Goal: Transaction & Acquisition: Purchase product/service

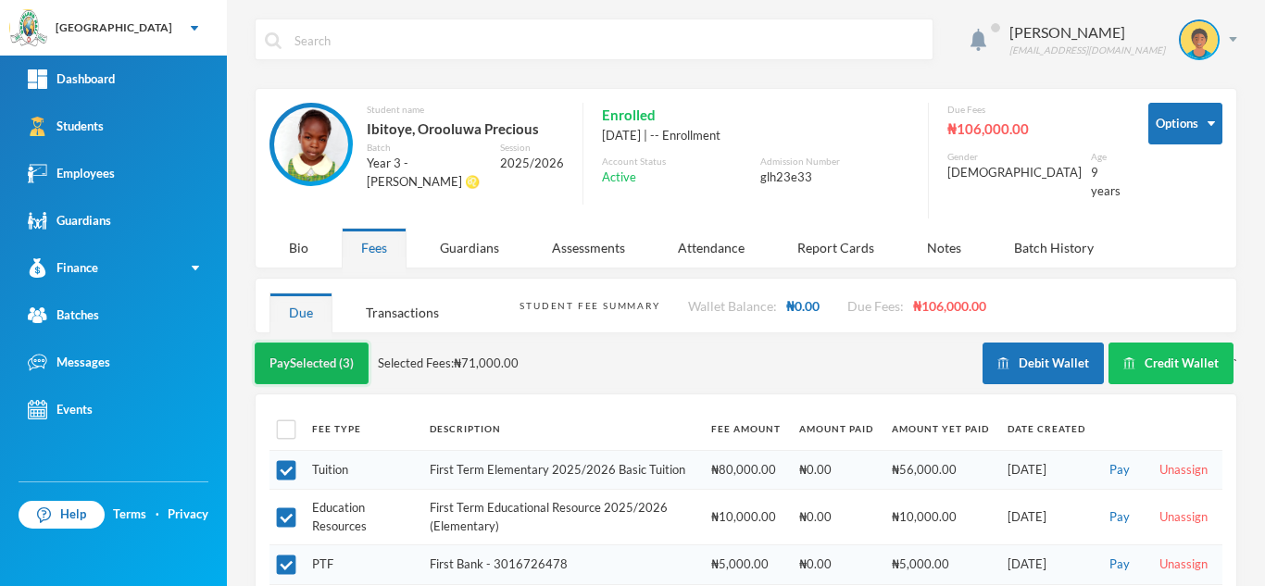
click at [319, 343] on button "Pay Selected (3)" at bounding box center [312, 364] width 114 height 42
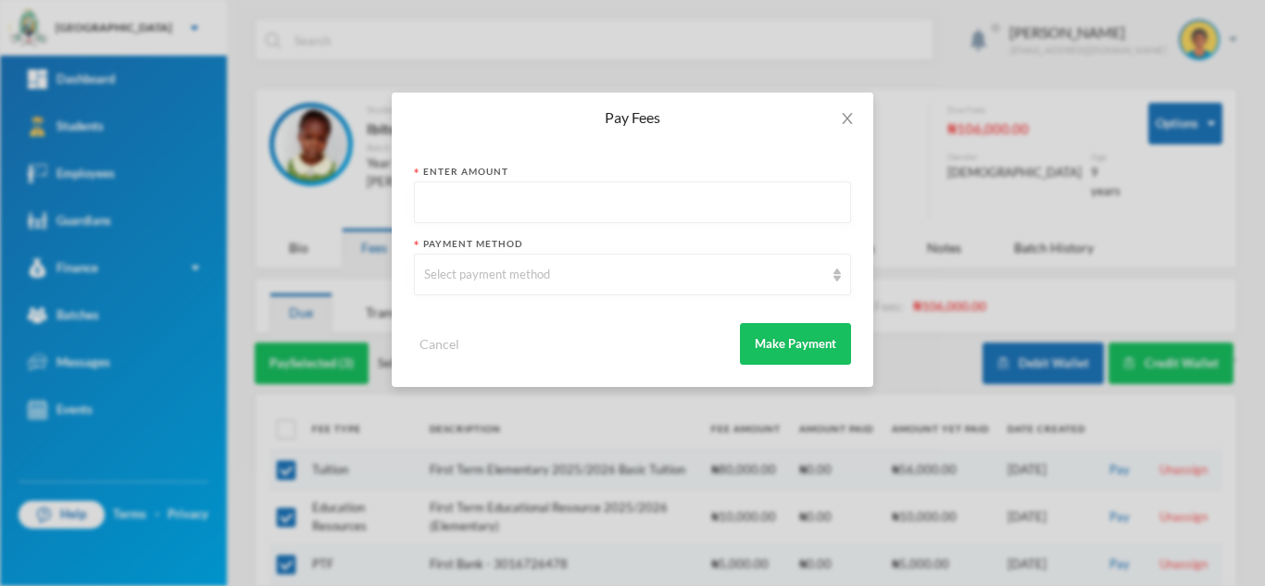
click at [609, 204] on input "text" at bounding box center [632, 203] width 417 height 42
type input "71000"
click at [591, 271] on div "Select payment method" at bounding box center [624, 275] width 400 height 19
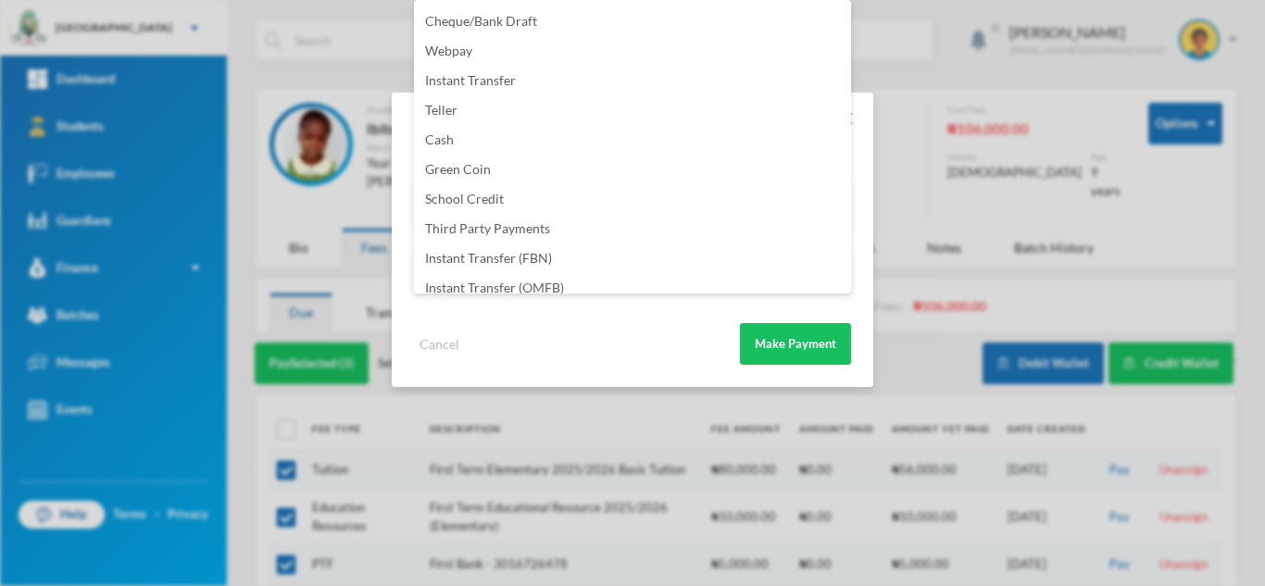
scroll to position [218, 0]
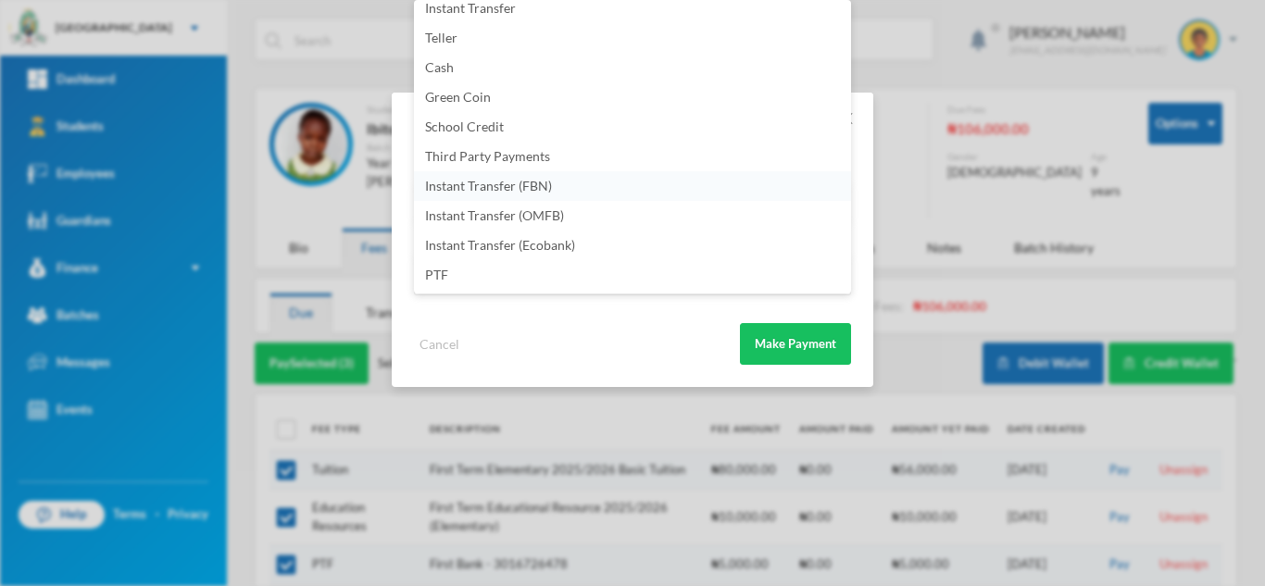
click at [575, 182] on li "Instant Transfer (FBN)" at bounding box center [632, 186] width 437 height 30
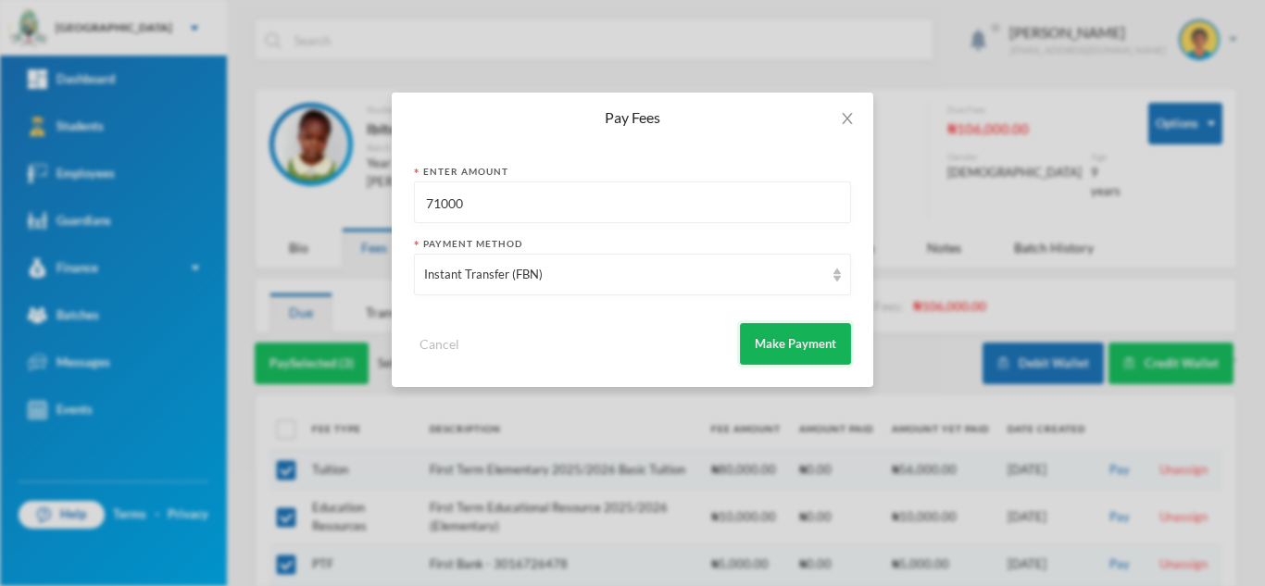
click at [770, 339] on button "Make Payment" at bounding box center [795, 344] width 111 height 42
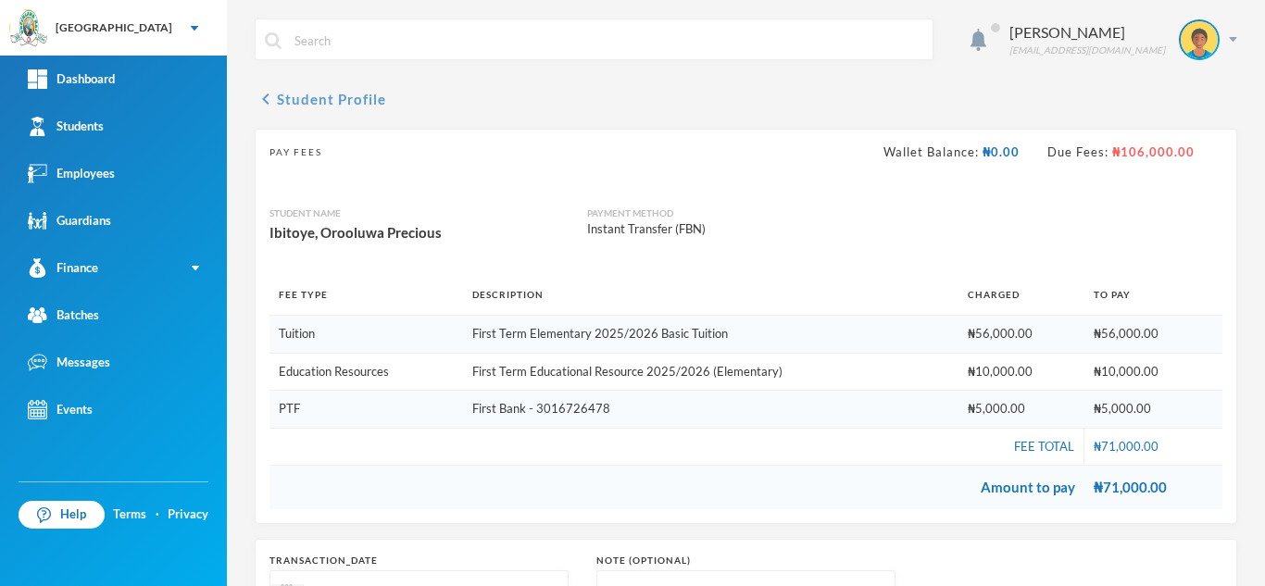
click at [331, 93] on button "chevron_left Student Profile" at bounding box center [320, 99] width 131 height 22
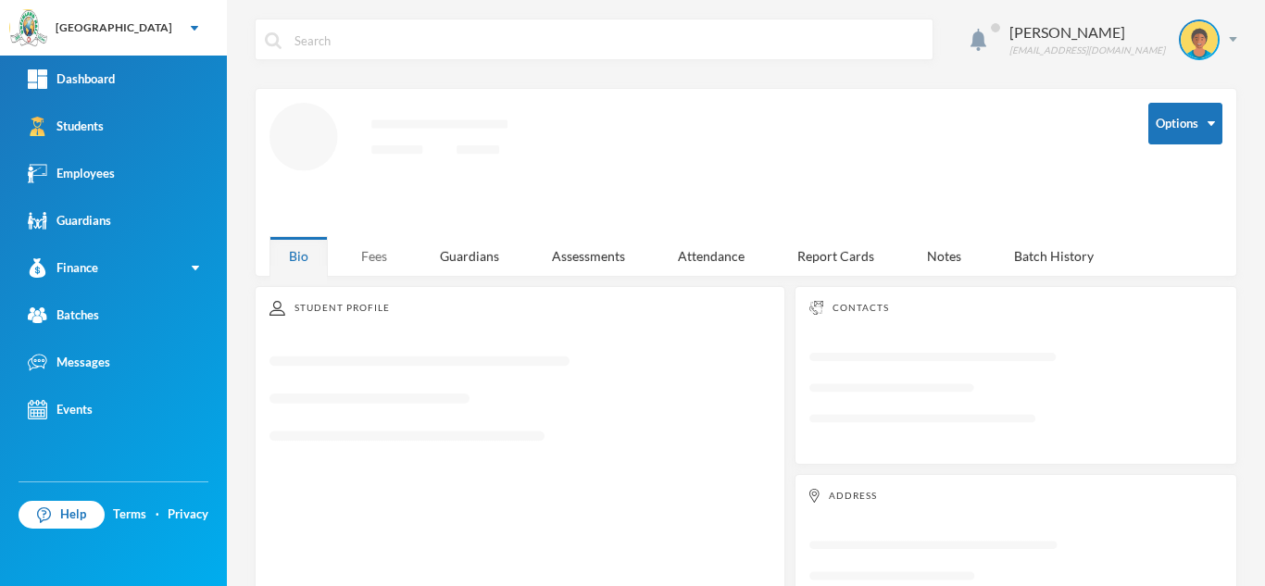
click at [370, 247] on div "Fees" at bounding box center [374, 256] width 65 height 40
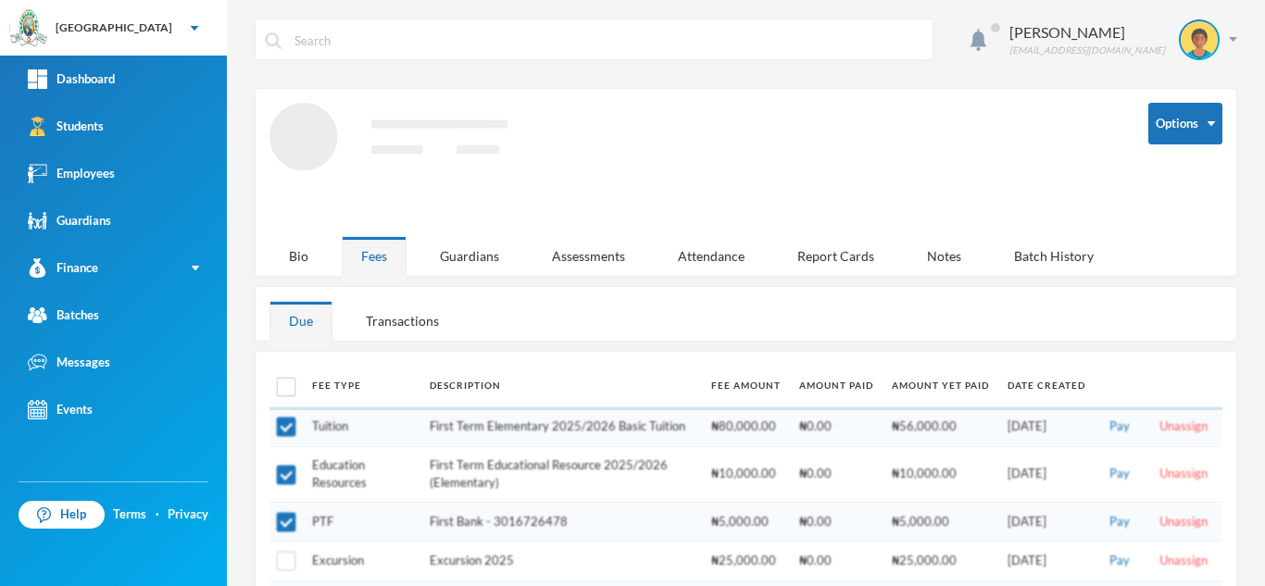
checkbox input "false"
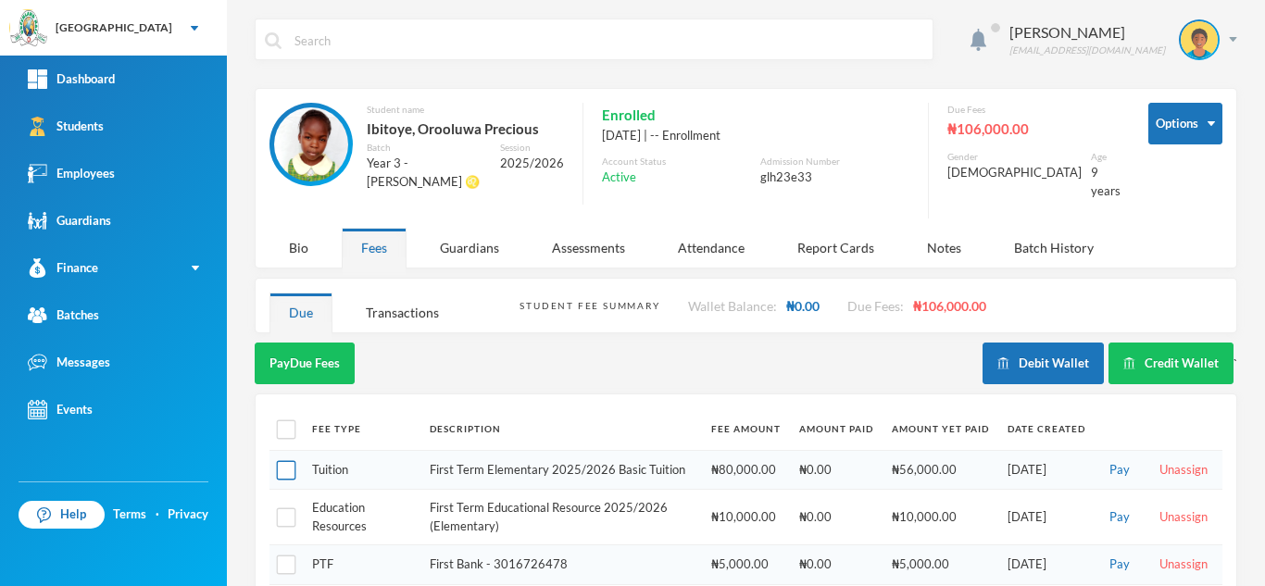
click at [291, 461] on input "checkbox" at bounding box center [286, 470] width 19 height 19
checkbox input "true"
click at [309, 344] on button "Pay Selected (1)" at bounding box center [312, 364] width 114 height 42
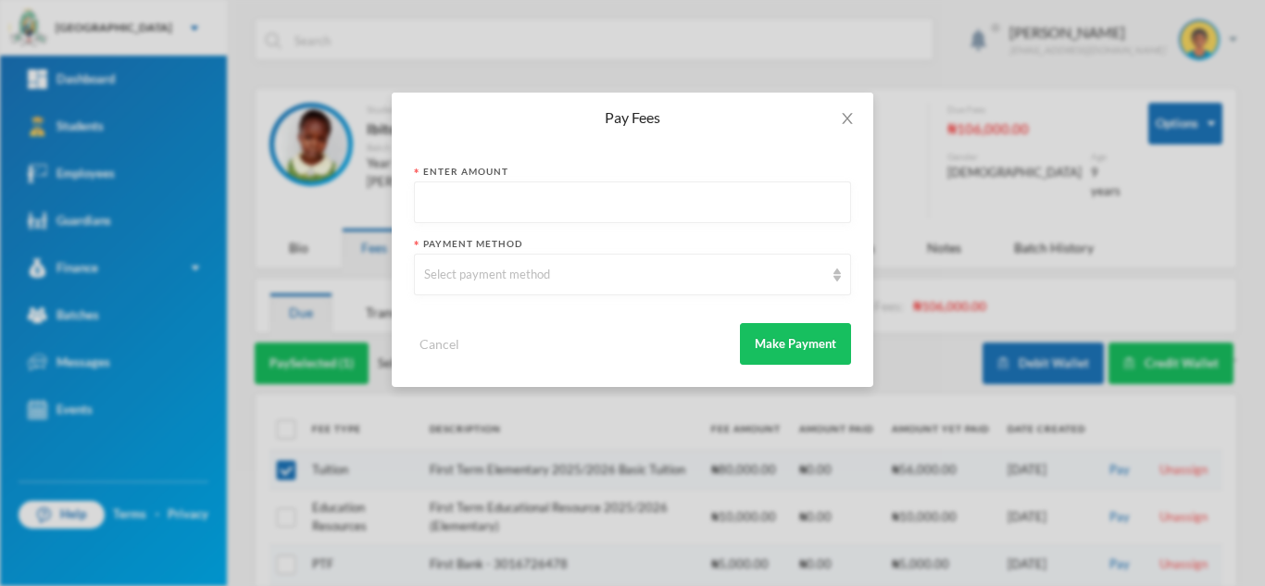
click at [560, 207] on input "text" at bounding box center [632, 203] width 417 height 42
type input "56000"
click at [555, 269] on div "Select payment method" at bounding box center [624, 275] width 400 height 19
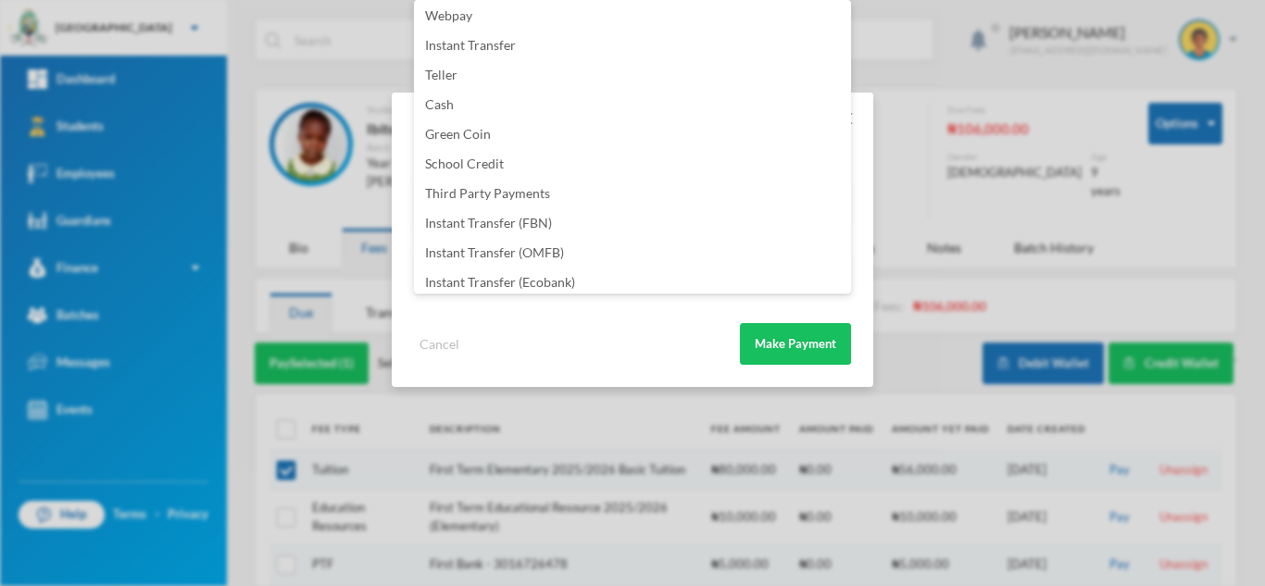
scroll to position [218, 0]
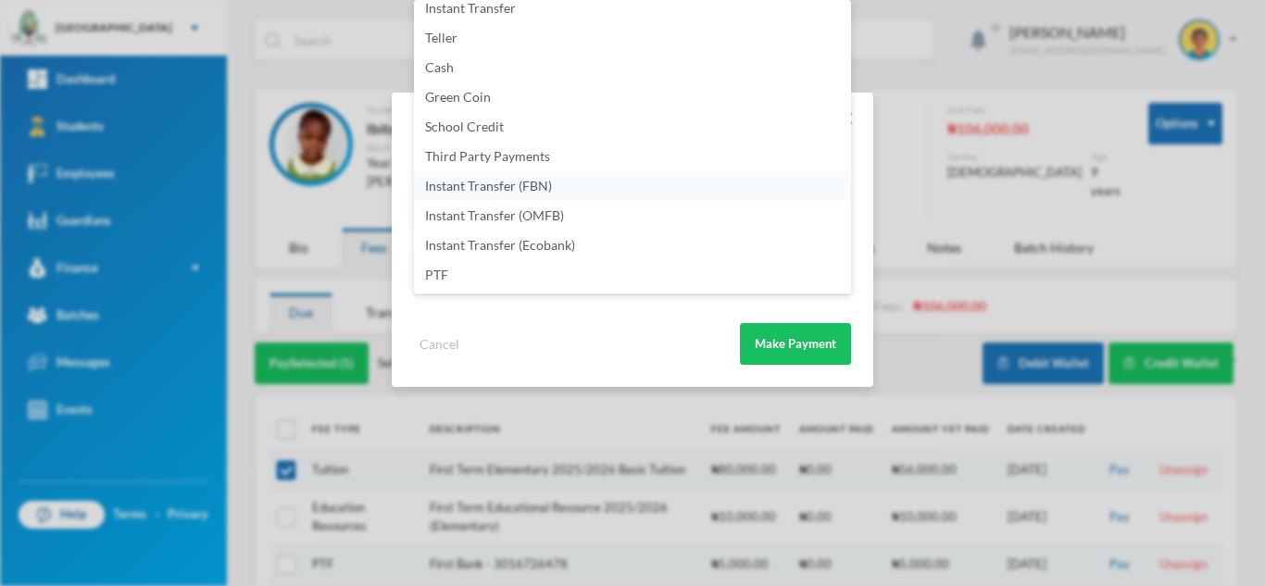
click at [555, 182] on li "Instant Transfer (FBN)" at bounding box center [632, 186] width 437 height 30
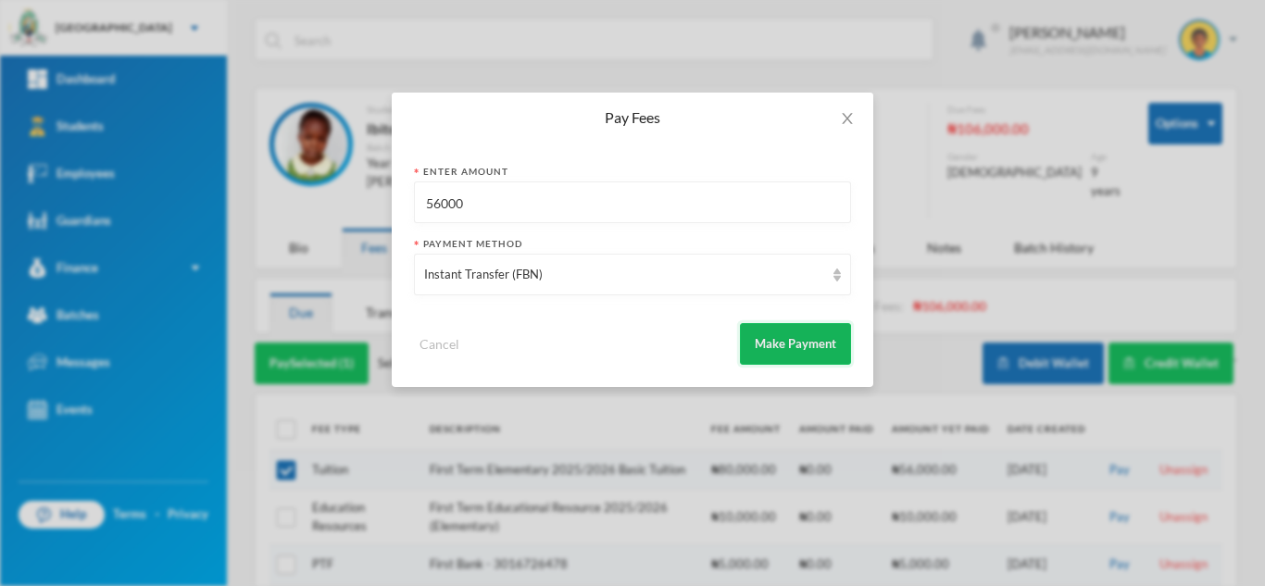
click at [768, 342] on button "Make Payment" at bounding box center [795, 344] width 111 height 42
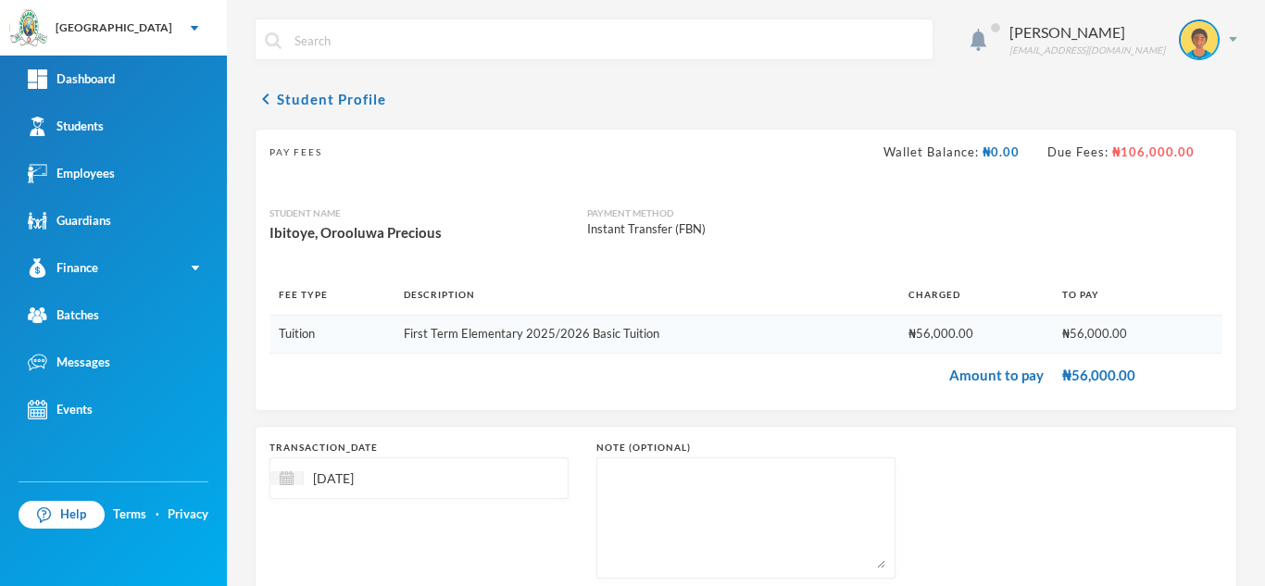
scroll to position [119, 0]
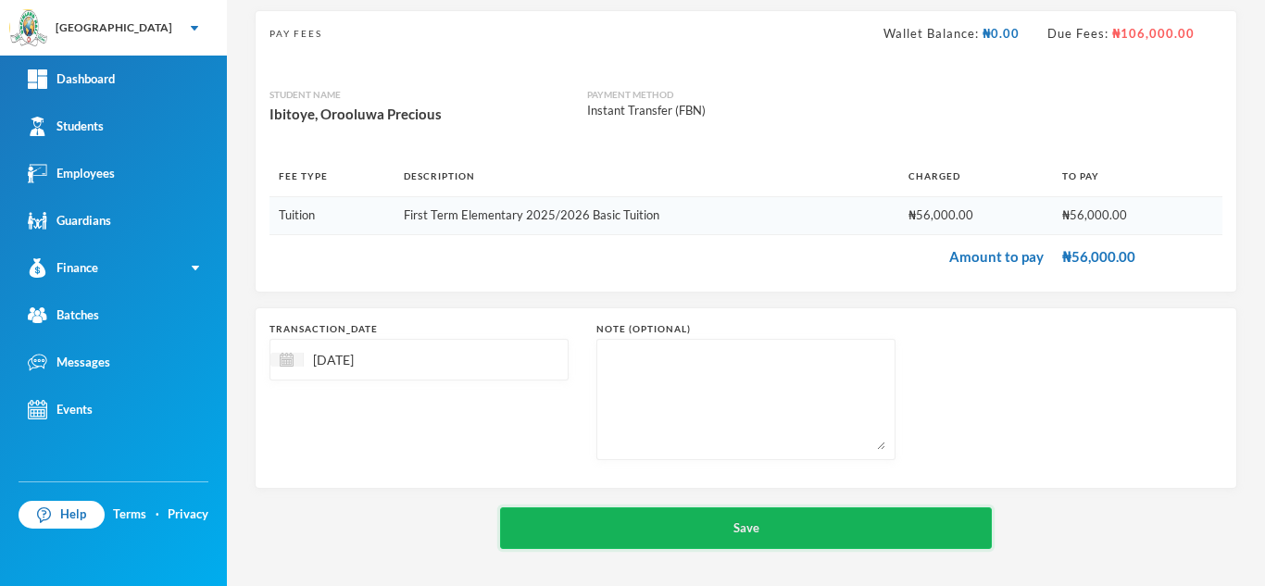
click at [831, 528] on button "Save" at bounding box center [746, 528] width 492 height 42
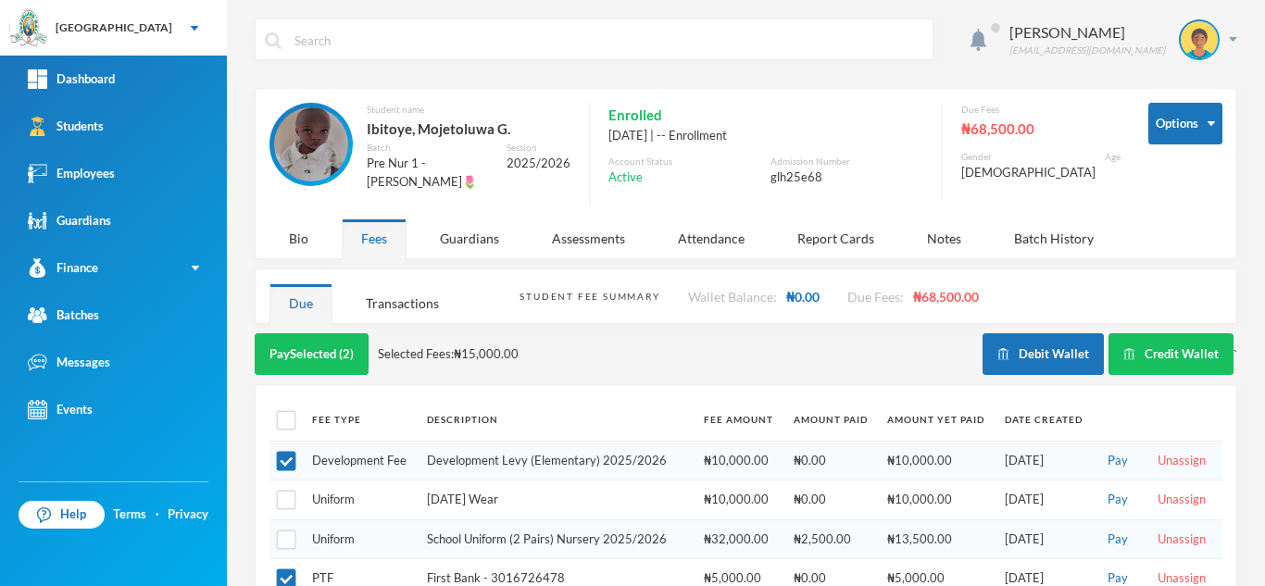
scroll to position [116, 0]
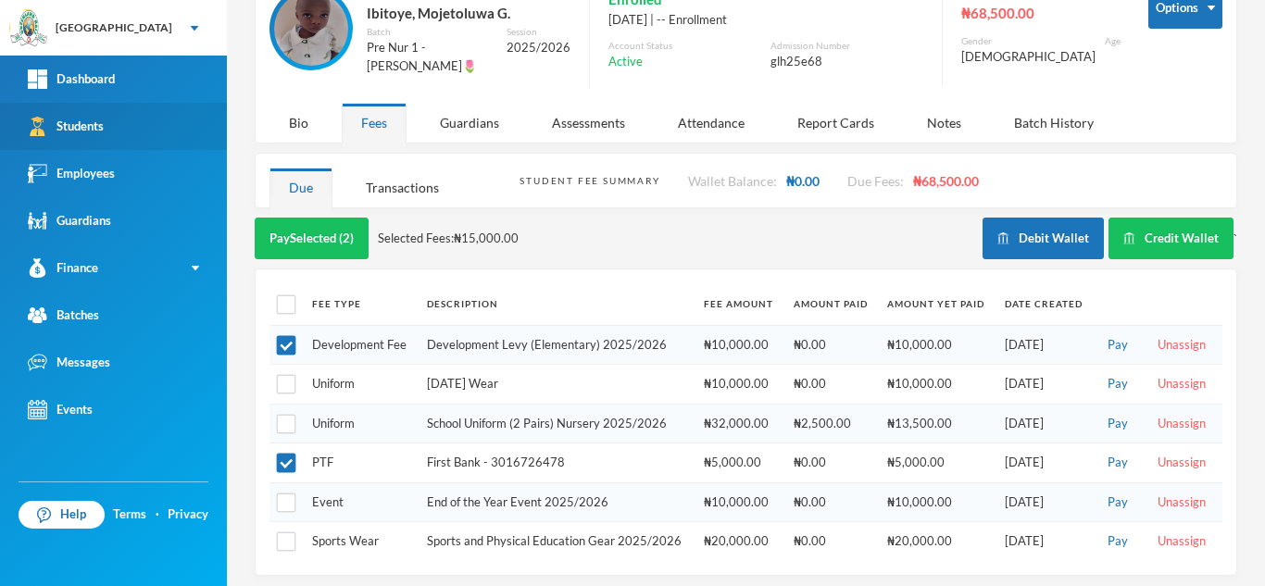
click at [131, 115] on link "Students" at bounding box center [113, 126] width 227 height 47
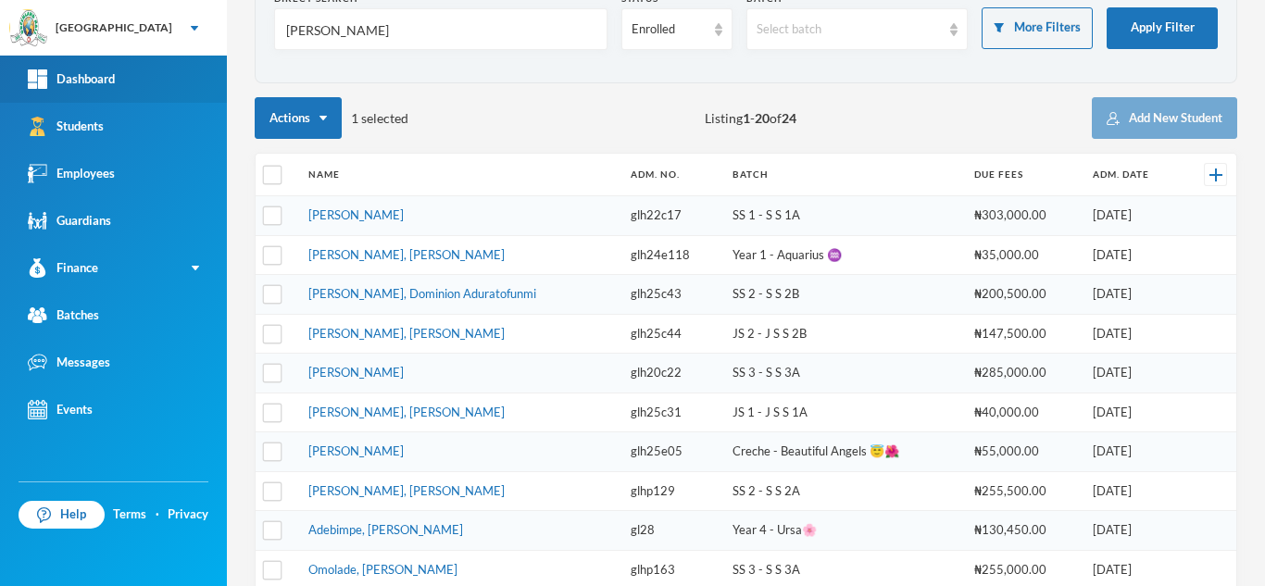
drag, startPoint x: 313, startPoint y: 41, endPoint x: 86, endPoint y: 67, distance: 228.4
click at [86, 67] on div "Greenland Hall Your Bluebic Account Greenland Hall Add a New School Dashboard S…" at bounding box center [632, 293] width 1265 height 586
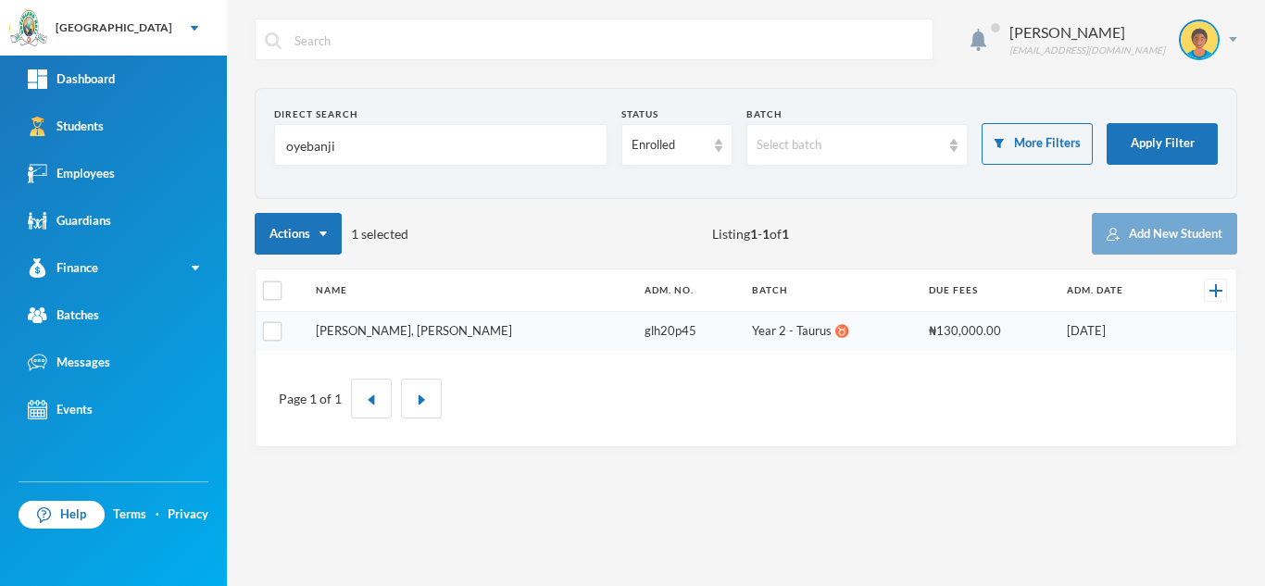
type input "oyebanji"
click at [411, 329] on link "Oyebanji, Abdullah Olawale" at bounding box center [414, 330] width 196 height 15
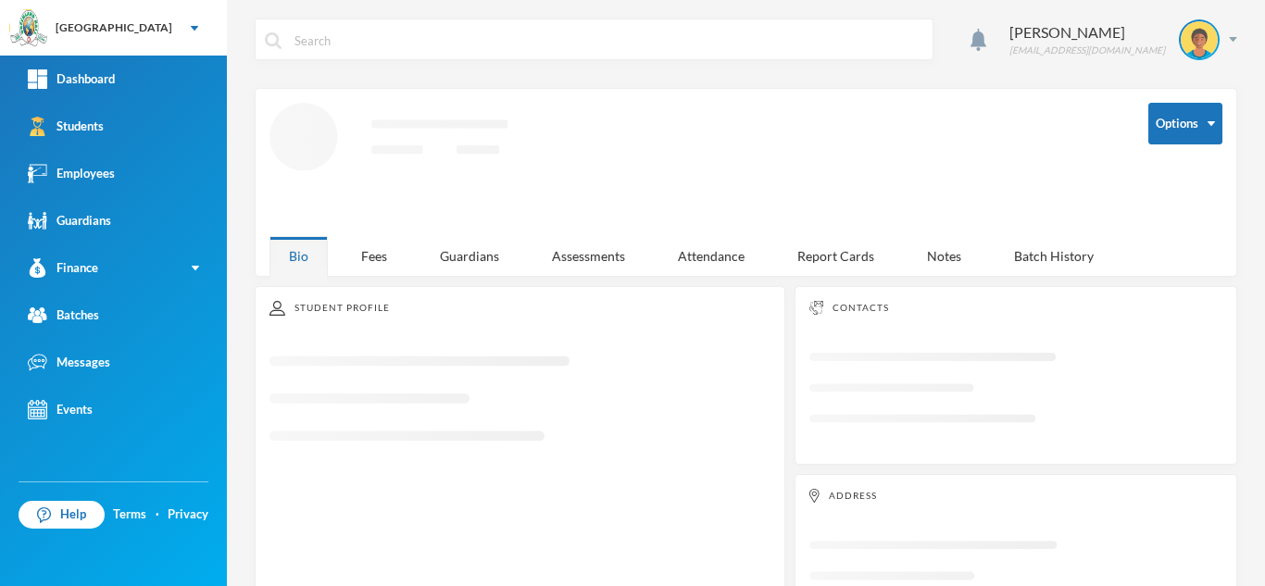
click at [373, 262] on div "Aderogba Olumide [EMAIL_ADDRESS][DOMAIN_NAME] Options Loading interface... Bio …" at bounding box center [746, 293] width 1038 height 586
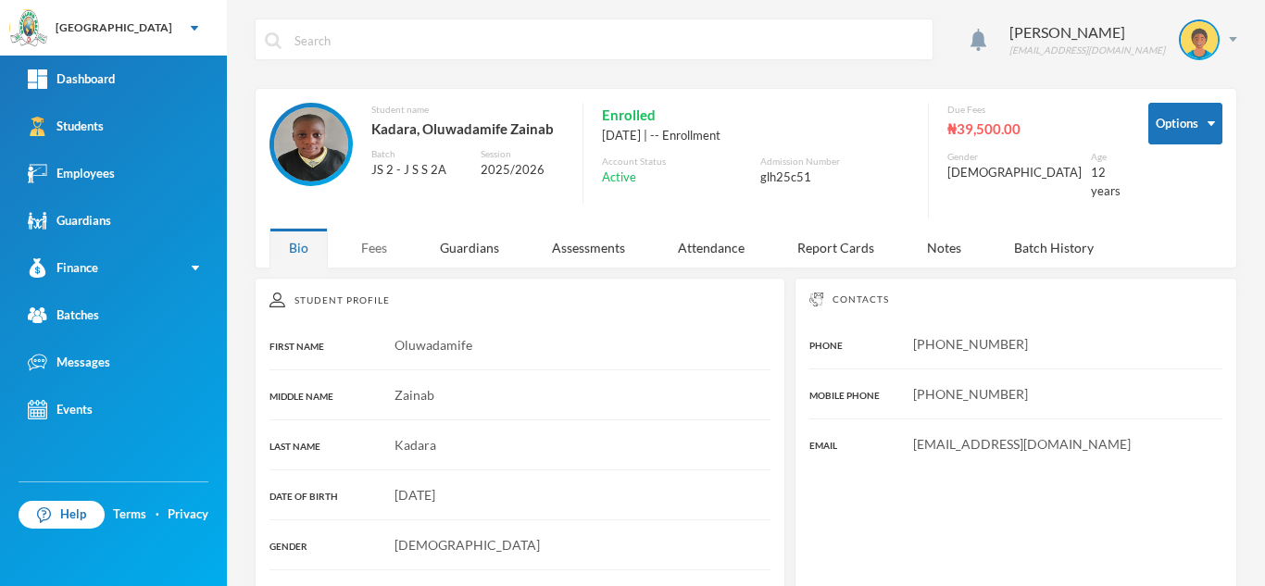
click at [369, 232] on div "Fees" at bounding box center [374, 248] width 65 height 40
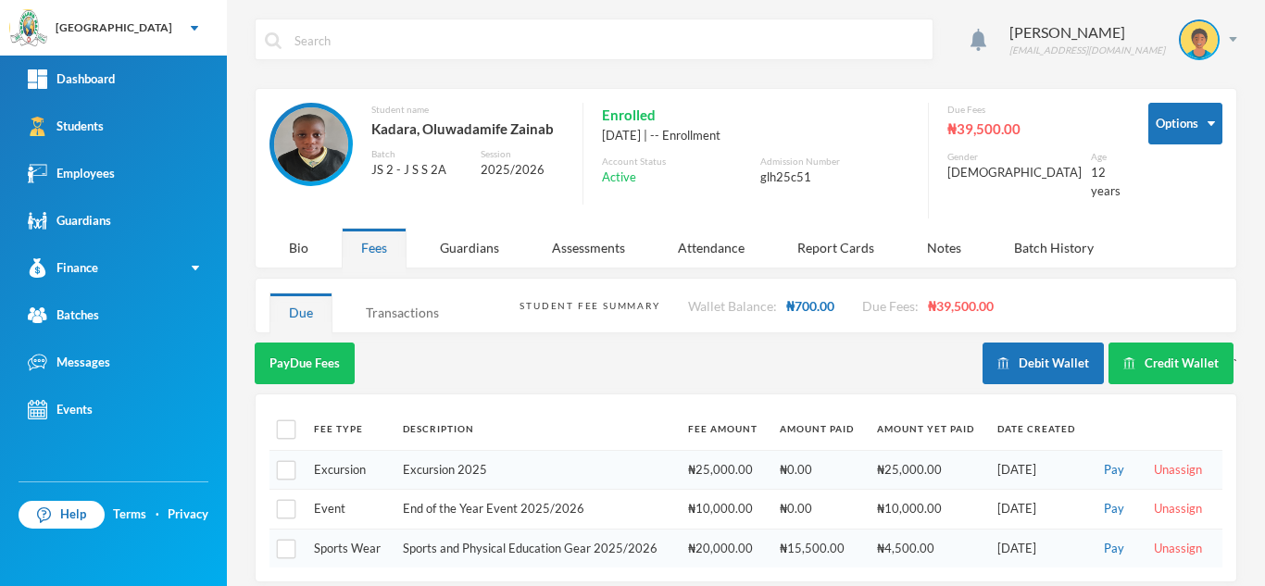
click at [393, 293] on div "Transactions" at bounding box center [402, 313] width 112 height 40
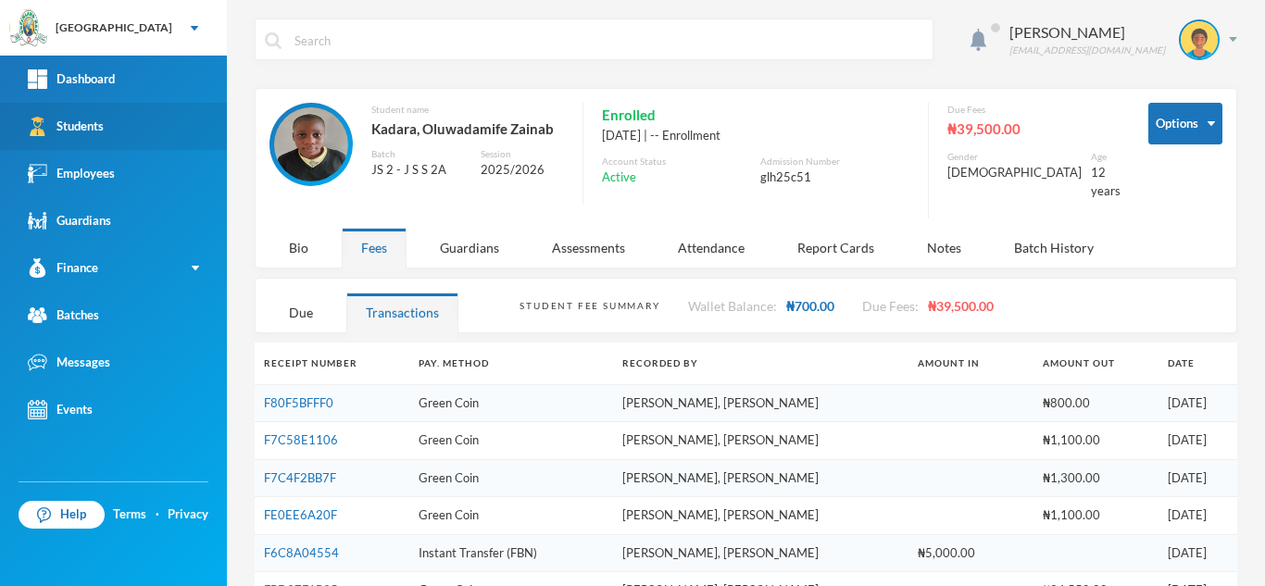
click at [168, 126] on link "Students" at bounding box center [113, 126] width 227 height 47
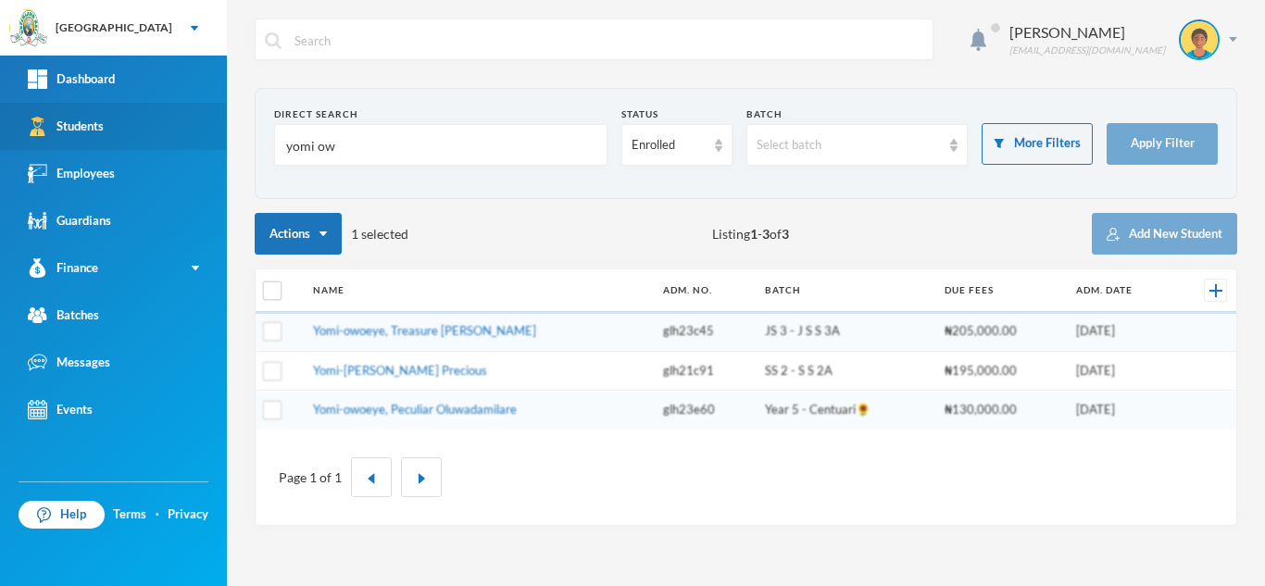
drag, startPoint x: 372, startPoint y: 157, endPoint x: 74, endPoint y: 144, distance: 298.5
click at [74, 144] on div "Greenland Hall Your Bluebic Account Greenland Hall Add a New School Dashboard S…" at bounding box center [632, 293] width 1265 height 586
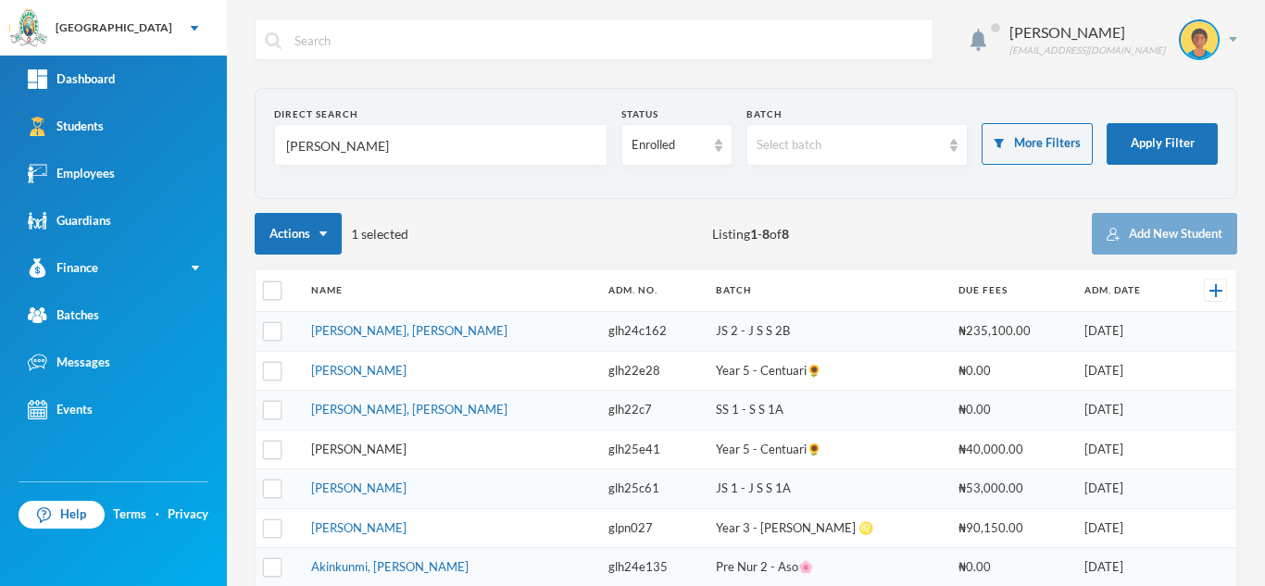
type input "hasan"
click at [395, 449] on link "Hassan, Daniella Iyanuoluwa" at bounding box center [358, 449] width 95 height 15
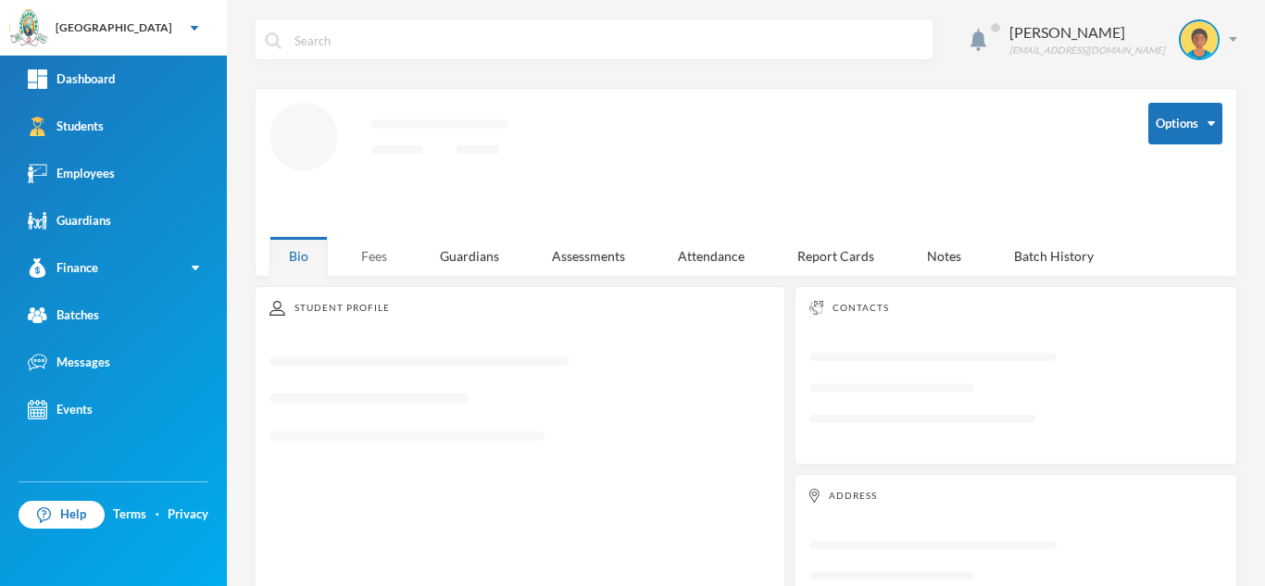
click at [369, 248] on div "Fees" at bounding box center [374, 256] width 65 height 40
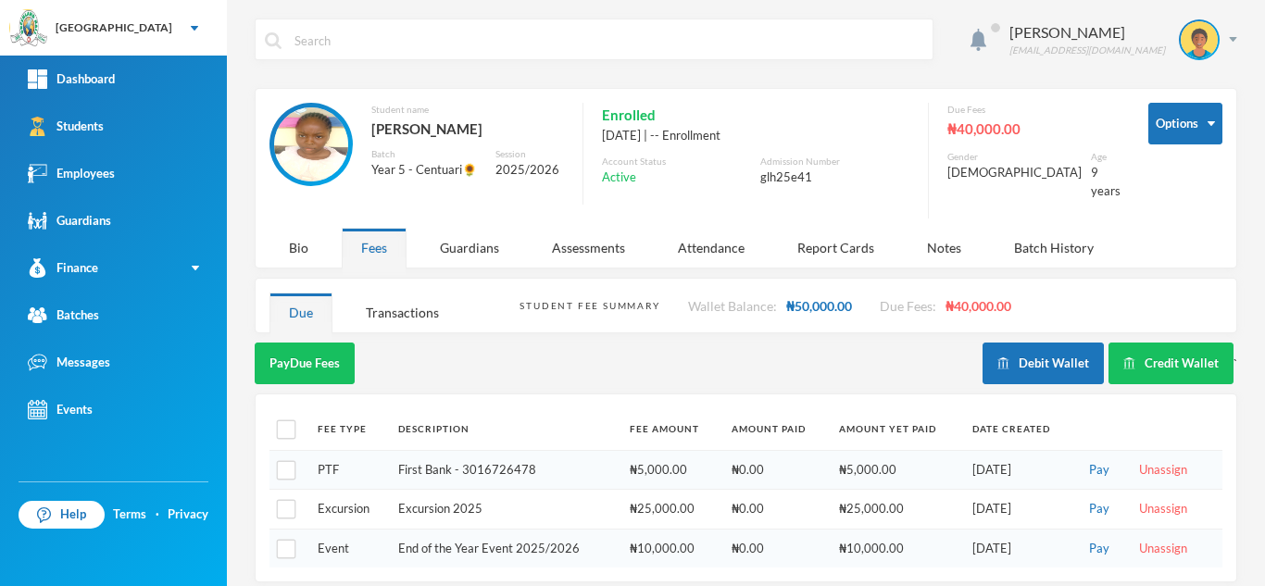
scroll to position [1, 0]
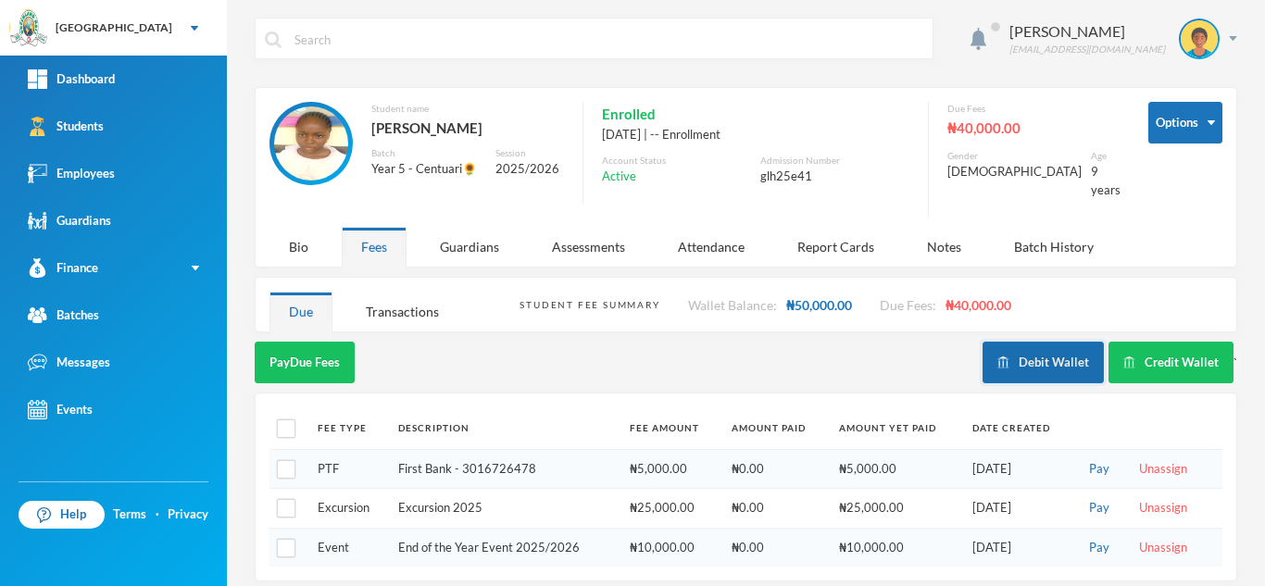
click at [1032, 342] on button "Debit Wallet" at bounding box center [1043, 363] width 121 height 42
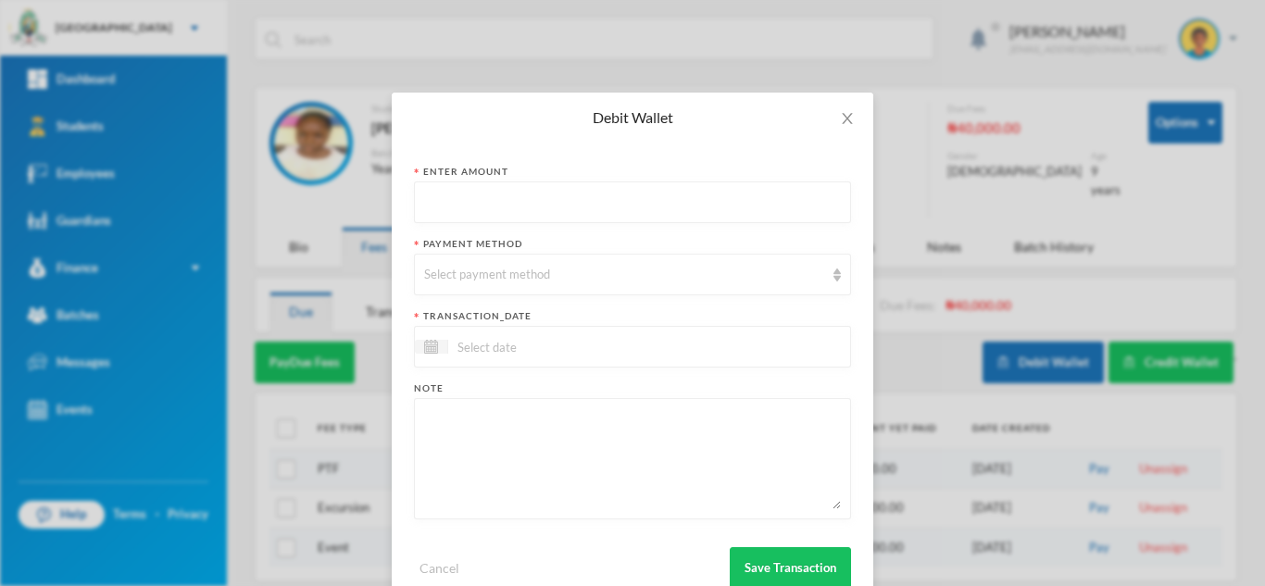
click at [507, 201] on input "text" at bounding box center [632, 203] width 417 height 42
type input "48650"
click at [518, 279] on div "Select payment method" at bounding box center [624, 275] width 400 height 19
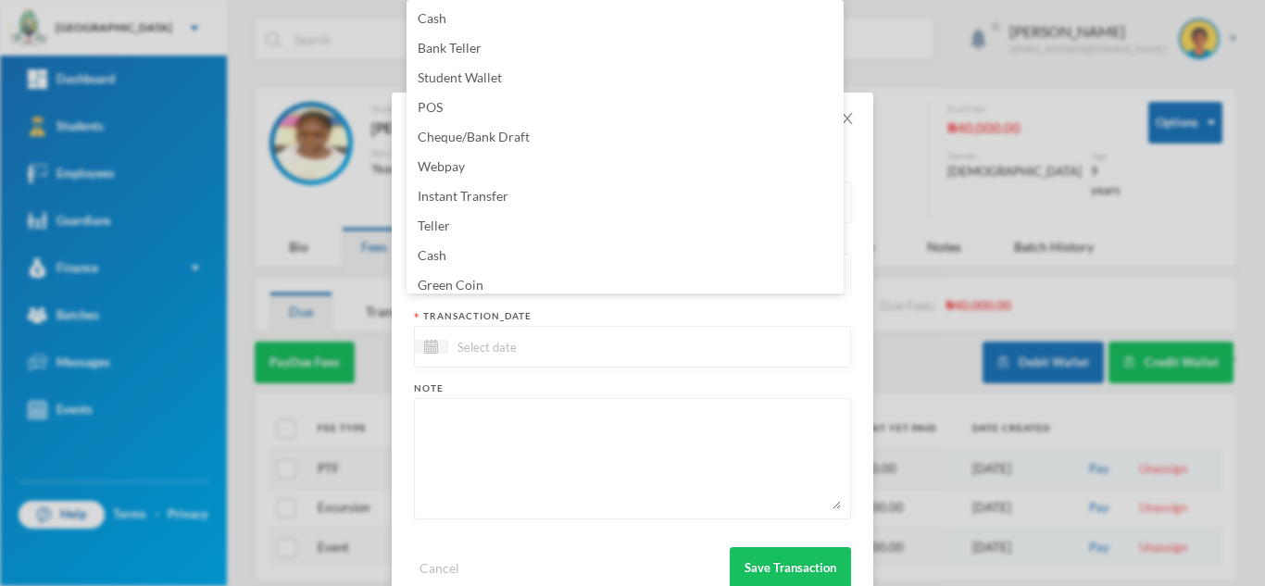
scroll to position [6, 0]
click at [518, 279] on li "Green Coin" at bounding box center [625, 279] width 437 height 30
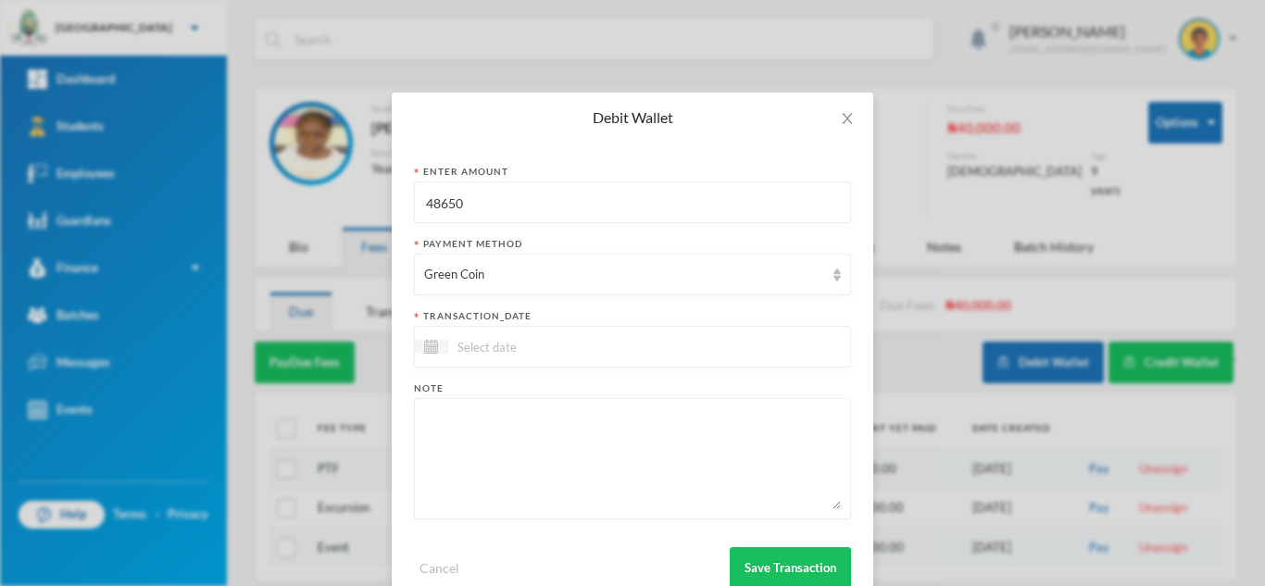
click at [509, 354] on input at bounding box center [526, 346] width 156 height 21
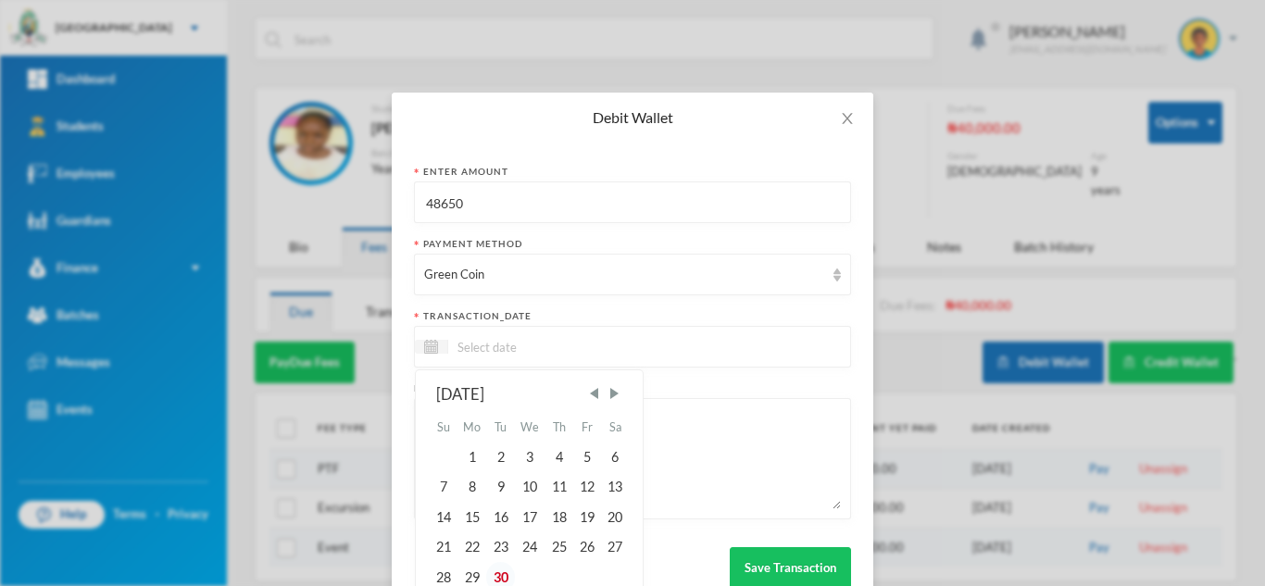
click at [495, 576] on div "30" at bounding box center [500, 577] width 28 height 30
type input "[DATE]"
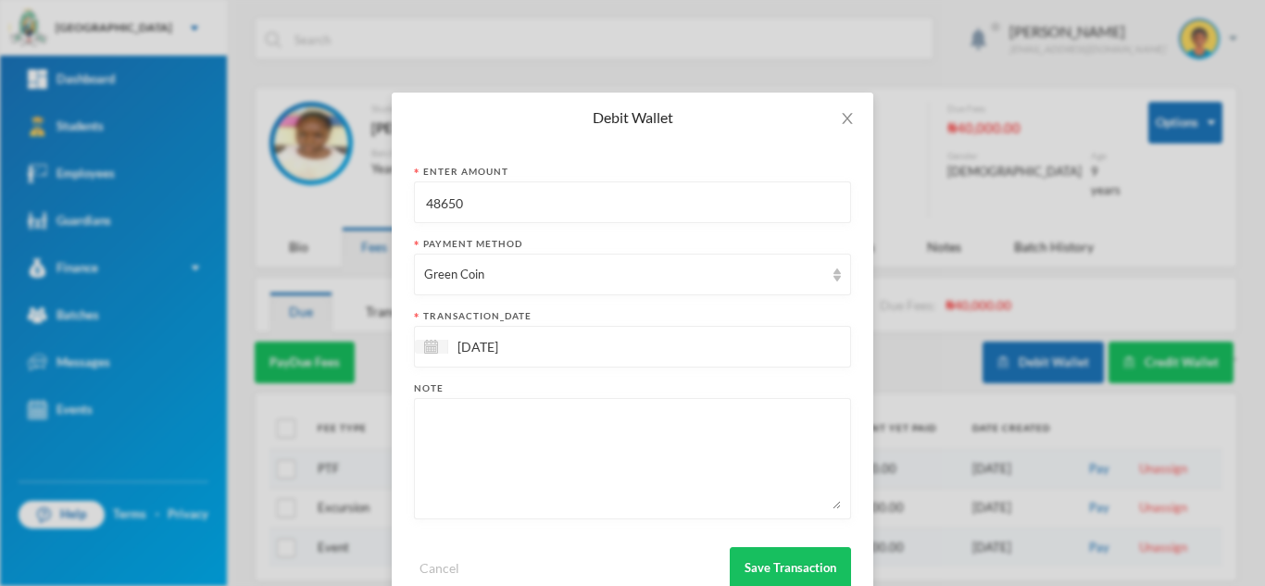
click at [481, 520] on form "Enter Amount 48650 Payment Method Green Coin transaction_date 30/09/2025 Note C…" at bounding box center [632, 377] width 437 height 424
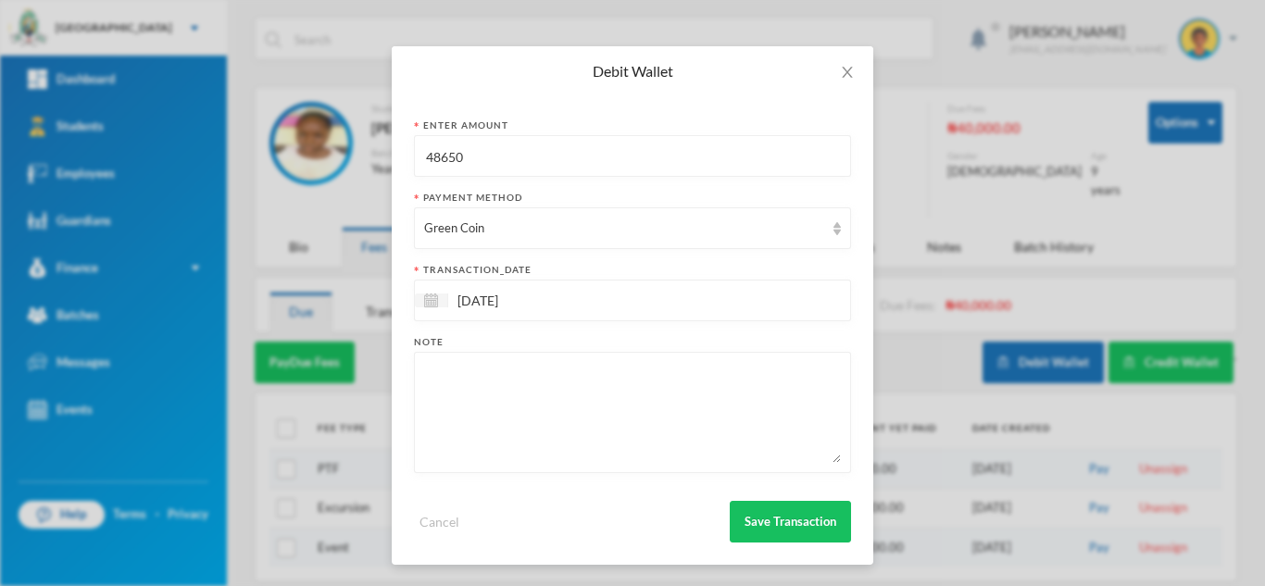
scroll to position [47, 0]
click at [496, 427] on textarea at bounding box center [632, 411] width 417 height 101
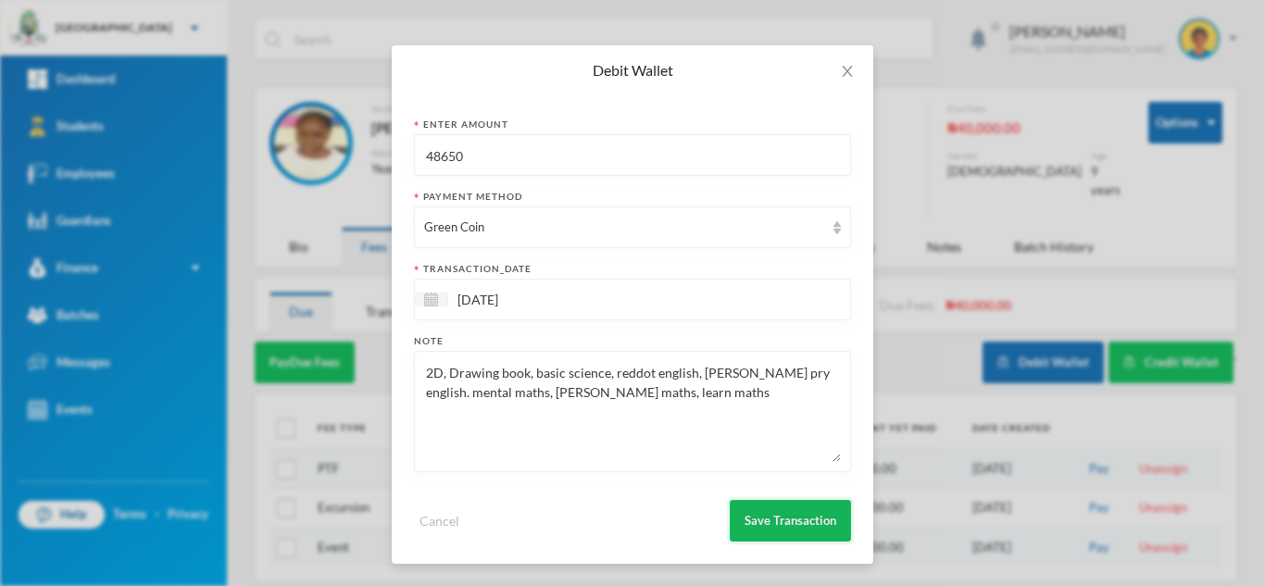
type textarea "2D, Drawing book, basic science, reddot english, colling pry english. mental ma…"
click at [743, 520] on button "Save Transaction" at bounding box center [790, 521] width 121 height 42
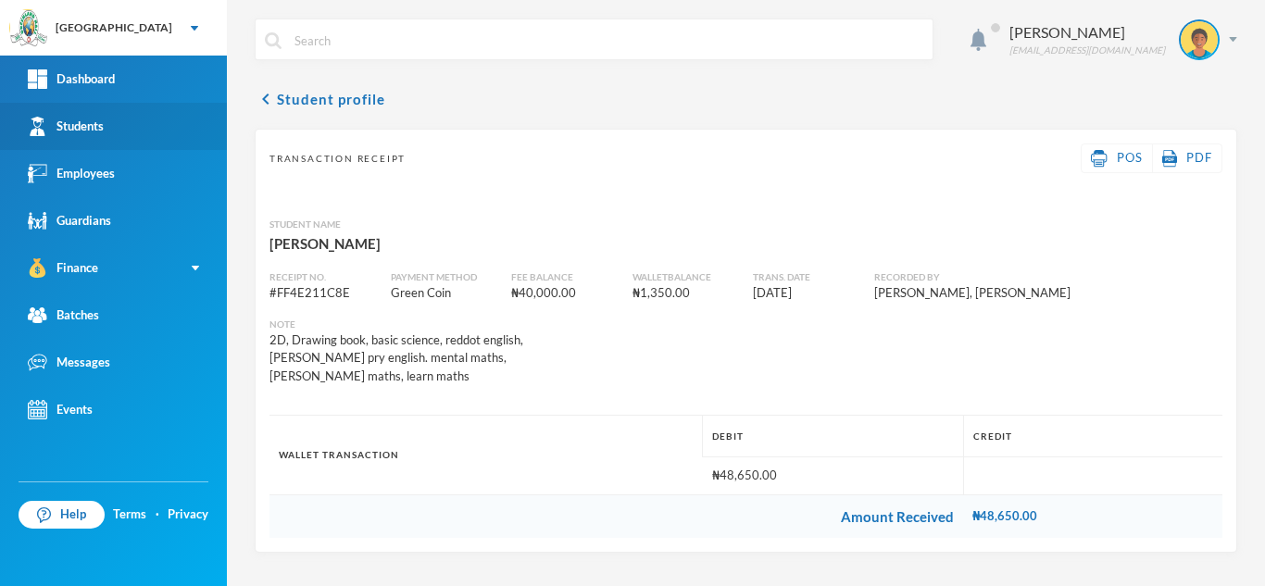
click at [145, 126] on link "Students" at bounding box center [113, 126] width 227 height 47
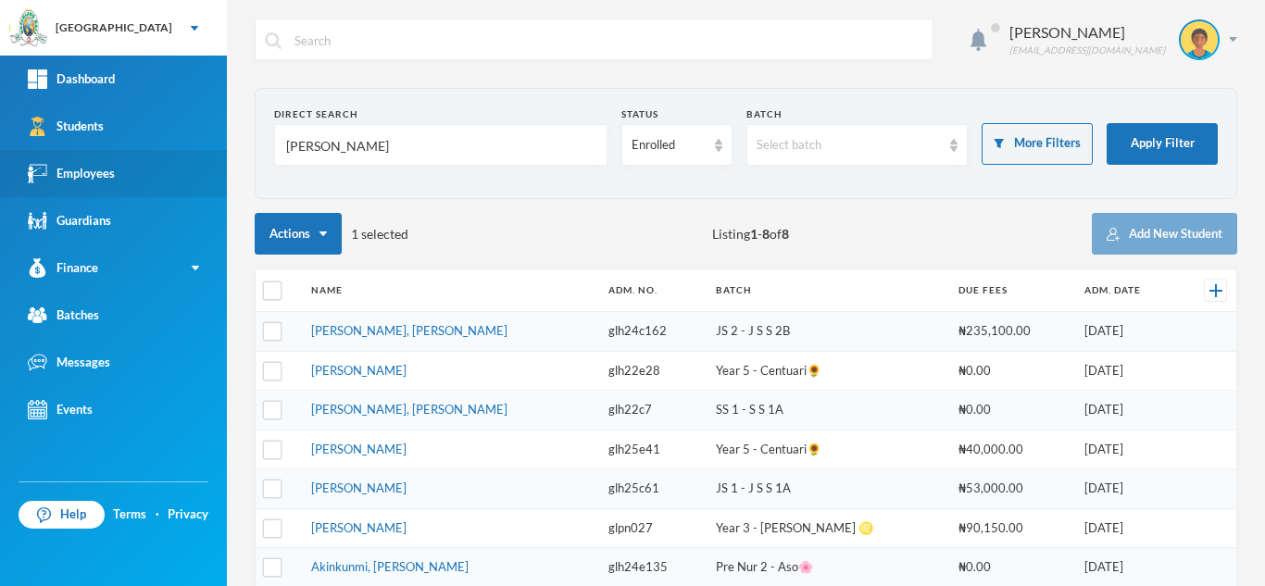
drag, startPoint x: 369, startPoint y: 132, endPoint x: 194, endPoint y: 167, distance: 178.3
click at [194, 167] on div "Greenland Hall Your Bluebic Account Greenland Hall Add a New School Dashboard S…" at bounding box center [632, 293] width 1265 height 586
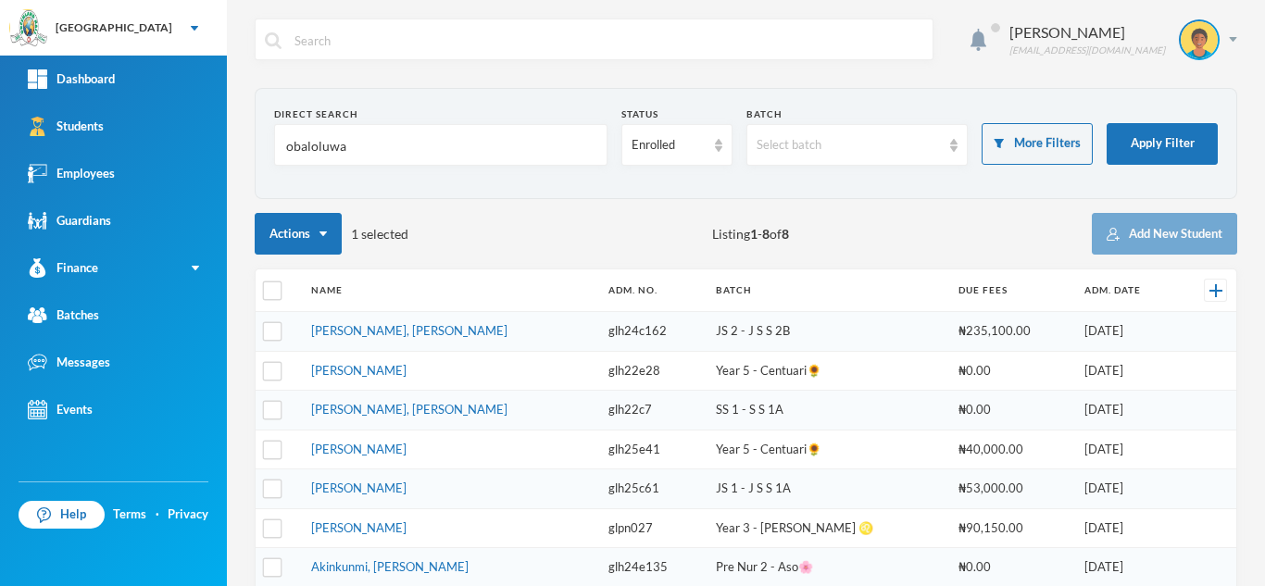
type input "obaloluwa"
click at [1146, 136] on button "Apply Filter" at bounding box center [1162, 144] width 111 height 42
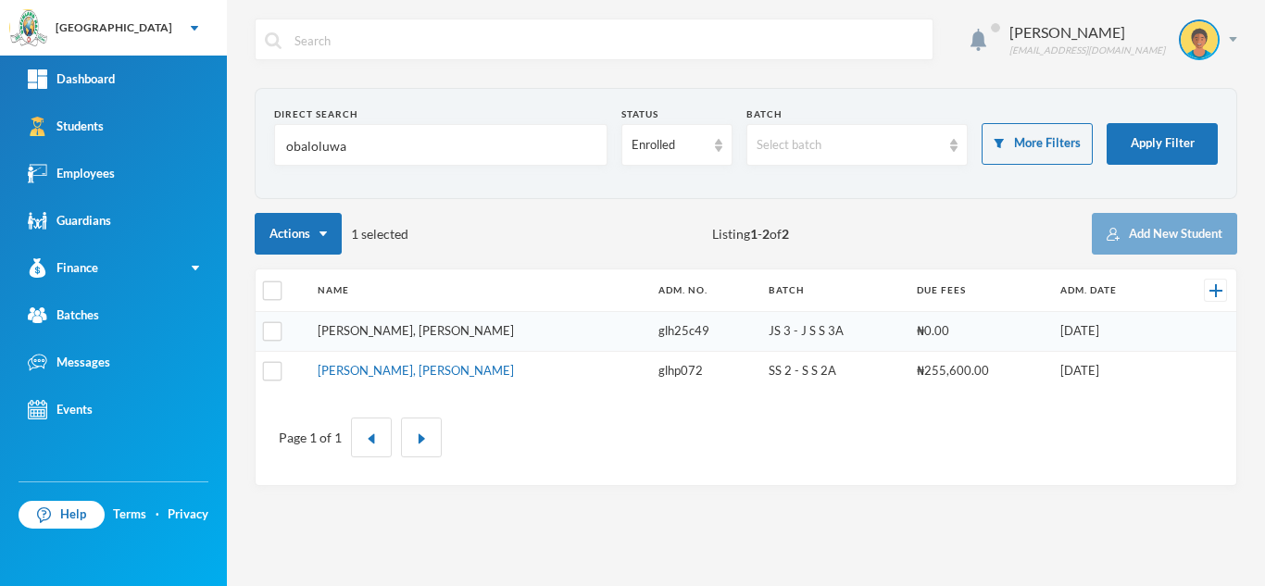
click at [348, 332] on link "Olalere, Obaloluwa Daniel" at bounding box center [416, 330] width 196 height 15
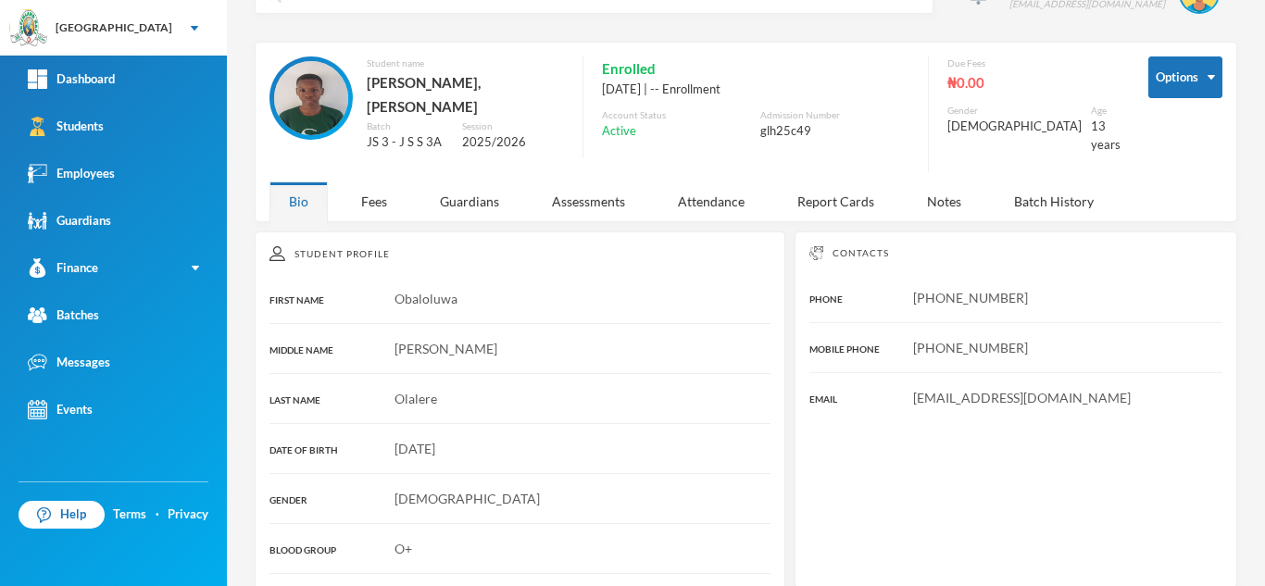
scroll to position [48, 0]
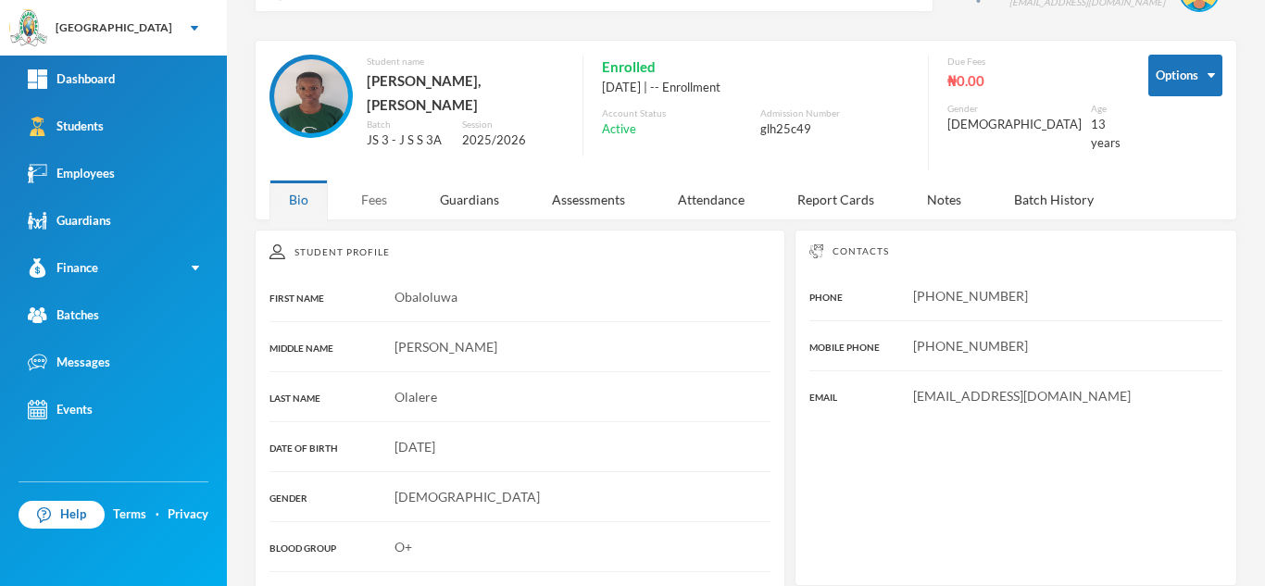
click at [354, 194] on div "Fees" at bounding box center [374, 200] width 65 height 40
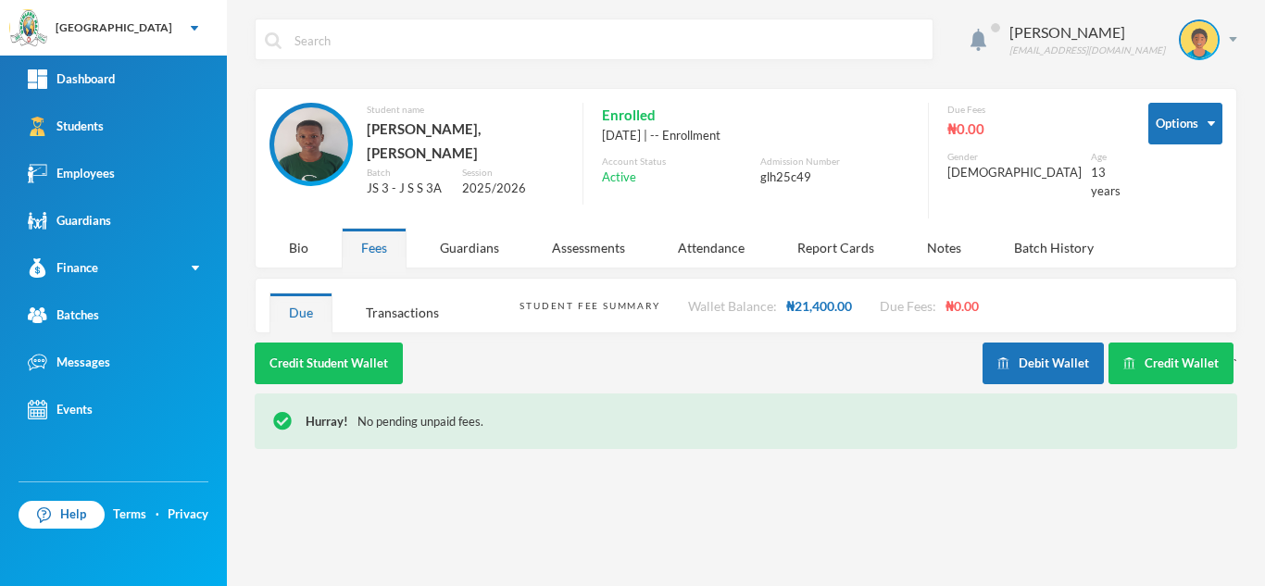
scroll to position [0, 0]
click at [152, 129] on link "Students" at bounding box center [113, 126] width 227 height 47
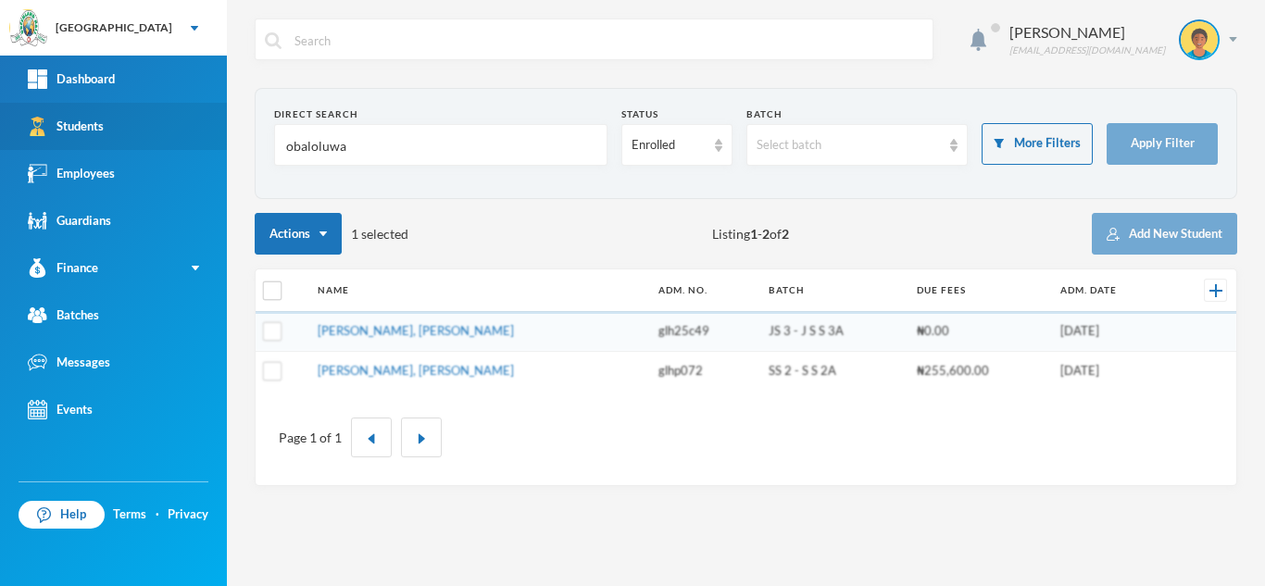
drag, startPoint x: 193, startPoint y: 148, endPoint x: 174, endPoint y: 146, distance: 18.6
click at [174, 146] on div "Greenland Hall Your Bluebic Account Greenland Hall Add a New School Dashboard S…" at bounding box center [632, 293] width 1265 height 586
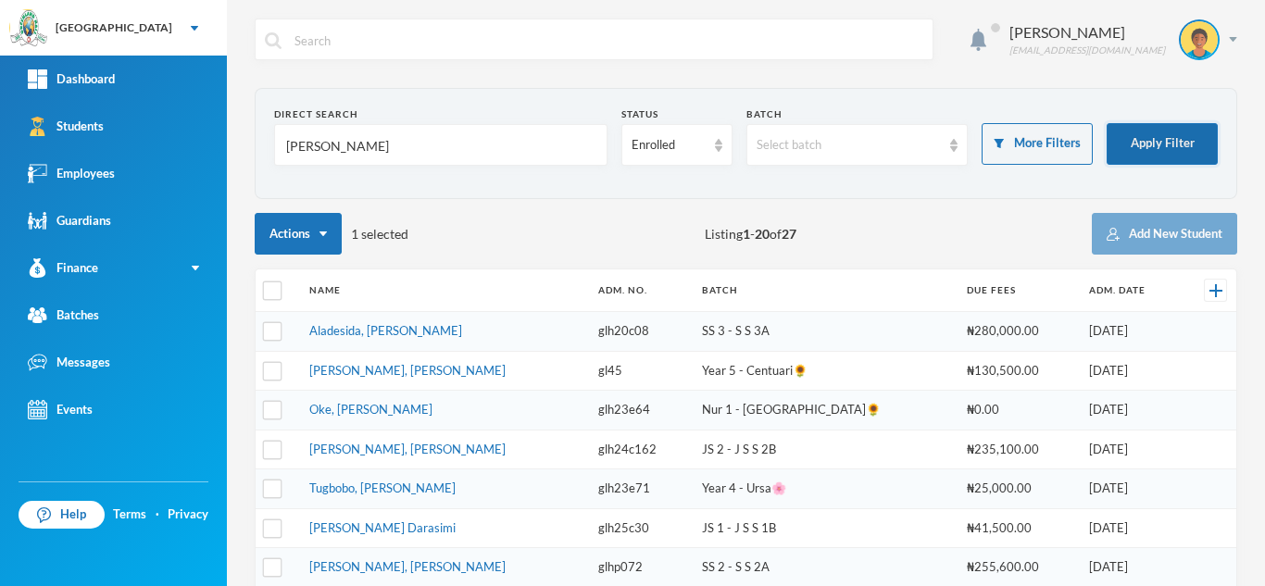
type input "olayinka"
click at [1145, 153] on button "Apply Filter" at bounding box center [1162, 144] width 111 height 42
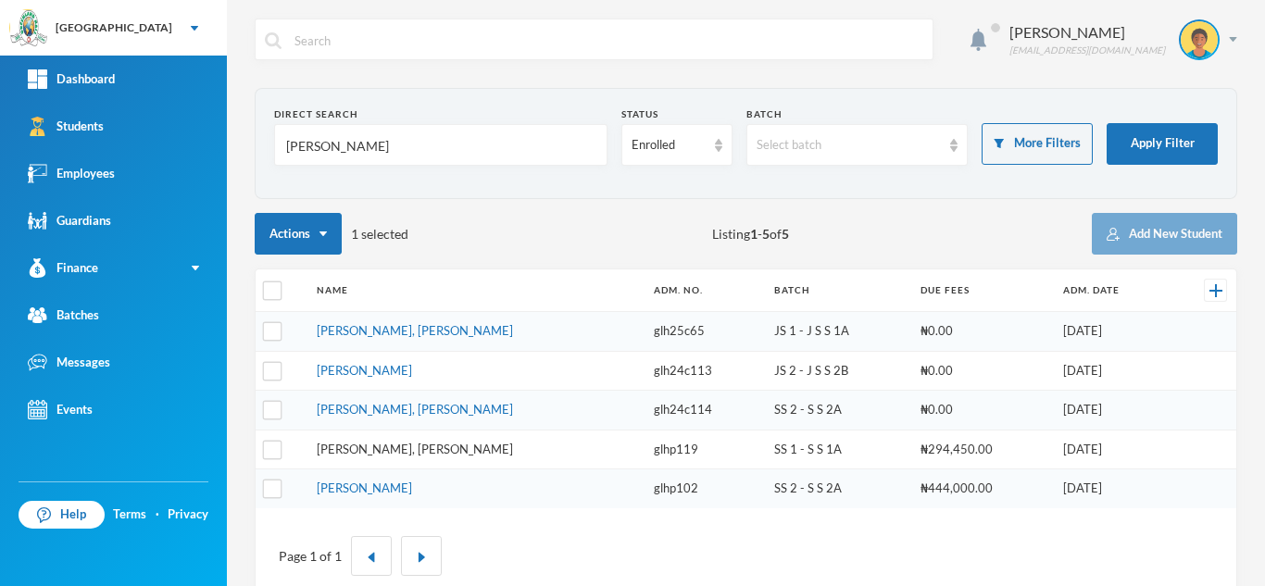
click at [411, 449] on link "Olayinka, Oluwasikemi Daniel" at bounding box center [415, 449] width 196 height 15
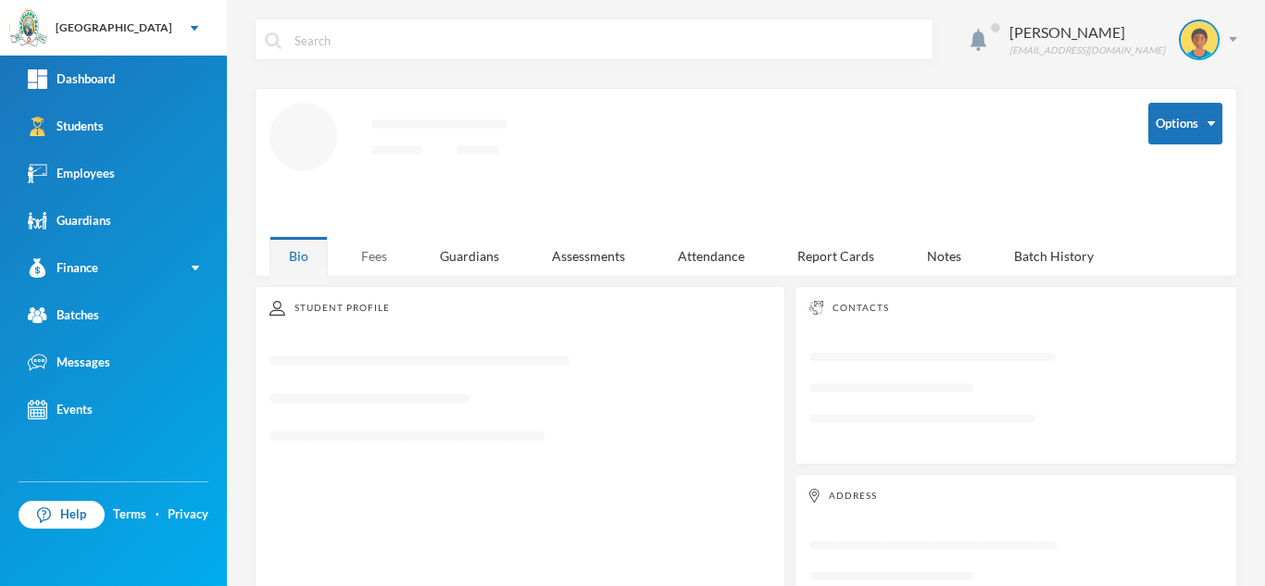
click at [380, 253] on div "Fees" at bounding box center [374, 256] width 65 height 40
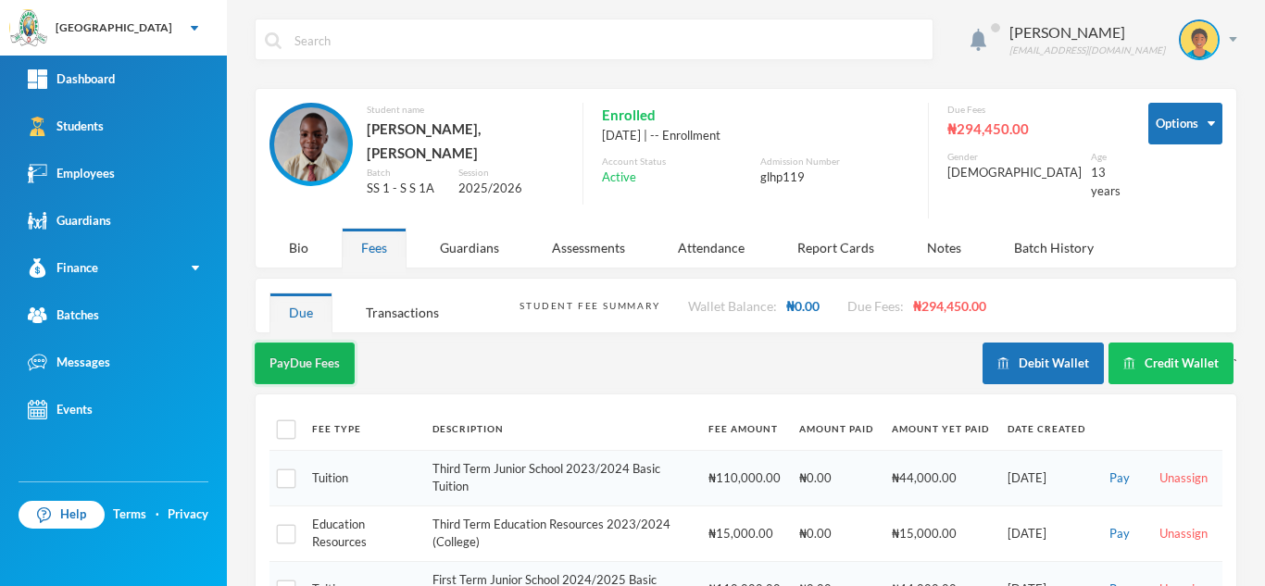
click at [287, 344] on button "Pay Due Fees" at bounding box center [305, 364] width 100 height 42
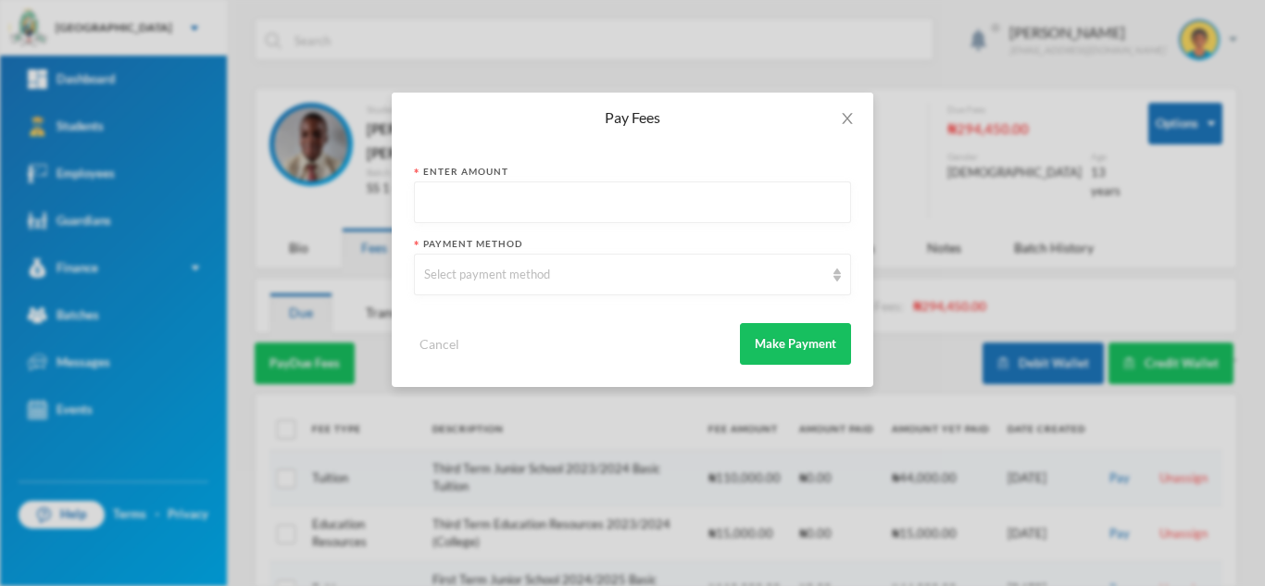
click at [527, 182] on div at bounding box center [632, 203] width 437 height 42
click at [522, 199] on input "text" at bounding box center [632, 203] width 417 height 42
type input "20000"
click at [475, 274] on div "Select payment method" at bounding box center [624, 275] width 400 height 19
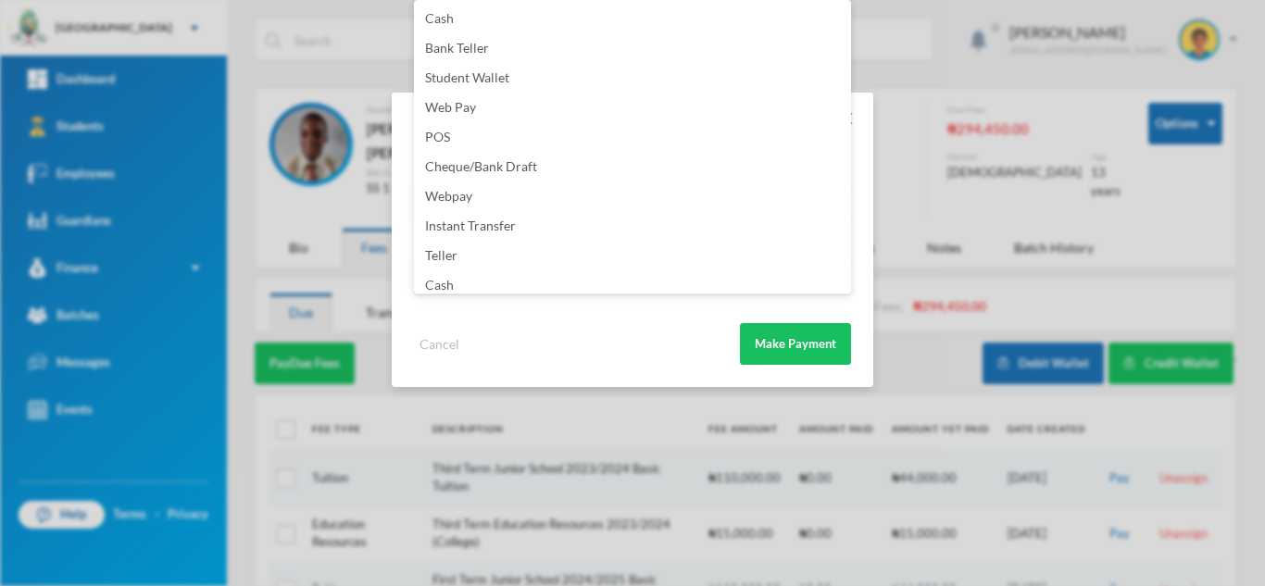
scroll to position [218, 0]
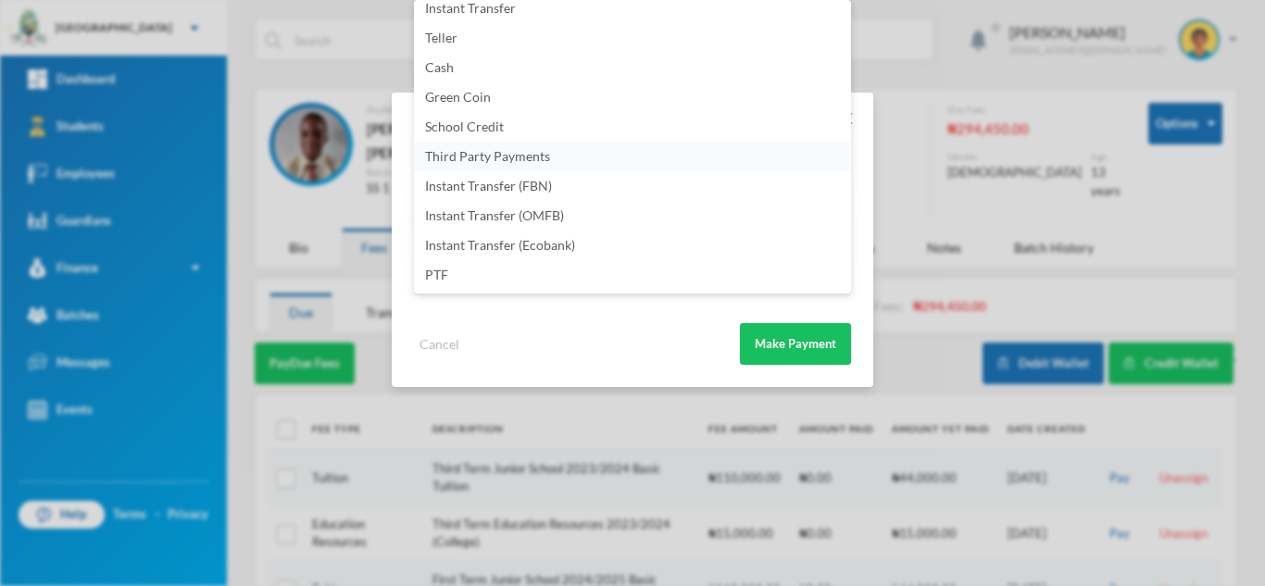
click at [484, 156] on span "Third Party Payments" at bounding box center [487, 156] width 125 height 16
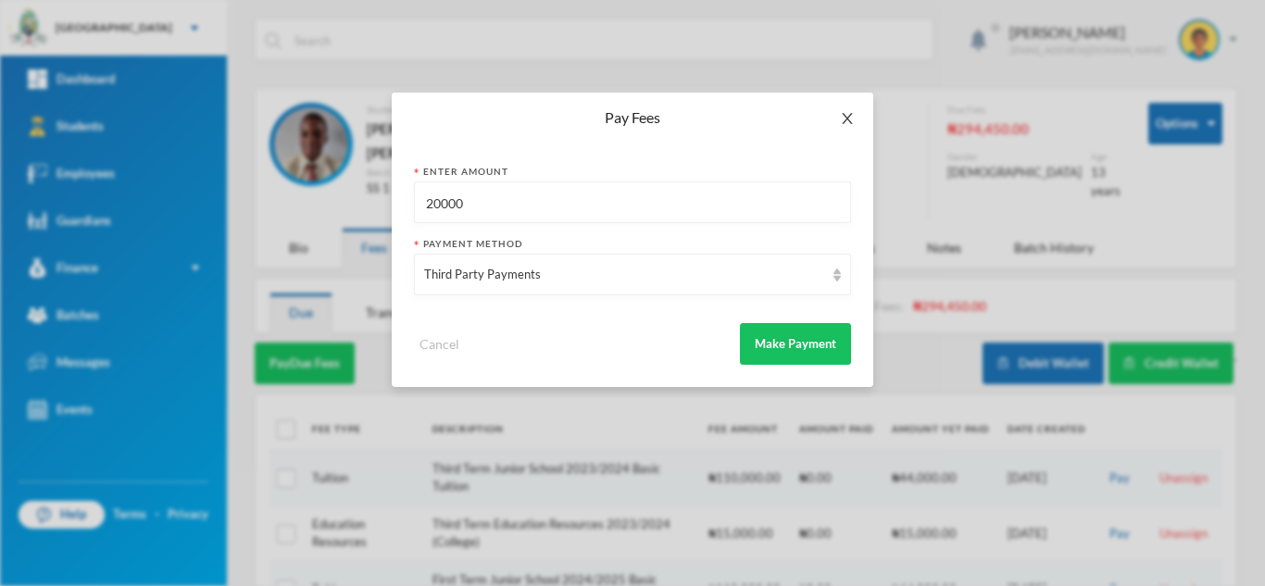
click at [848, 116] on icon "icon: close" at bounding box center [847, 118] width 15 height 15
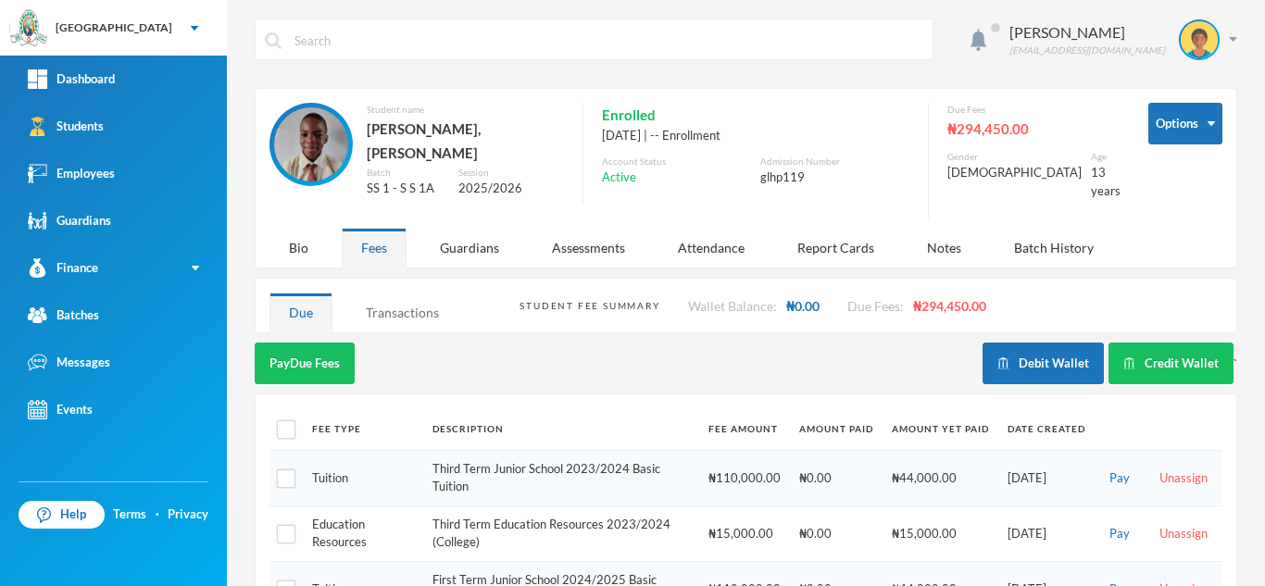
click at [400, 299] on div "Transactions" at bounding box center [402, 313] width 112 height 40
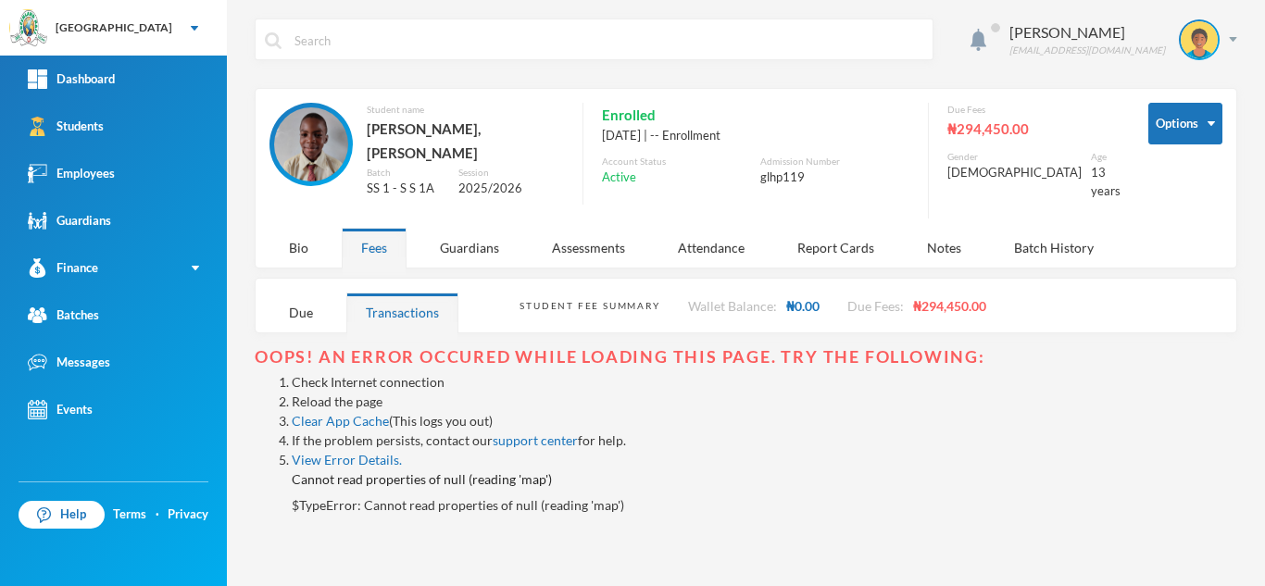
click at [340, 394] on link "Reload the page" at bounding box center [337, 402] width 91 height 16
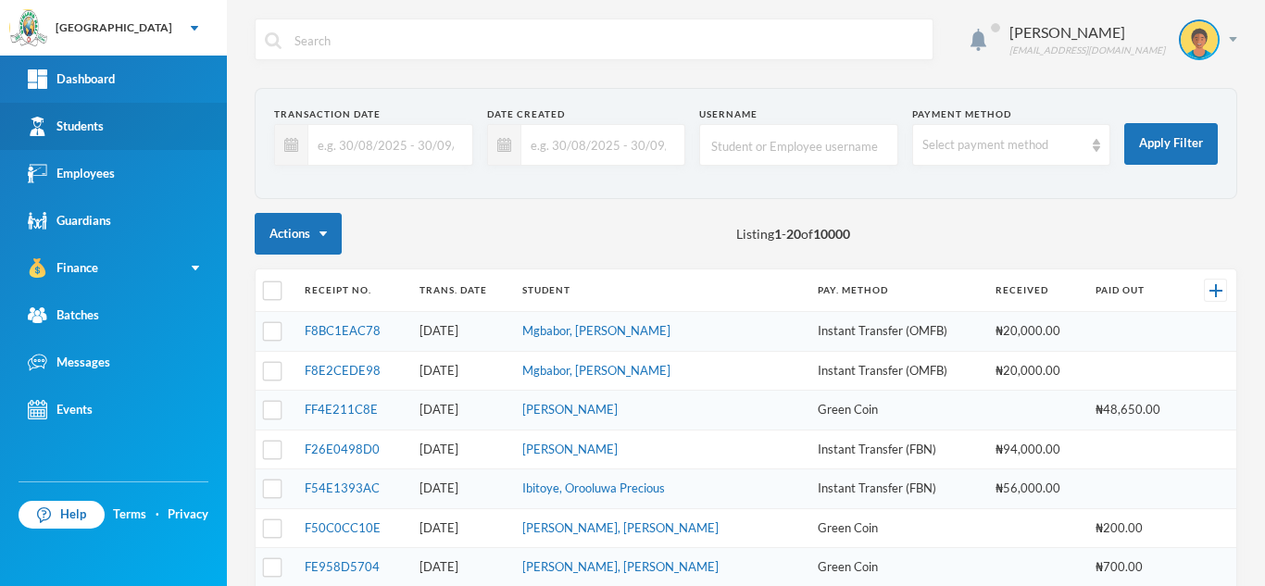
click at [138, 131] on link "Students" at bounding box center [113, 126] width 227 height 47
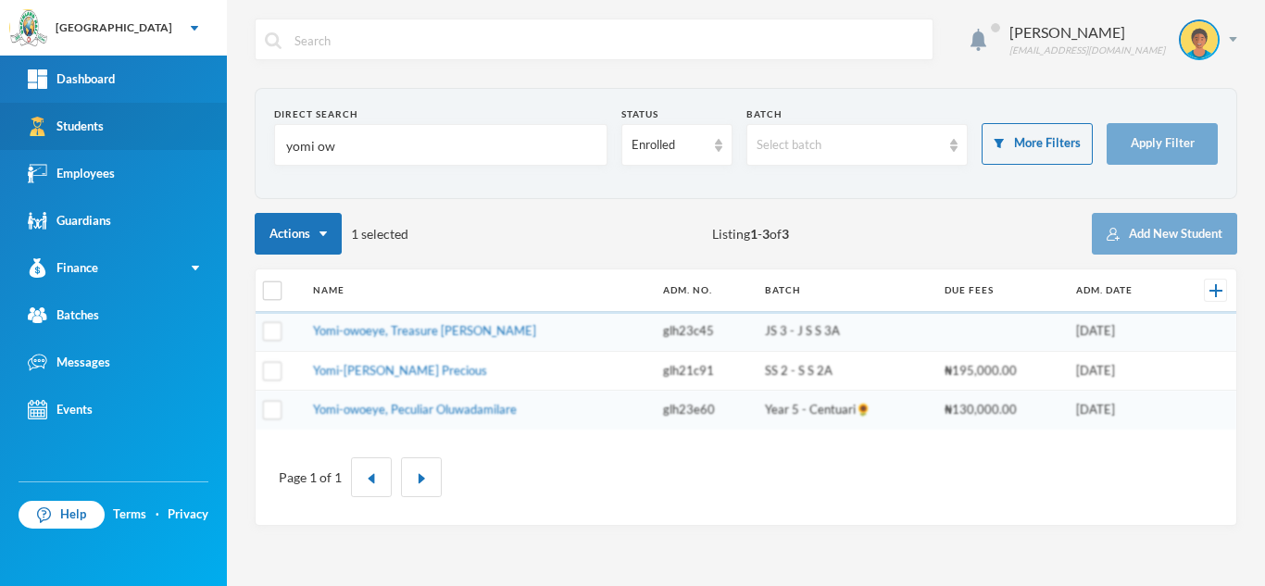
drag, startPoint x: 362, startPoint y: 146, endPoint x: 86, endPoint y: 149, distance: 276.0
click at [86, 149] on div "Greenland Hall Your Bluebic Account Greenland Hall Add a New School Dashboard S…" at bounding box center [632, 293] width 1265 height 586
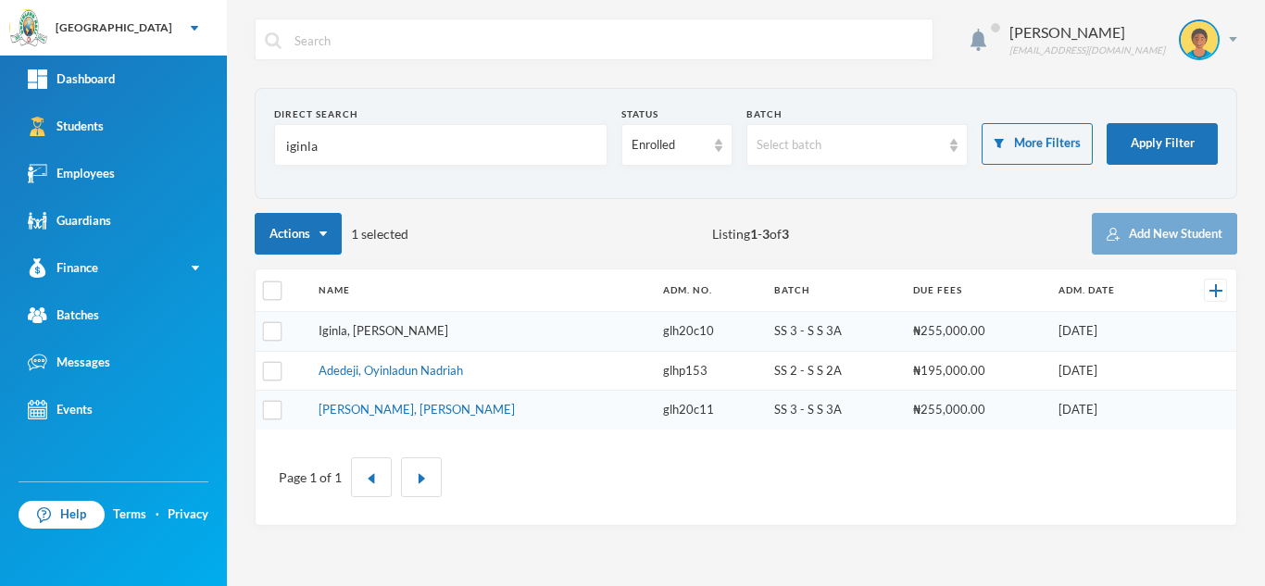
type input "iginla"
click at [364, 336] on link "Iginla, Yesirah Ireoluwa" at bounding box center [384, 330] width 130 height 15
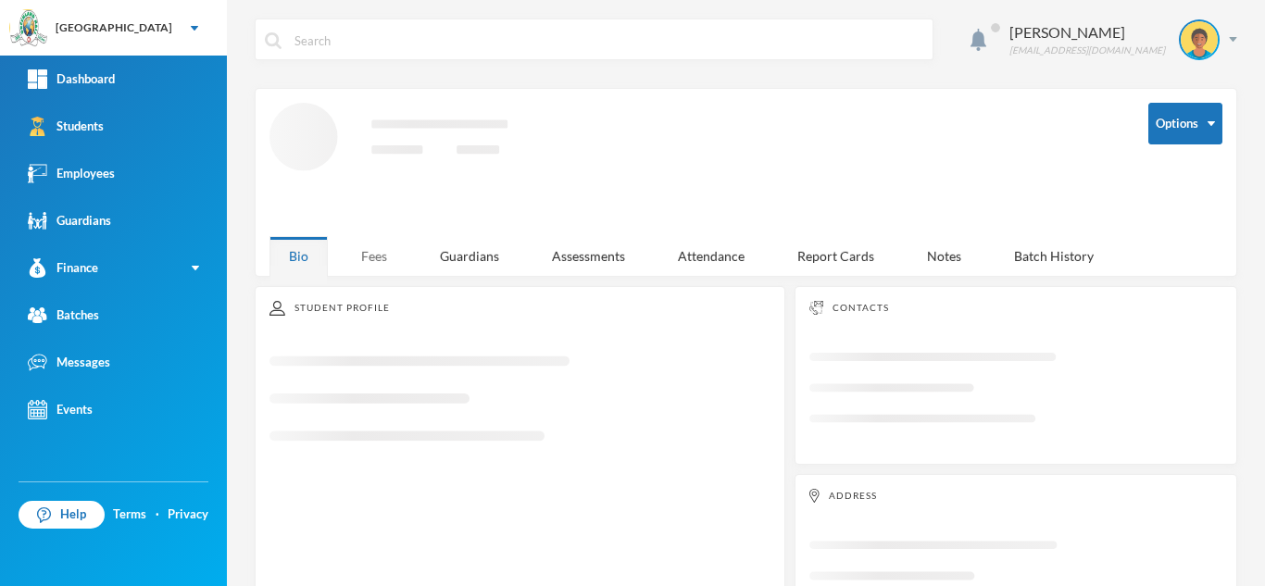
click at [361, 239] on div "Fees" at bounding box center [374, 256] width 65 height 40
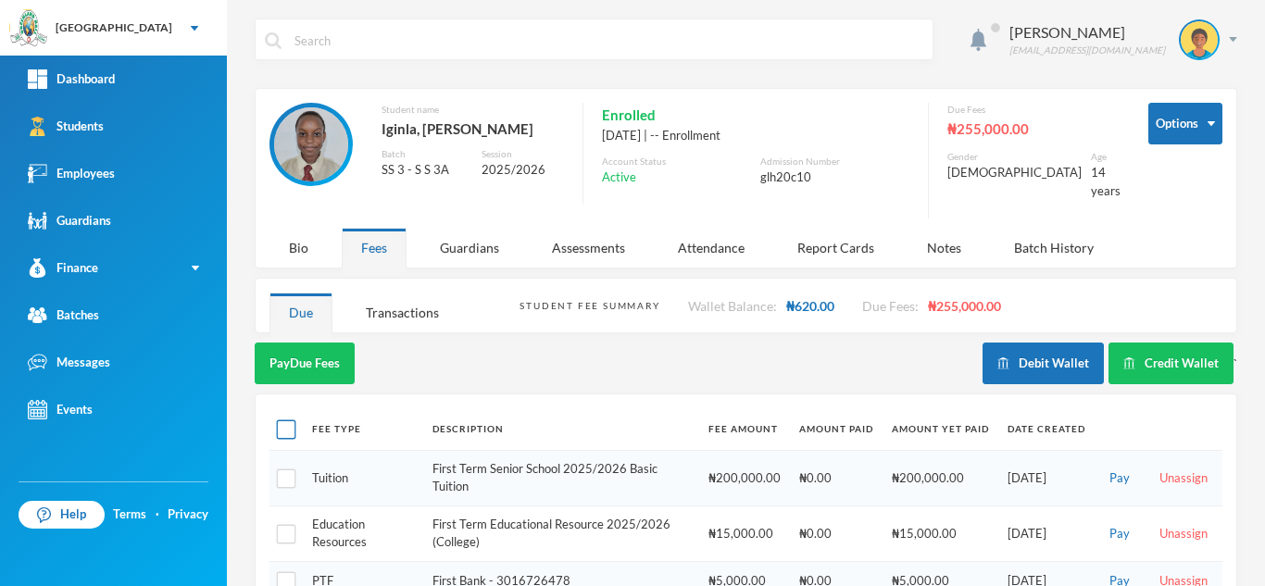
click at [284, 420] on input "checkbox" at bounding box center [286, 429] width 19 height 19
checkbox input "true"
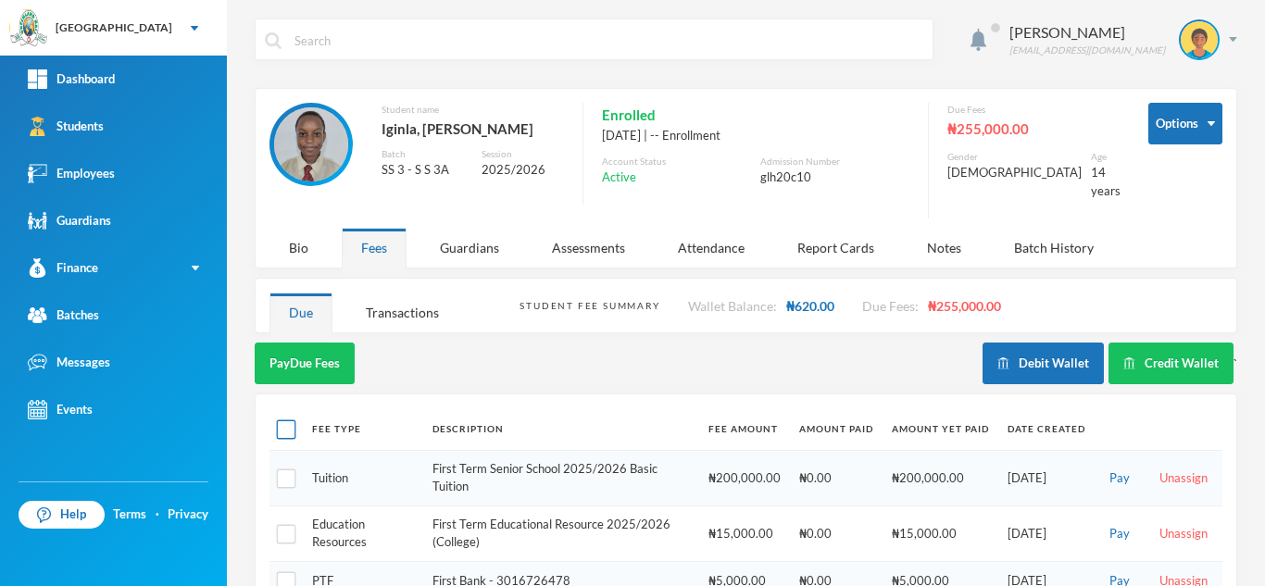
checkbox input "true"
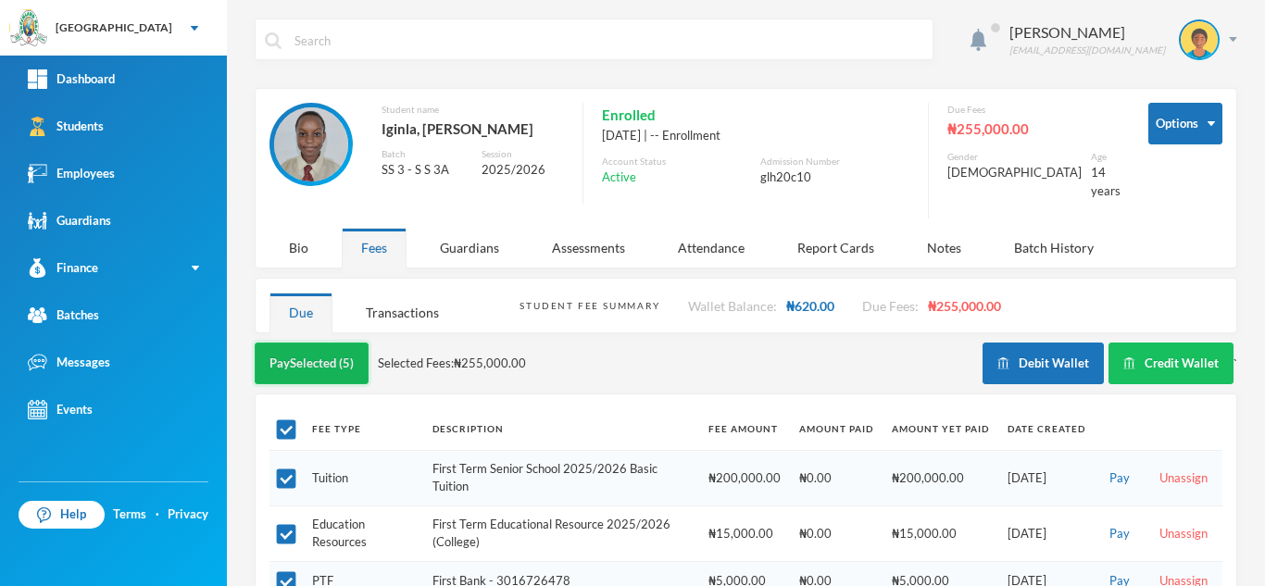
click at [330, 343] on button "Pay Selected (5)" at bounding box center [312, 364] width 114 height 42
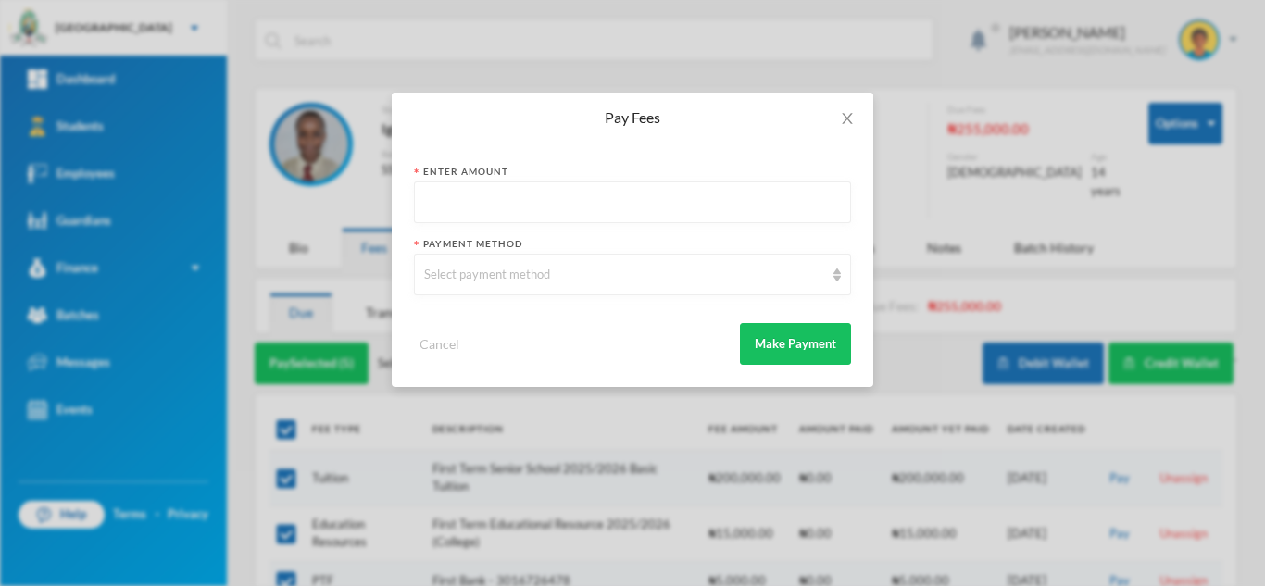
click at [532, 205] on input "text" at bounding box center [632, 203] width 417 height 42
type input "200000"
click at [469, 284] on div "Select payment method" at bounding box center [632, 275] width 437 height 42
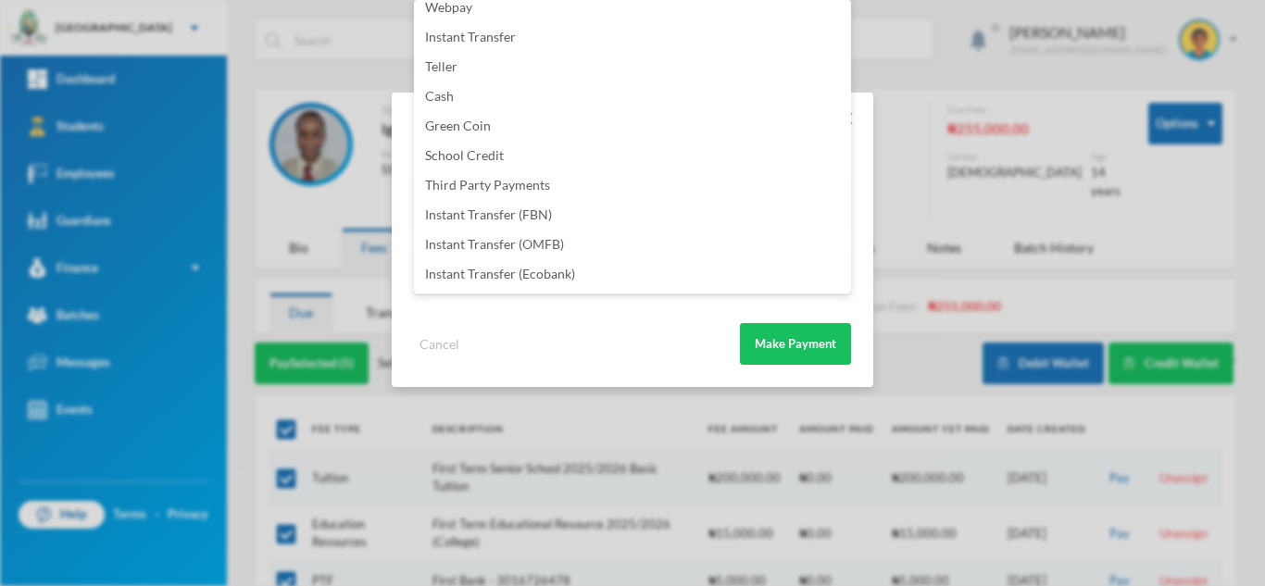
scroll to position [218, 0]
click at [619, 194] on li "Instant Transfer (FBN)" at bounding box center [632, 186] width 437 height 30
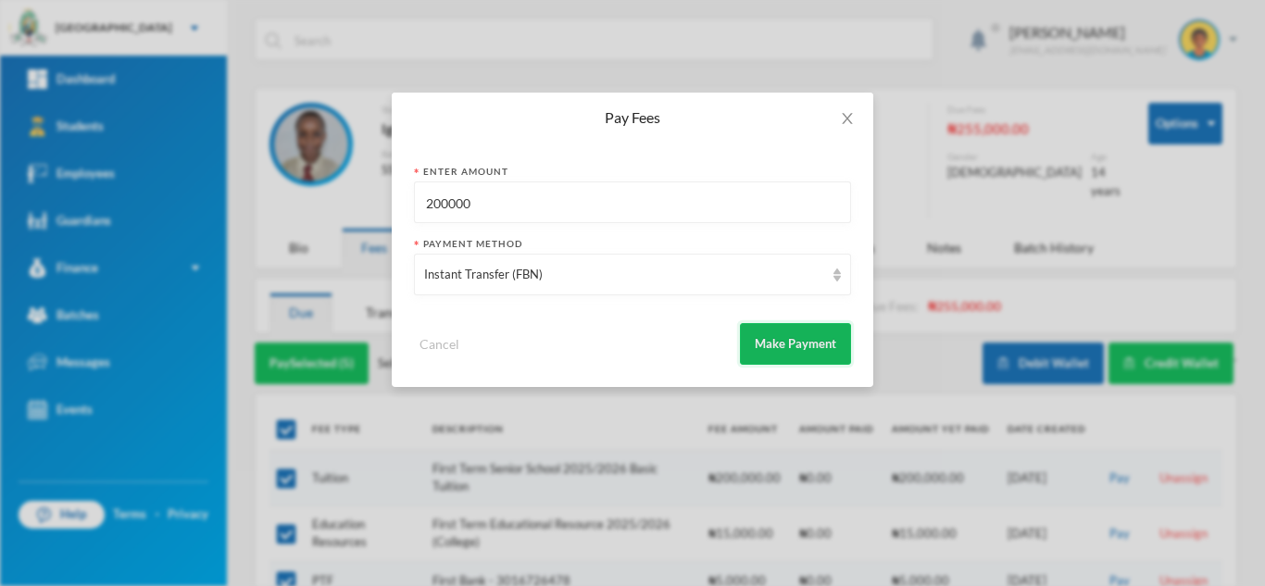
click at [768, 329] on button "Make Payment" at bounding box center [795, 344] width 111 height 42
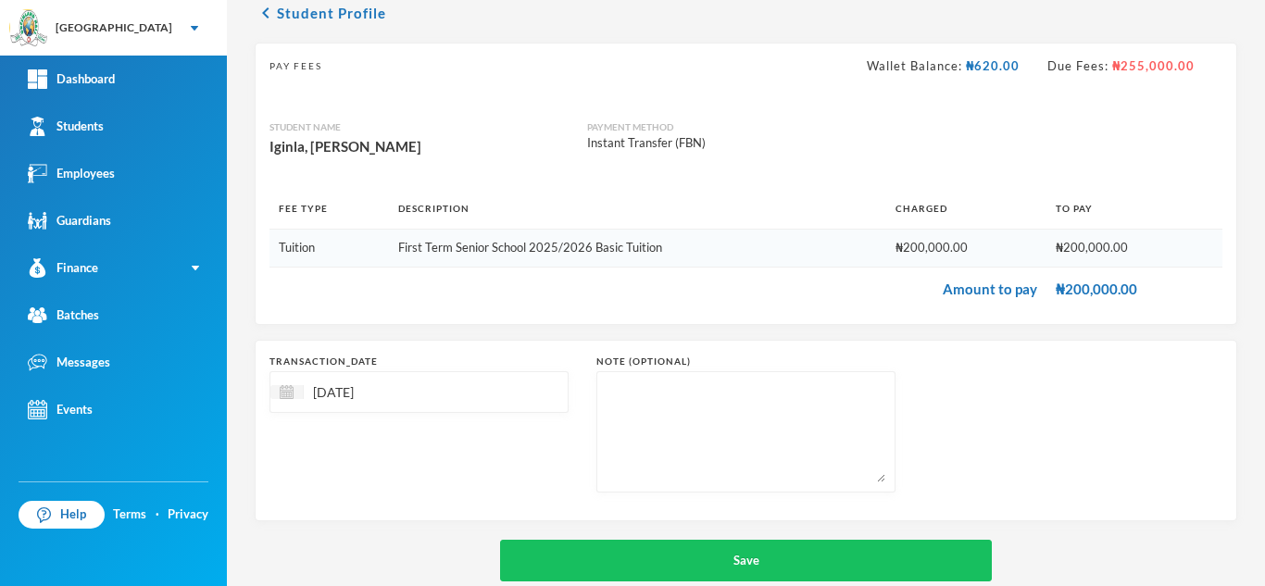
scroll to position [119, 0]
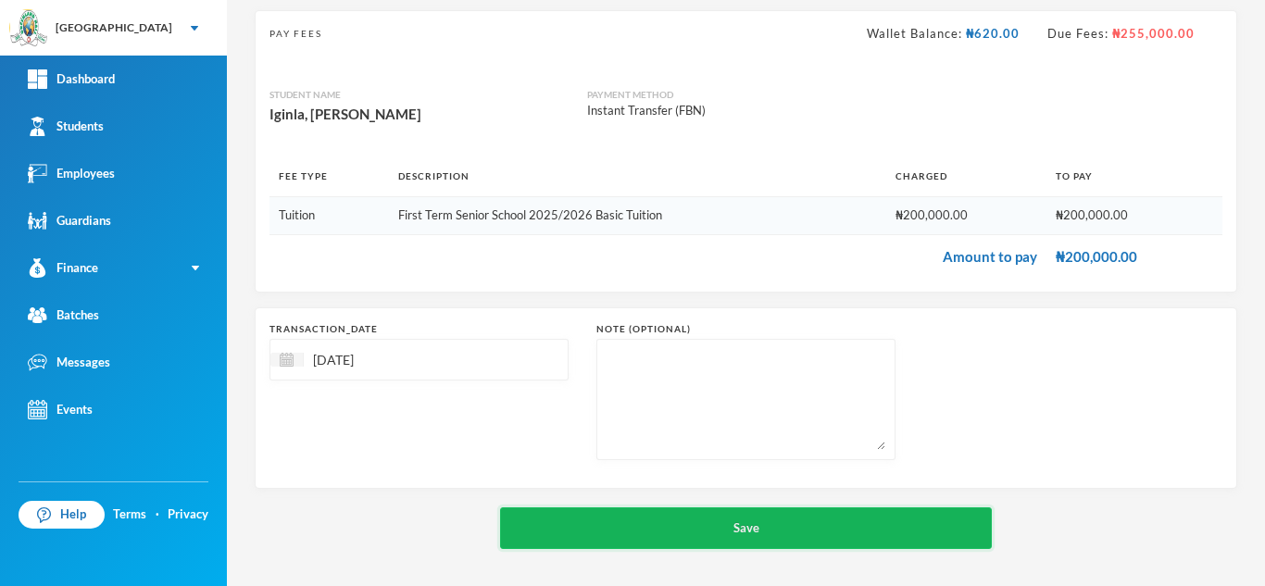
click at [690, 523] on button "Save" at bounding box center [746, 528] width 492 height 42
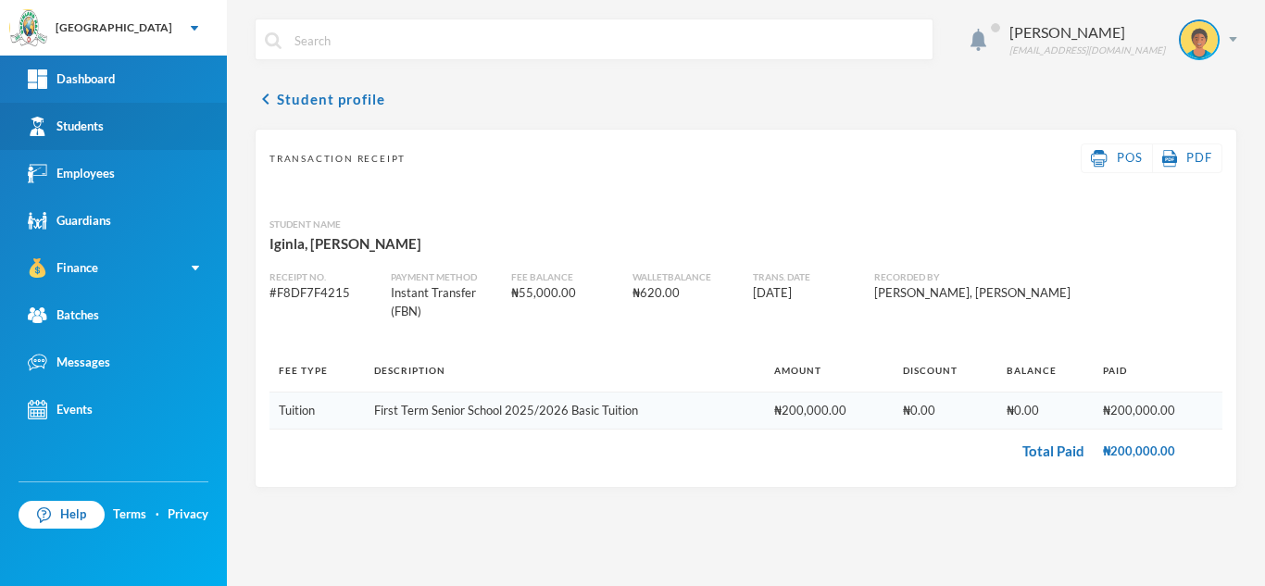
click at [139, 124] on link "Students" at bounding box center [113, 126] width 227 height 47
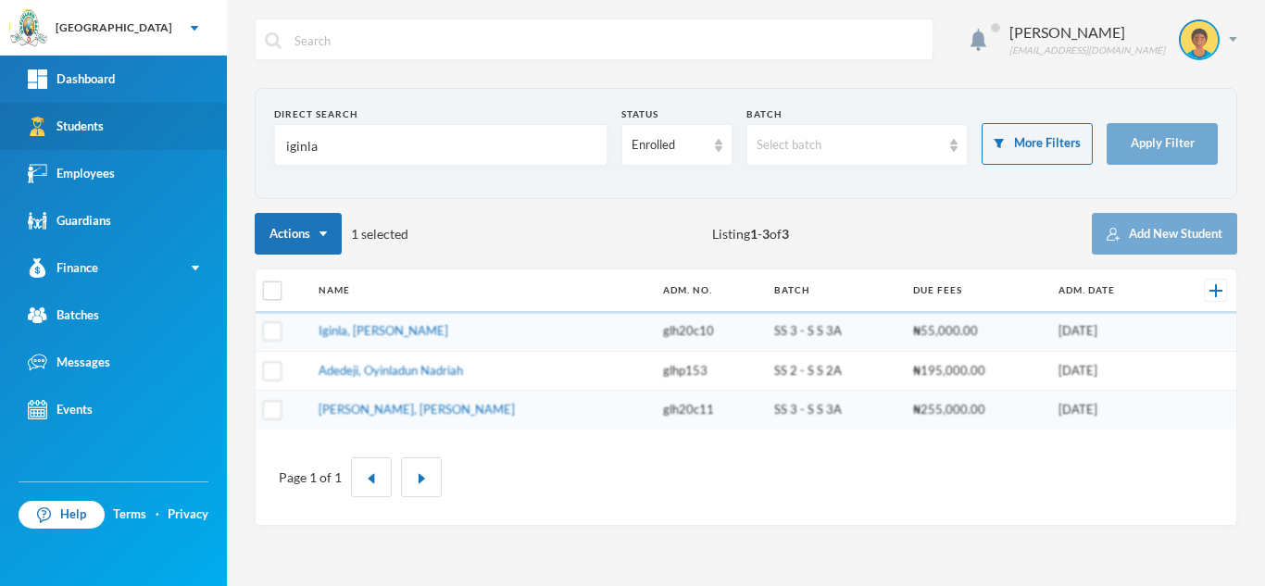
drag, startPoint x: 366, startPoint y: 126, endPoint x: 183, endPoint y: 140, distance: 183.0
click at [183, 140] on div "Greenland Hall Your Bluebic Account Greenland Hall Add a New School Dashboard S…" at bounding box center [632, 293] width 1265 height 586
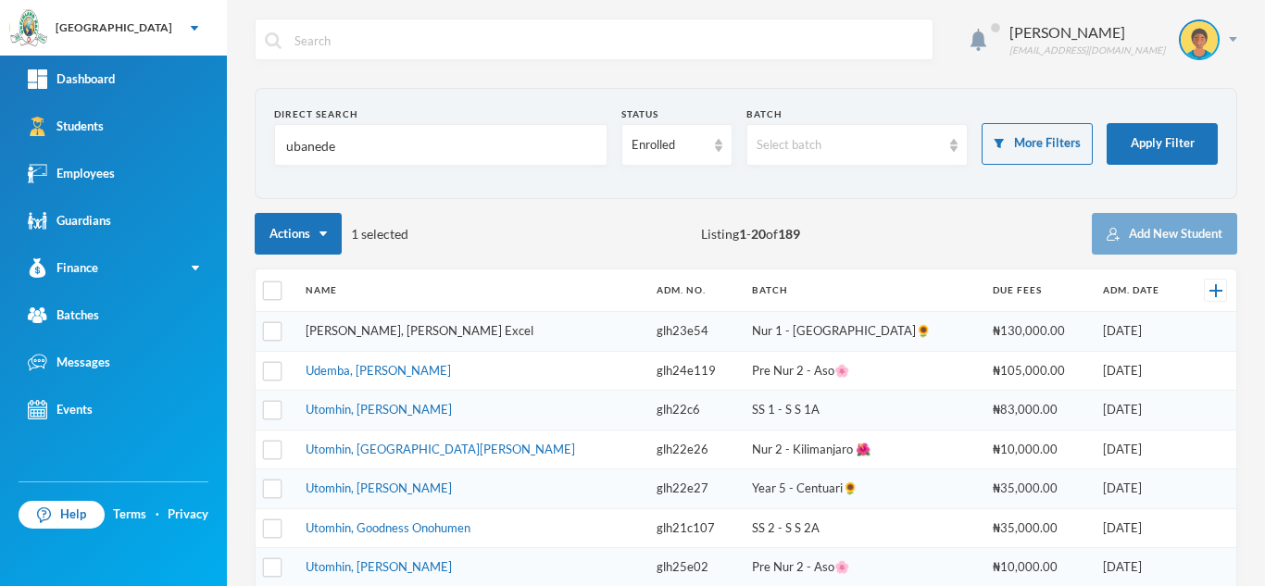
type input "ubanede"
click at [340, 330] on link "[PERSON_NAME], [PERSON_NAME] Excel" at bounding box center [420, 330] width 228 height 15
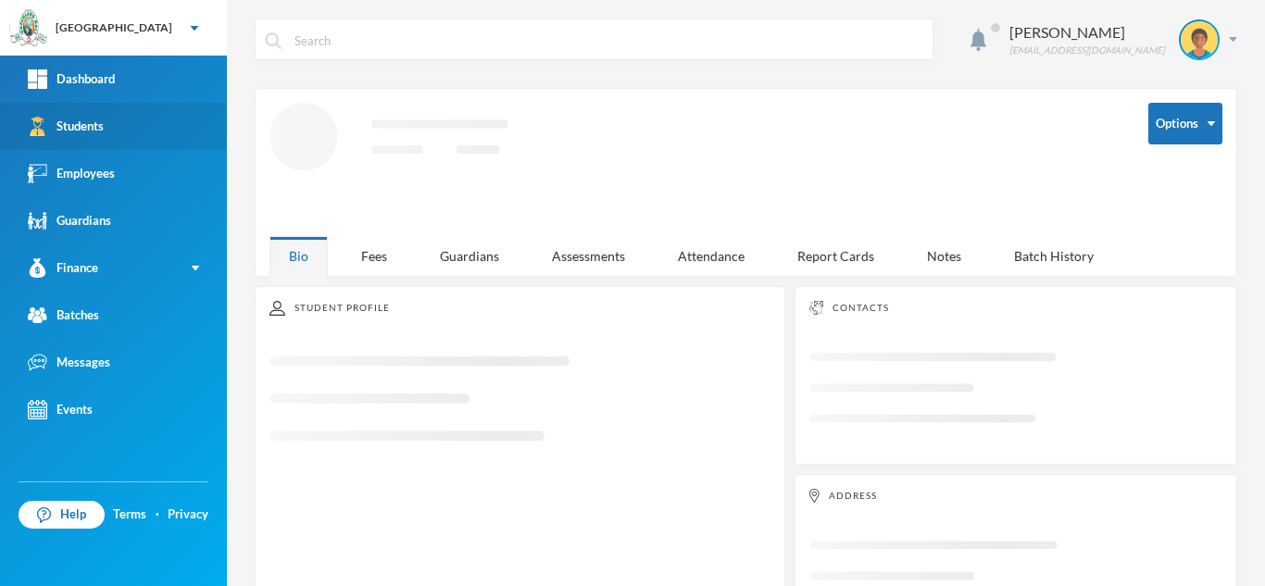
click at [148, 122] on link "Students" at bounding box center [113, 126] width 227 height 47
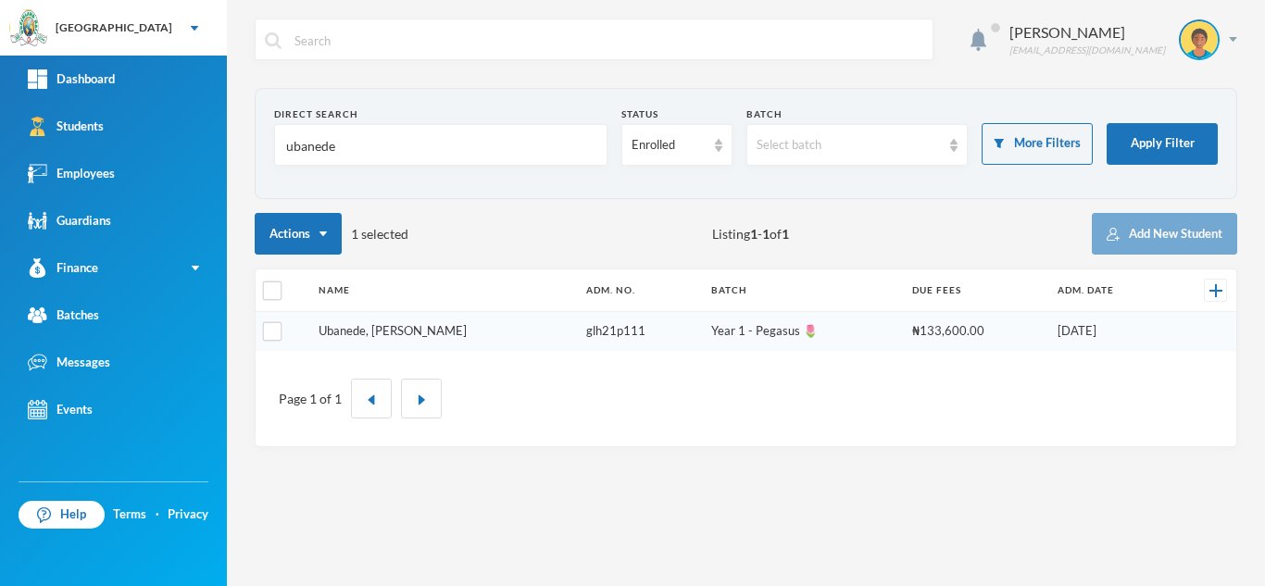
click at [376, 332] on link "Ubanede, Godwin Ebuka" at bounding box center [393, 330] width 148 height 15
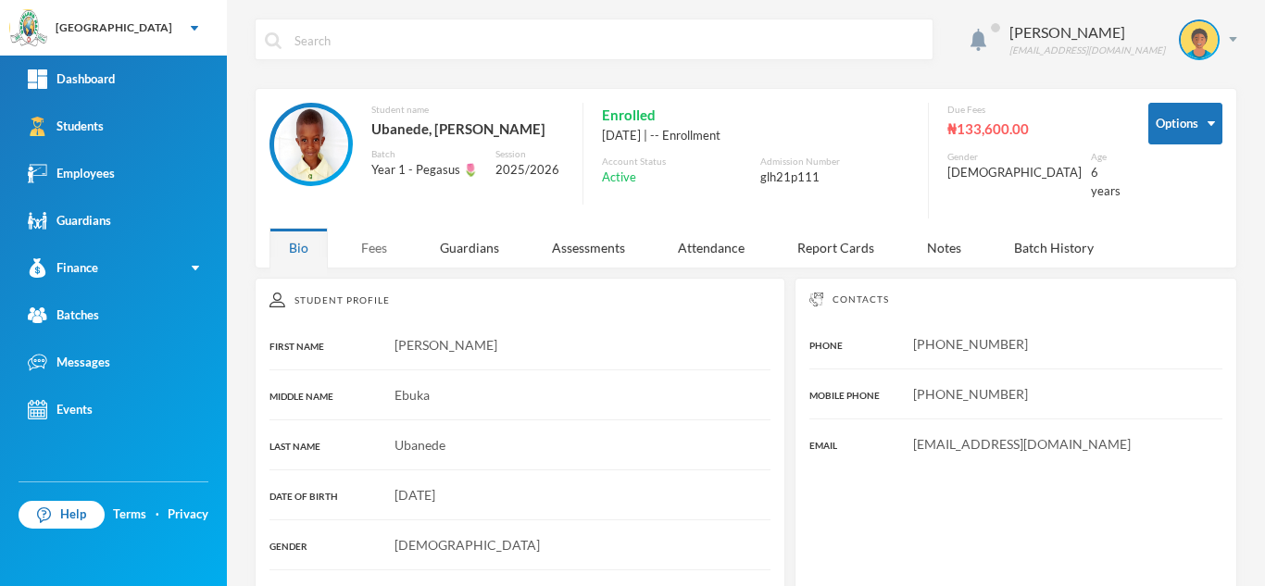
click at [367, 230] on div "Fees" at bounding box center [374, 248] width 65 height 40
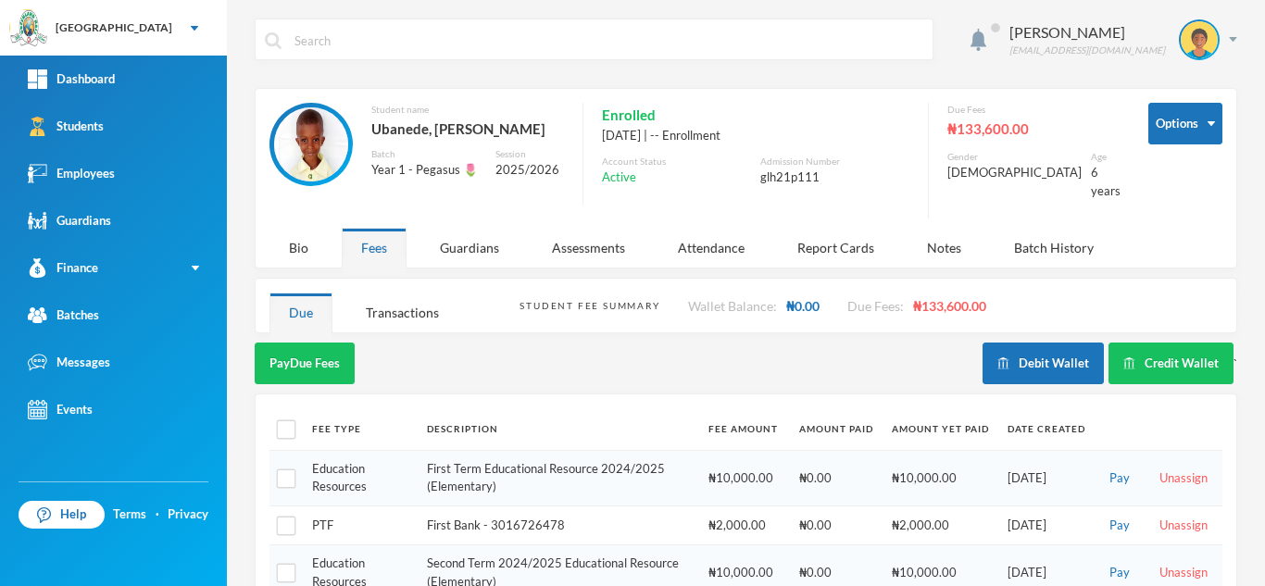
scroll to position [397, 0]
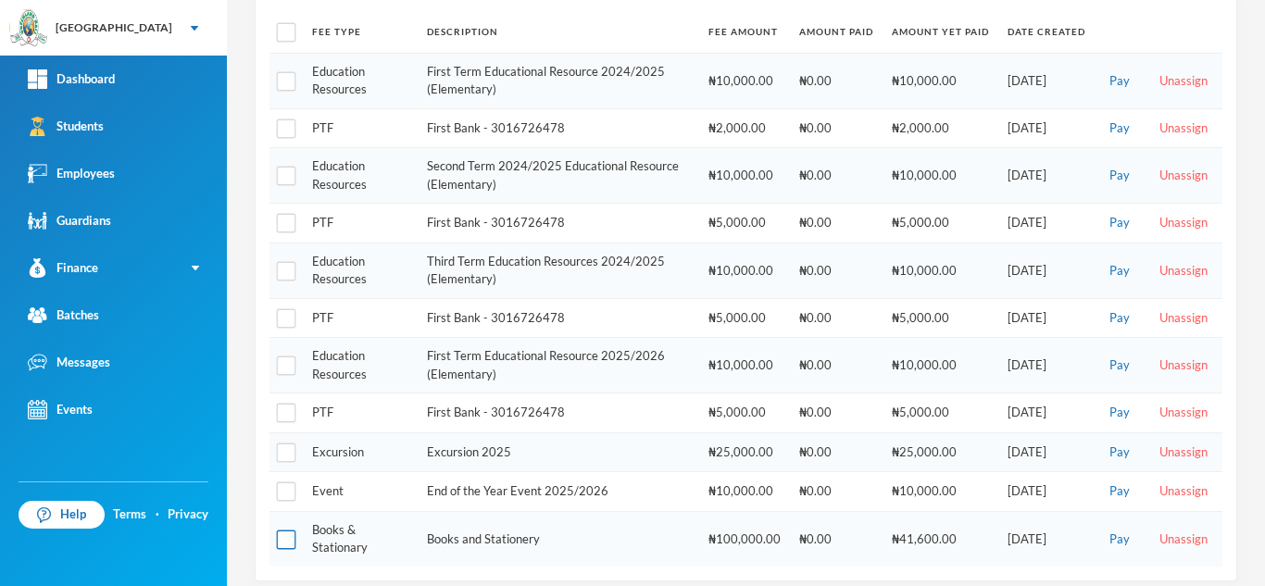
click at [282, 530] on input "checkbox" at bounding box center [286, 539] width 19 height 19
checkbox input "true"
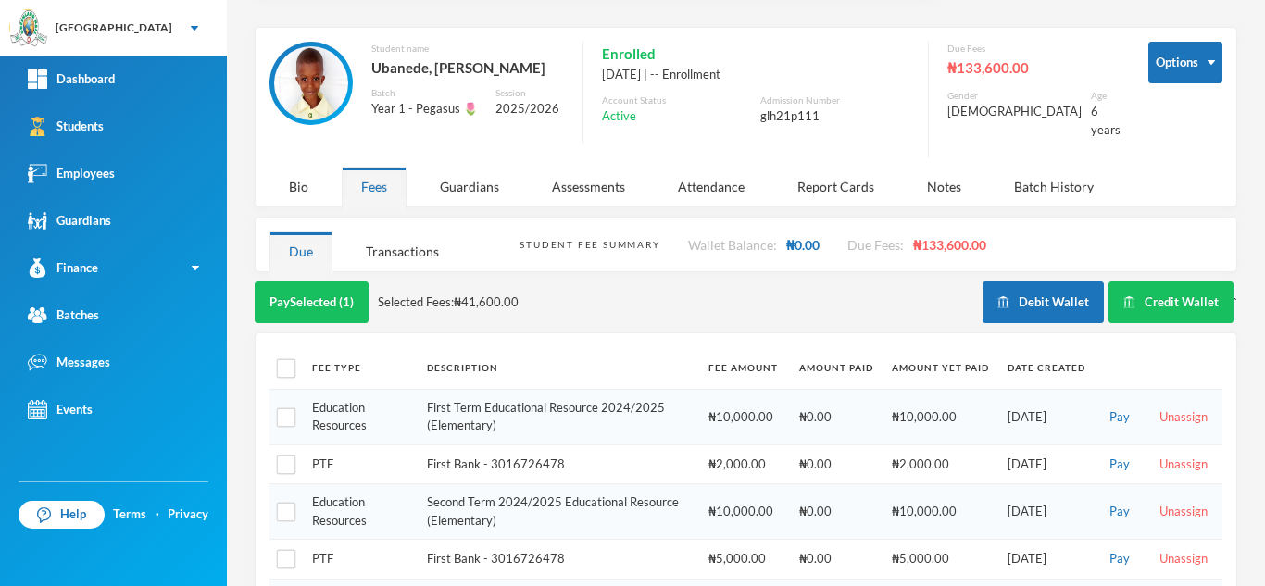
scroll to position [57, 0]
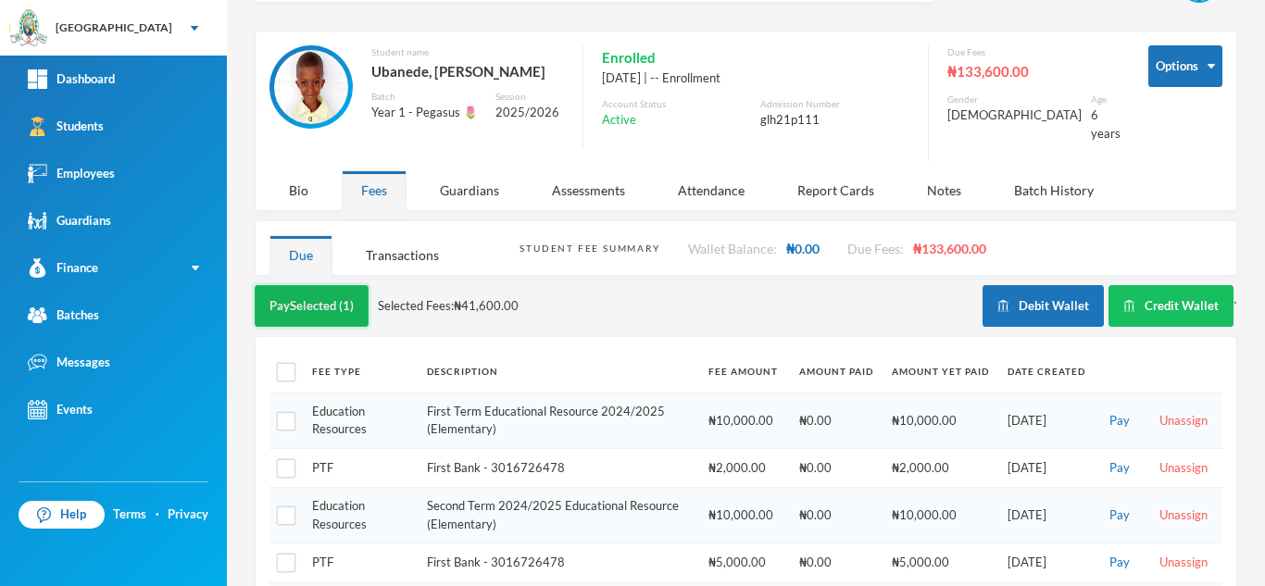
click at [334, 285] on button "Pay Selected (1)" at bounding box center [312, 306] width 114 height 42
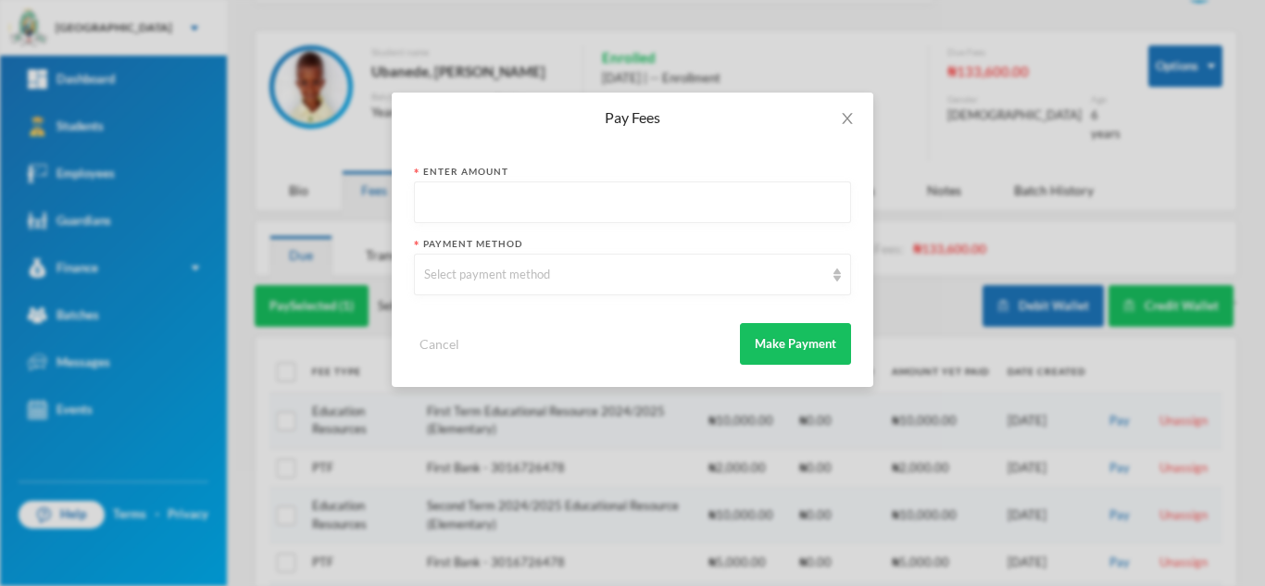
click at [565, 199] on input "text" at bounding box center [632, 203] width 417 height 42
type input "10000"
click at [536, 274] on div "Select payment method" at bounding box center [624, 275] width 400 height 19
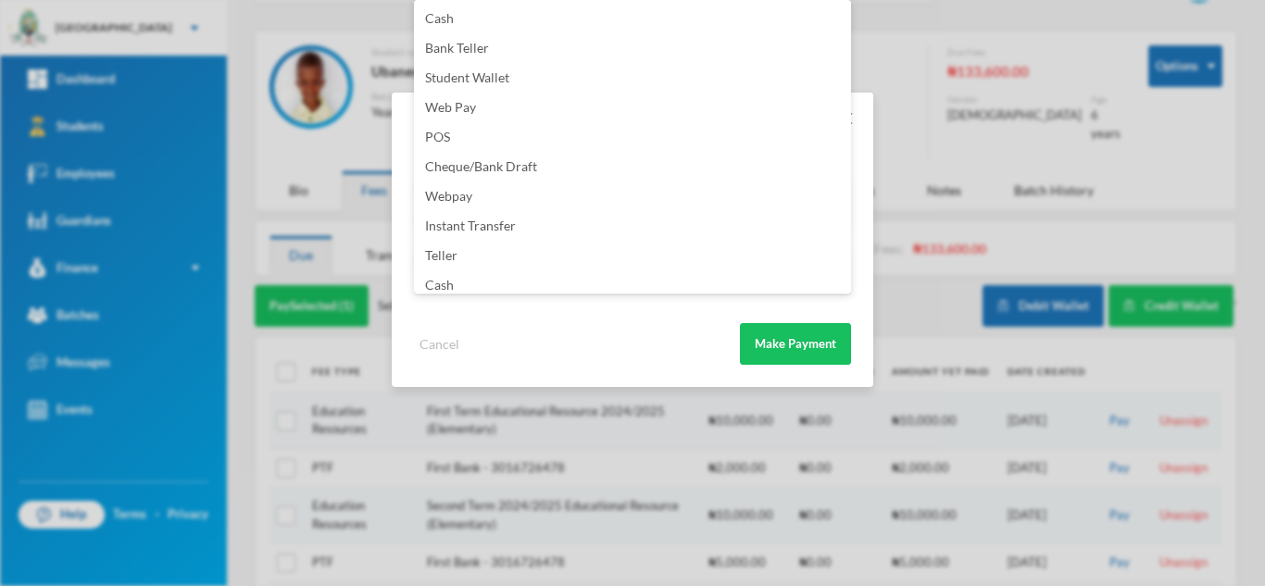
scroll to position [218, 0]
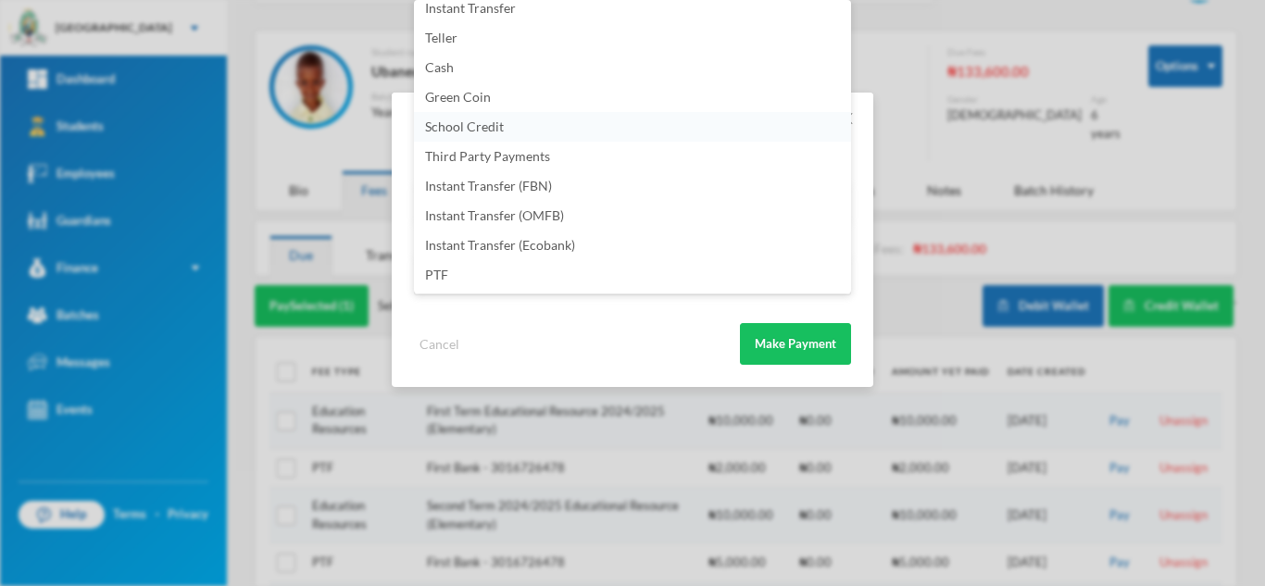
click at [441, 125] on span "School Credit" at bounding box center [464, 127] width 79 height 16
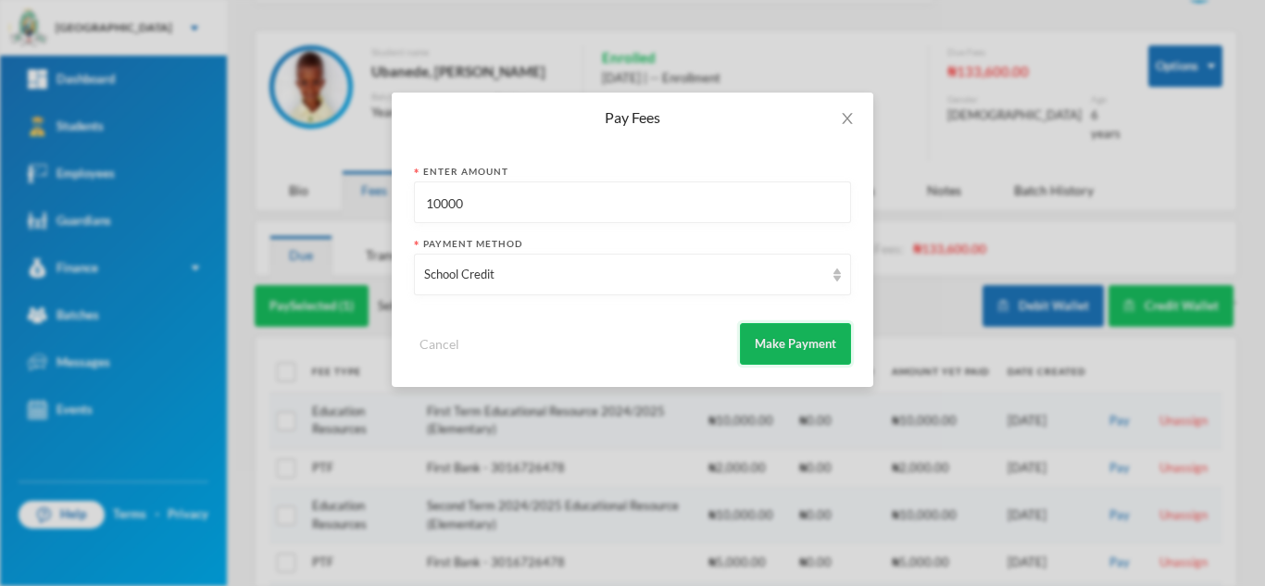
click at [756, 332] on button "Make Payment" at bounding box center [795, 344] width 111 height 42
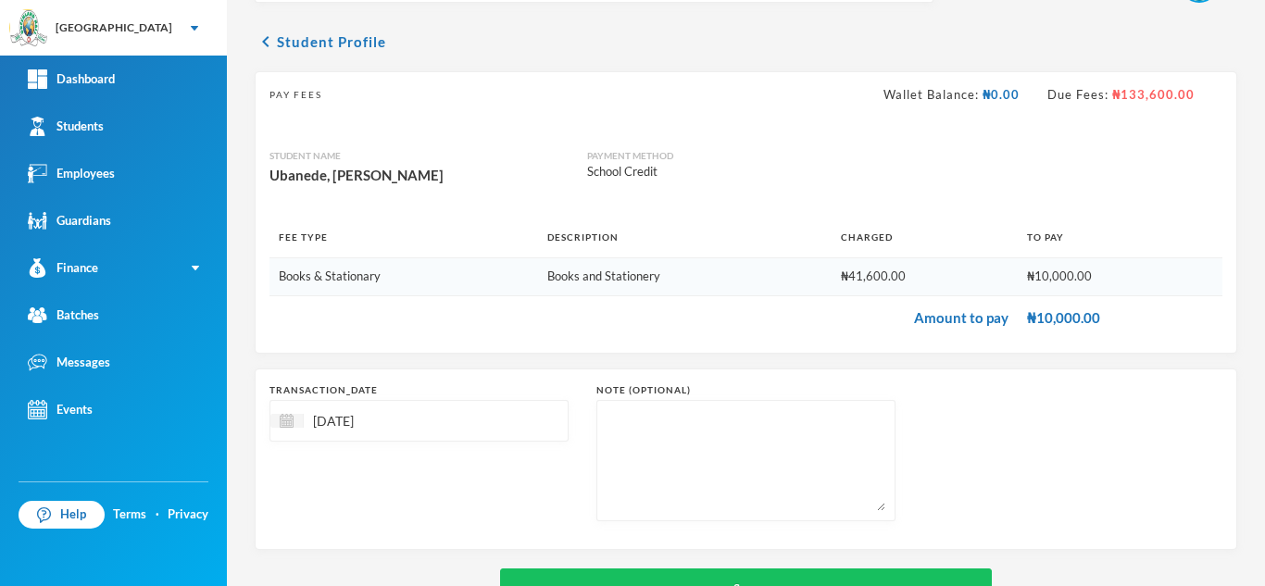
click at [672, 432] on textarea at bounding box center [746, 460] width 279 height 101
paste textarea "from [PERSON_NAME] September remuneration"
click at [709, 428] on textarea "from [PERSON_NAME] September remuneration" at bounding box center [746, 460] width 279 height 101
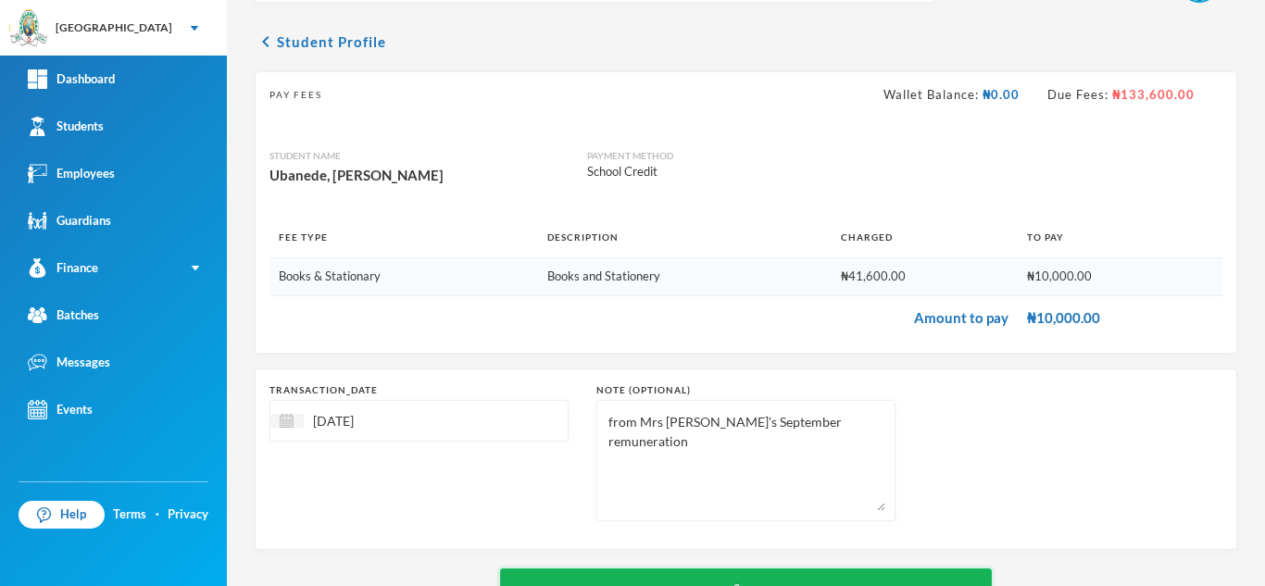
type textarea "from Mrs Ubanede's September remuneration"
click at [707, 578] on button "Save" at bounding box center [746, 590] width 492 height 42
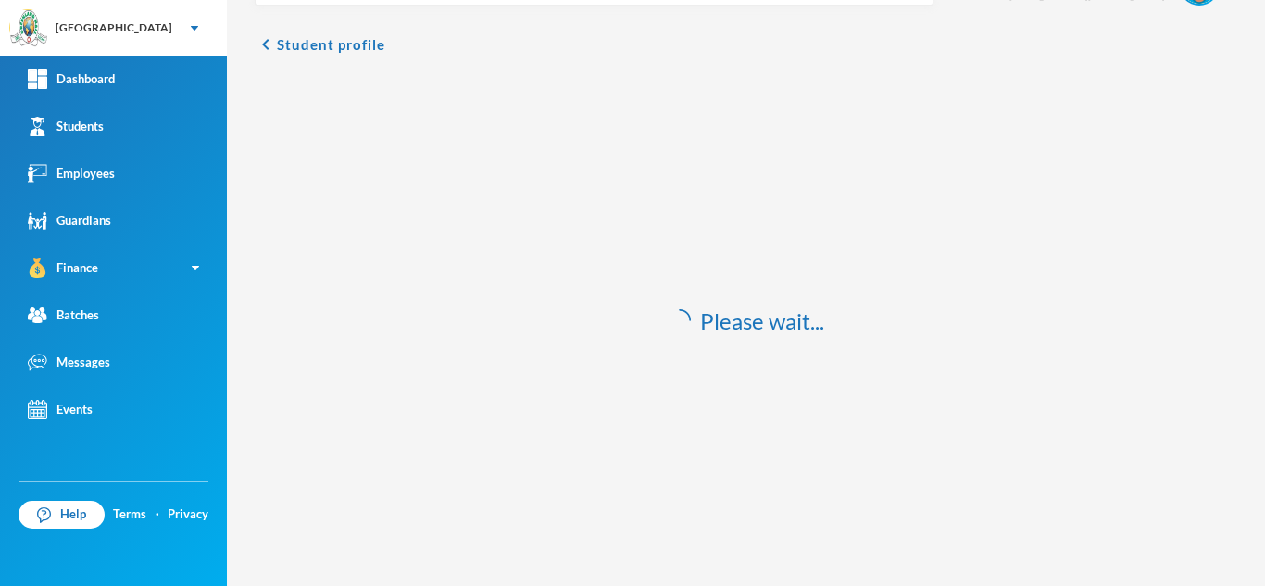
scroll to position [55, 0]
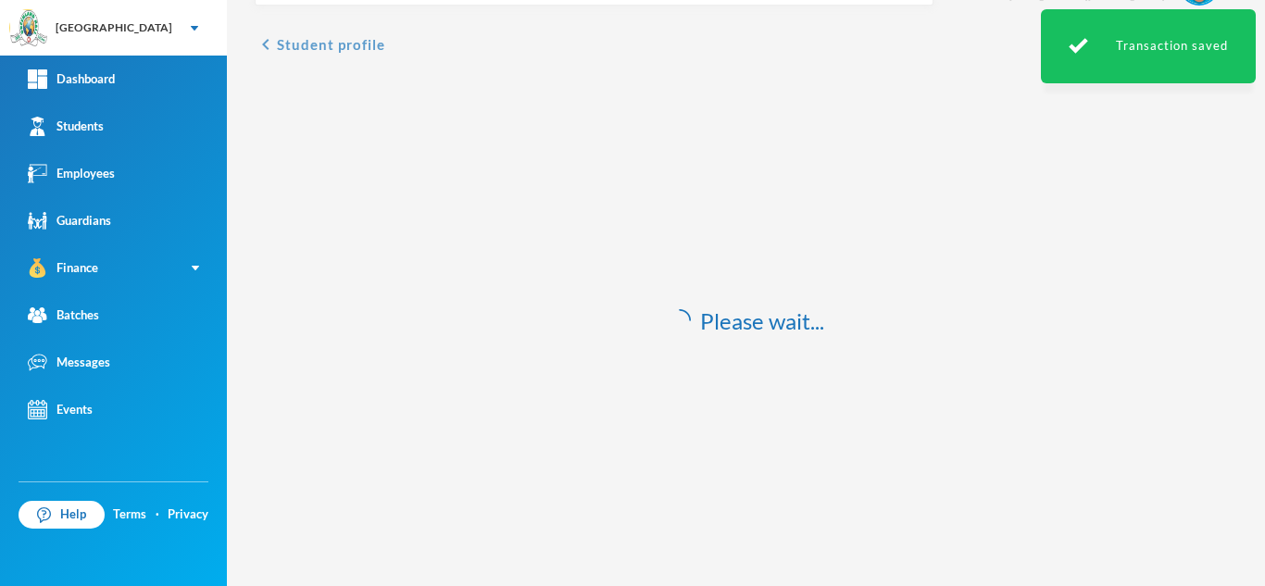
click at [346, 52] on button "chevron_left Student profile" at bounding box center [320, 44] width 131 height 22
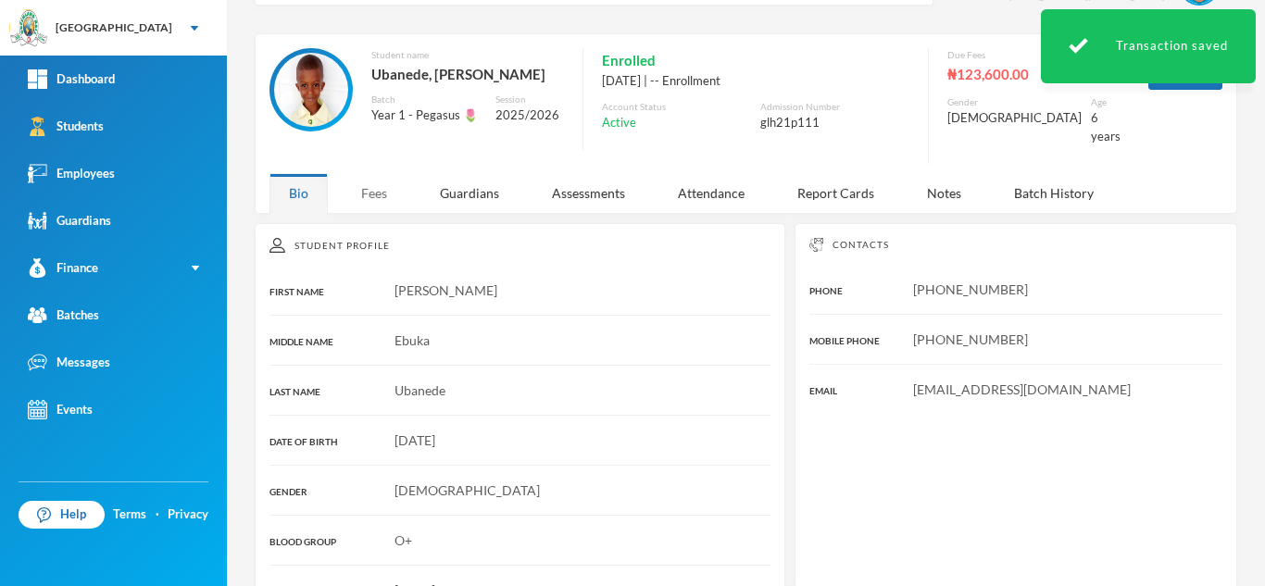
click at [367, 181] on div "Fees" at bounding box center [374, 193] width 65 height 40
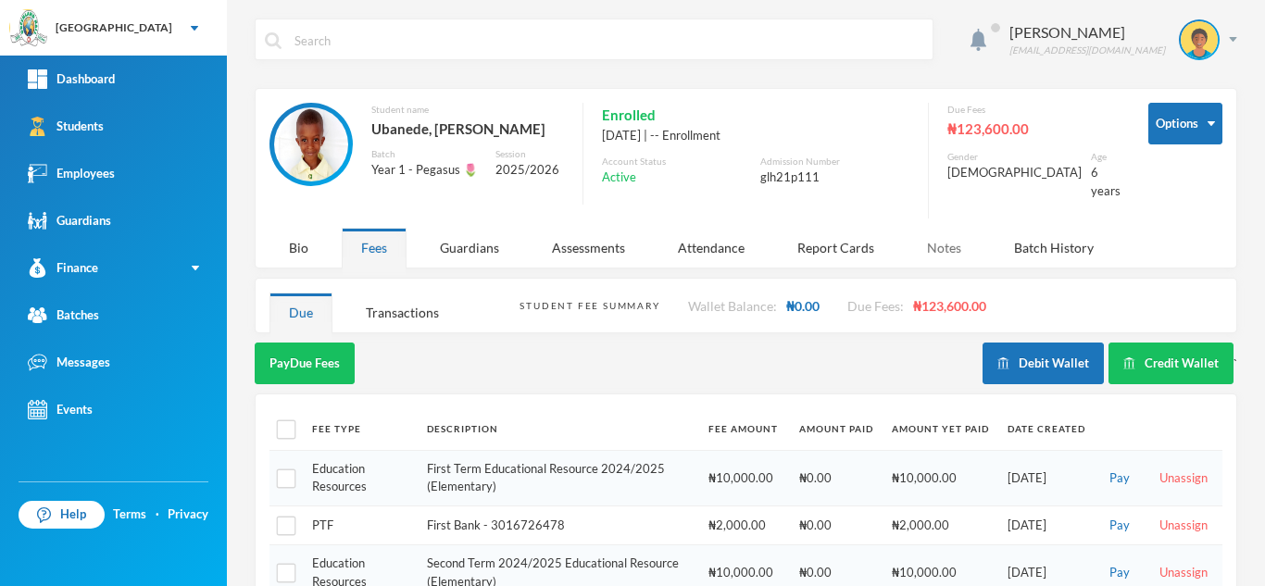
click at [932, 228] on div "Notes" at bounding box center [944, 248] width 73 height 40
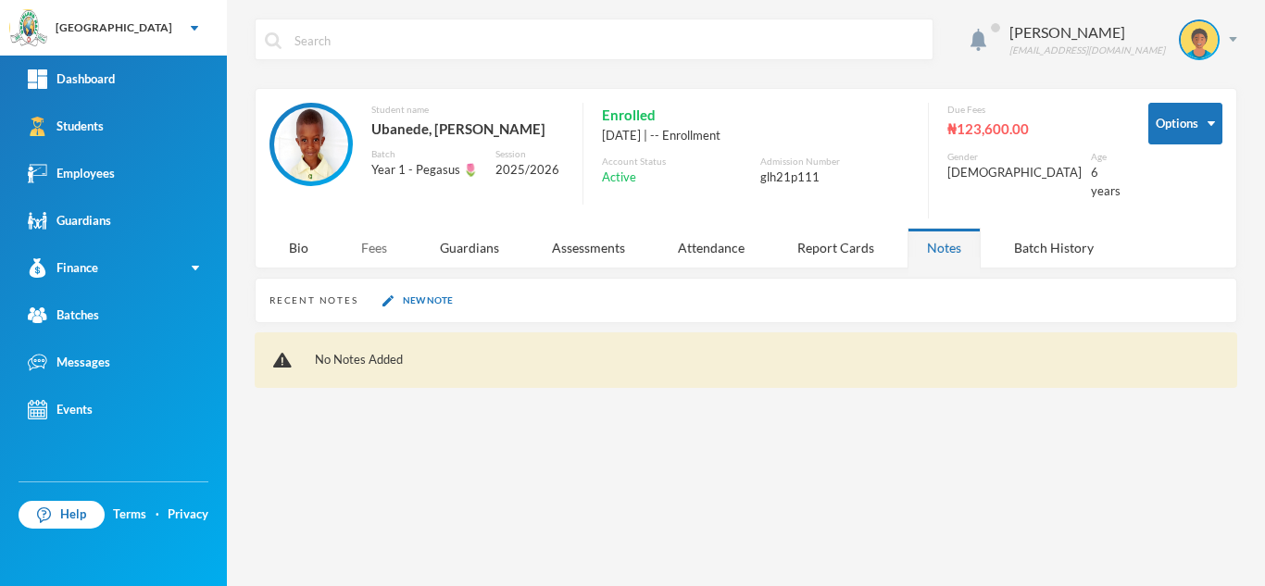
click at [367, 240] on div "Fees" at bounding box center [374, 248] width 65 height 40
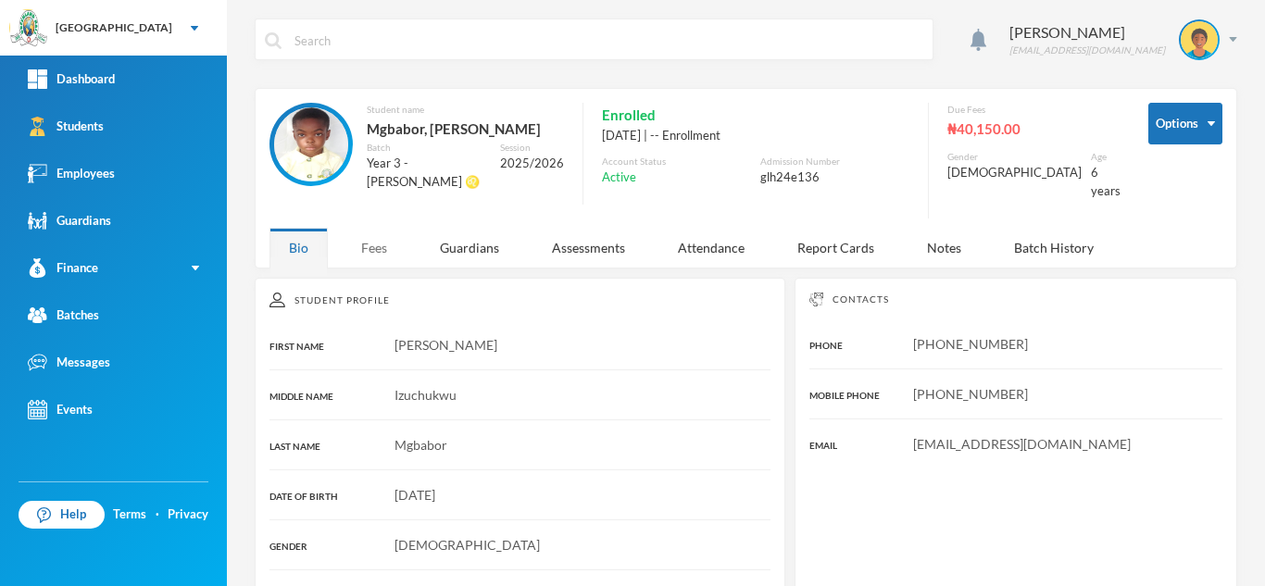
click at [368, 232] on div "Fees" at bounding box center [374, 248] width 65 height 40
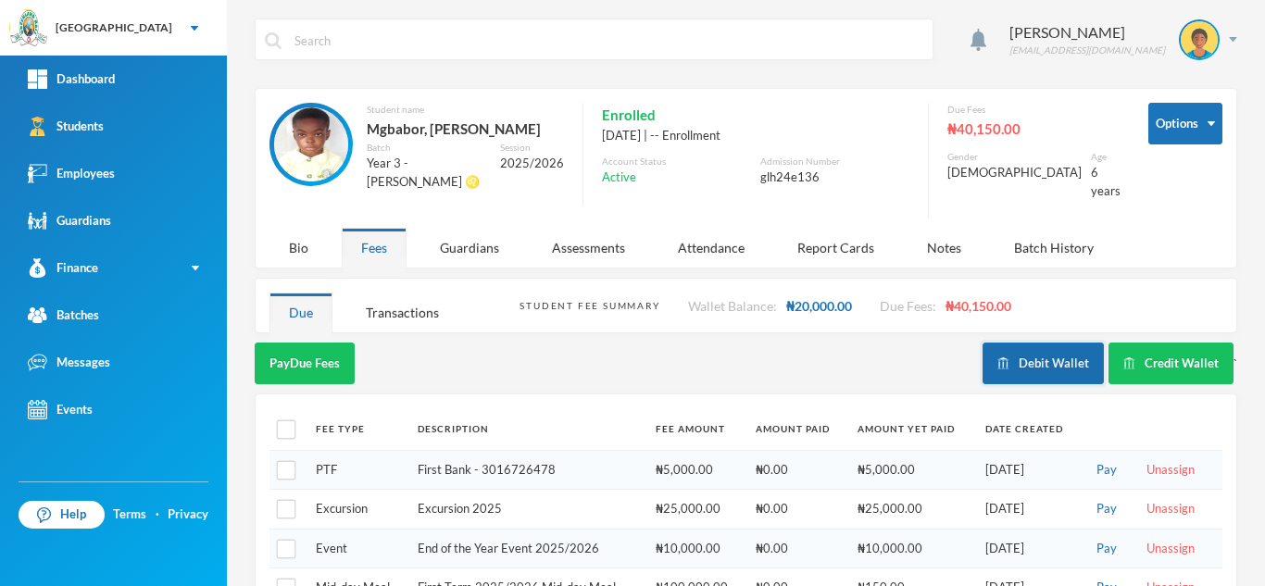
click at [998, 357] on img "button" at bounding box center [1003, 363] width 12 height 12
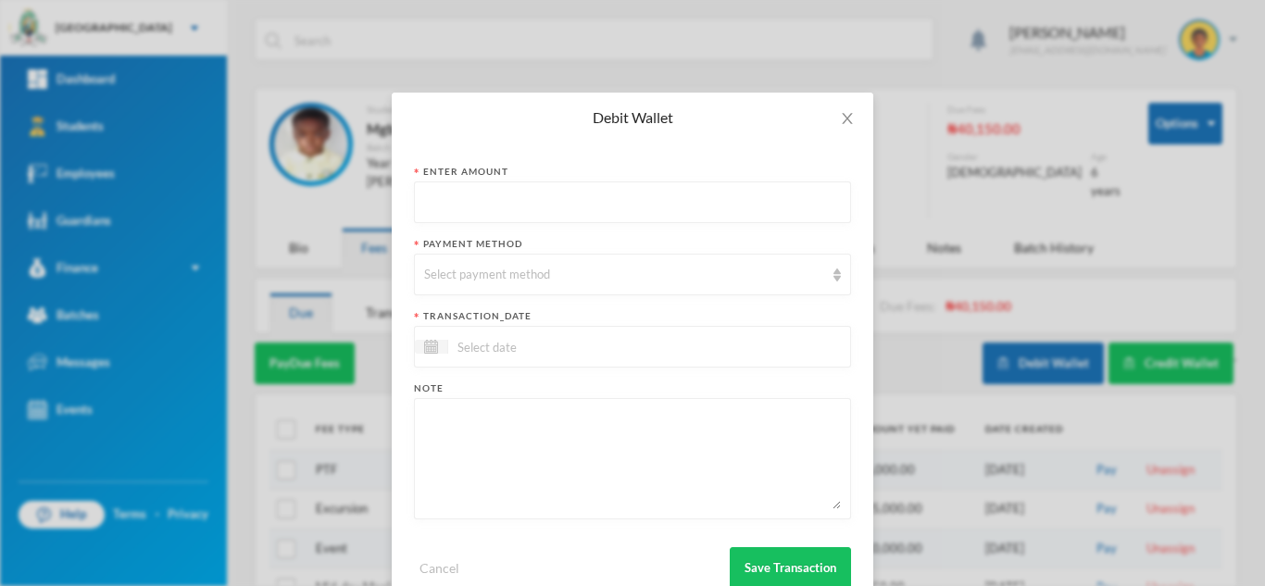
click at [469, 198] on input "text" at bounding box center [632, 203] width 417 height 42
type input "450"
click at [469, 285] on div "Select payment method" at bounding box center [632, 275] width 437 height 42
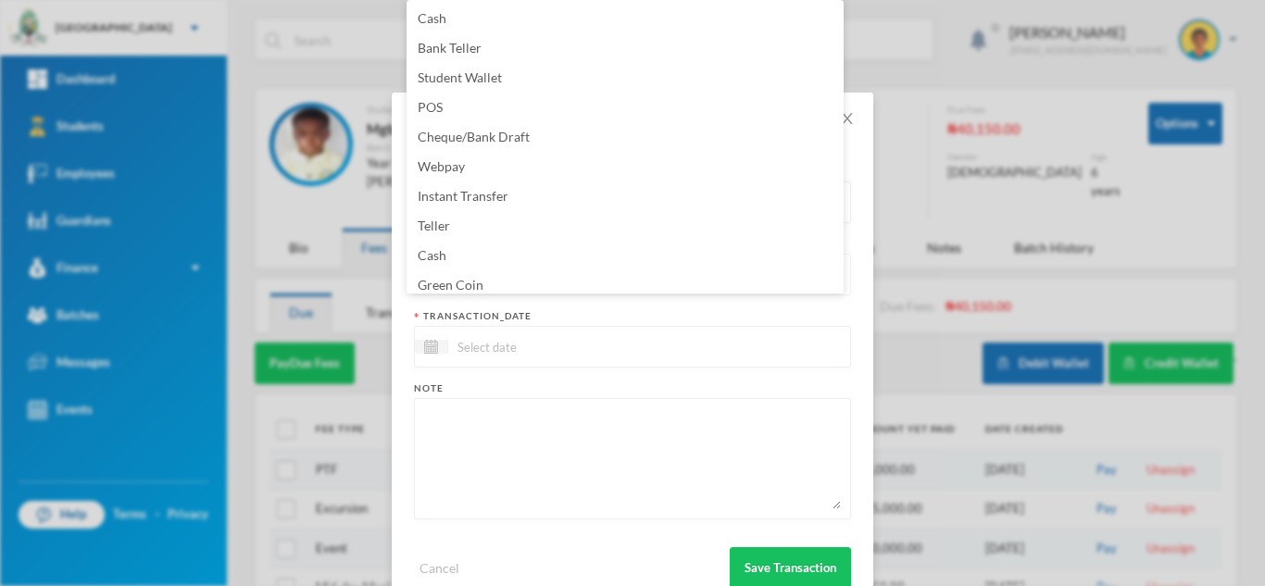
scroll to position [6, 0]
click at [469, 285] on span "Green Coin" at bounding box center [451, 278] width 66 height 16
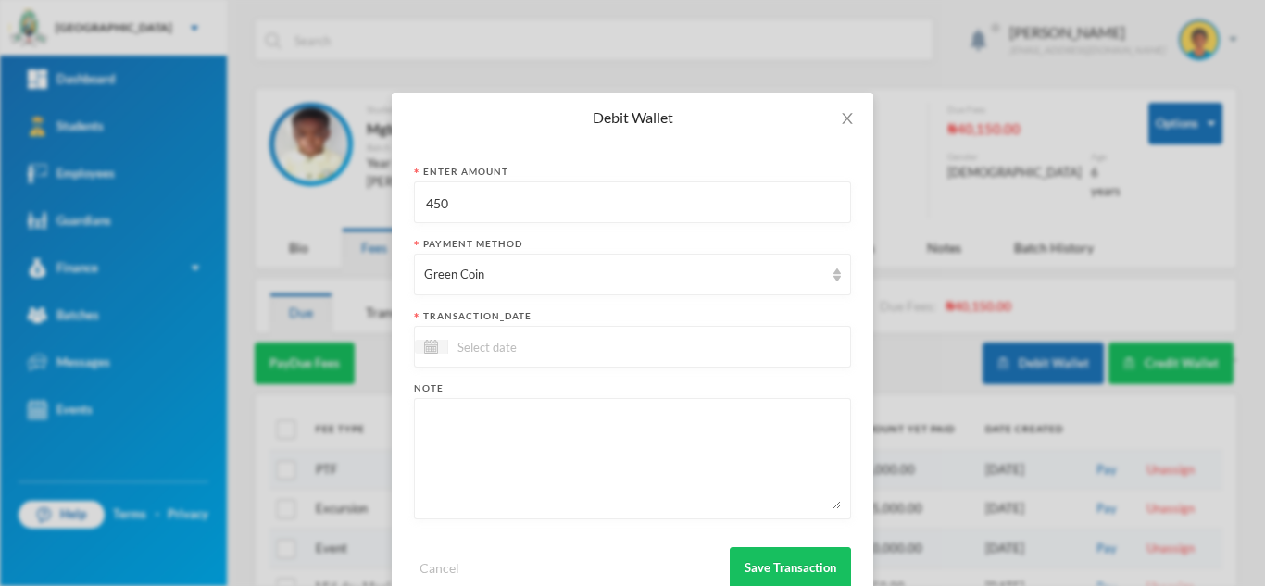
click at [497, 346] on input at bounding box center [526, 346] width 156 height 21
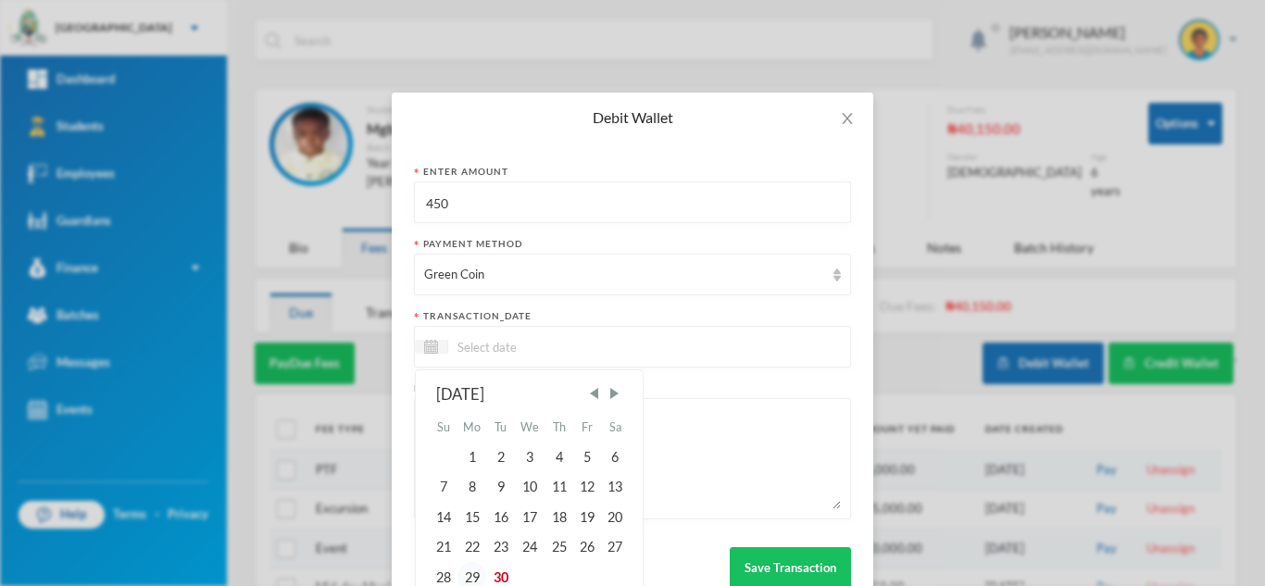
click at [465, 575] on div "29" at bounding box center [472, 577] width 30 height 30
type input "[DATE]"
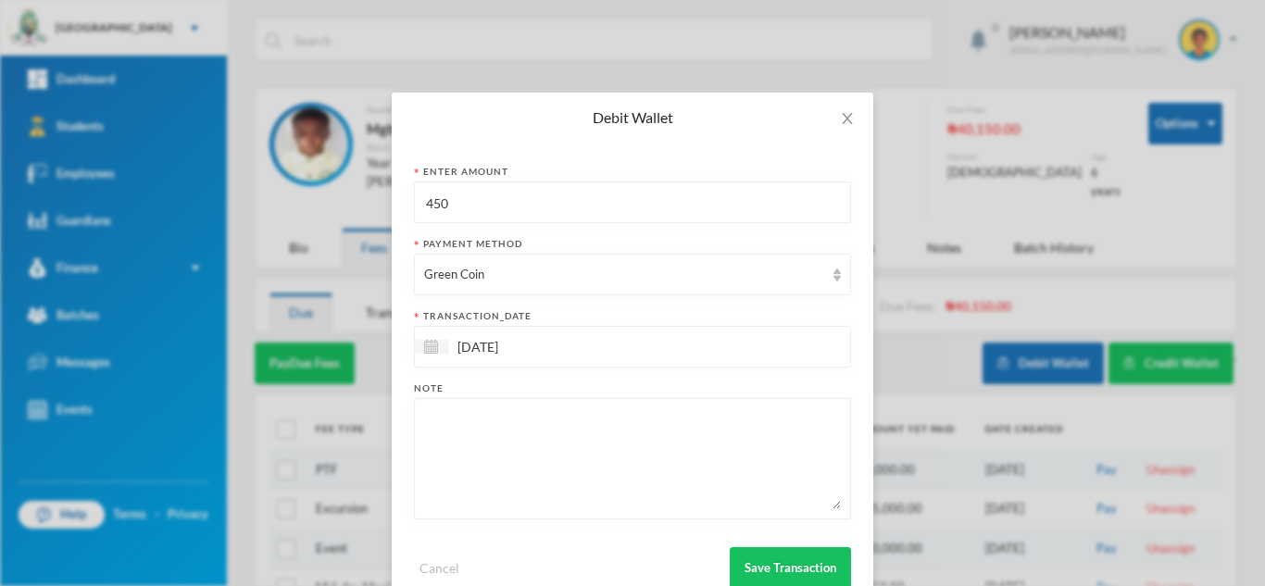
click at [498, 448] on textarea at bounding box center [632, 458] width 417 height 101
type textarea "snacks"
click at [782, 566] on button "Save Transaction" at bounding box center [790, 568] width 121 height 42
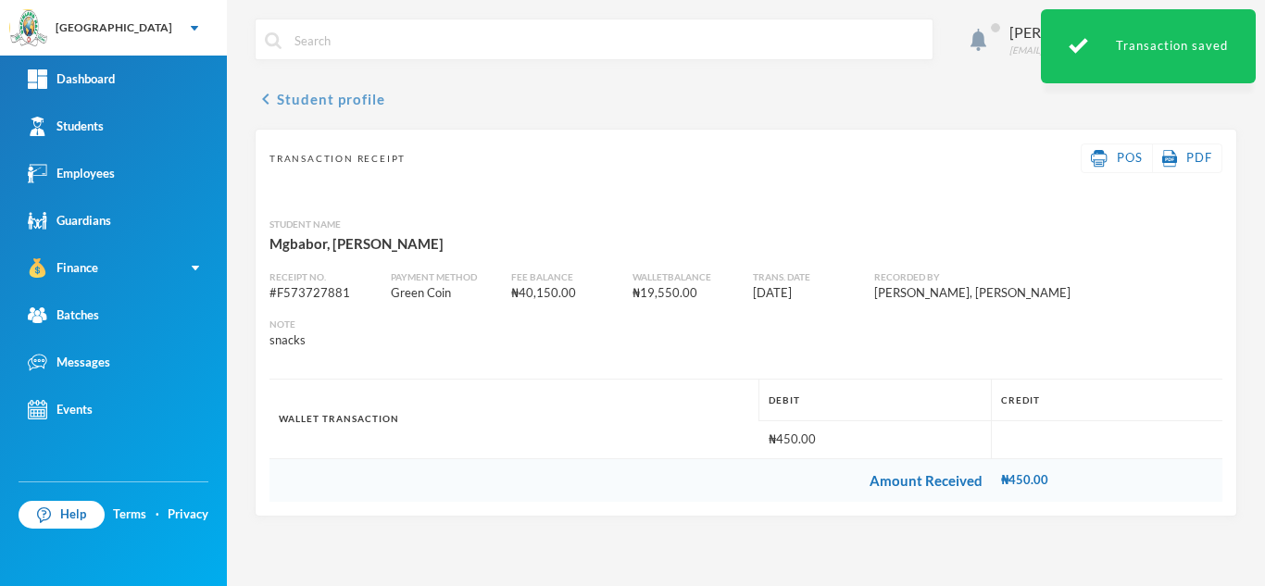
click at [341, 95] on button "chevron_left Student profile" at bounding box center [320, 99] width 131 height 22
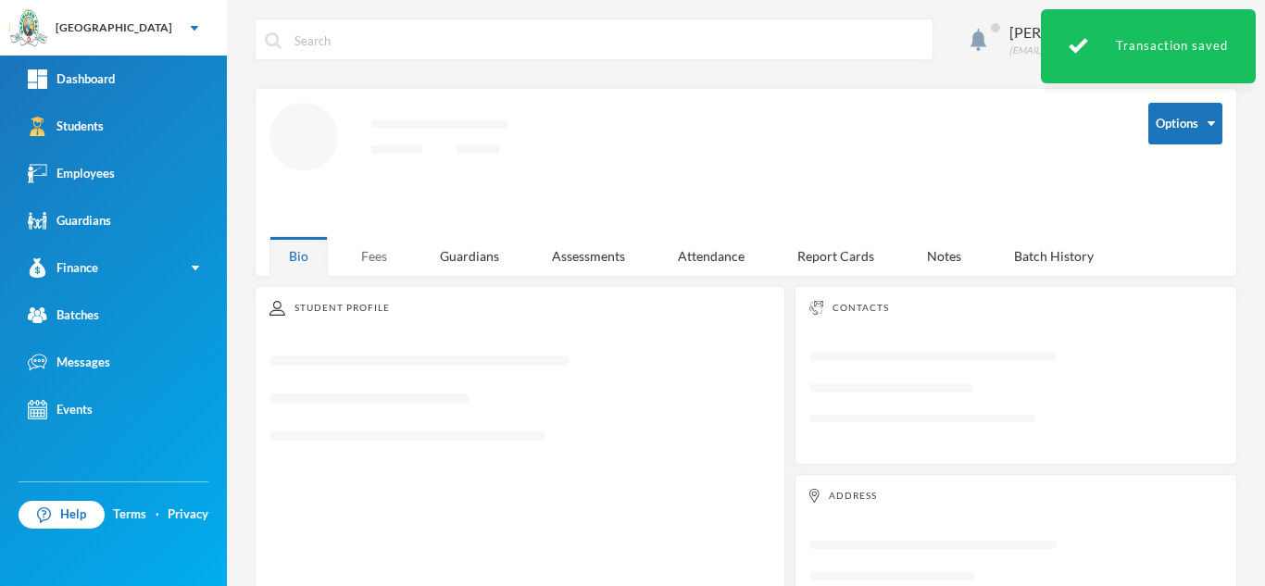
click at [376, 262] on div "Fees" at bounding box center [374, 256] width 65 height 40
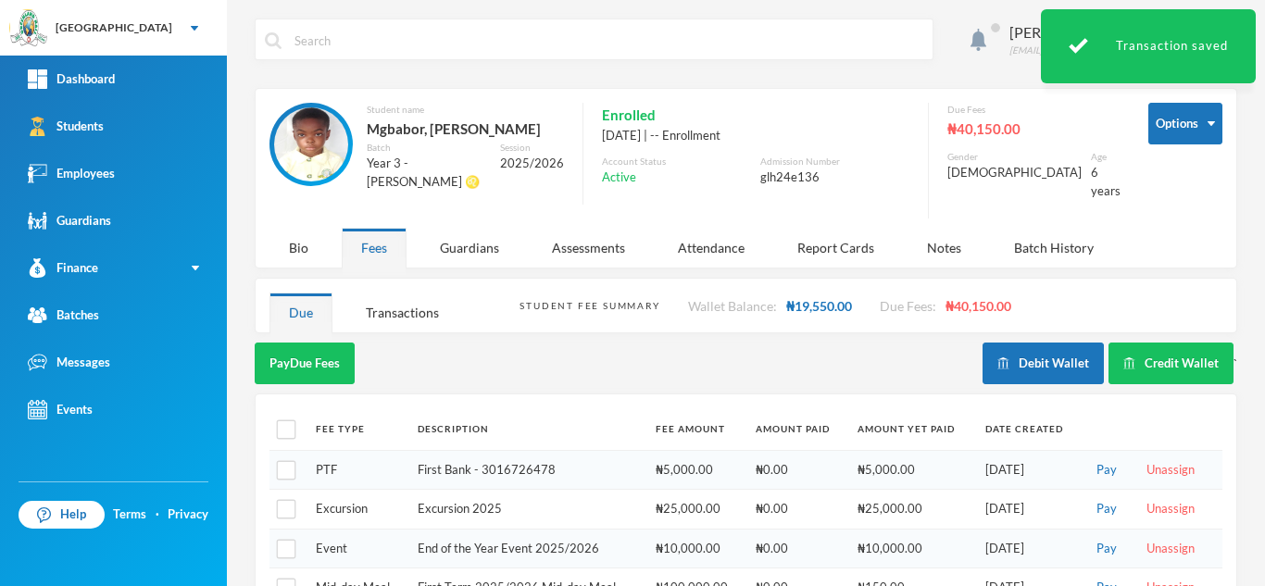
click at [294, 546] on td at bounding box center [287, 549] width 37 height 40
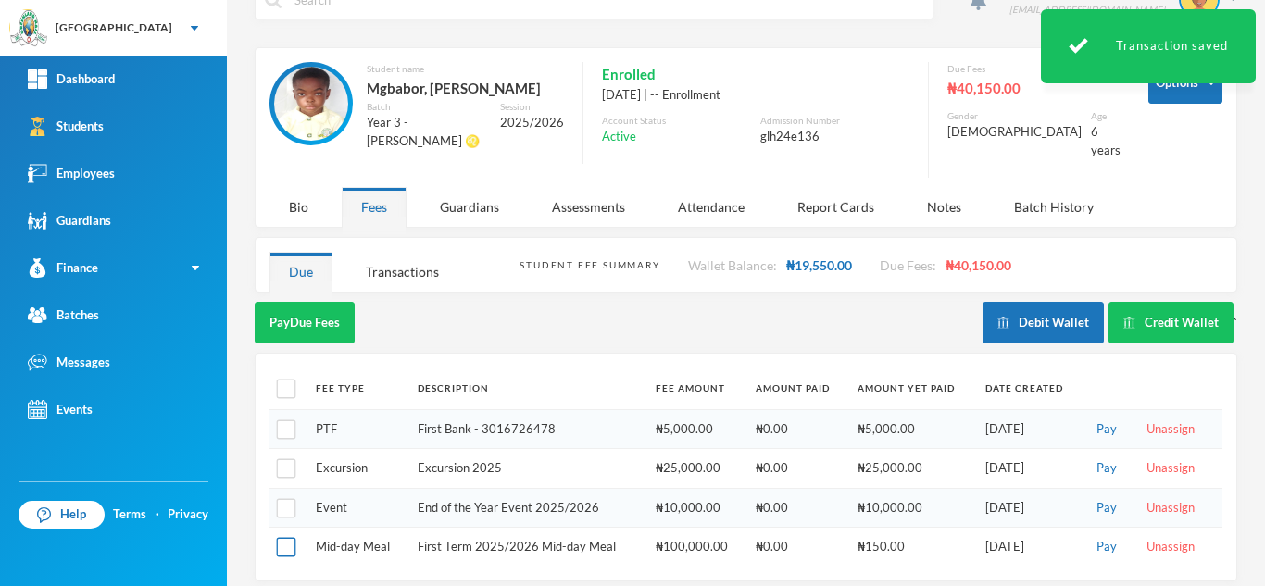
click at [283, 538] on input "checkbox" at bounding box center [286, 547] width 19 height 19
checkbox input "true"
click at [336, 303] on button "Pay Selected (1)" at bounding box center [312, 323] width 114 height 42
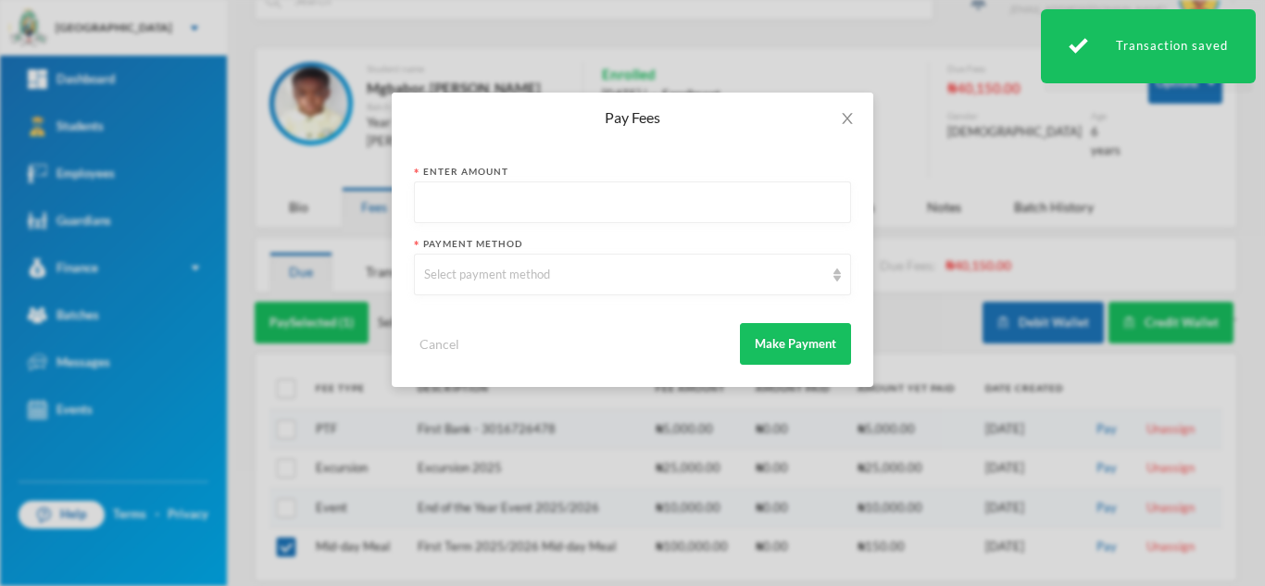
click at [553, 192] on input "text" at bounding box center [632, 203] width 417 height 42
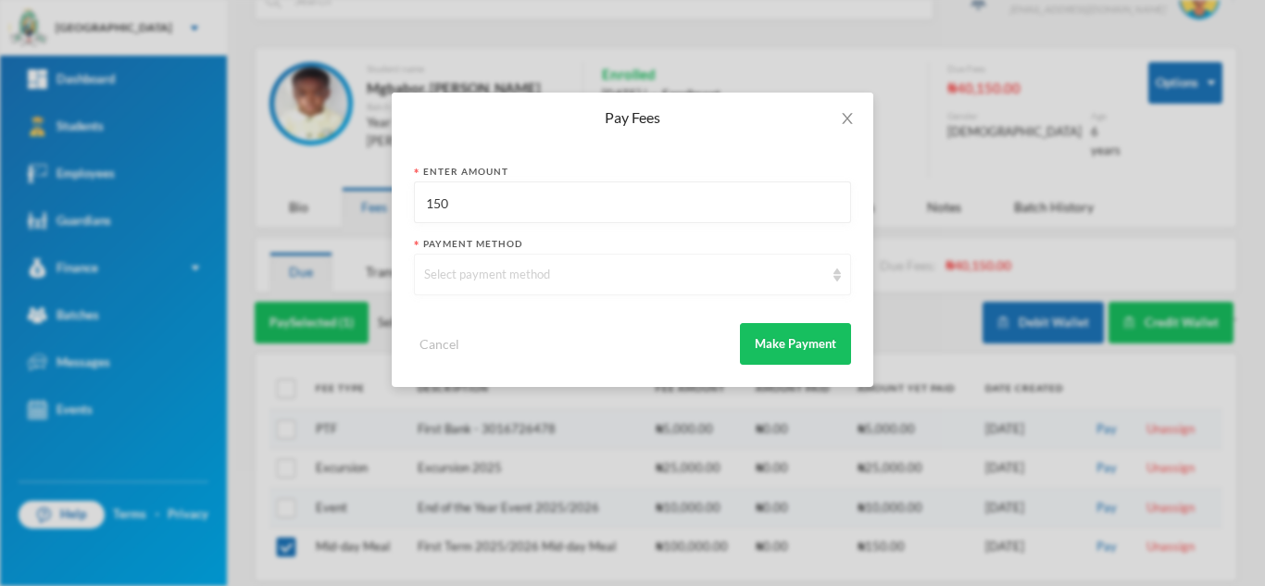
type input "150"
click at [541, 277] on div "Select payment method" at bounding box center [624, 275] width 400 height 19
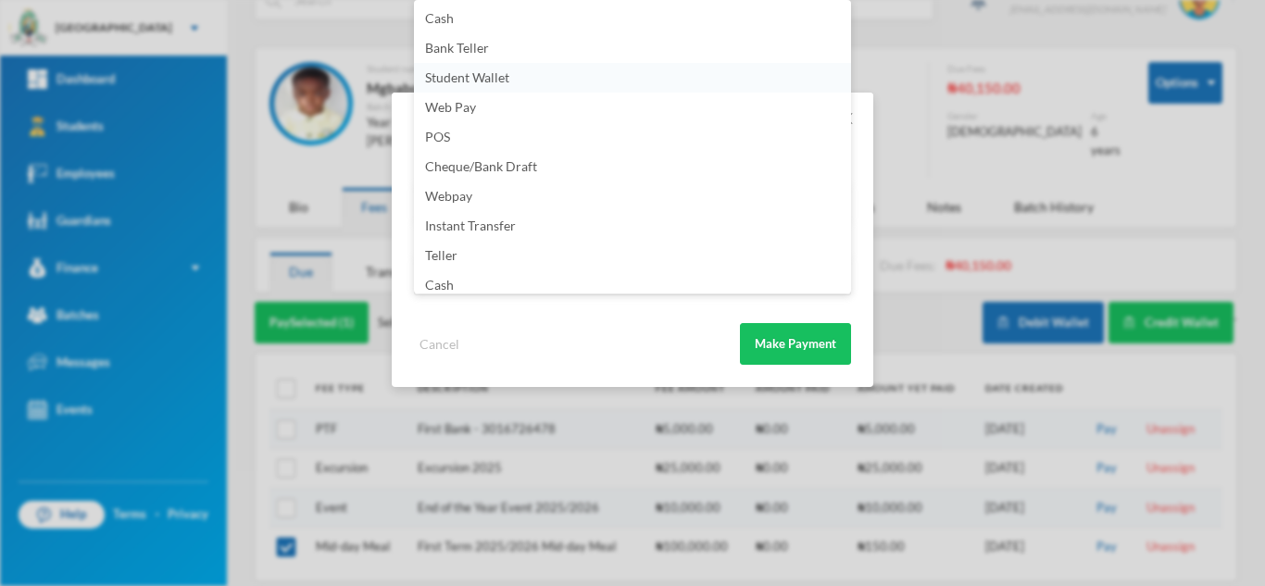
click at [504, 71] on span "Student Wallet" at bounding box center [467, 77] width 84 height 16
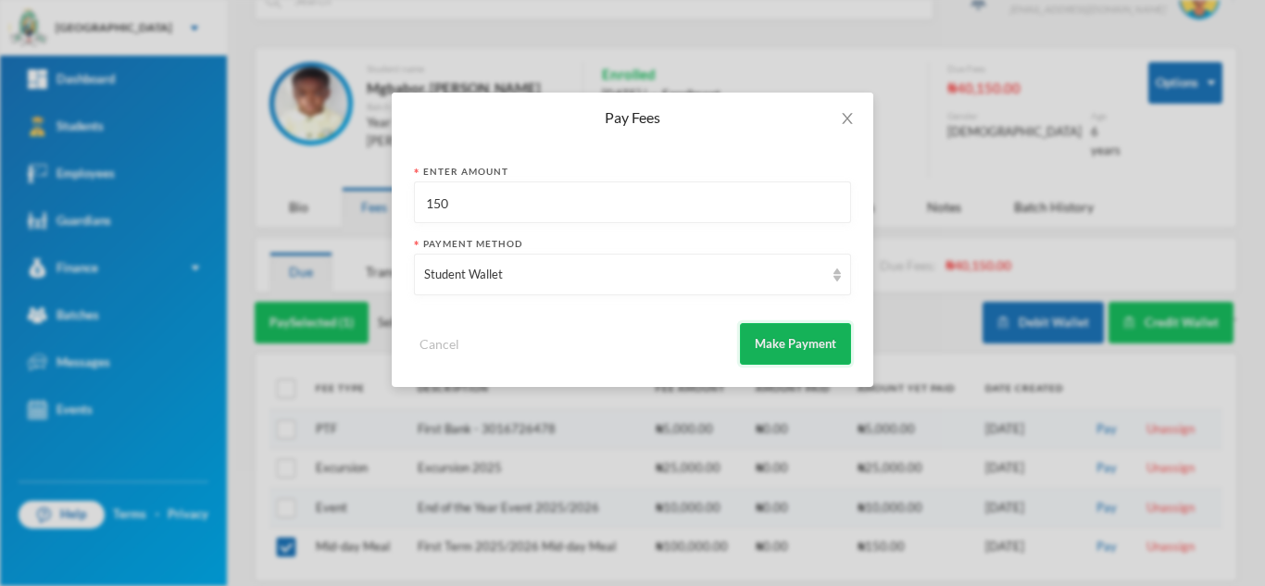
click at [765, 327] on button "Make Payment" at bounding box center [795, 344] width 111 height 42
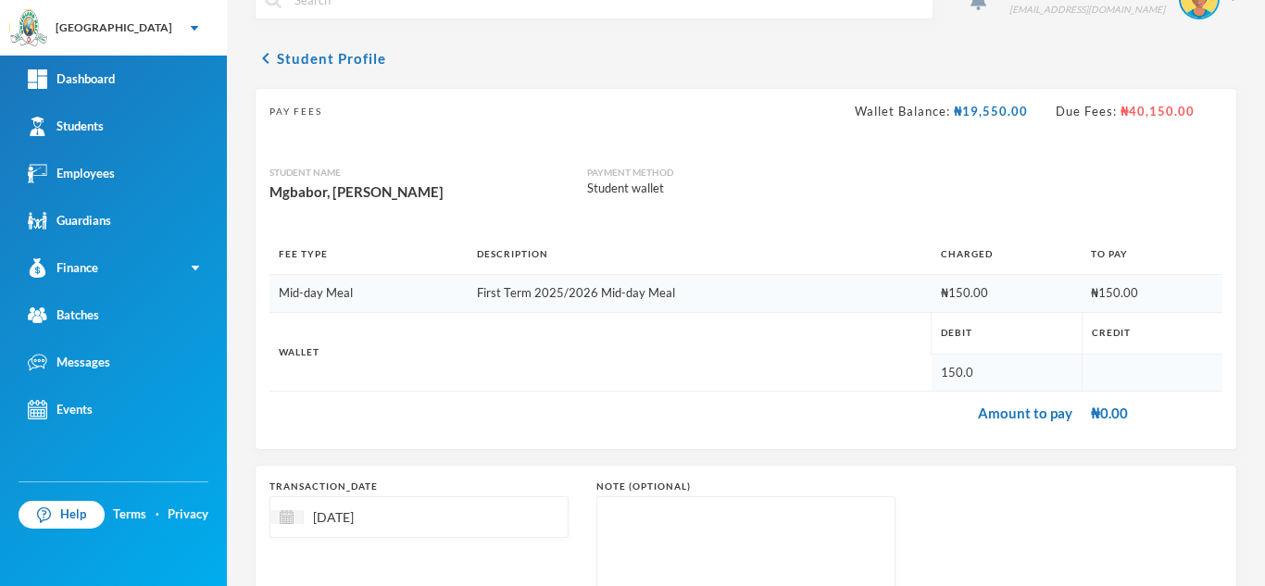
scroll to position [198, 0]
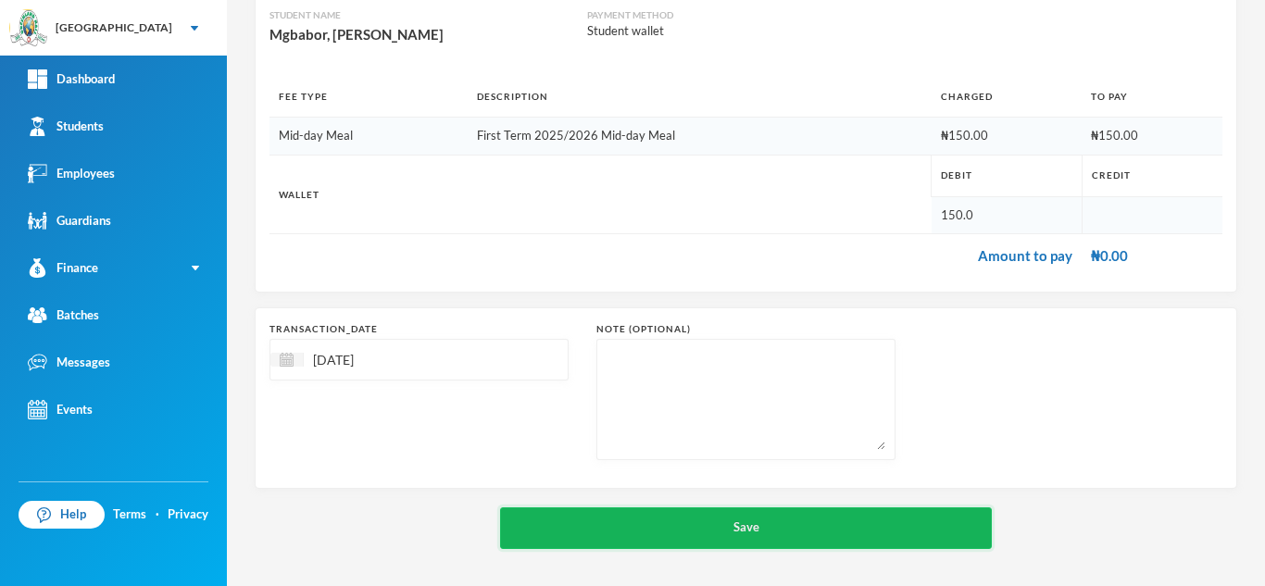
click at [676, 526] on button "Save" at bounding box center [746, 528] width 492 height 42
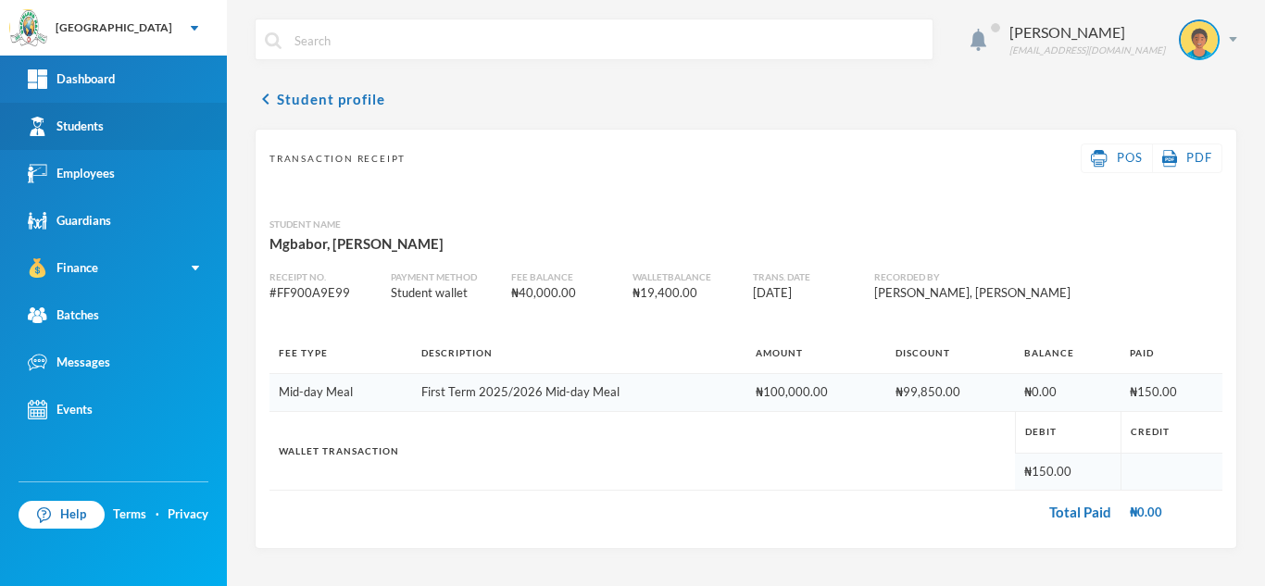
click at [109, 123] on link "Students" at bounding box center [113, 126] width 227 height 47
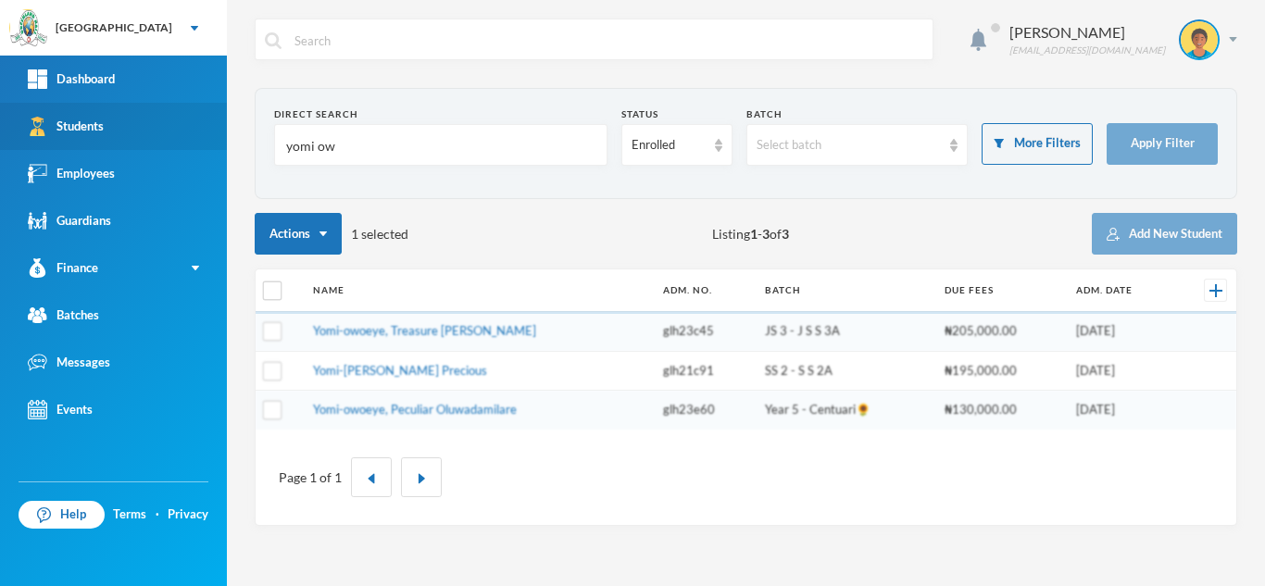
drag, startPoint x: 360, startPoint y: 153, endPoint x: 127, endPoint y: 136, distance: 234.0
click at [127, 136] on div "Greenland Hall Your Bluebic Account Greenland Hall Add a New School Dashboard S…" at bounding box center [632, 293] width 1265 height 586
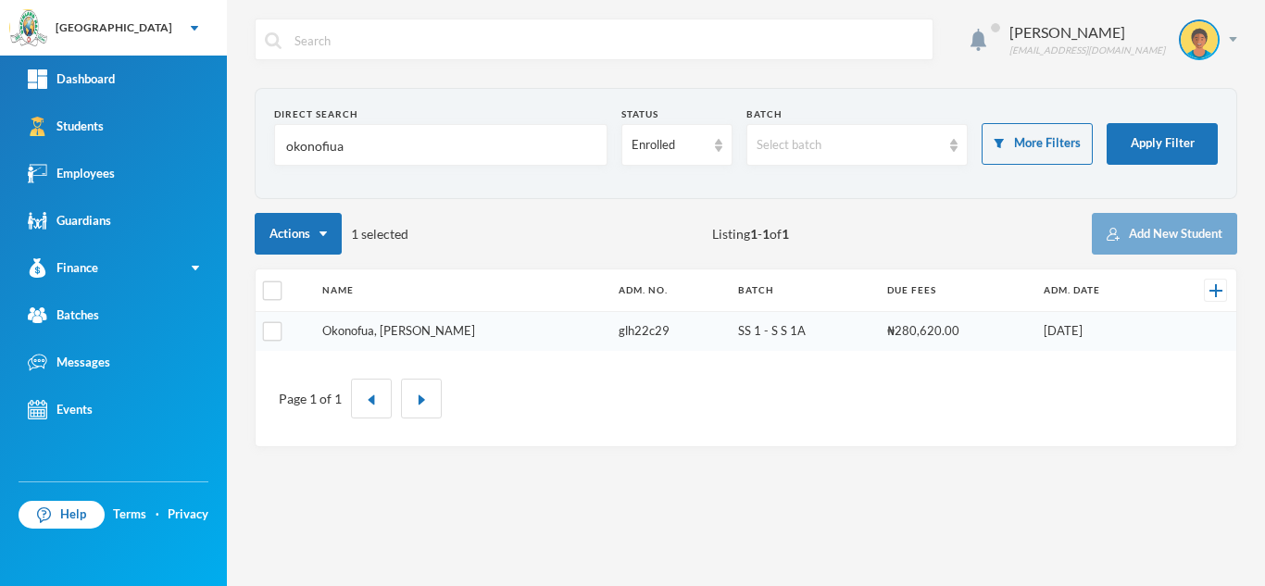
type input "okonofiua"
click at [384, 334] on link "Okonofua, [PERSON_NAME]" at bounding box center [398, 330] width 153 height 15
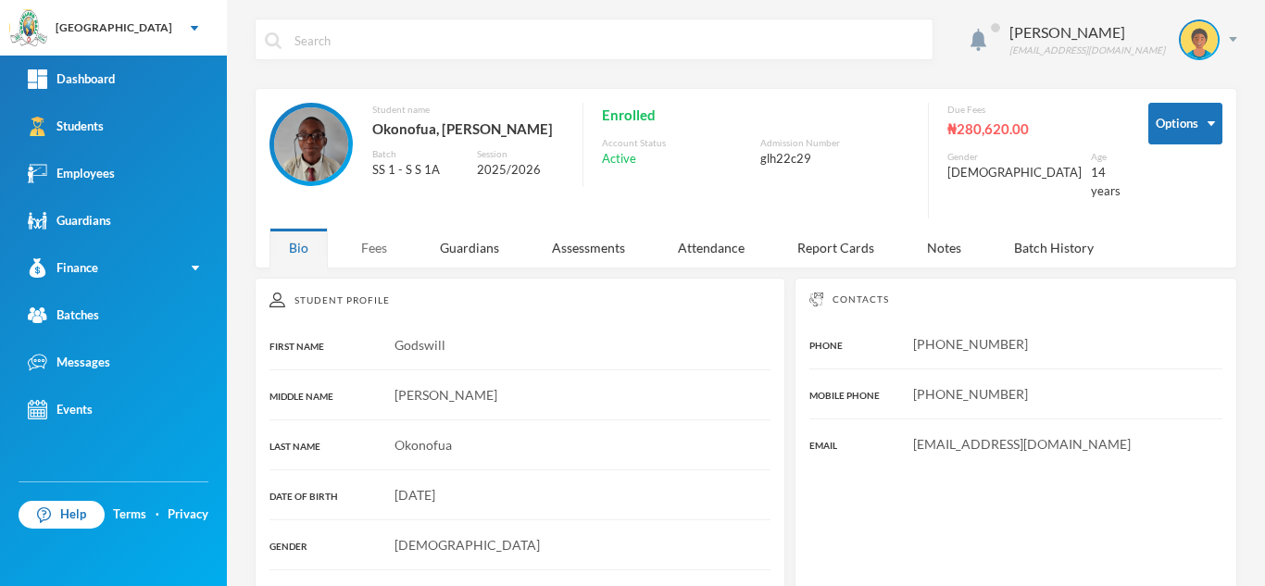
click at [366, 243] on div "Fees" at bounding box center [374, 248] width 65 height 40
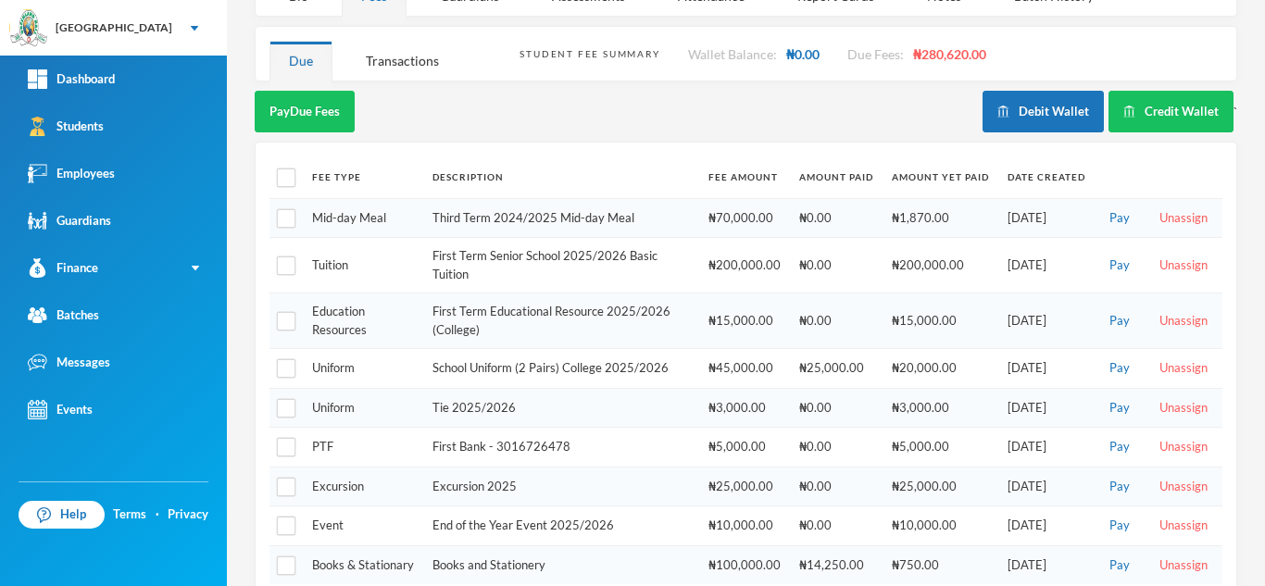
scroll to position [248, 0]
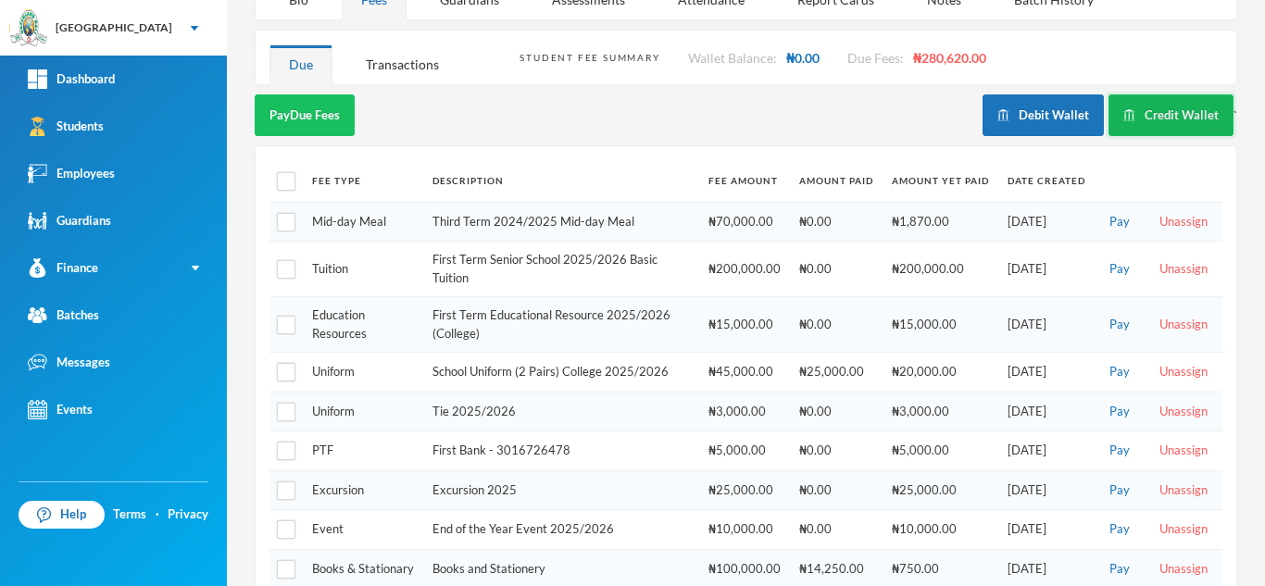
click at [1123, 109] on img "button" at bounding box center [1129, 115] width 12 height 12
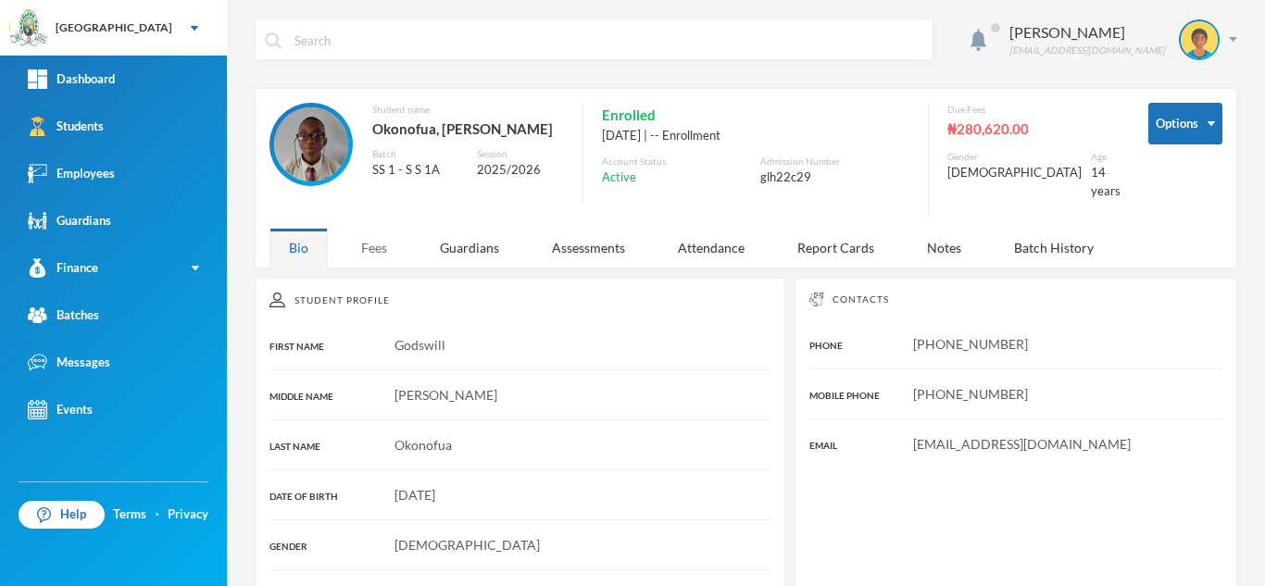
click at [376, 232] on div "Fees" at bounding box center [374, 248] width 65 height 40
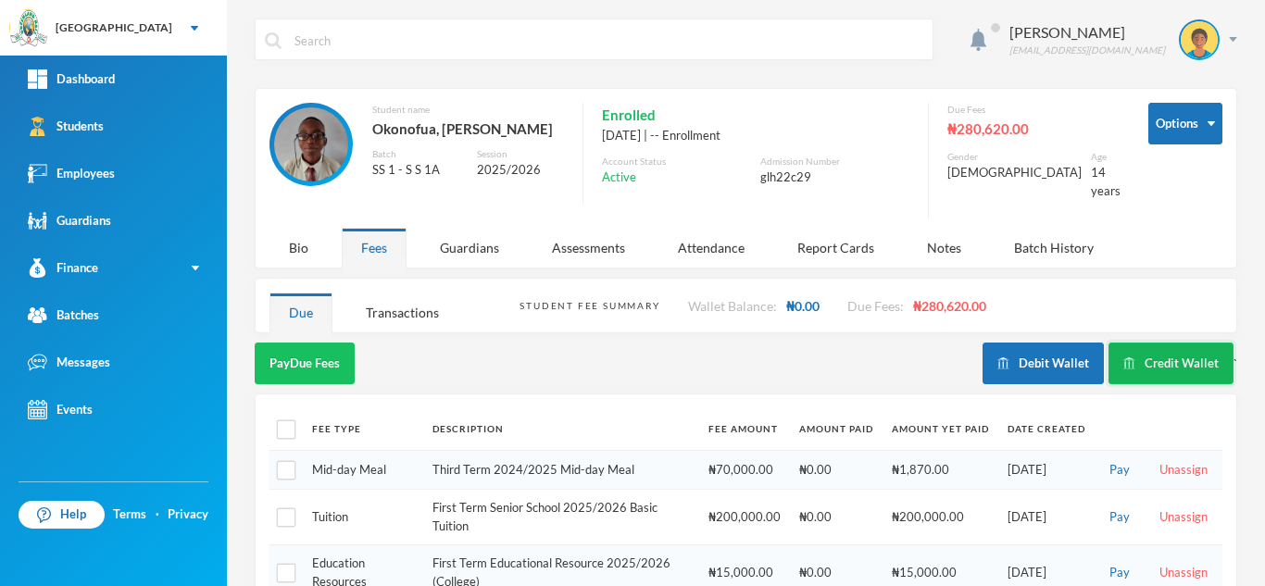
click at [1135, 352] on button "Credit Wallet" at bounding box center [1170, 364] width 125 height 42
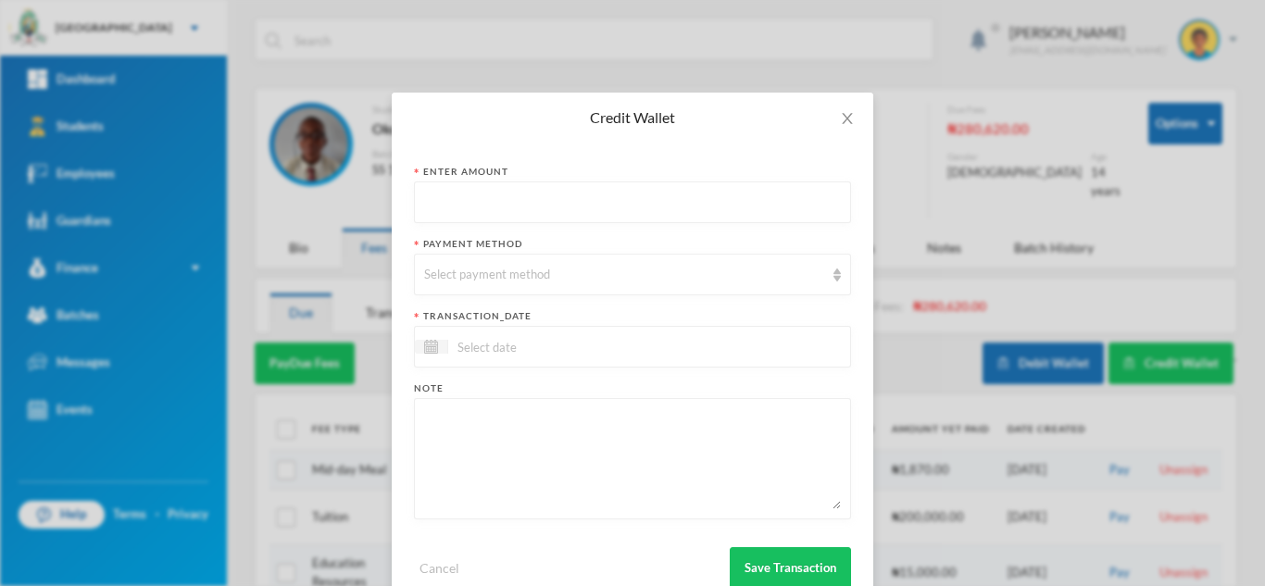
click at [532, 199] on input "text" at bounding box center [632, 203] width 417 height 42
type input "5750"
click at [494, 298] on form "Enter Amount 5750 Payment Method Select payment method transaction_date Note Ca…" at bounding box center [632, 377] width 437 height 424
click at [485, 274] on div "Select payment method" at bounding box center [624, 275] width 400 height 19
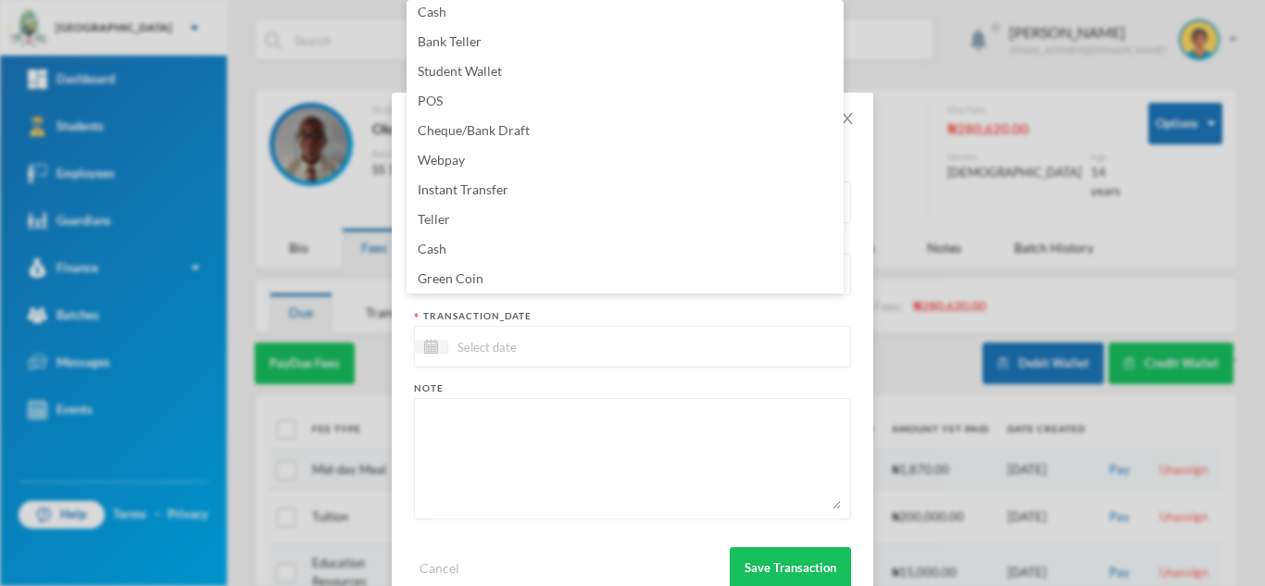
scroll to position [188, 0]
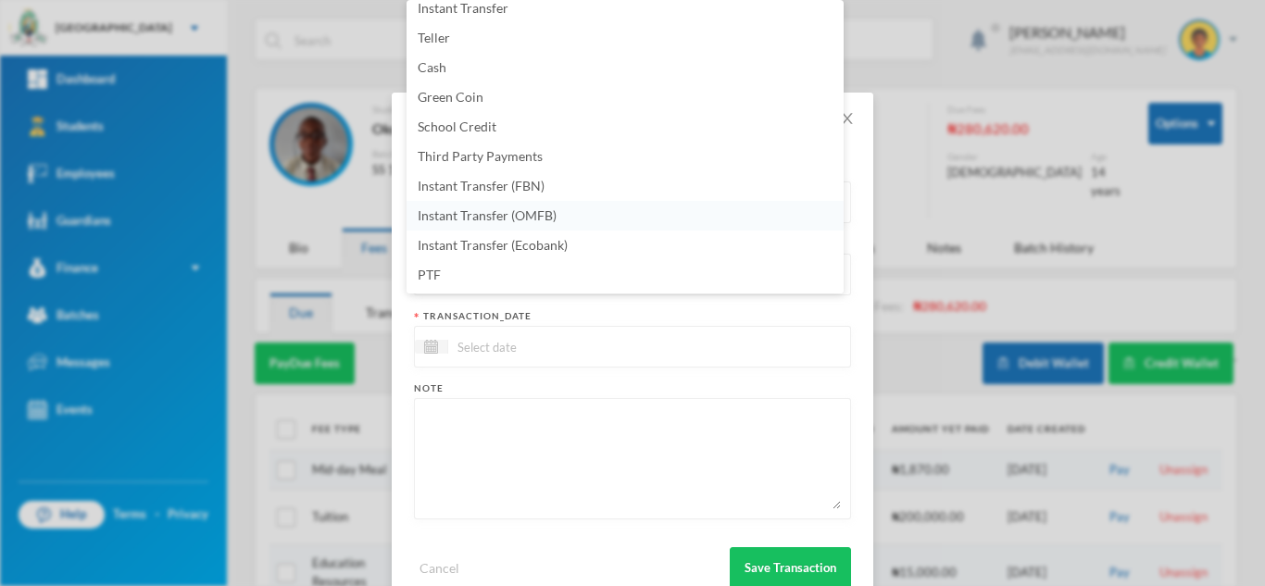
click at [536, 210] on span "Instant Transfer (OMFB)" at bounding box center [487, 215] width 139 height 16
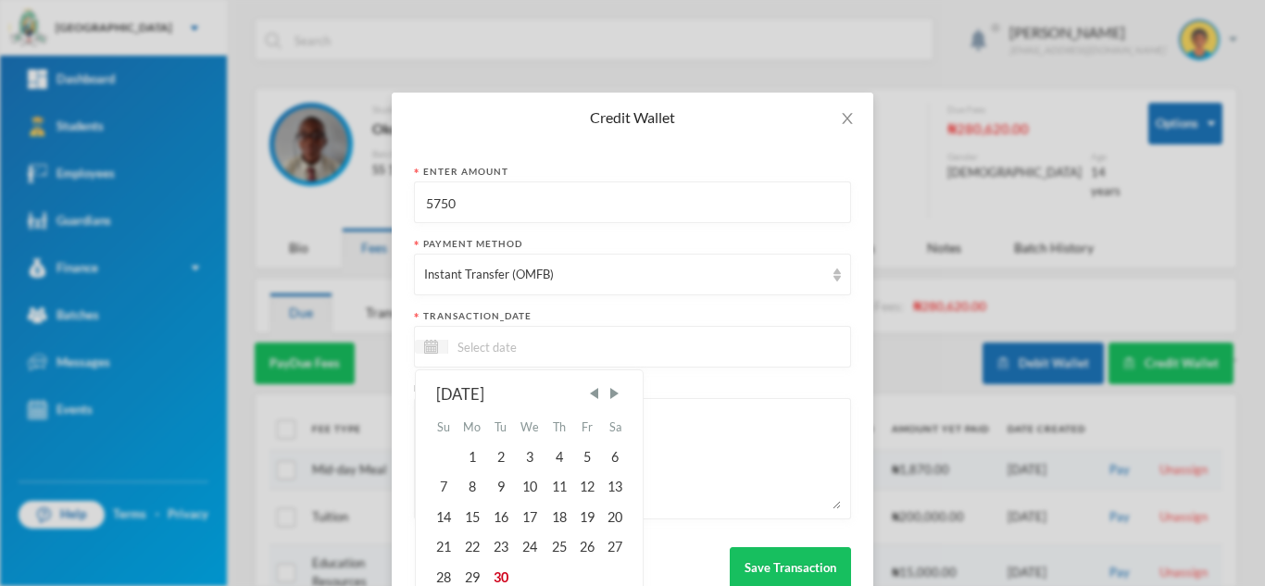
click at [497, 336] on input at bounding box center [526, 346] width 156 height 21
click at [497, 570] on div "30" at bounding box center [500, 577] width 28 height 30
type input "[DATE]"
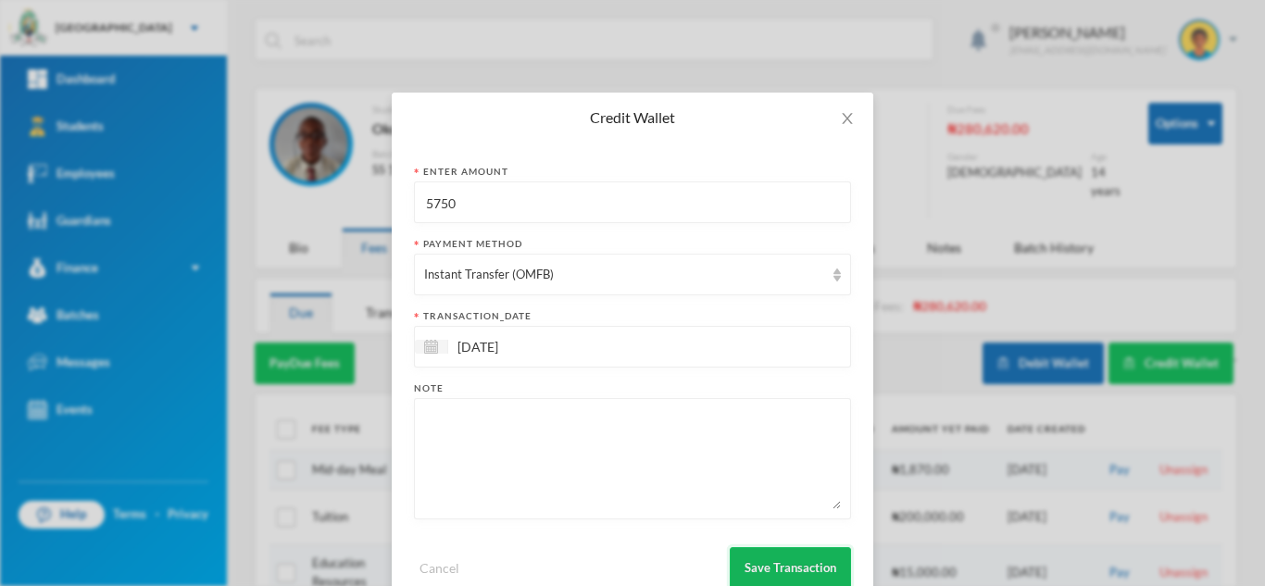
click at [791, 560] on button "Save Transaction" at bounding box center [790, 568] width 121 height 42
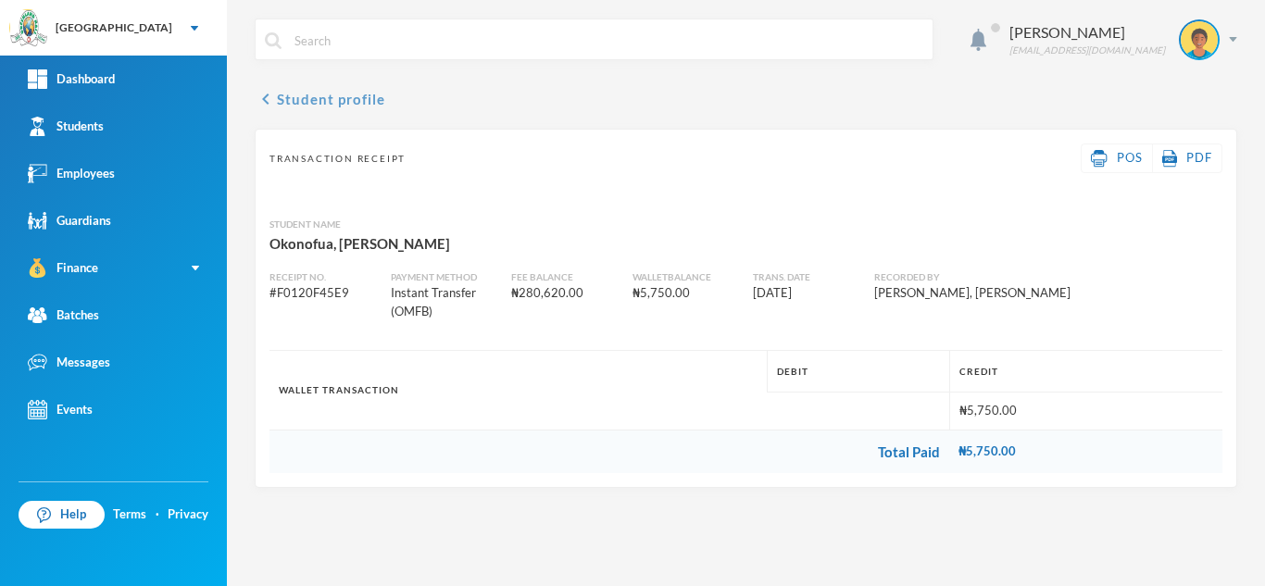
click at [307, 98] on button "chevron_left Student profile" at bounding box center [320, 99] width 131 height 22
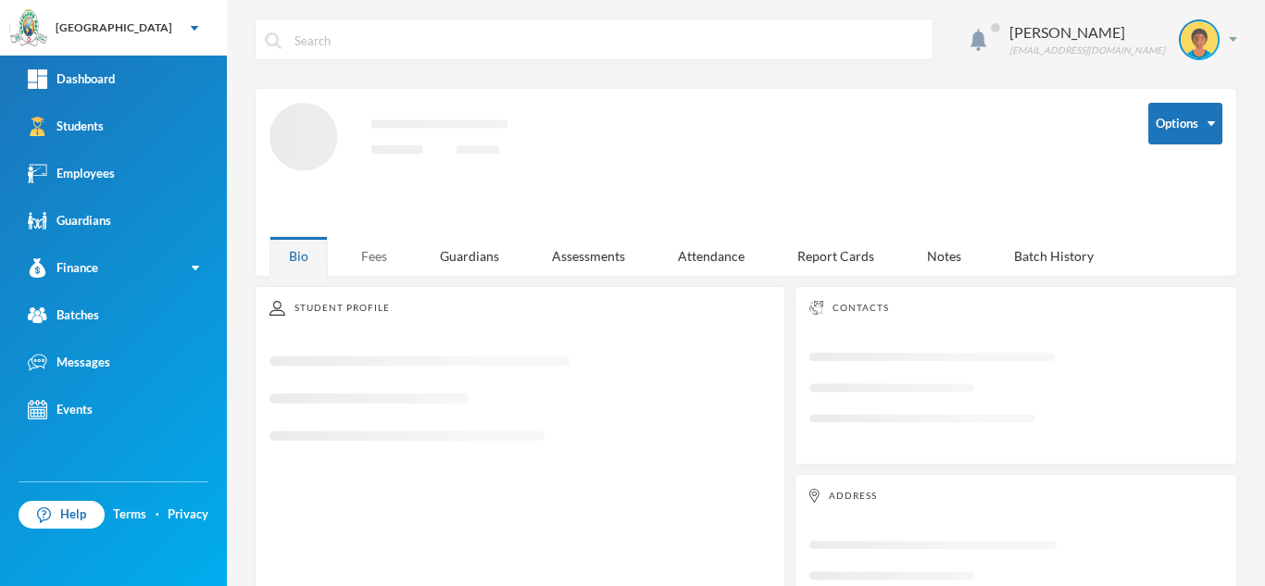
click at [367, 241] on div "Fees" at bounding box center [374, 256] width 65 height 40
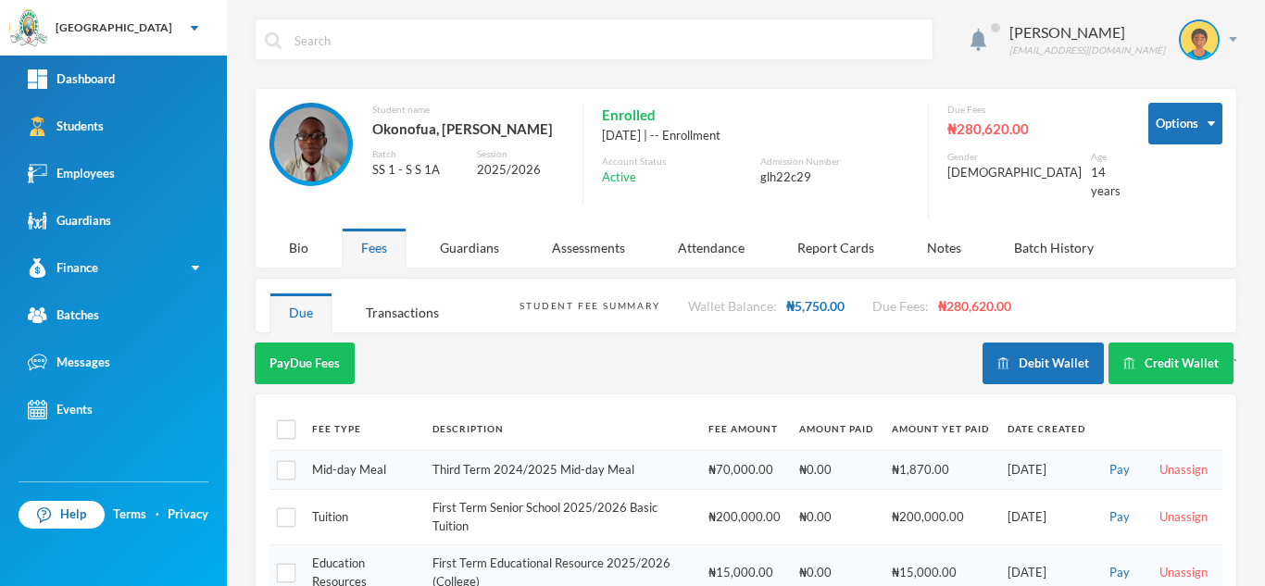
scroll to position [239, 0]
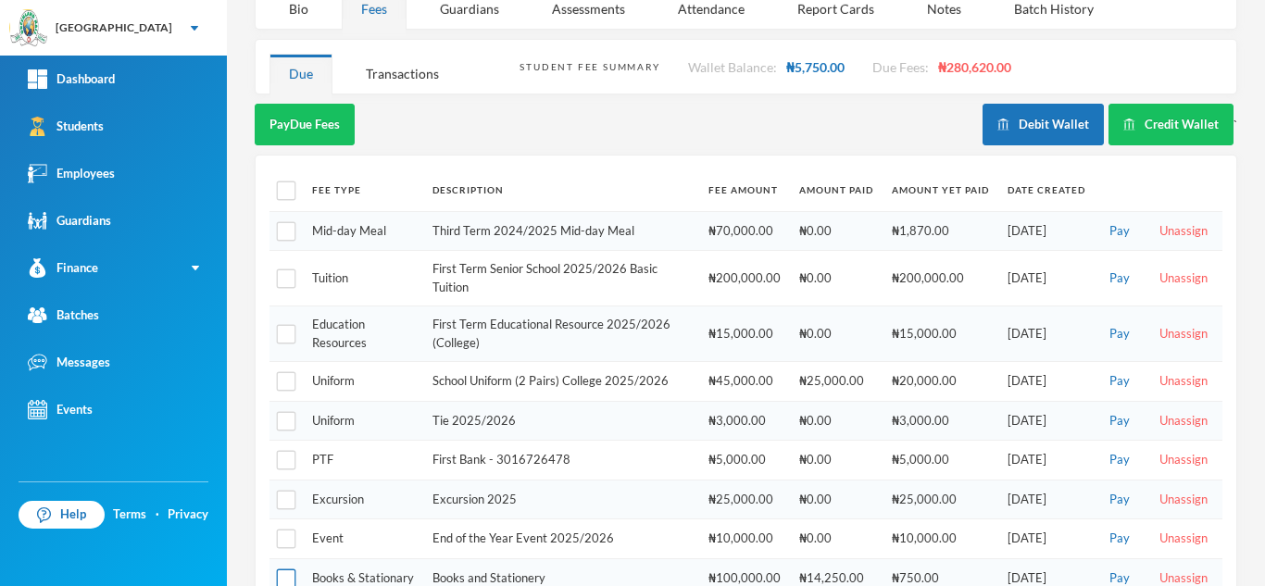
click at [283, 570] on input "checkbox" at bounding box center [286, 579] width 19 height 19
checkbox input "true"
click at [307, 119] on button "Pay Selected (1)" at bounding box center [312, 125] width 114 height 42
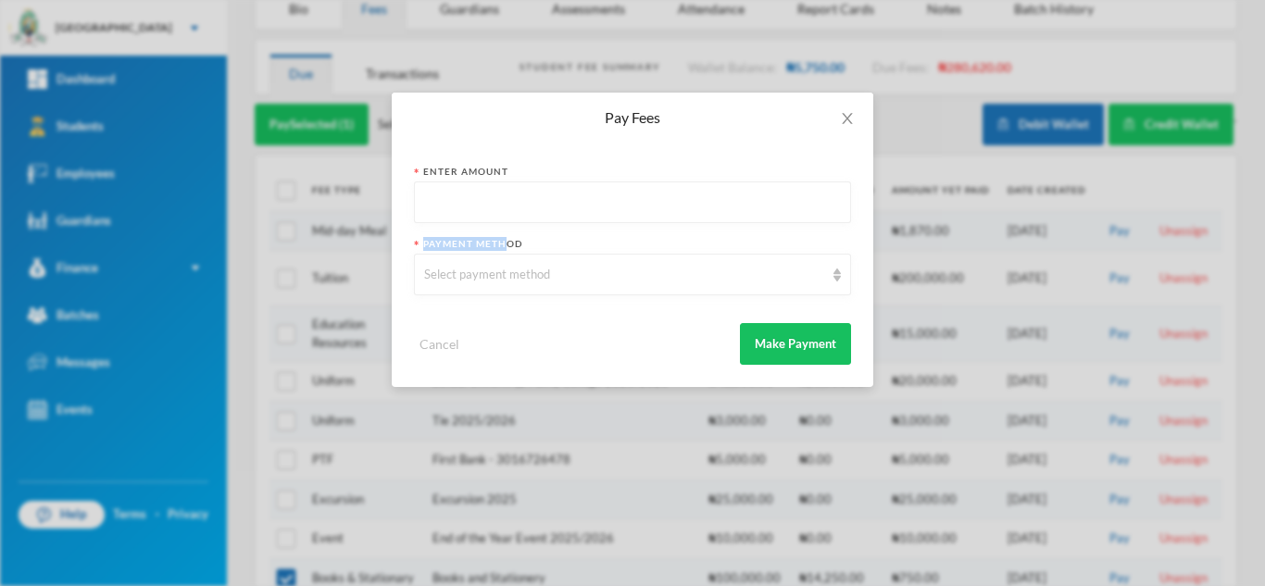
click at [505, 220] on form "Enter Amount Payment Method Select payment method Cancel Make Payment" at bounding box center [632, 265] width 437 height 200
click at [491, 207] on input "text" at bounding box center [632, 203] width 417 height 42
type input "750"
click at [457, 280] on div "Select payment method" at bounding box center [624, 275] width 400 height 19
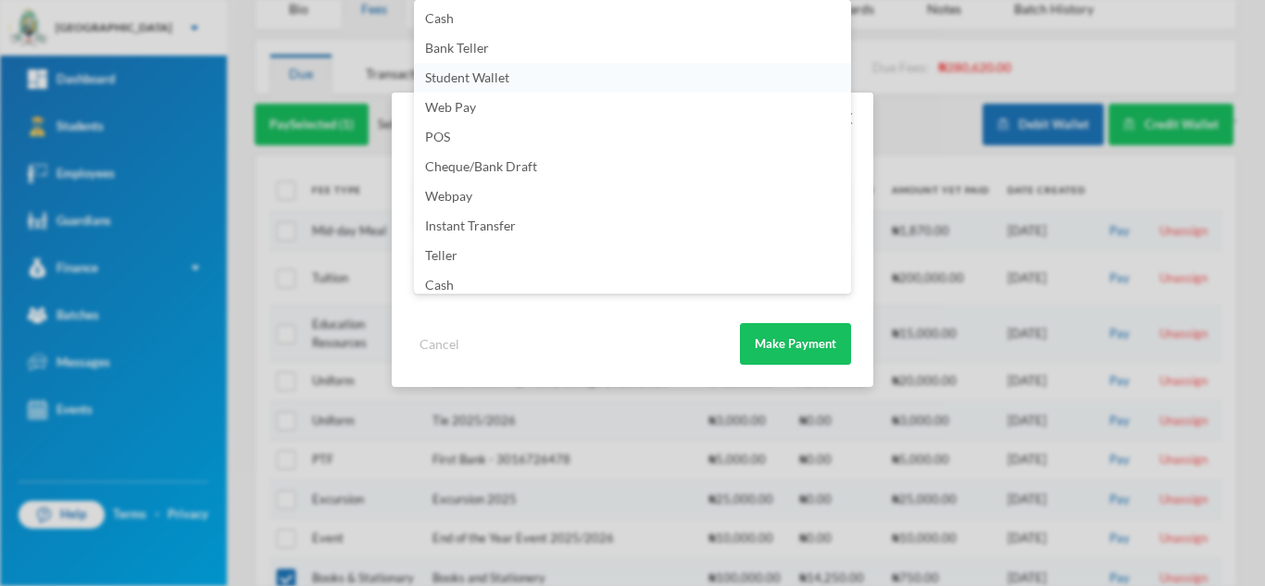
click at [556, 77] on li "Student Wallet" at bounding box center [632, 78] width 437 height 30
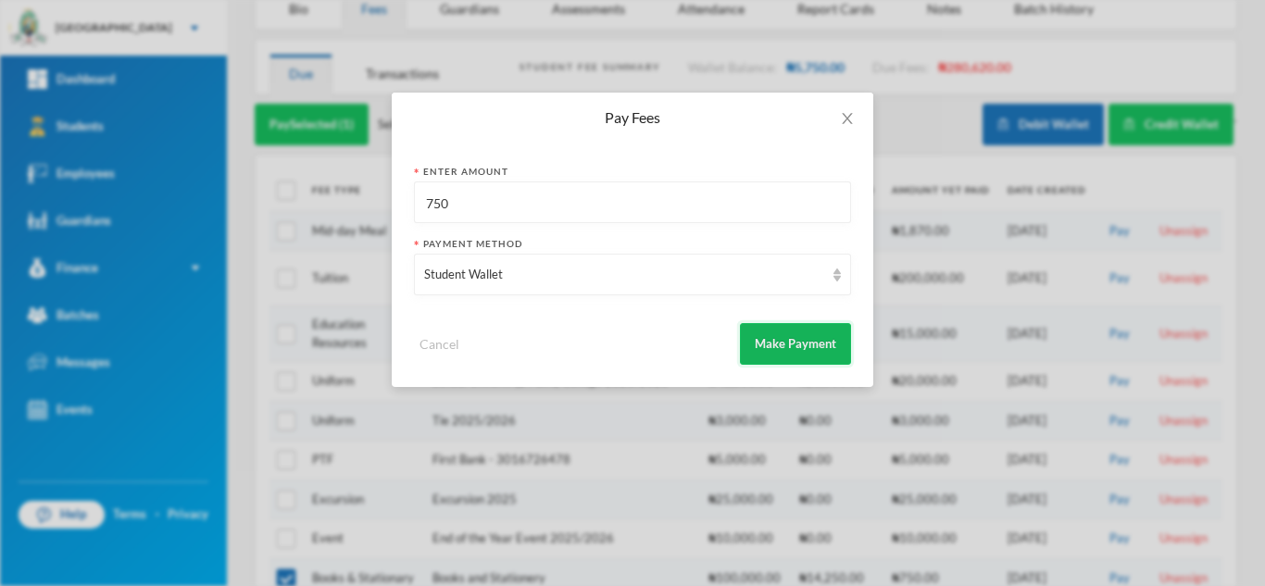
click at [793, 325] on button "Make Payment" at bounding box center [795, 344] width 111 height 42
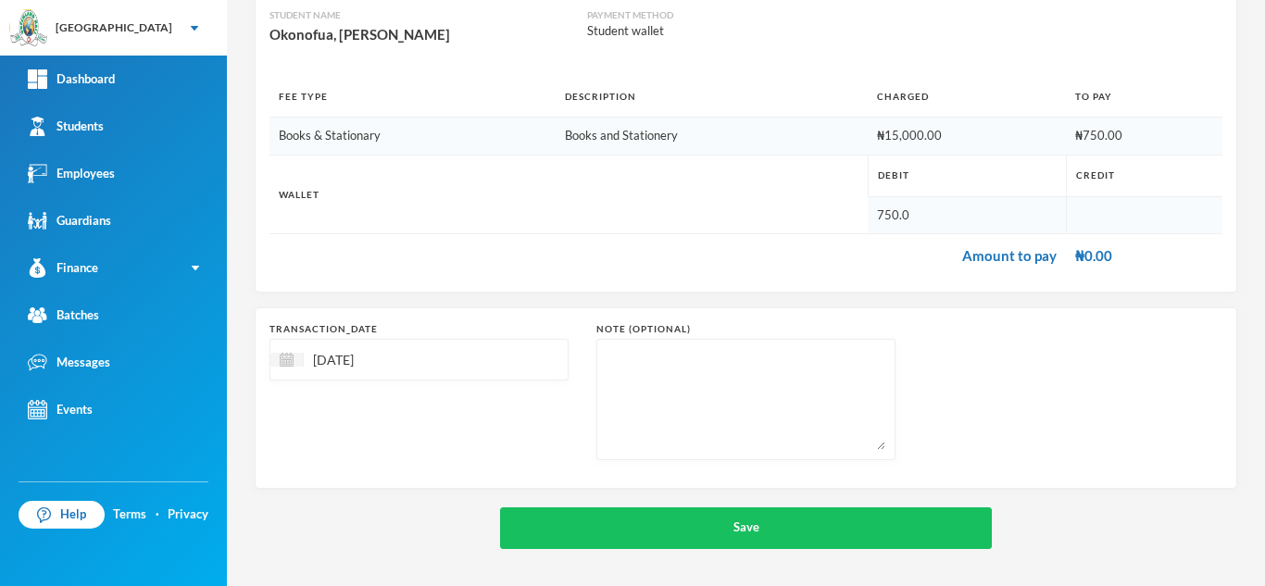
scroll to position [198, 0]
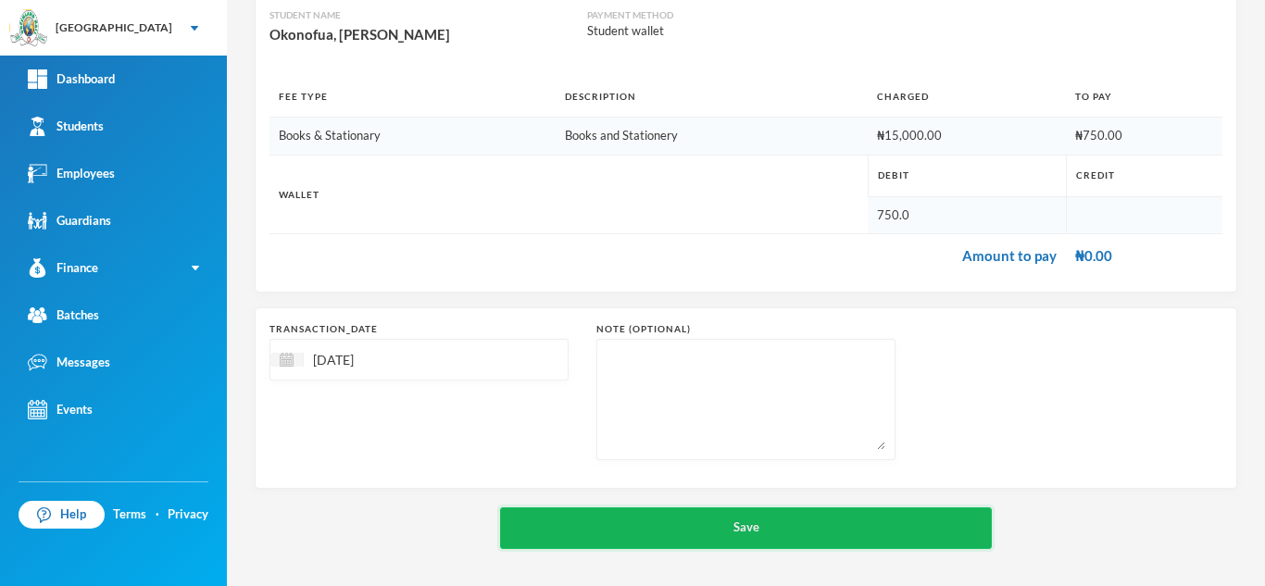
click at [675, 519] on button "Save" at bounding box center [746, 528] width 492 height 42
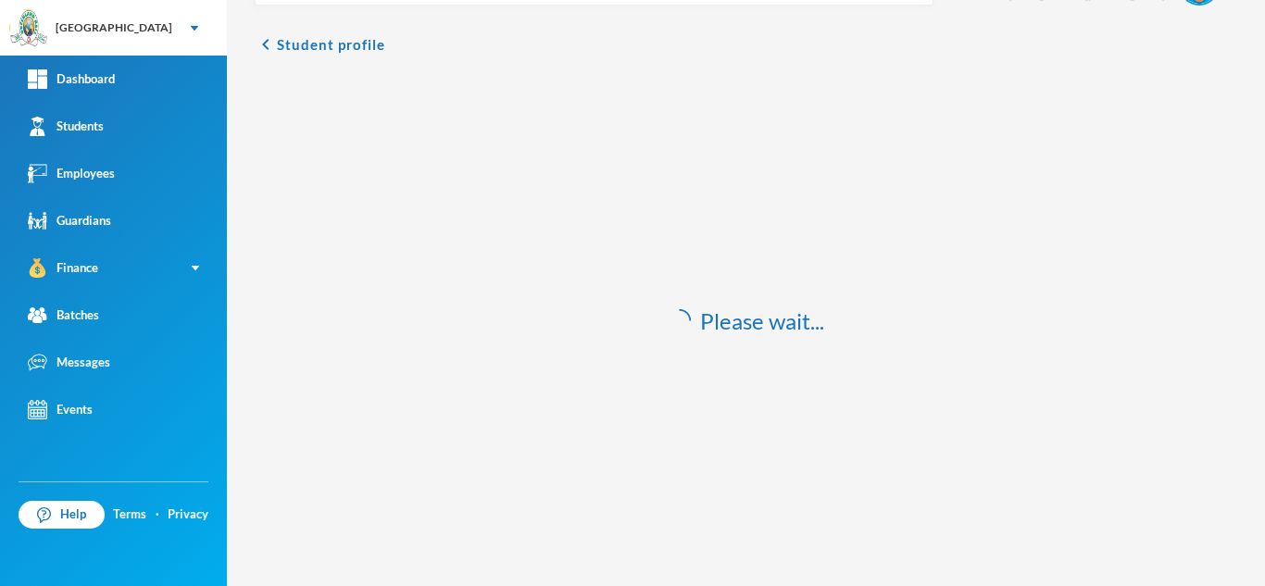
scroll to position [55, 0]
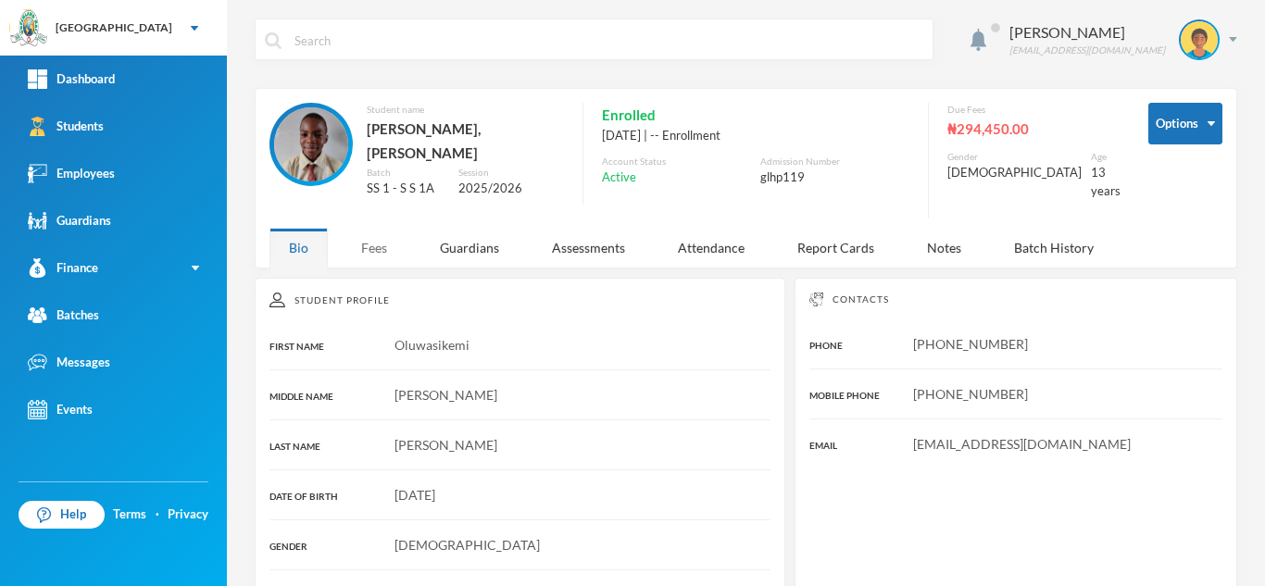
click at [373, 239] on div "Fees" at bounding box center [374, 248] width 65 height 40
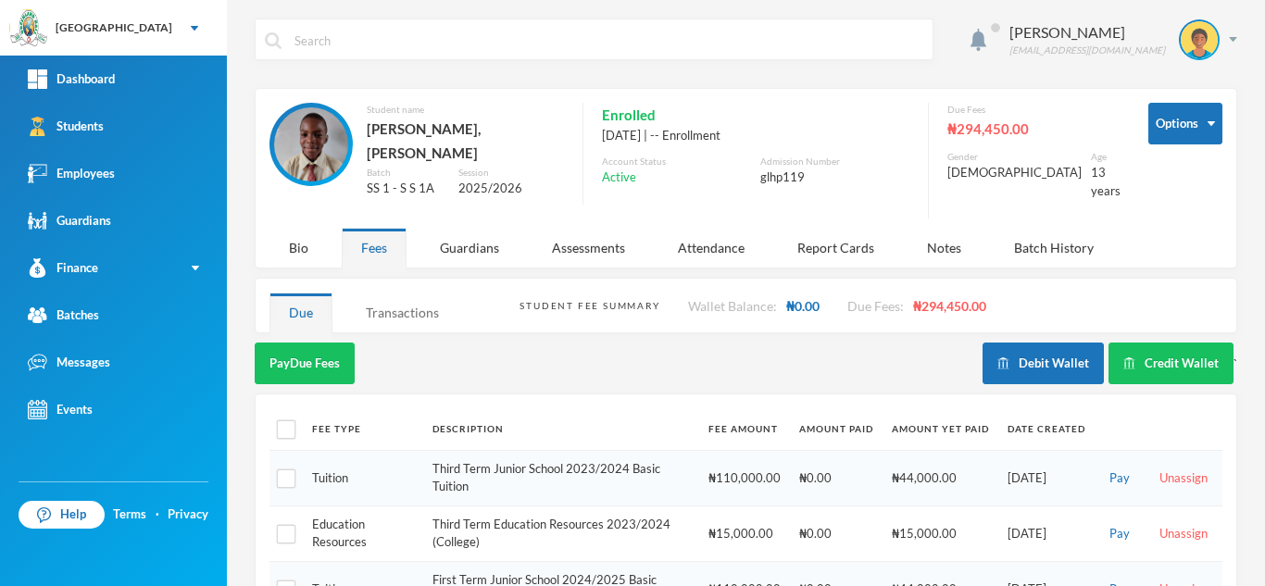
click at [386, 298] on div "Transactions" at bounding box center [402, 313] width 112 height 40
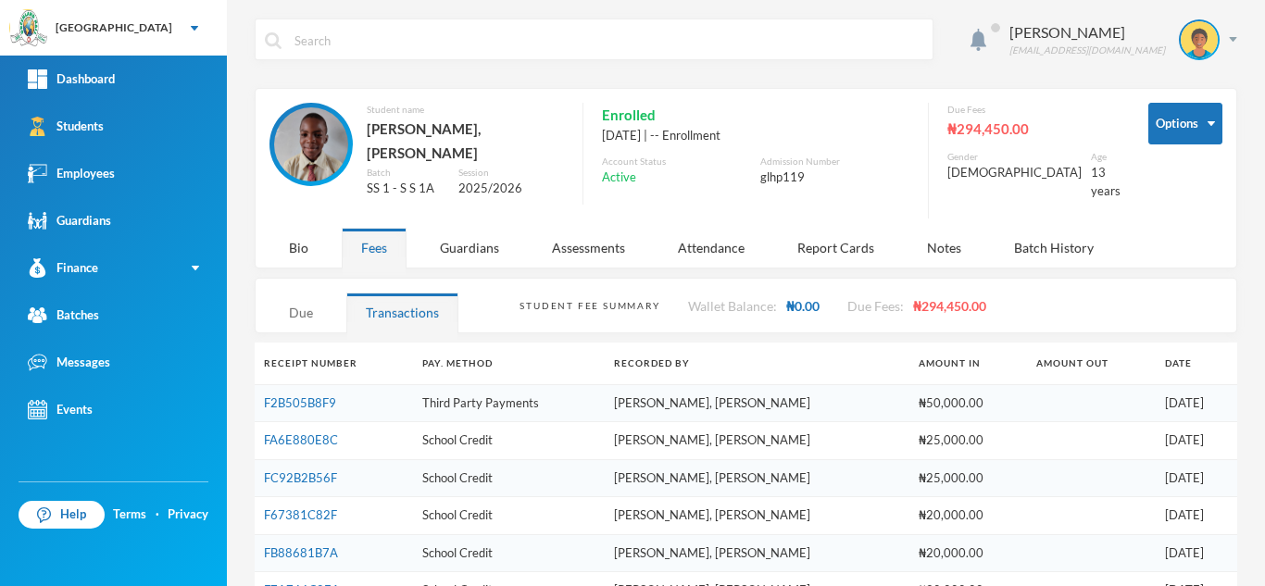
click at [288, 293] on div "Due" at bounding box center [300, 313] width 63 height 40
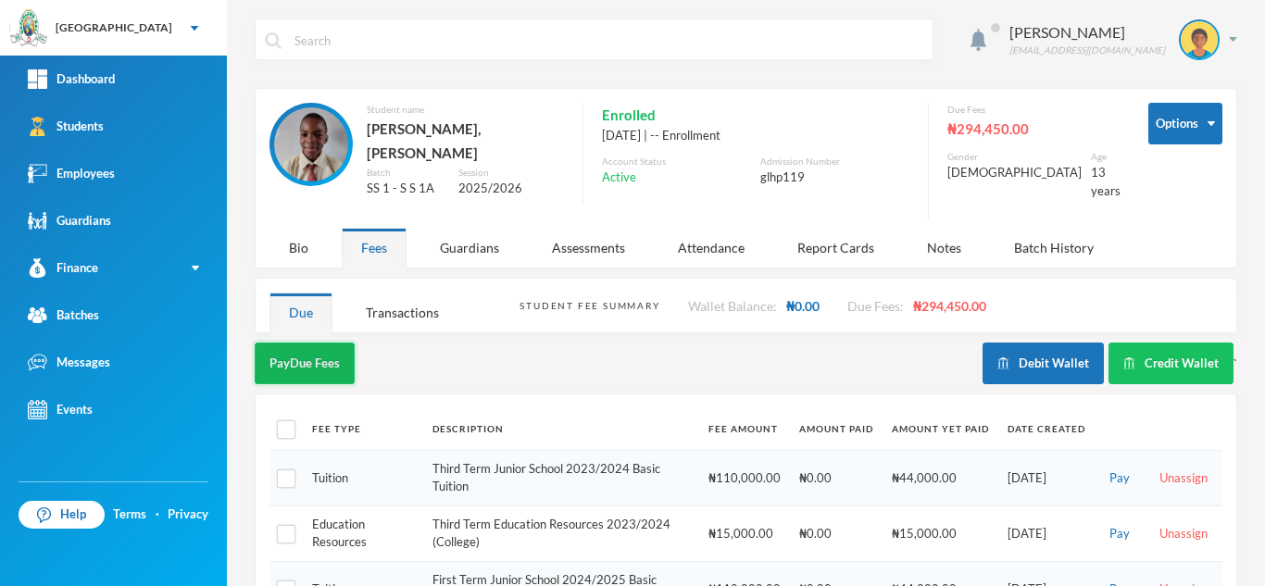
click at [289, 349] on button "Pay Due Fees" at bounding box center [305, 364] width 100 height 42
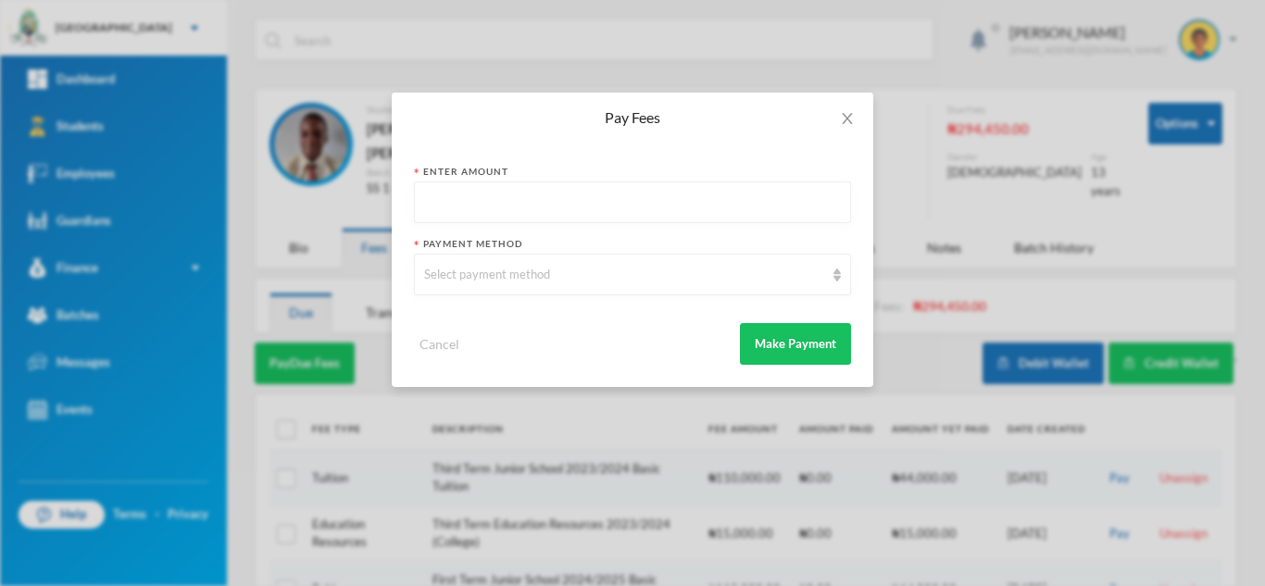
click at [445, 205] on input "text" at bounding box center [632, 203] width 417 height 42
type input "20000"
click at [446, 280] on div "Select payment method" at bounding box center [624, 275] width 400 height 19
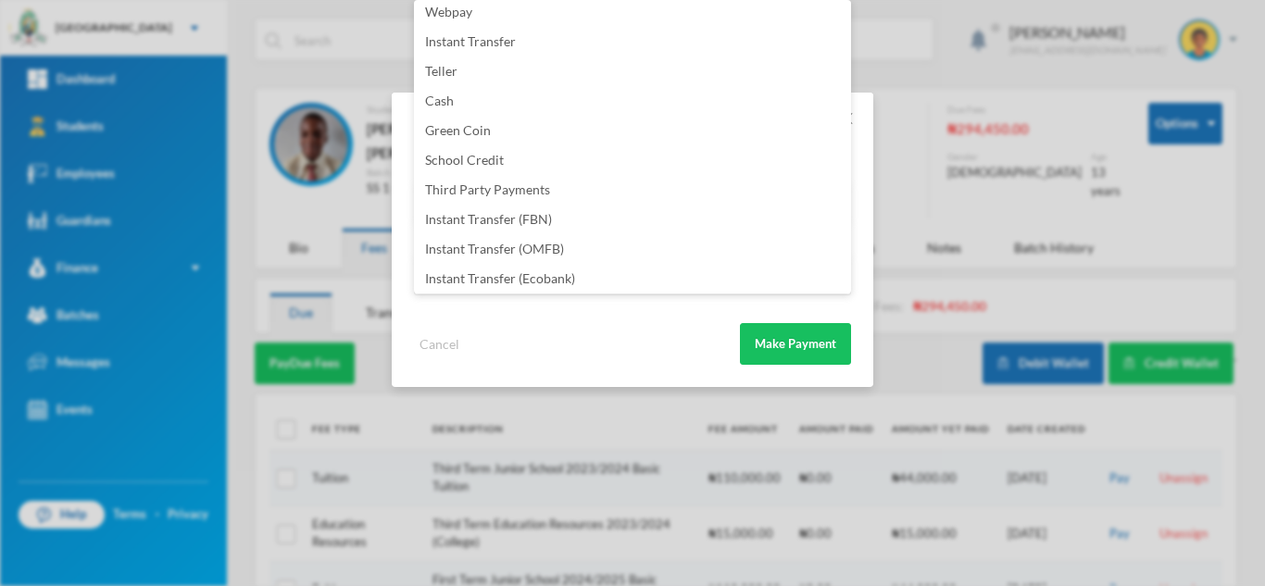
scroll to position [218, 0]
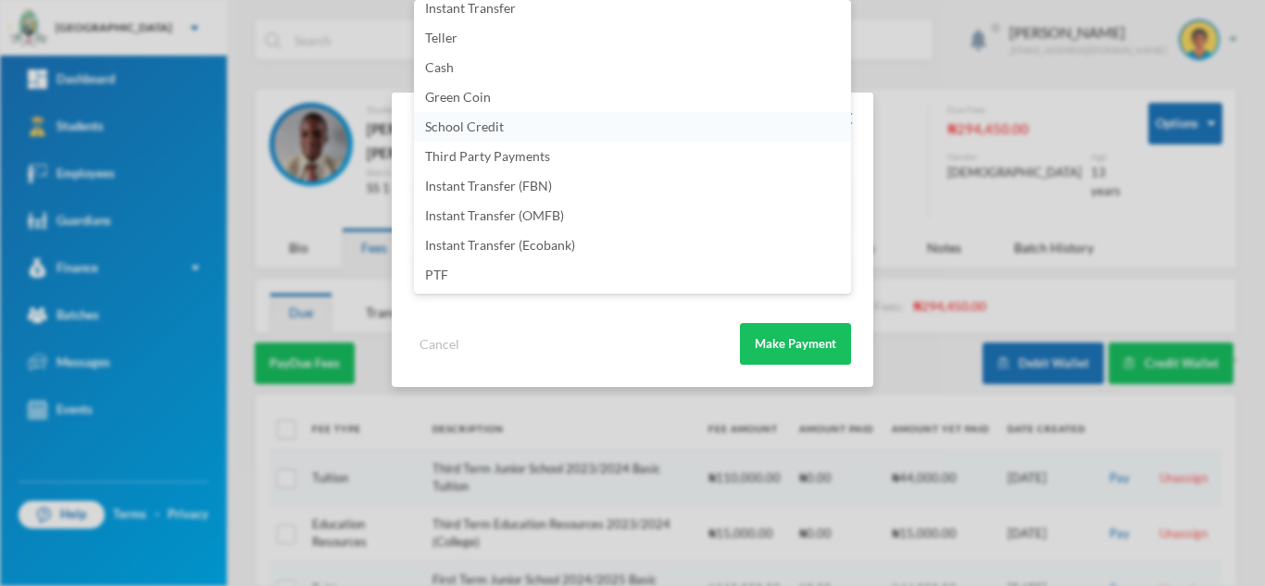
click at [500, 131] on span "School Credit" at bounding box center [464, 127] width 79 height 16
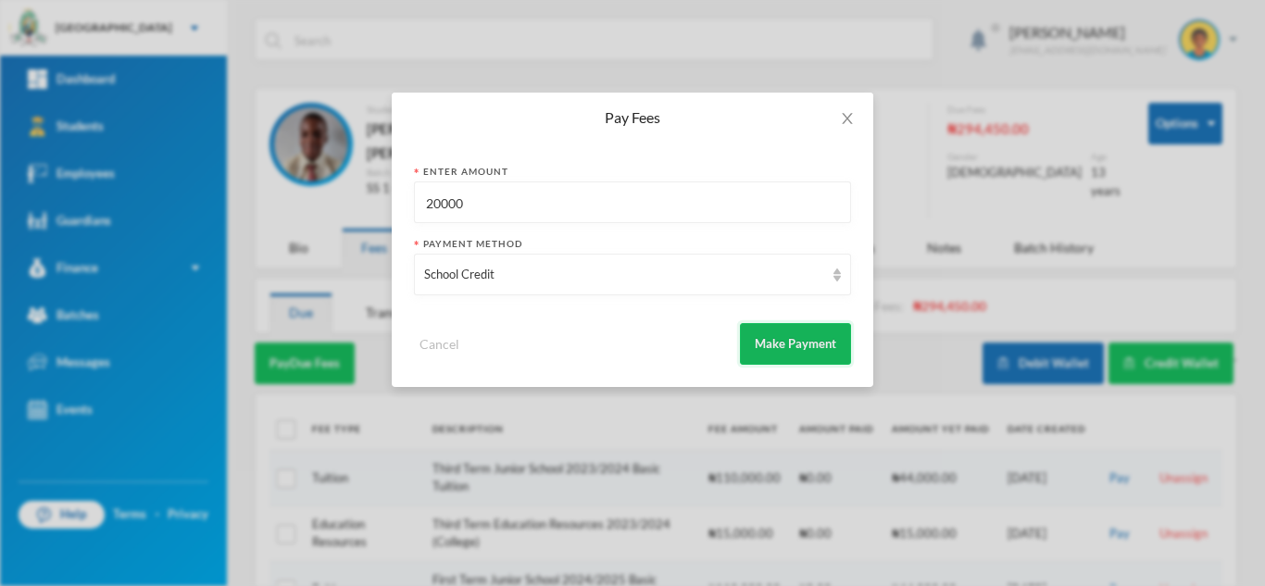
click at [792, 349] on button "Make Payment" at bounding box center [795, 344] width 111 height 42
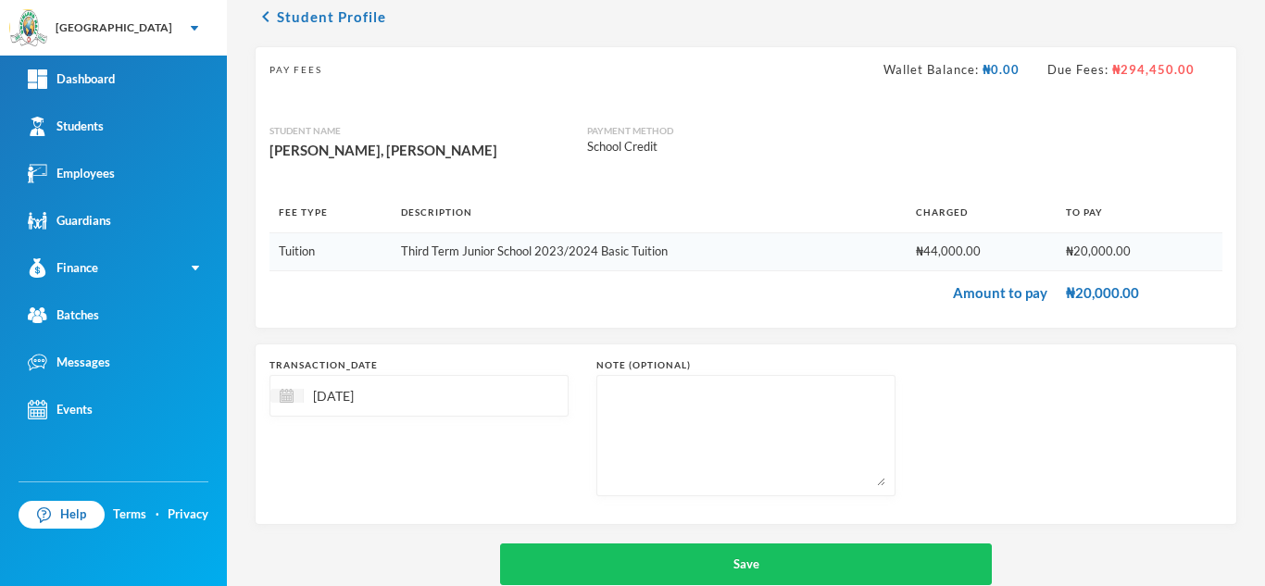
scroll to position [119, 0]
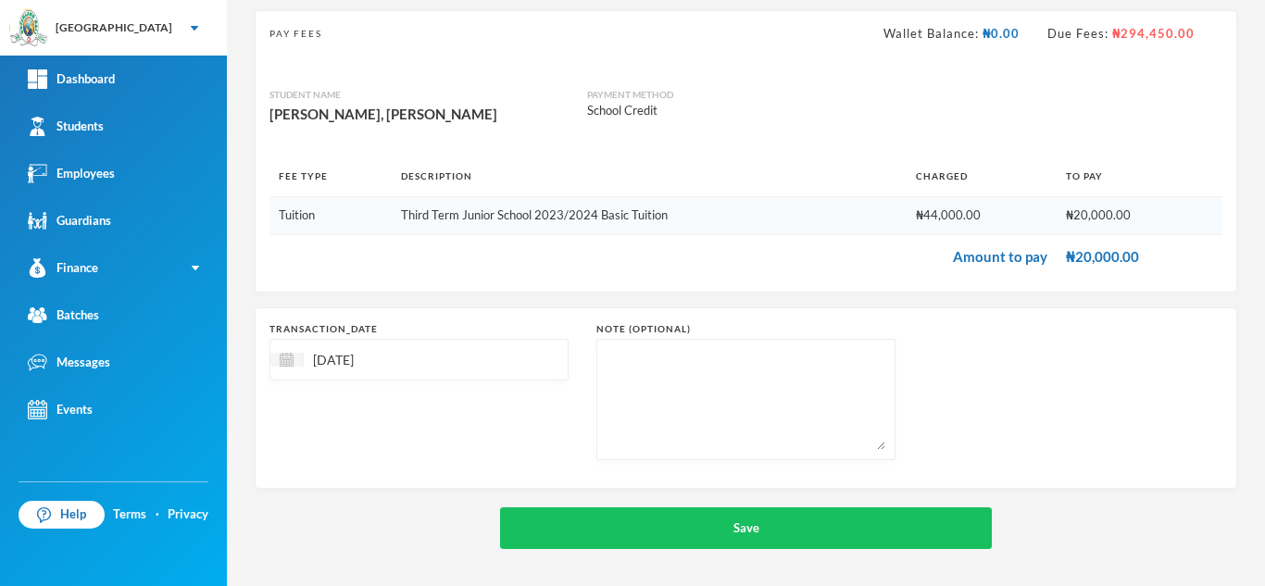
click at [764, 419] on textarea at bounding box center [746, 399] width 279 height 101
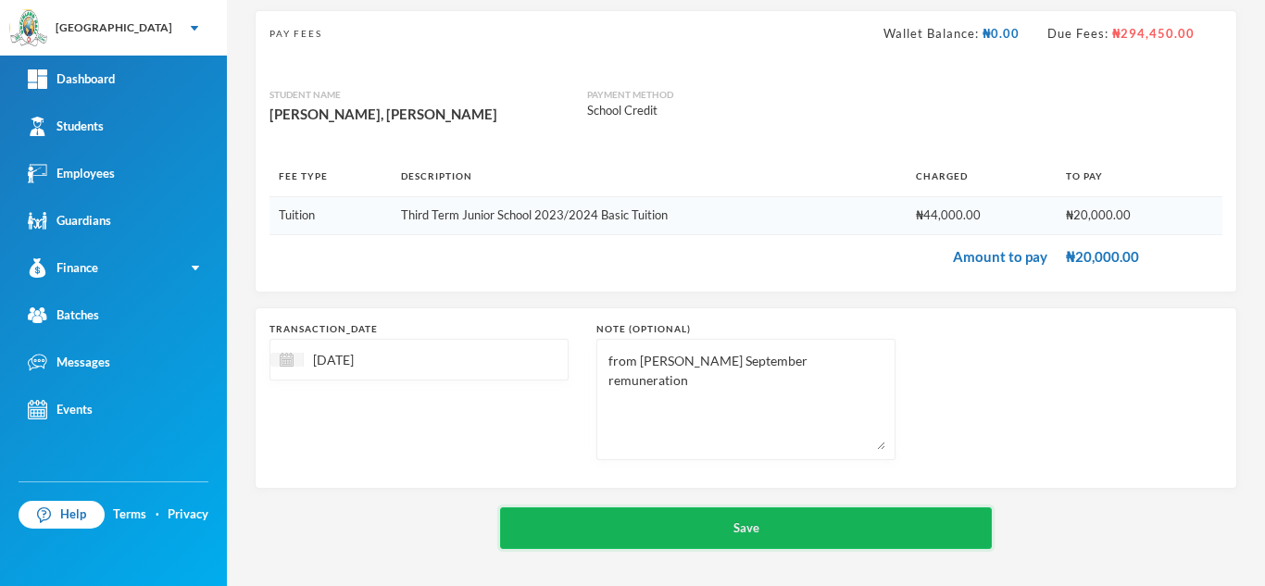
type textarea "from [PERSON_NAME] September remuneration"
click at [749, 522] on button "Save" at bounding box center [746, 528] width 492 height 42
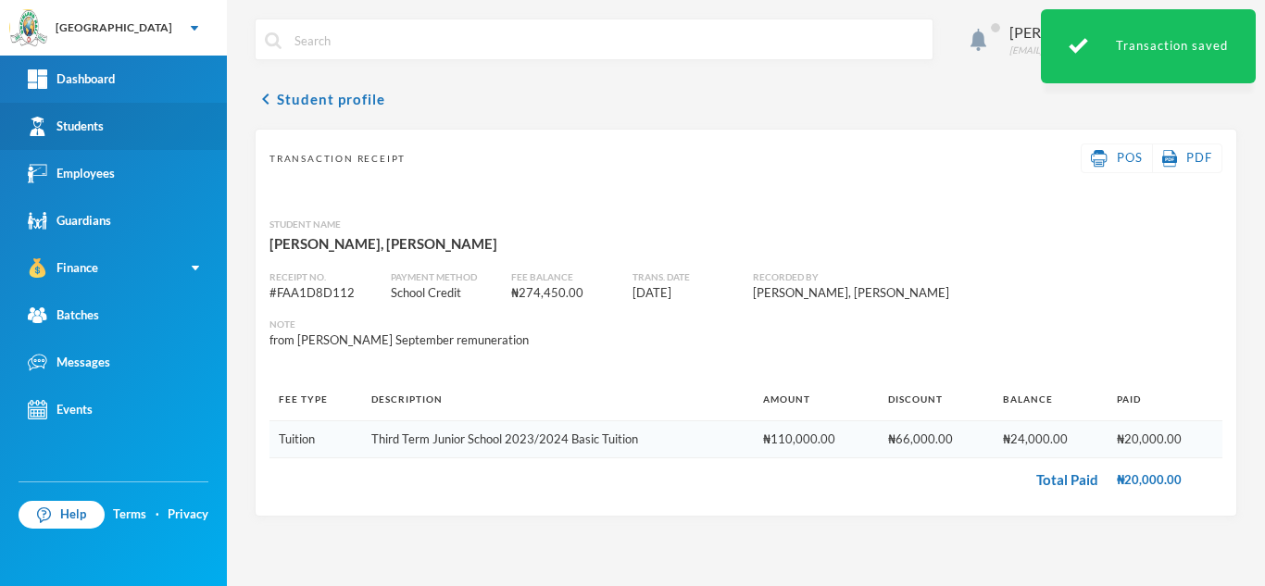
click at [154, 119] on link "Students" at bounding box center [113, 126] width 227 height 47
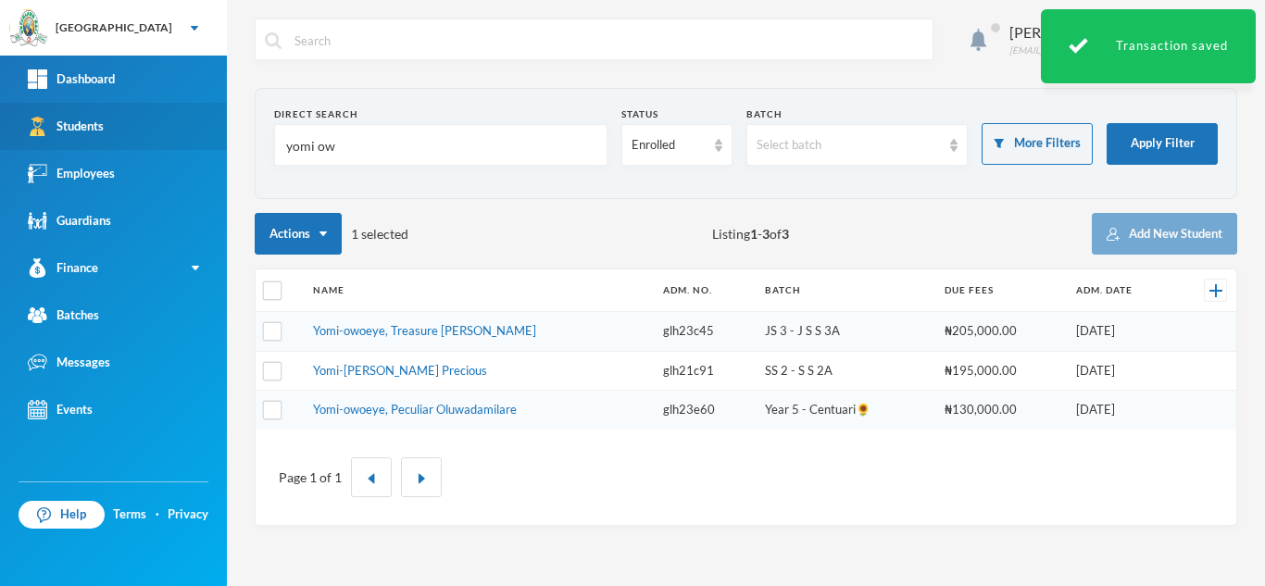
drag, startPoint x: 357, startPoint y: 152, endPoint x: 132, endPoint y: 134, distance: 224.8
click at [132, 134] on div "Greenland Hall Your Bluebic Account Greenland Hall Add a New School Dashboard S…" at bounding box center [632, 293] width 1265 height 586
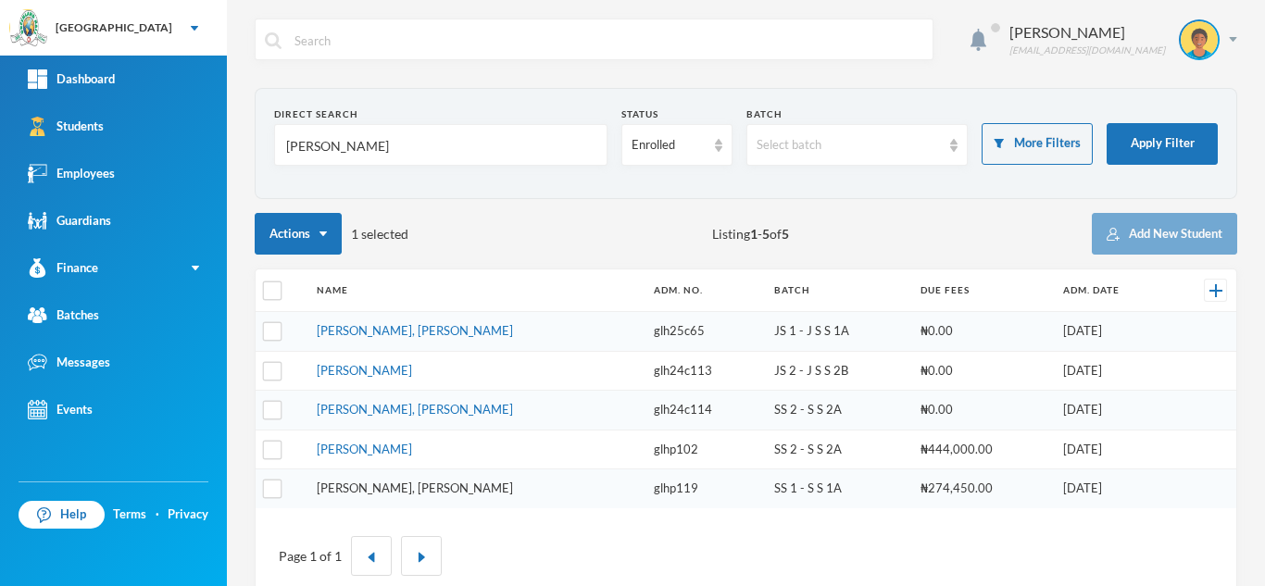
type input "[PERSON_NAME]"
click at [393, 492] on link "[PERSON_NAME], [PERSON_NAME]" at bounding box center [415, 488] width 196 height 15
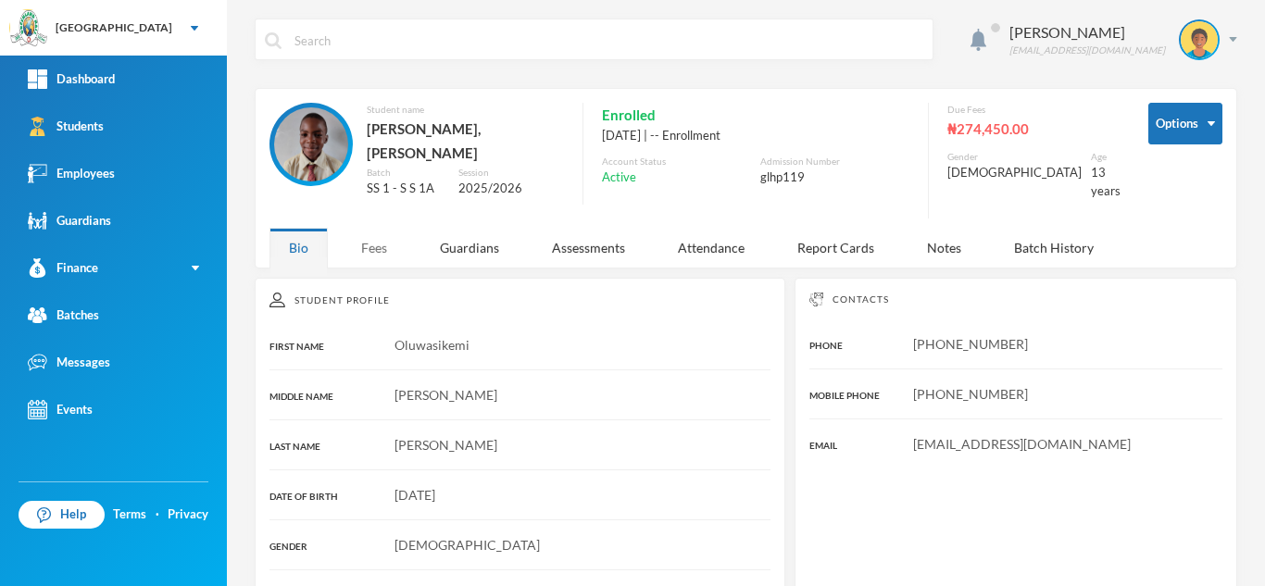
click at [373, 228] on div "Fees" at bounding box center [374, 248] width 65 height 40
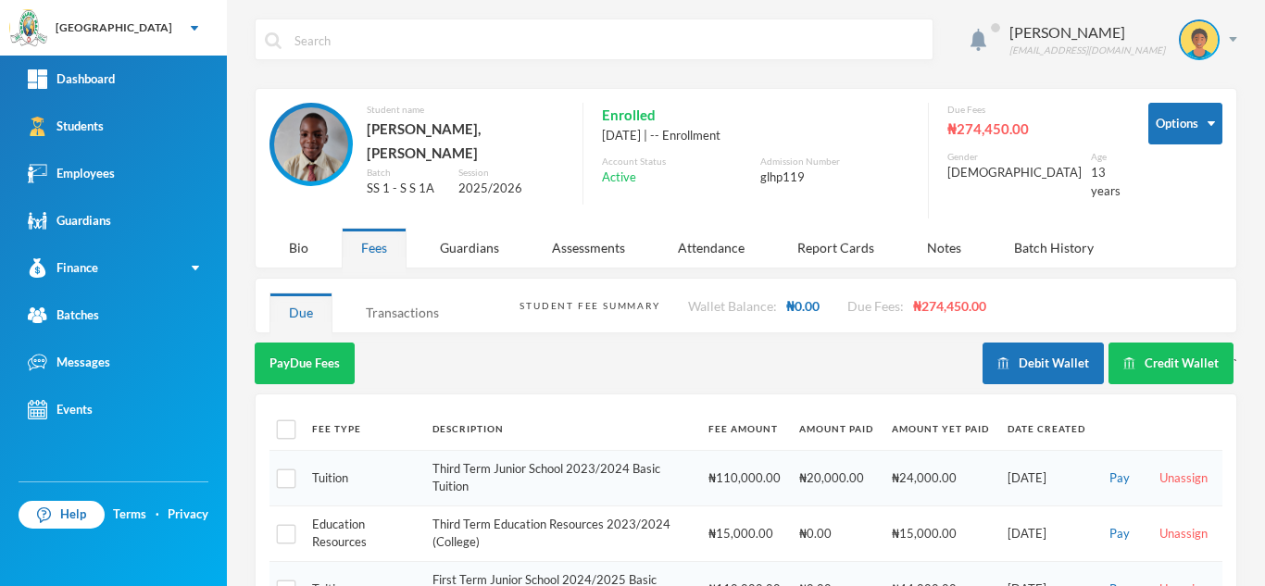
click at [419, 293] on div "Transactions" at bounding box center [402, 313] width 112 height 40
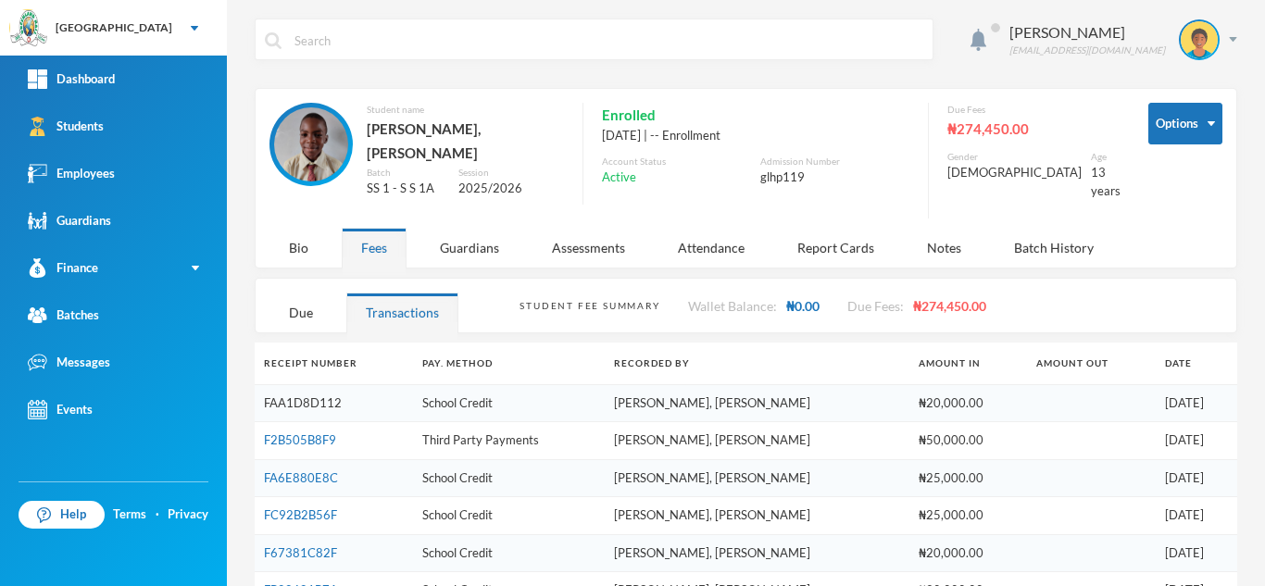
click at [309, 395] on link "FAA1D8D112" at bounding box center [303, 402] width 78 height 15
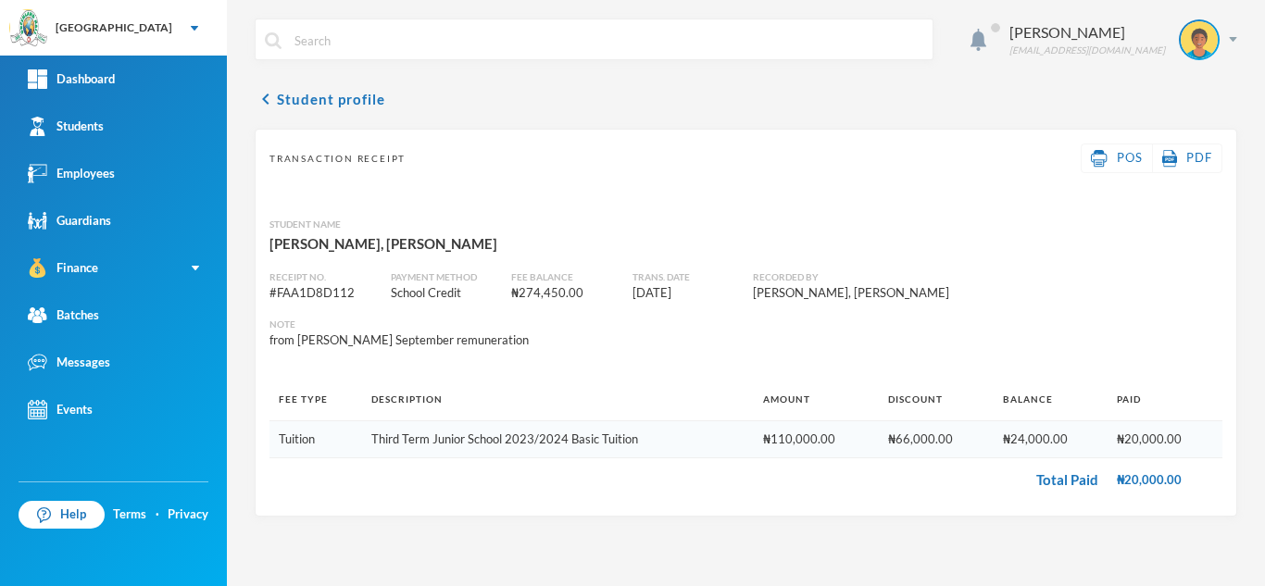
drag, startPoint x: 1005, startPoint y: 340, endPoint x: 745, endPoint y: 336, distance: 260.2
click at [745, 336] on div "Receipt No. # FAA1D8D112 Payment Method School Credit Fee balance ₦274,450.00 T…" at bounding box center [746, 303] width 967 height 94
copy div "from [PERSON_NAME] September remuneration"
click at [150, 131] on link "Students" at bounding box center [113, 126] width 227 height 47
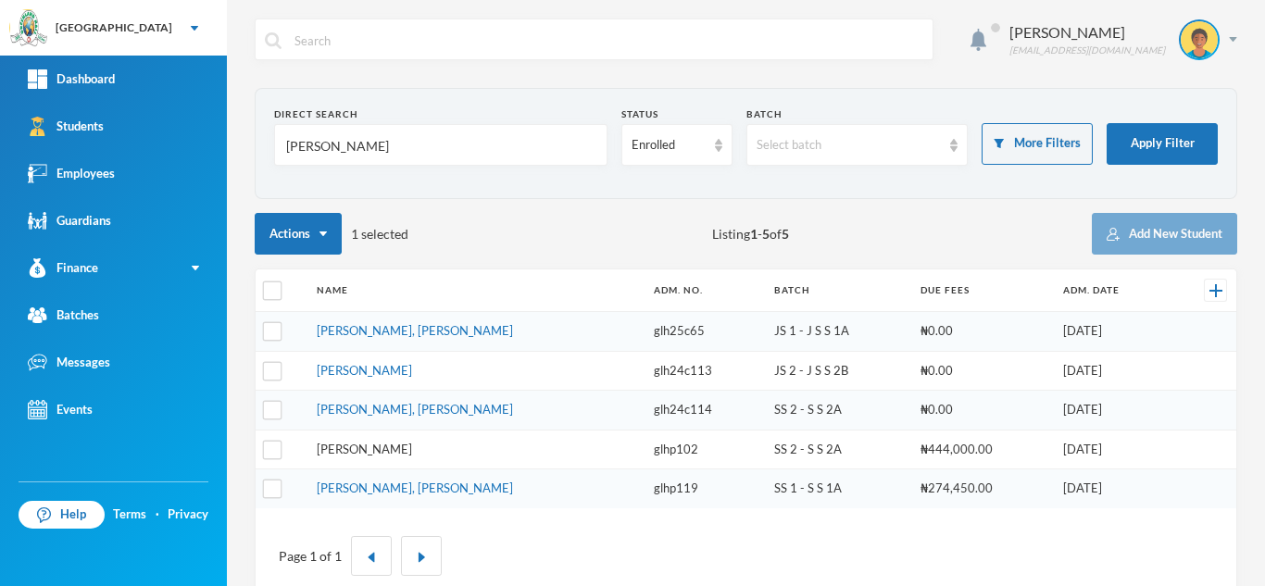
click at [375, 444] on link "[PERSON_NAME]" at bounding box center [364, 449] width 95 height 15
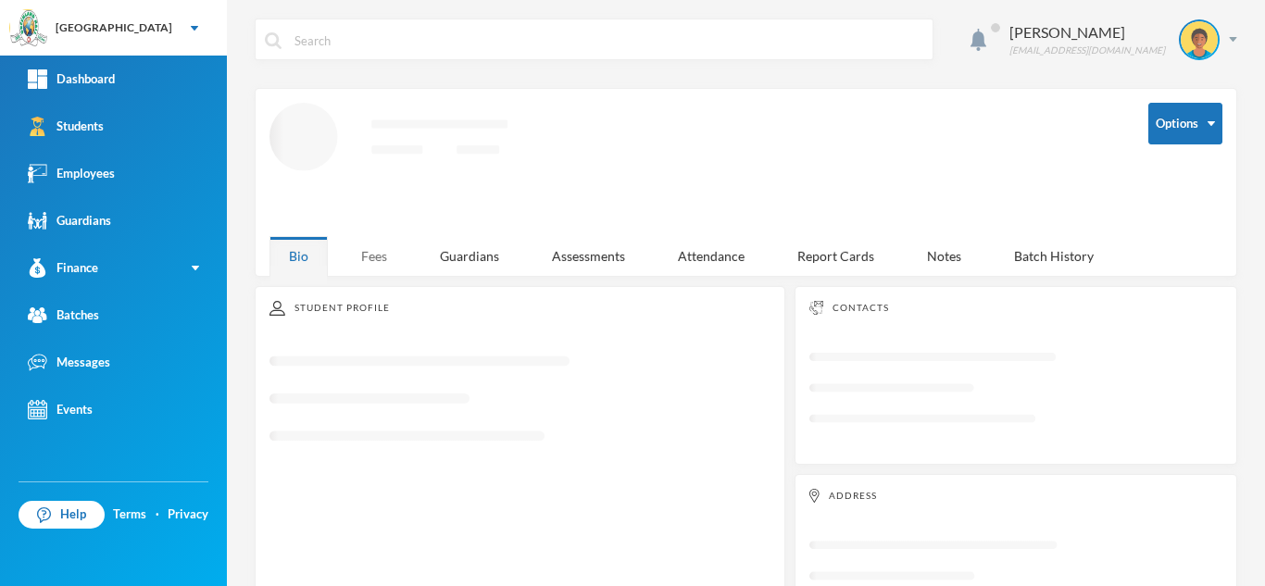
click at [376, 260] on div "Fees" at bounding box center [374, 256] width 65 height 40
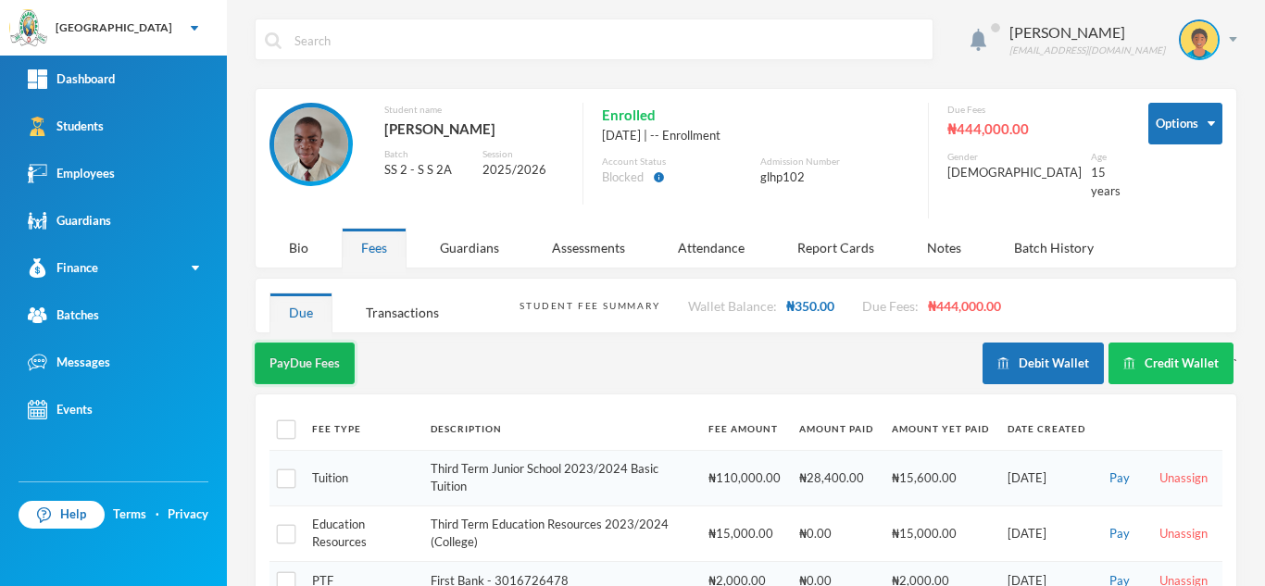
click at [284, 343] on button "Pay Due Fees" at bounding box center [305, 364] width 100 height 42
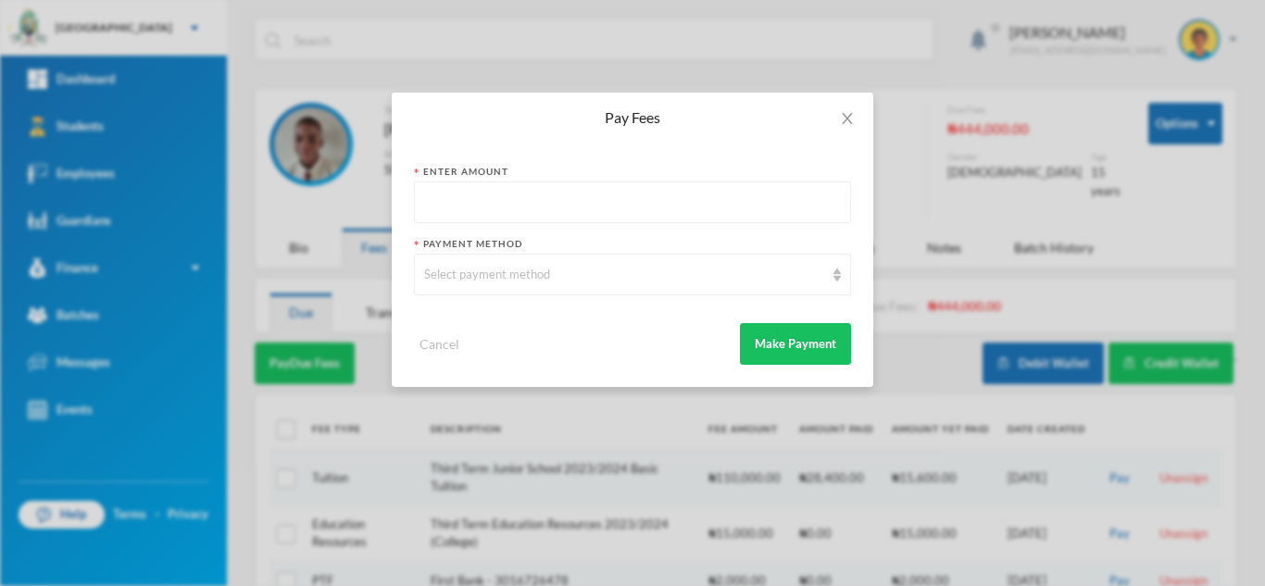
click at [565, 194] on input "text" at bounding box center [632, 203] width 417 height 42
type input "30000"
click at [527, 273] on div "Select payment method" at bounding box center [624, 275] width 400 height 19
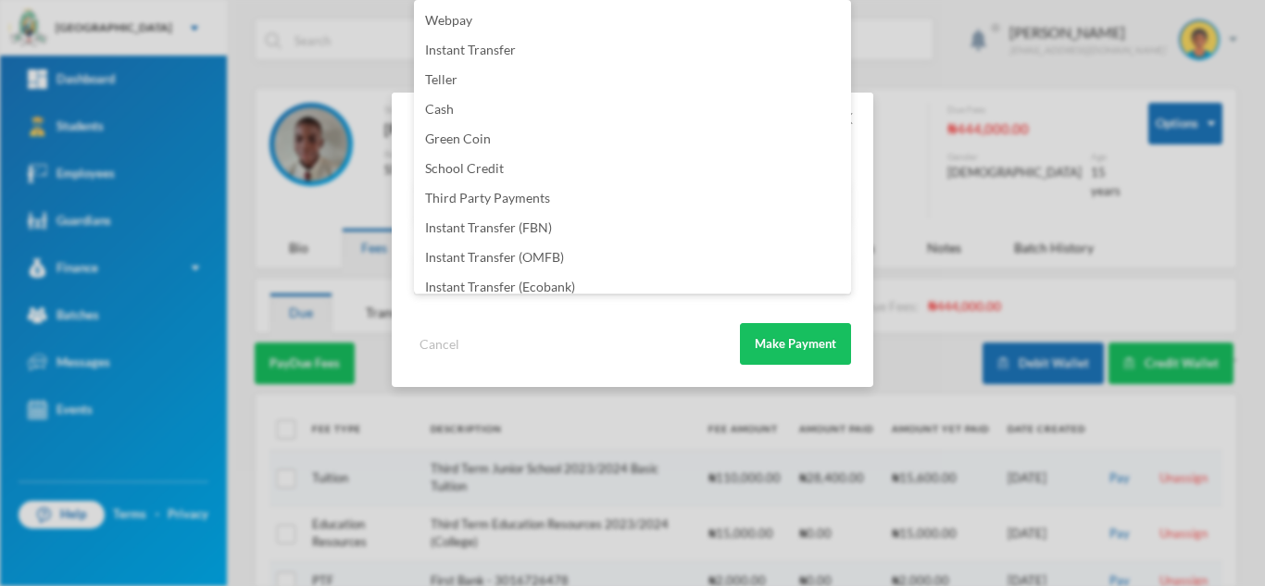
scroll to position [218, 0]
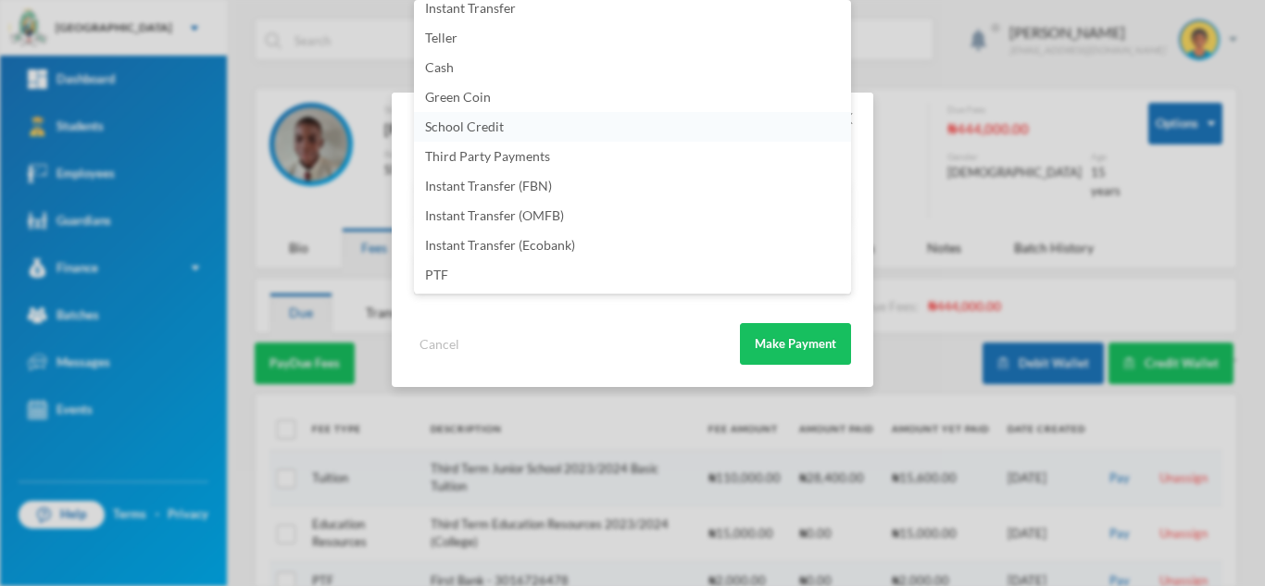
click at [507, 118] on li "School Credit" at bounding box center [632, 127] width 437 height 30
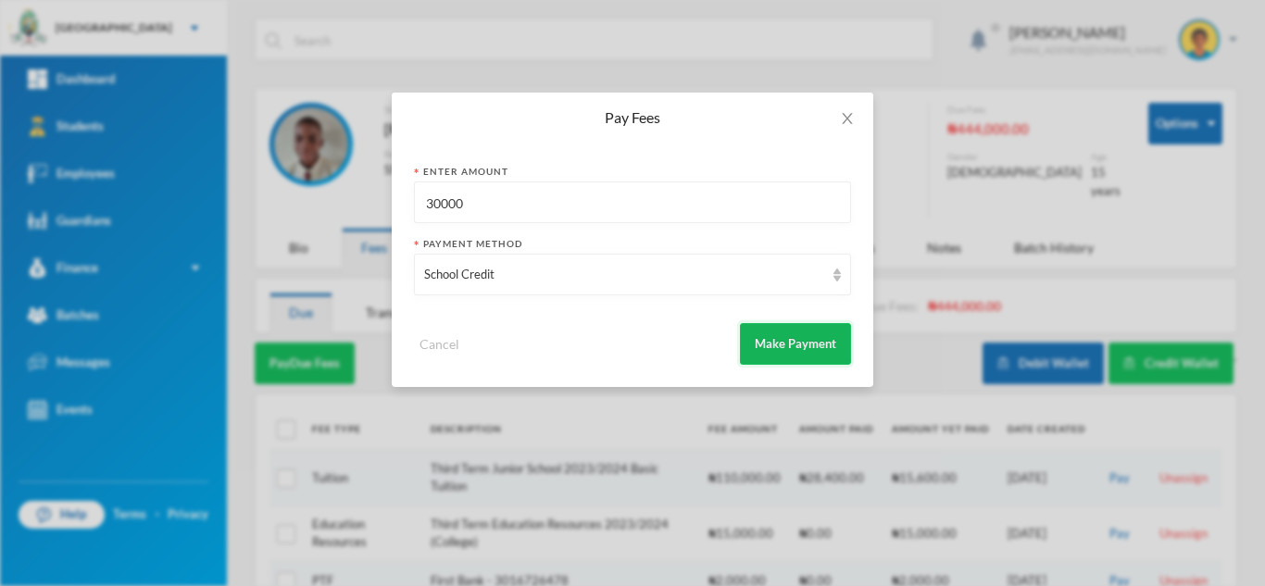
click at [747, 351] on button "Make Payment" at bounding box center [795, 344] width 111 height 42
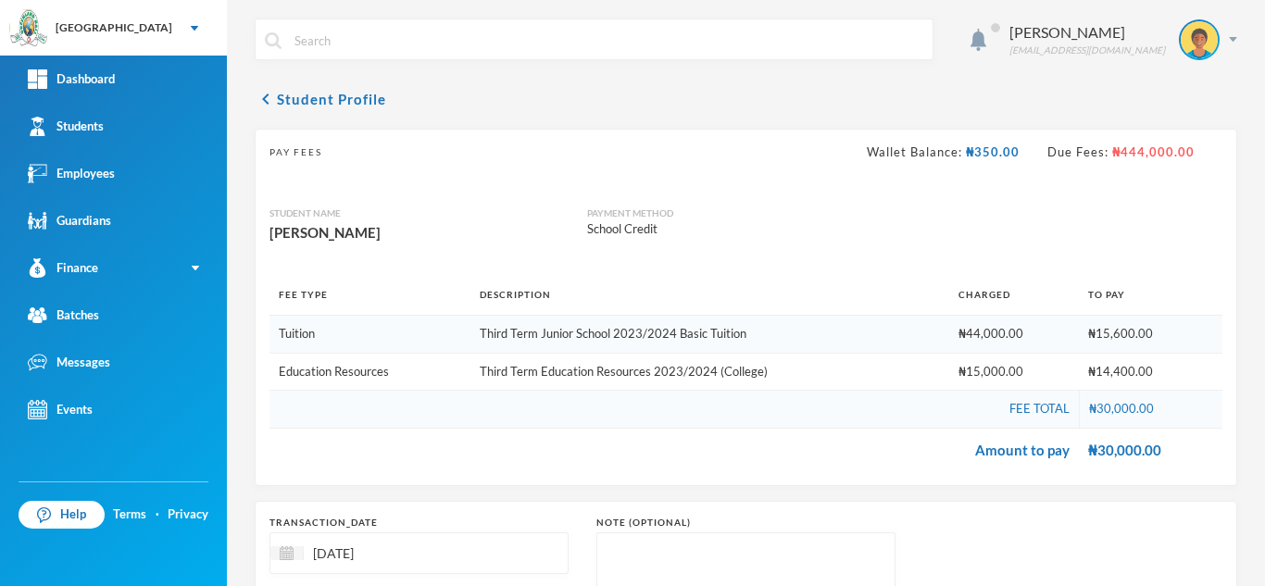
scroll to position [194, 0]
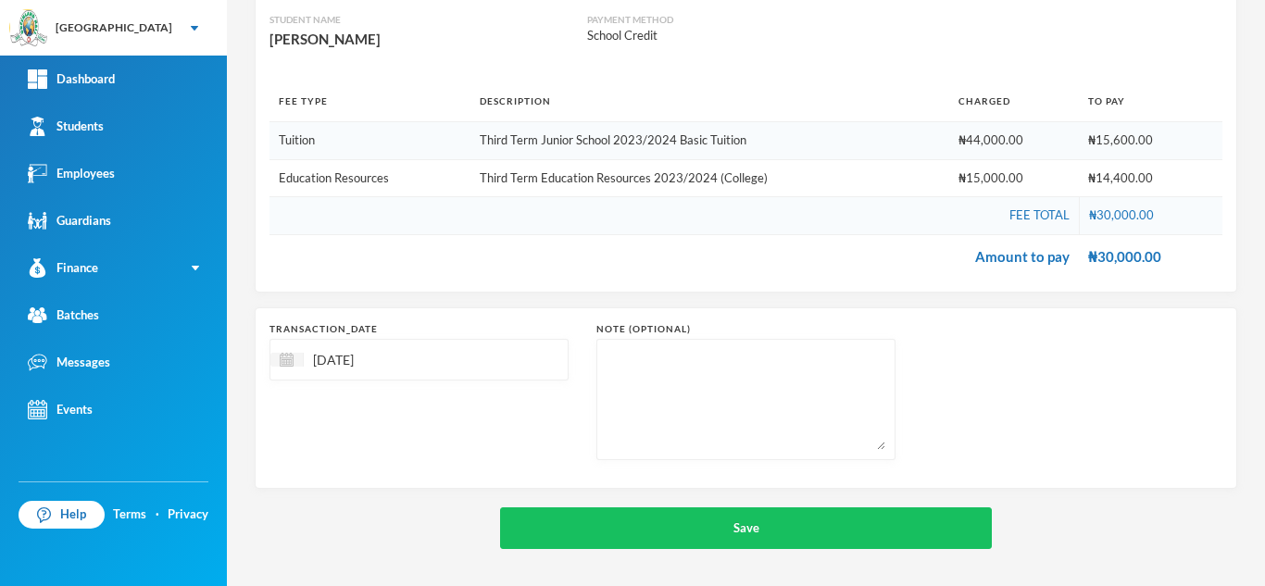
click at [685, 409] on textarea at bounding box center [746, 399] width 279 height 101
paste textarea "from [PERSON_NAME] September remuneration"
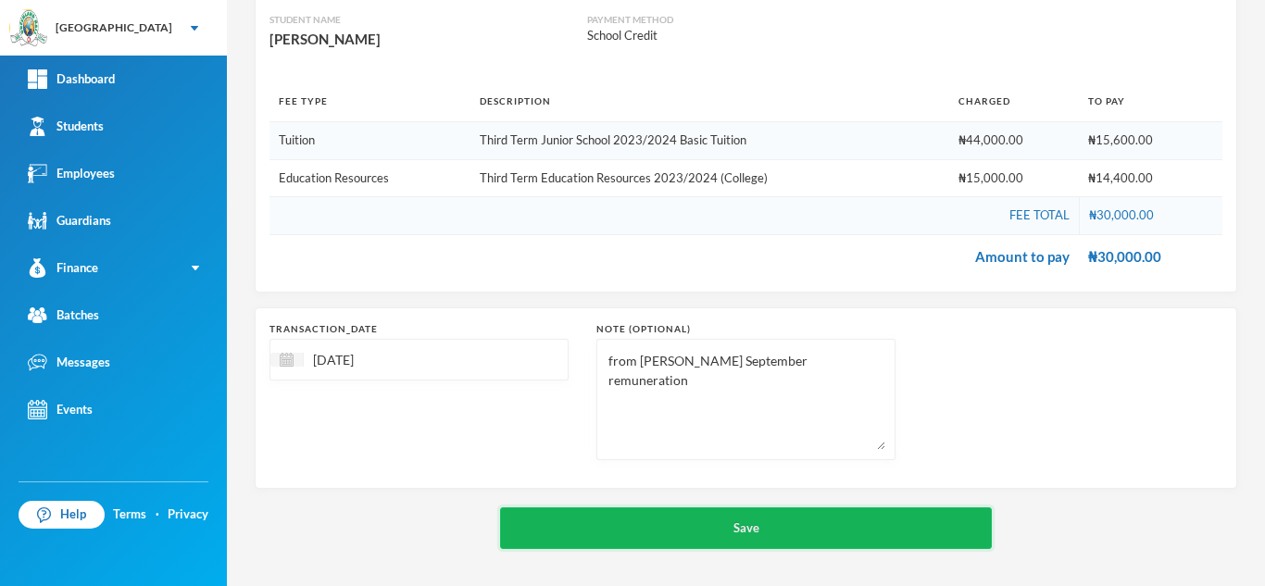
type textarea "from [PERSON_NAME] September remuneration"
click at [657, 534] on button "Save" at bounding box center [746, 528] width 492 height 42
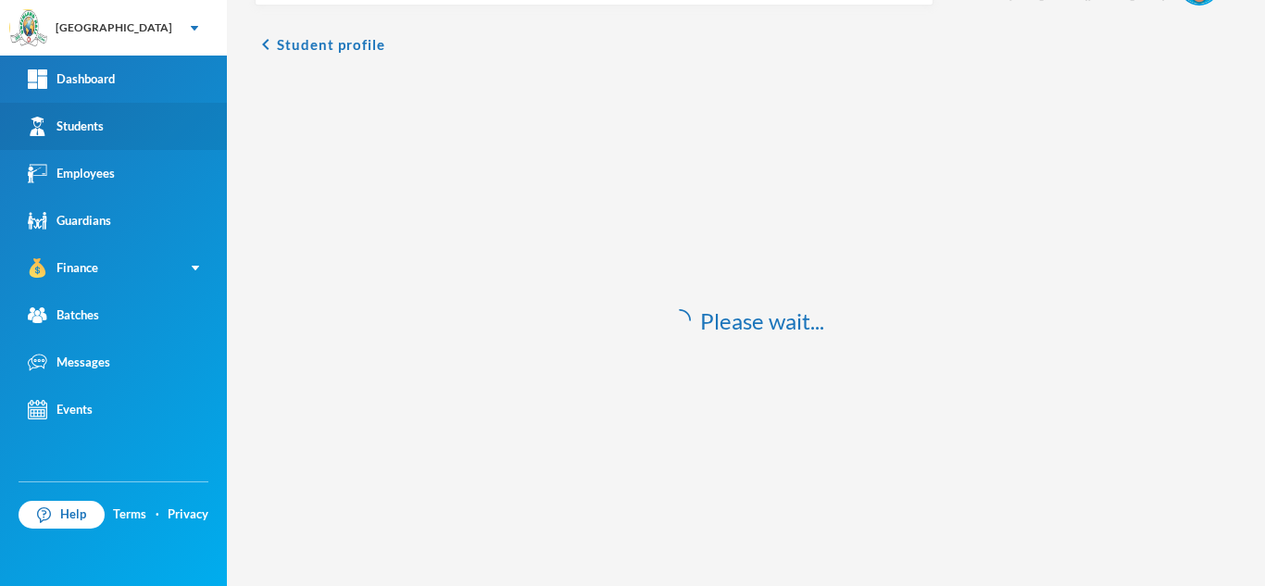
scroll to position [55, 0]
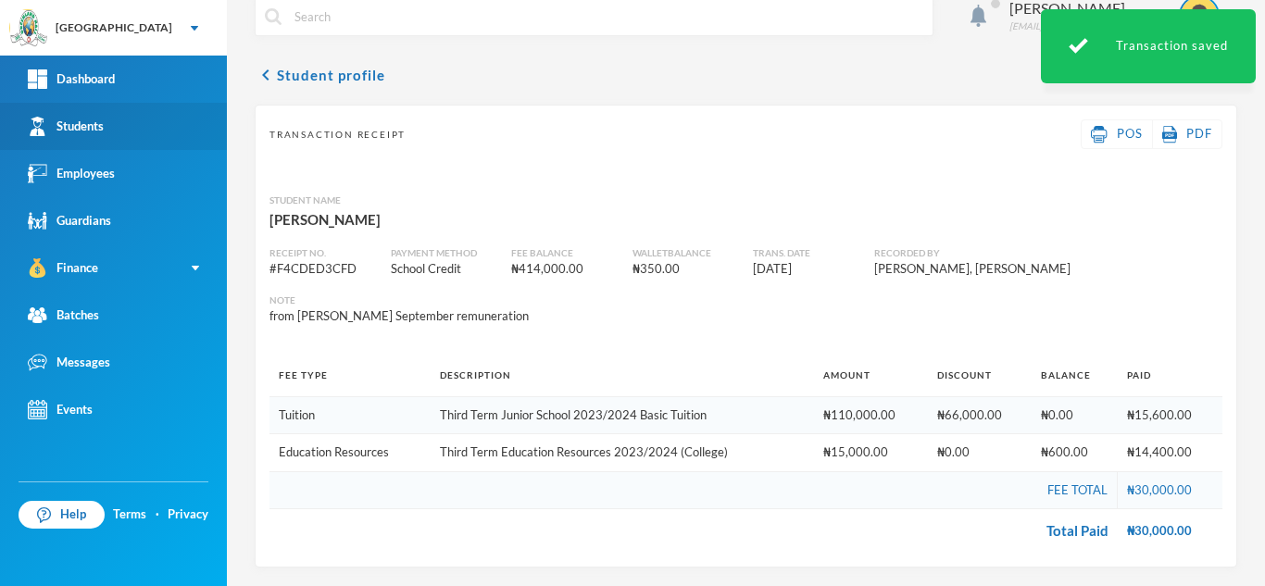
click at [110, 142] on link "Students" at bounding box center [113, 126] width 227 height 47
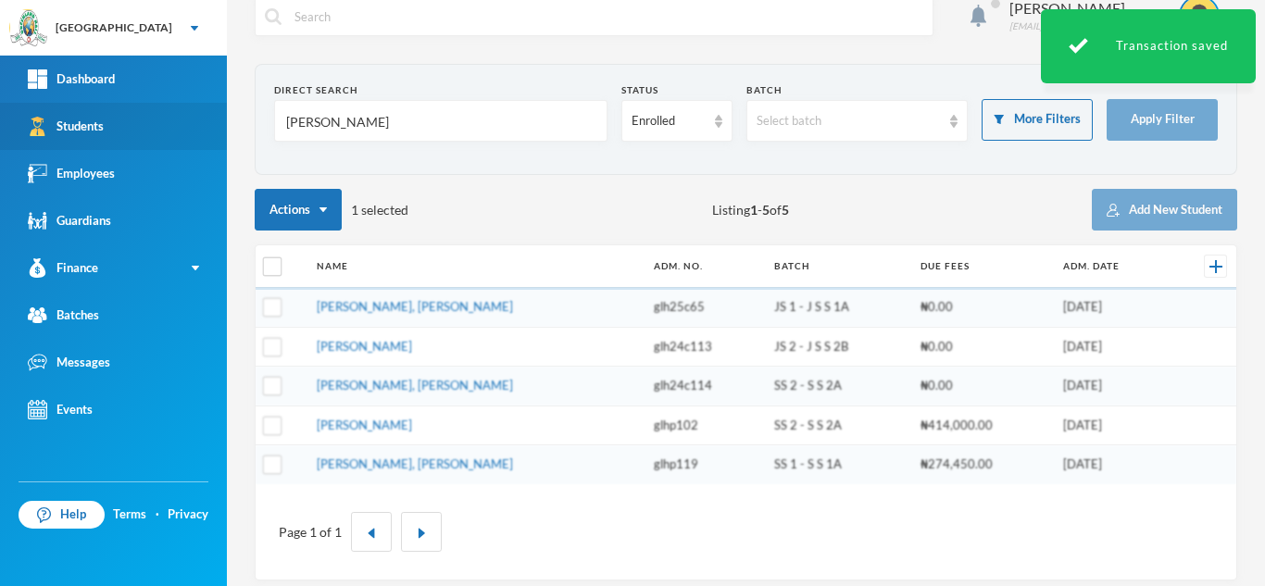
scroll to position [37, 0]
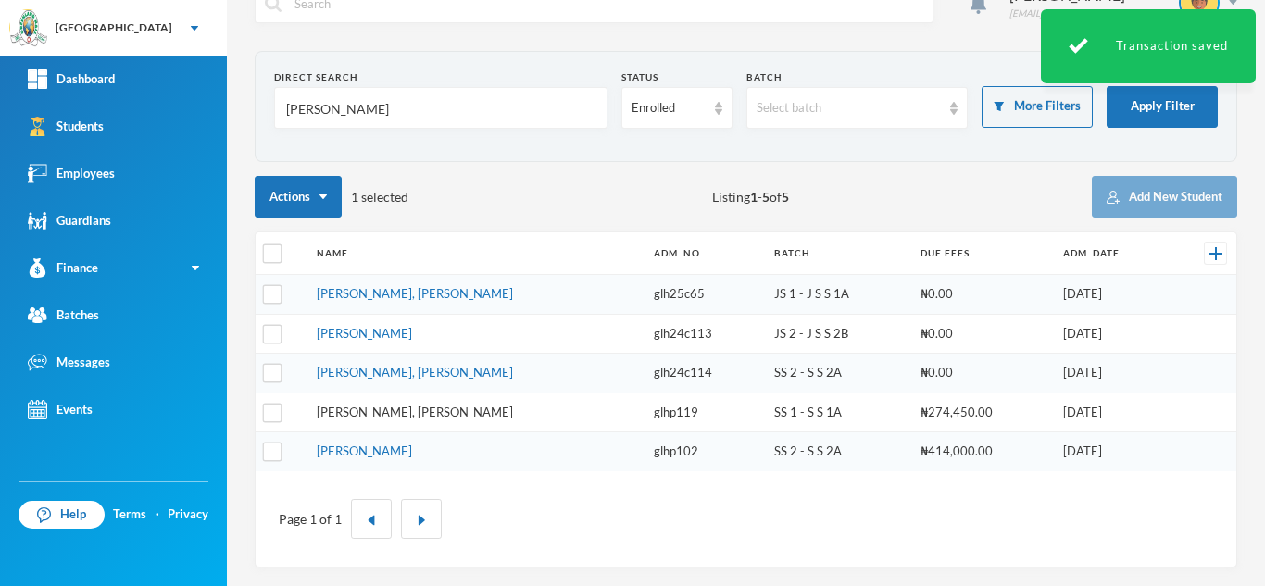
click at [371, 413] on link "[PERSON_NAME], [PERSON_NAME]" at bounding box center [415, 412] width 196 height 15
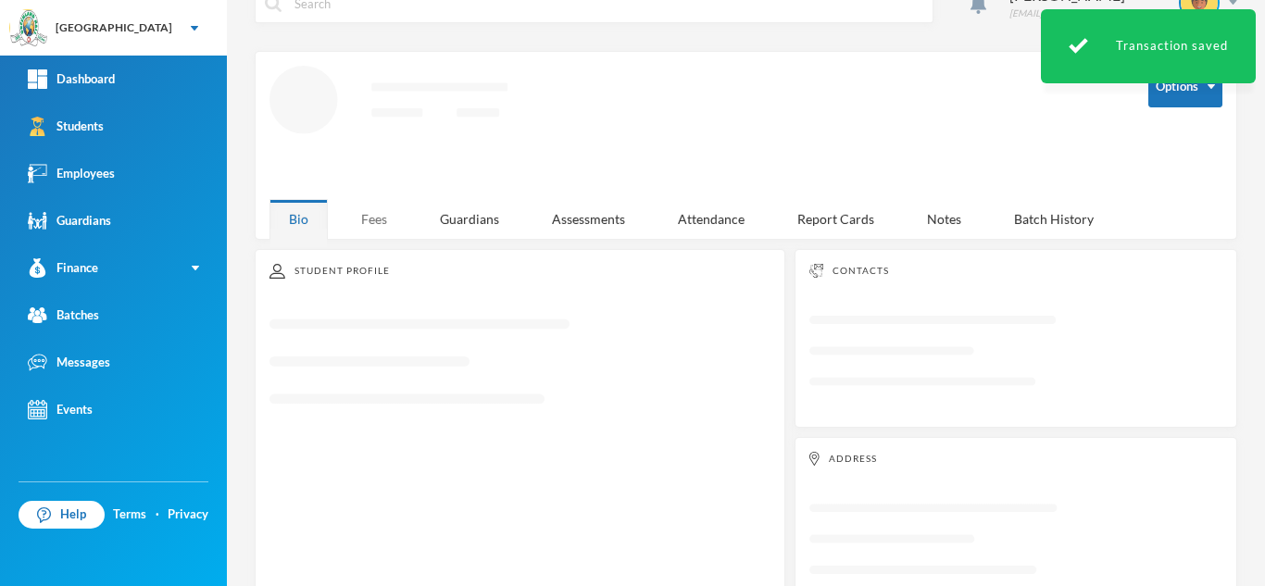
click at [362, 217] on div "Fees" at bounding box center [374, 219] width 65 height 40
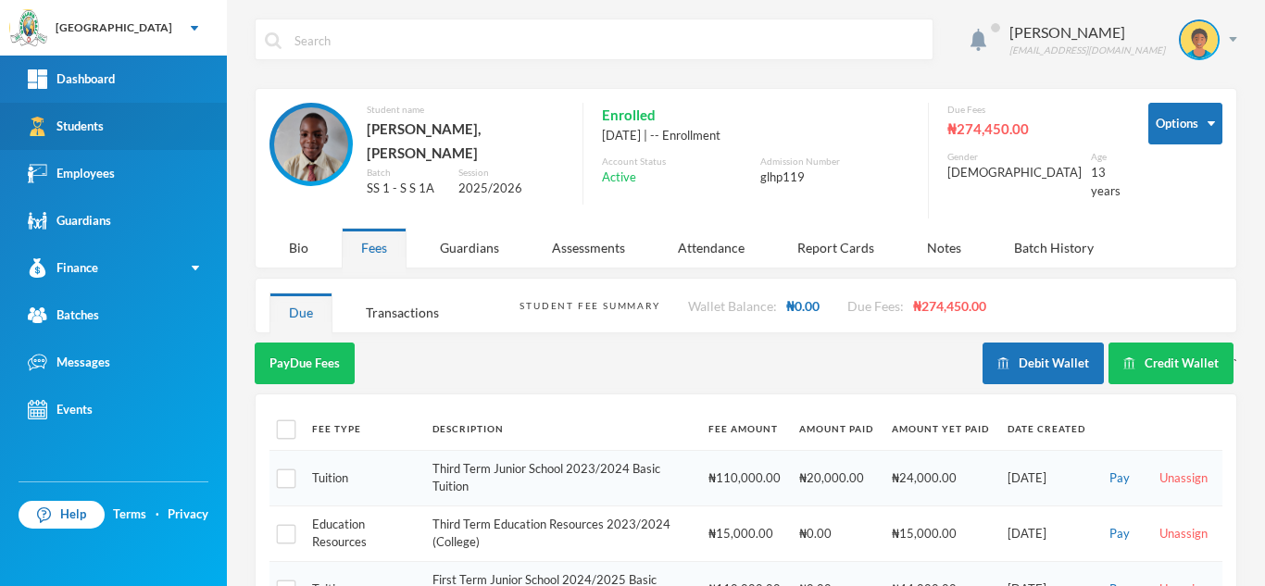
click at [144, 118] on link "Students" at bounding box center [113, 126] width 227 height 47
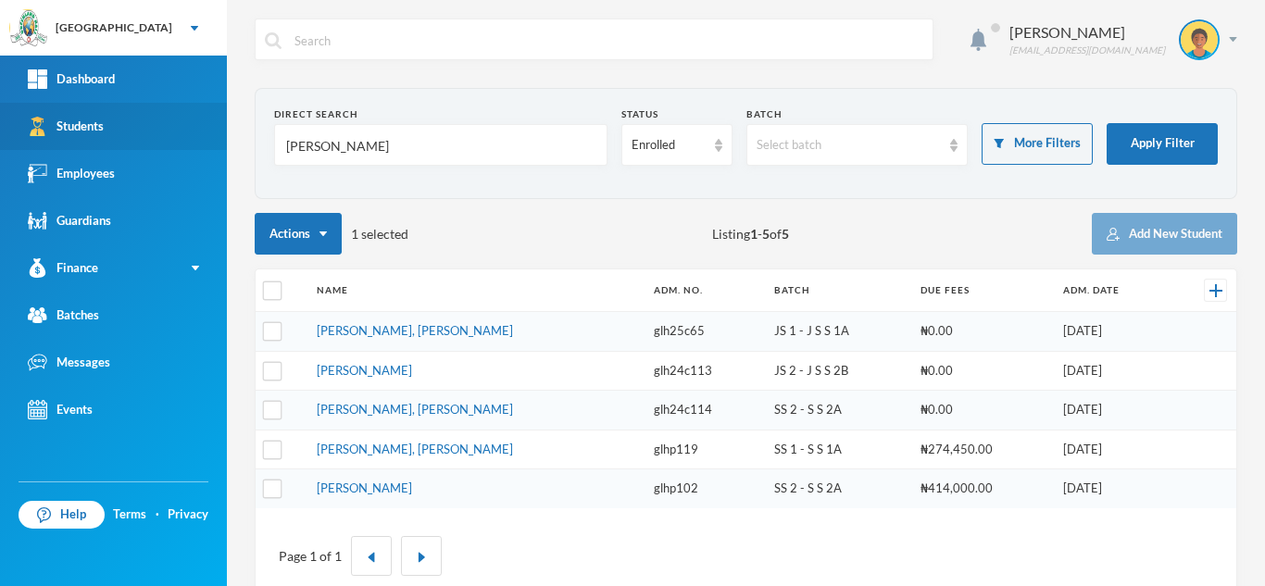
drag, startPoint x: 314, startPoint y: 148, endPoint x: 193, endPoint y: 145, distance: 121.3
click at [193, 145] on div "Greenland Hall Your Bluebic Account Greenland Hall Add a New School Dashboard S…" at bounding box center [632, 293] width 1265 height 586
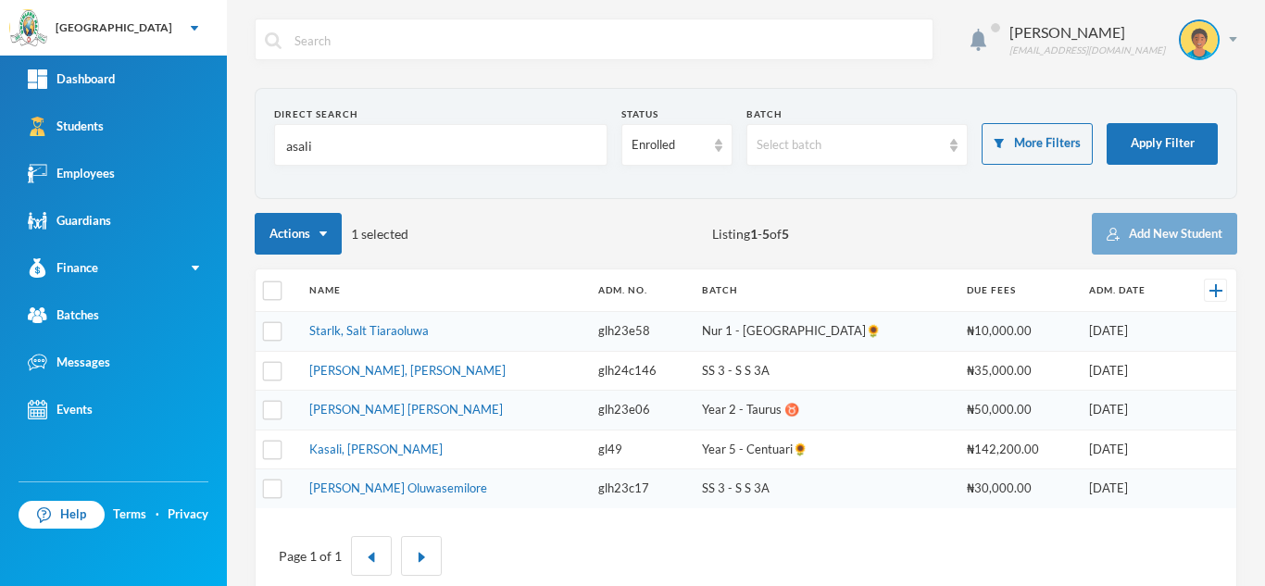
click at [287, 146] on input "asali" at bounding box center [440, 146] width 313 height 42
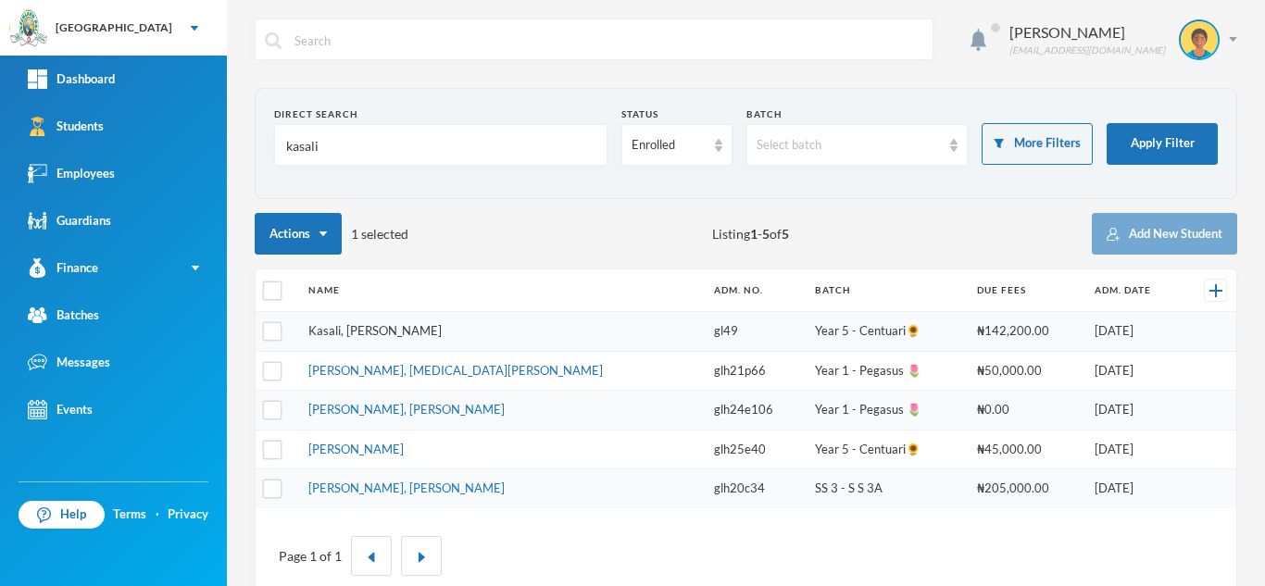
type input "kasali"
click at [352, 331] on link "Kasali, [PERSON_NAME]" at bounding box center [374, 330] width 133 height 15
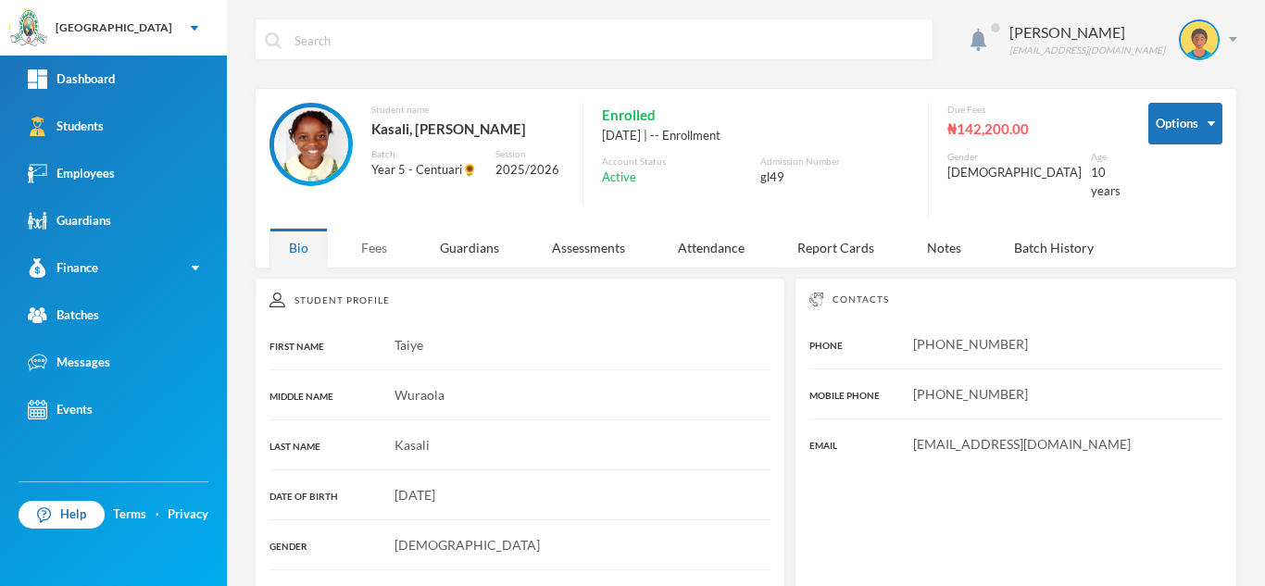
click at [371, 237] on div "Fees" at bounding box center [374, 248] width 65 height 40
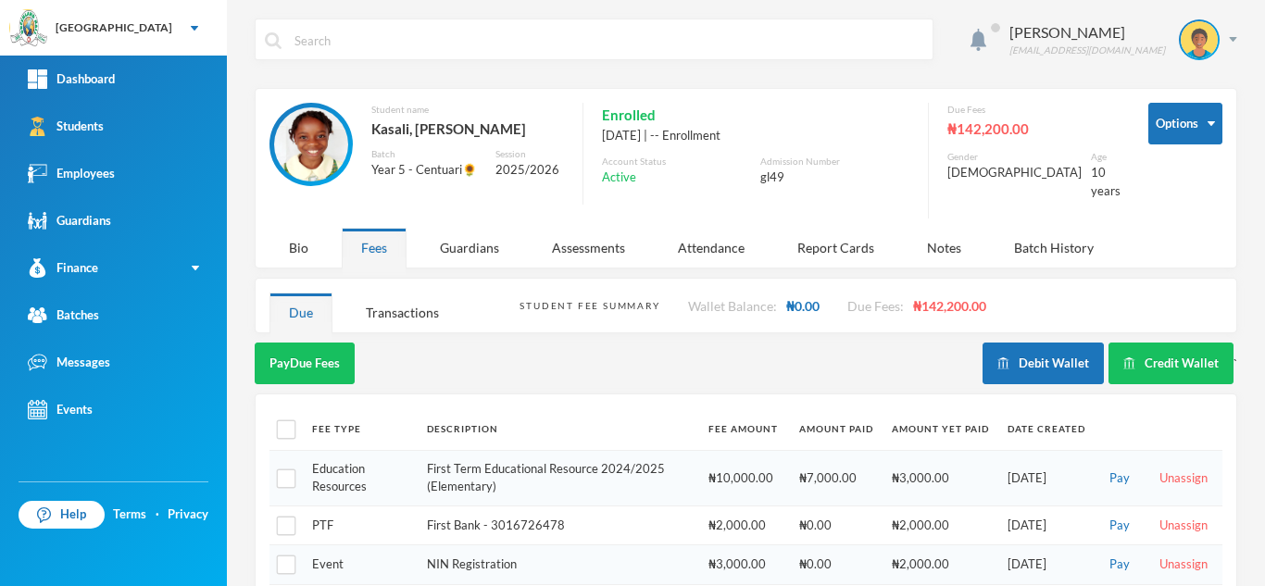
scroll to position [7, 0]
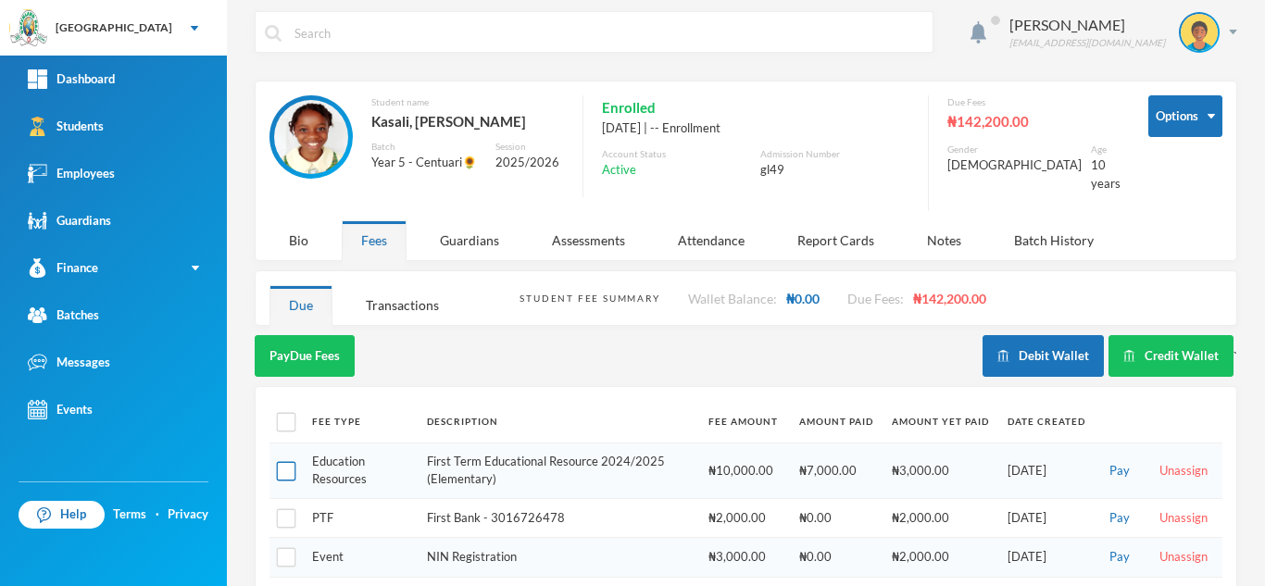
click at [282, 461] on input "checkbox" at bounding box center [286, 470] width 19 height 19
checkbox input "true"
click at [282, 509] on input "checkbox" at bounding box center [286, 518] width 19 height 19
checkbox input "true"
click at [287, 548] on input "checkbox" at bounding box center [286, 557] width 19 height 19
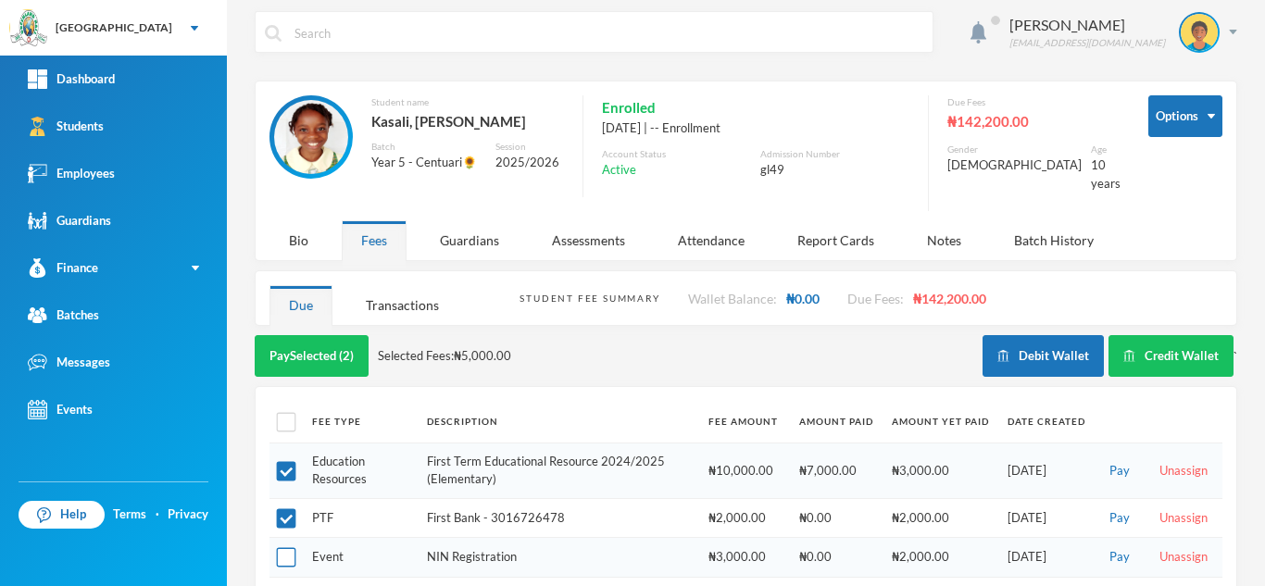
checkbox input "true"
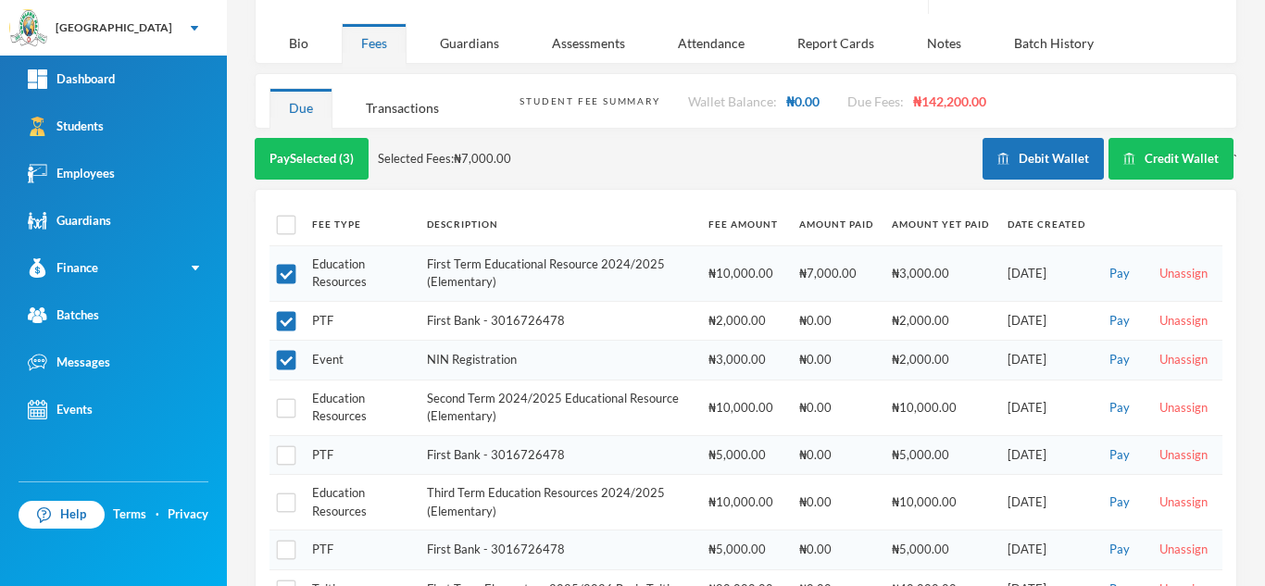
scroll to position [207, 0]
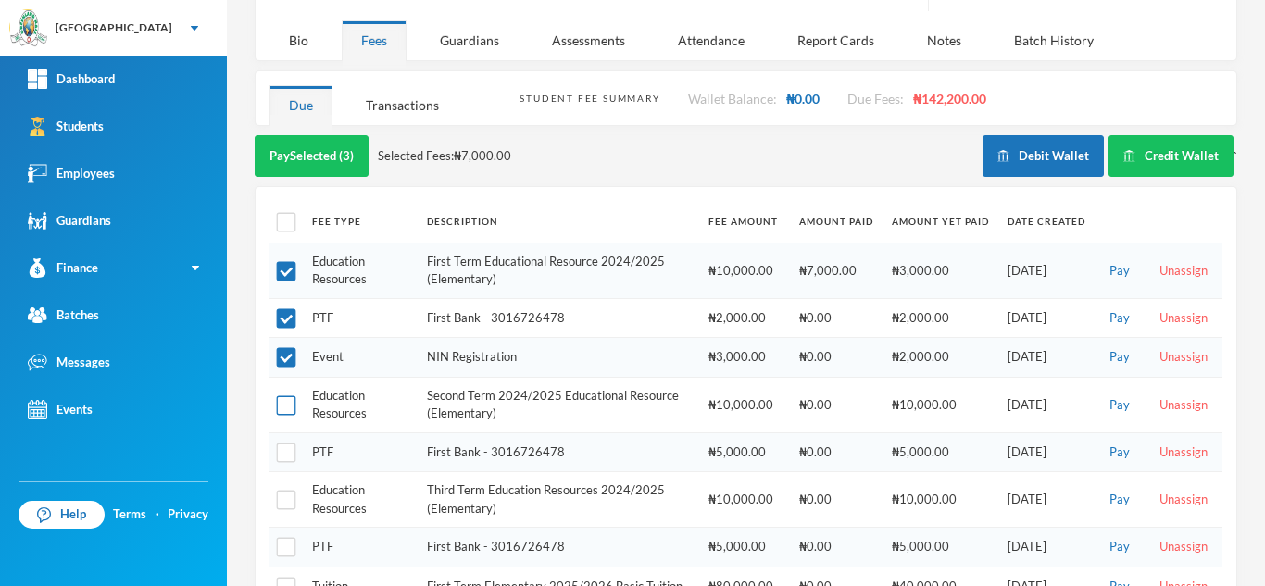
click at [287, 395] on input "checkbox" at bounding box center [286, 404] width 19 height 19
checkbox input "true"
click at [288, 444] on input "checkbox" at bounding box center [286, 453] width 19 height 19
checkbox input "true"
click at [307, 135] on button "Pay Selected (5)" at bounding box center [312, 156] width 114 height 42
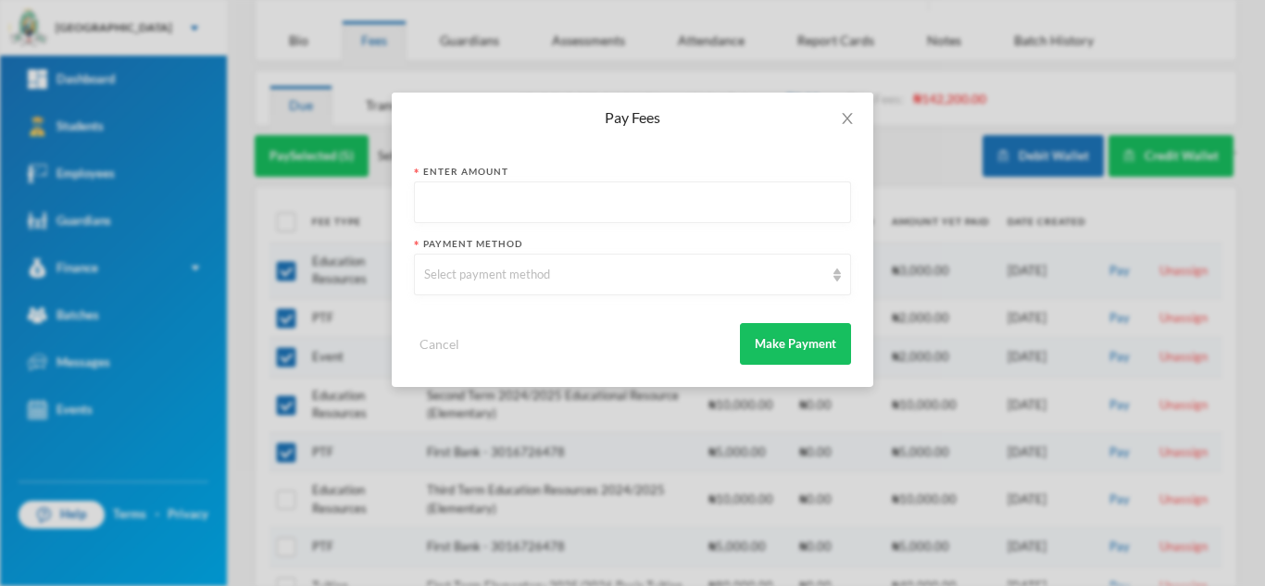
click at [492, 206] on input "text" at bounding box center [632, 203] width 417 height 42
type input "20000"
click at [843, 115] on icon "icon: close" at bounding box center [847, 118] width 15 height 15
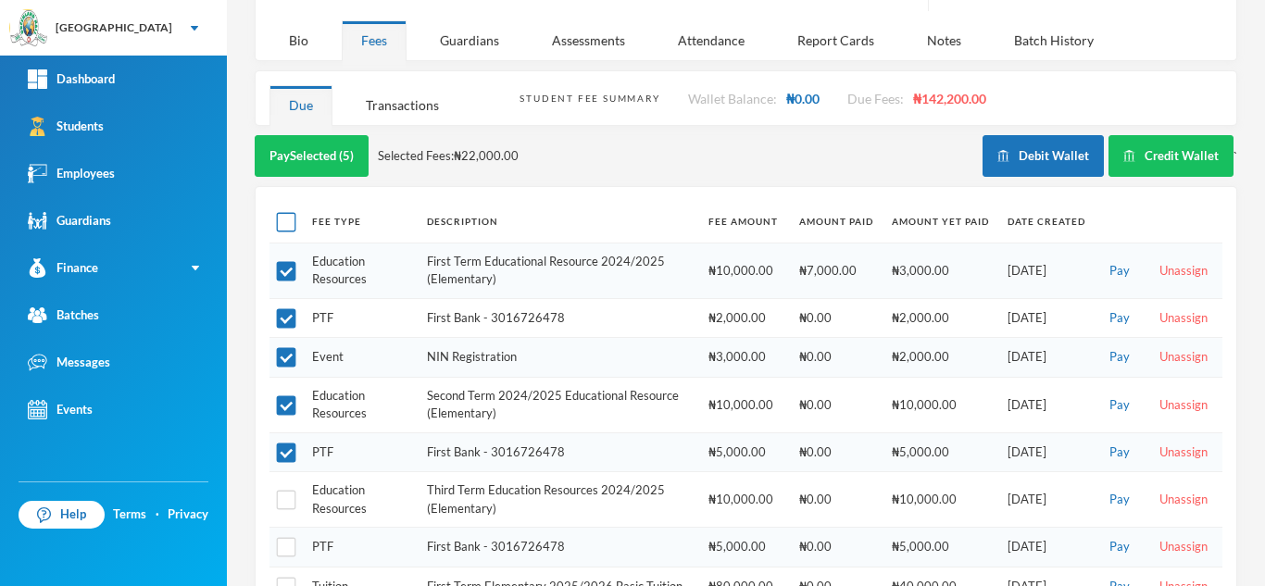
click at [285, 213] on input "checkbox" at bounding box center [286, 222] width 19 height 19
checkbox input "true"
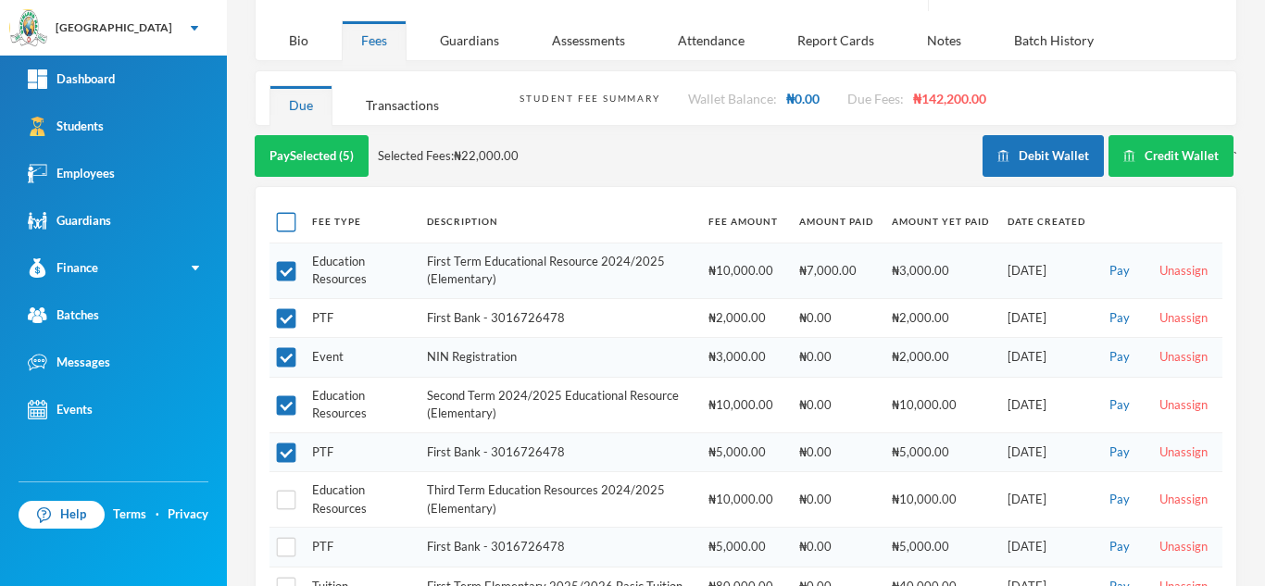
checkbox input "true"
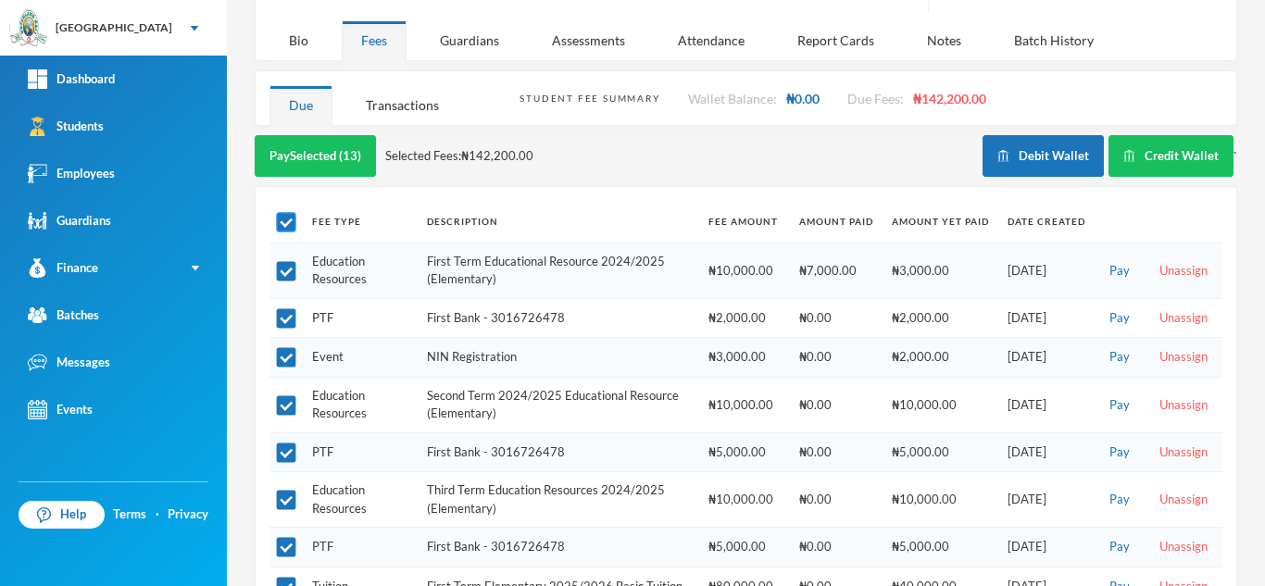
click at [285, 213] on input "checkbox" at bounding box center [286, 222] width 19 height 19
checkbox input "false"
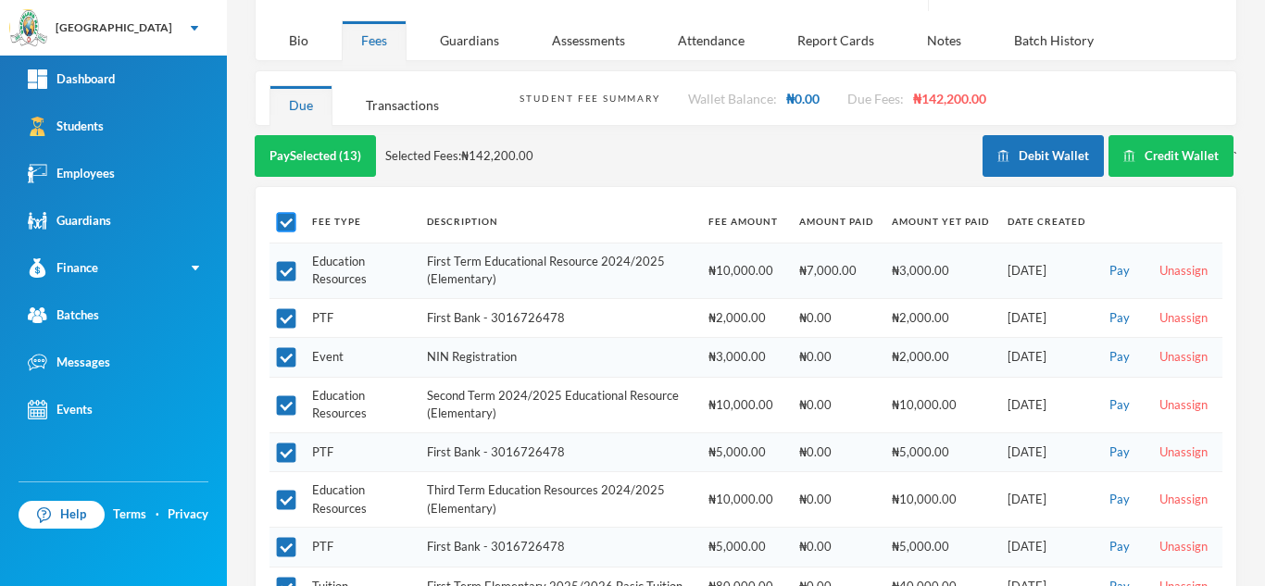
checkbox input "false"
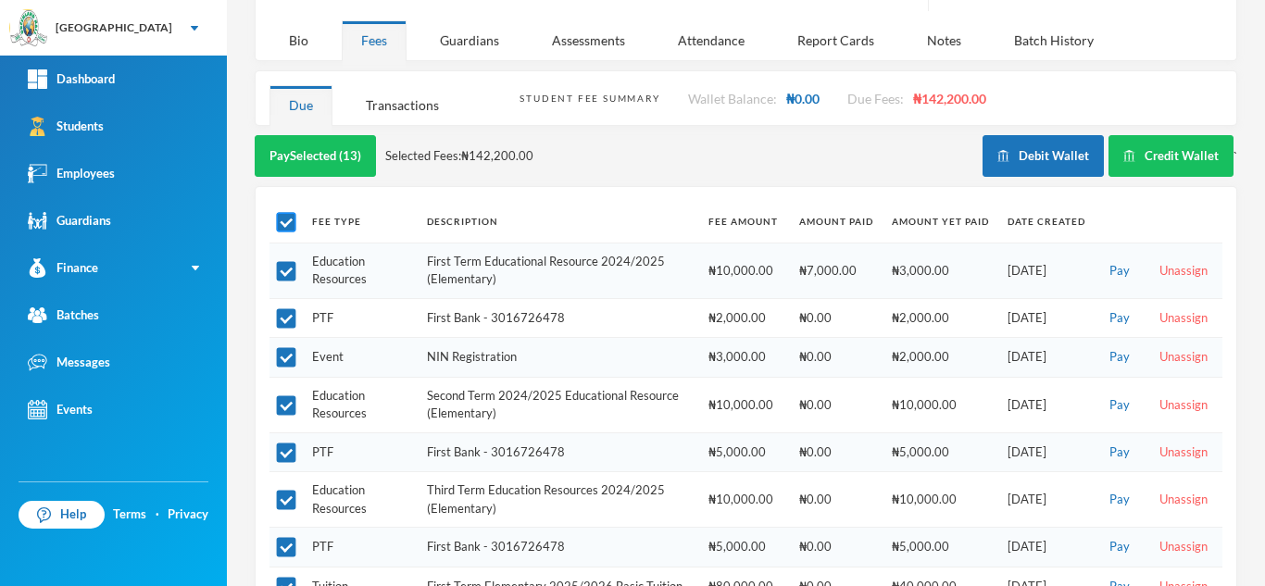
checkbox input "false"
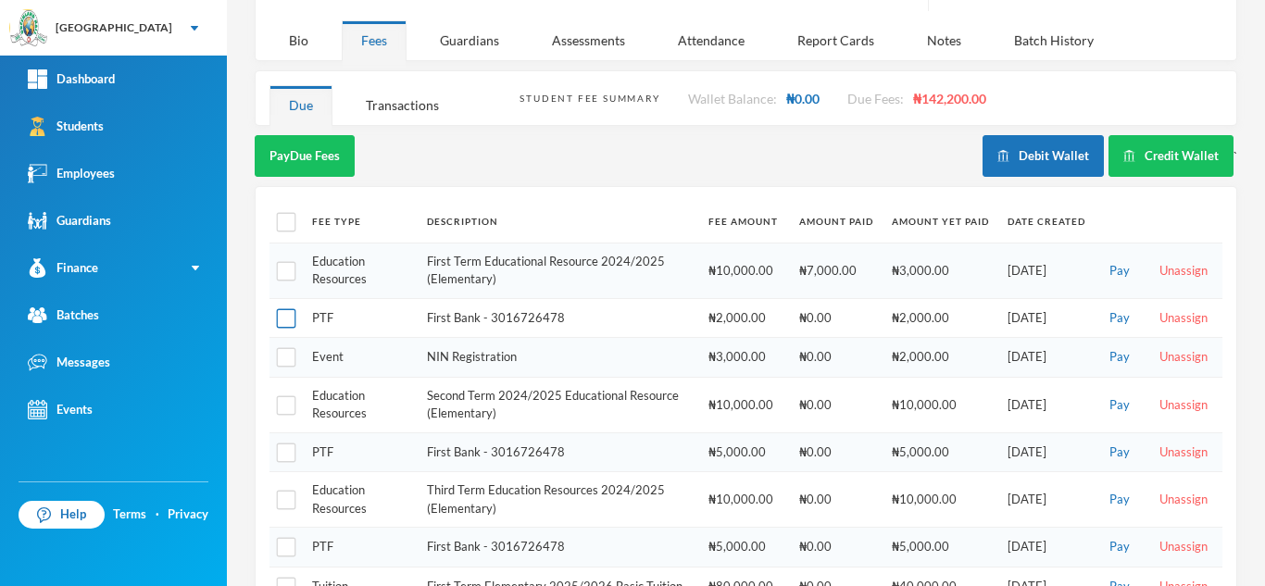
click at [283, 309] on input "checkbox" at bounding box center [286, 318] width 19 height 19
checkbox input "false"
click at [283, 261] on input "checkbox" at bounding box center [286, 270] width 19 height 19
checkbox input "true"
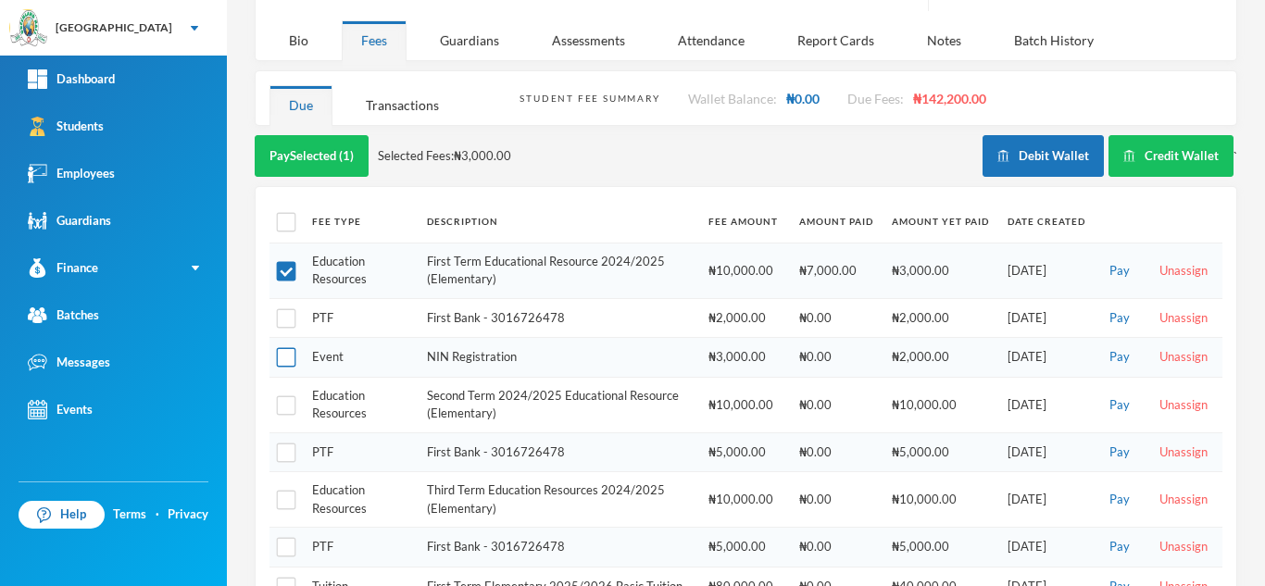
click at [286, 348] on input "checkbox" at bounding box center [286, 357] width 19 height 19
checkbox input "true"
click at [287, 395] on input "checkbox" at bounding box center [286, 404] width 19 height 19
checkbox input "true"
click at [281, 491] on input "checkbox" at bounding box center [286, 500] width 19 height 19
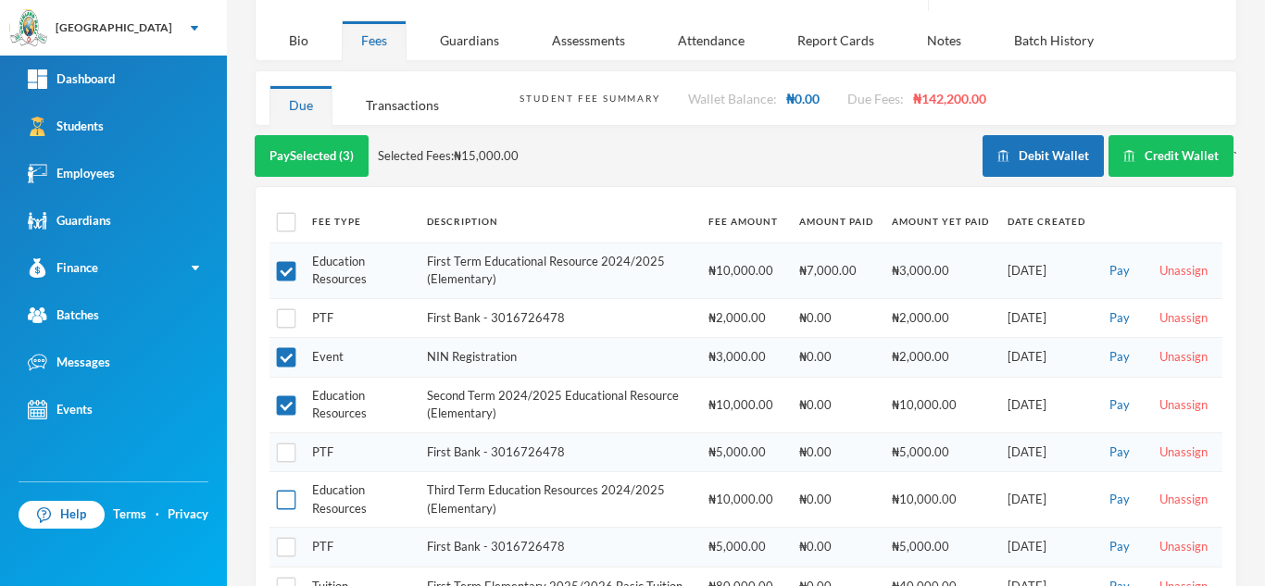
checkbox input "true"
click at [304, 135] on button "Pay Selected (4)" at bounding box center [312, 156] width 114 height 42
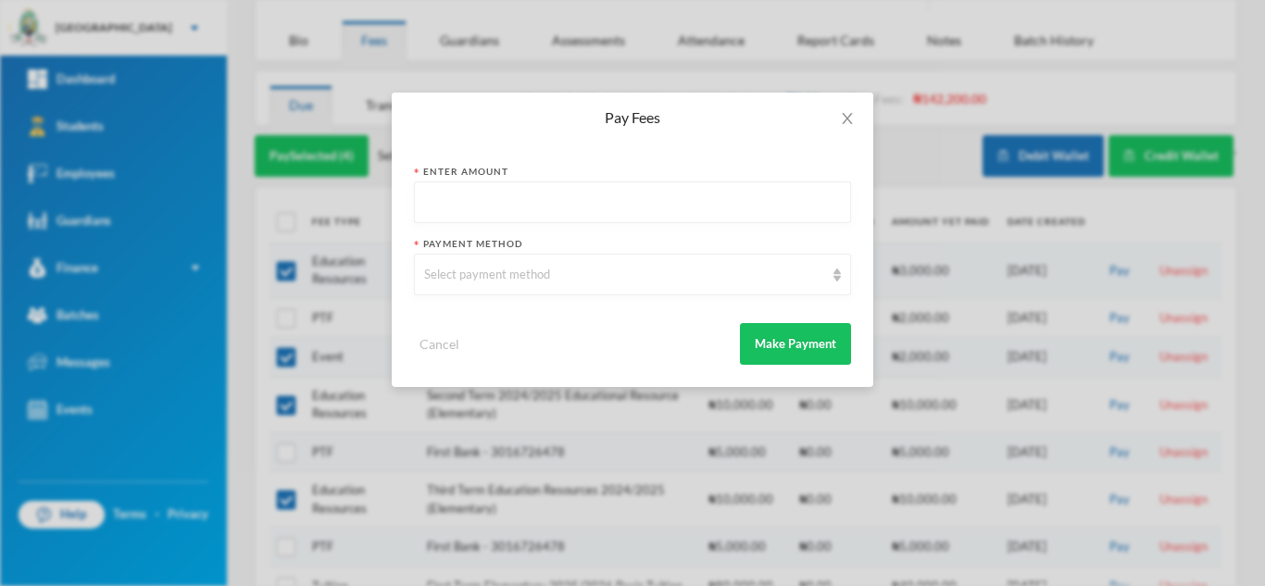
click at [495, 195] on input "text" at bounding box center [632, 203] width 417 height 42
type input "20000"
click at [479, 269] on div "Select payment method" at bounding box center [624, 275] width 400 height 19
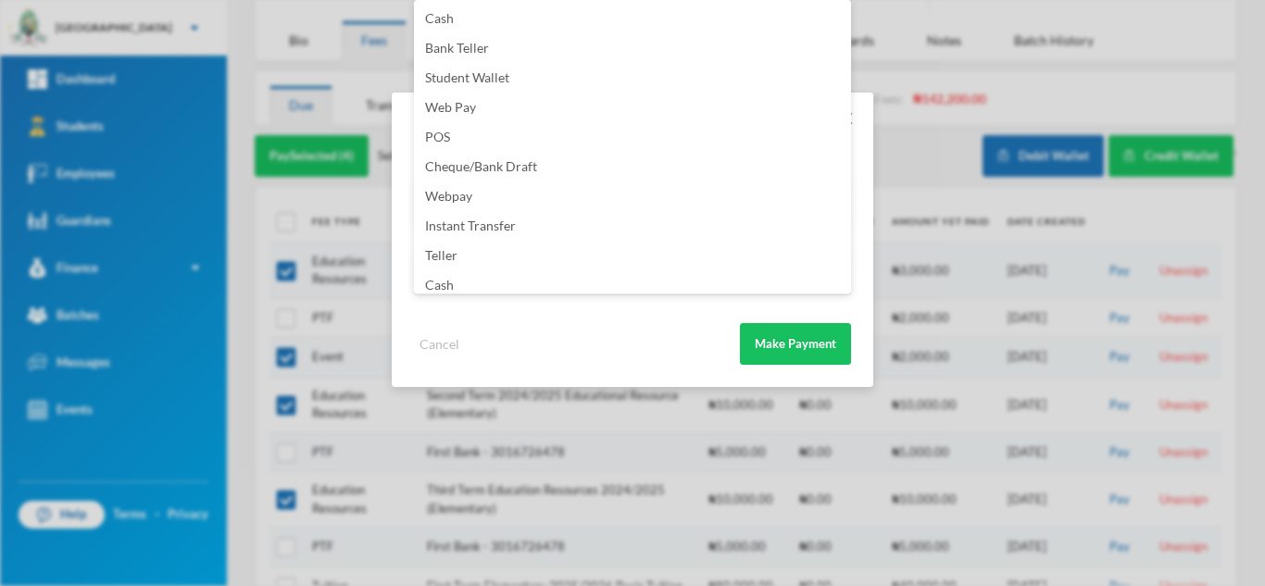
scroll to position [218, 0]
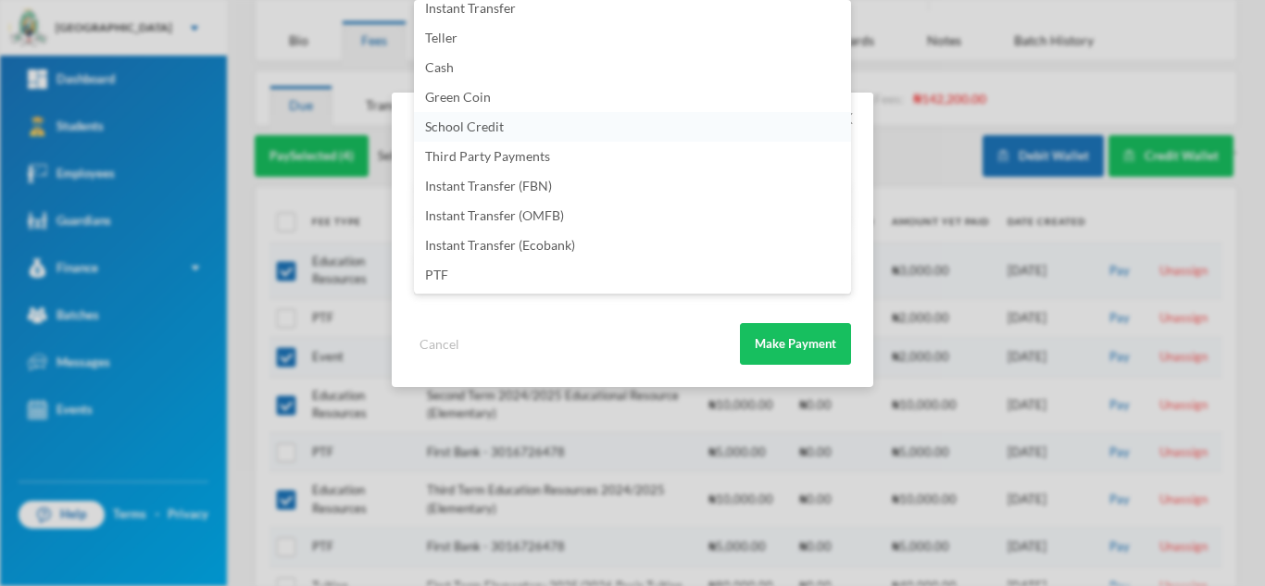
click at [473, 126] on span "School Credit" at bounding box center [464, 127] width 79 height 16
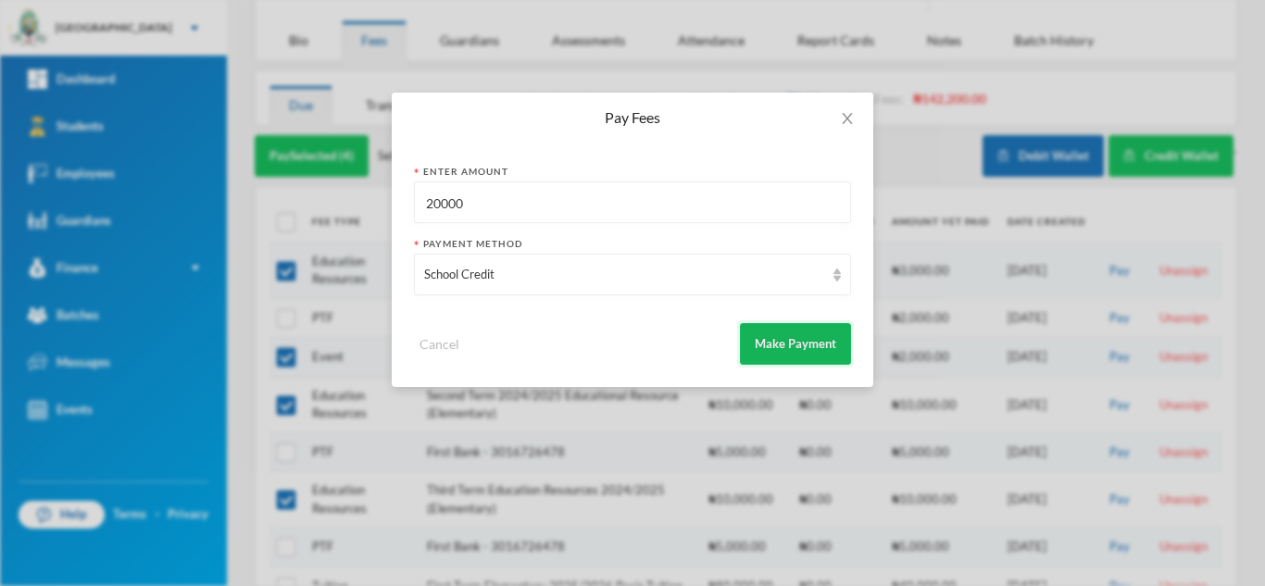
click at [765, 342] on button "Make Payment" at bounding box center [795, 344] width 111 height 42
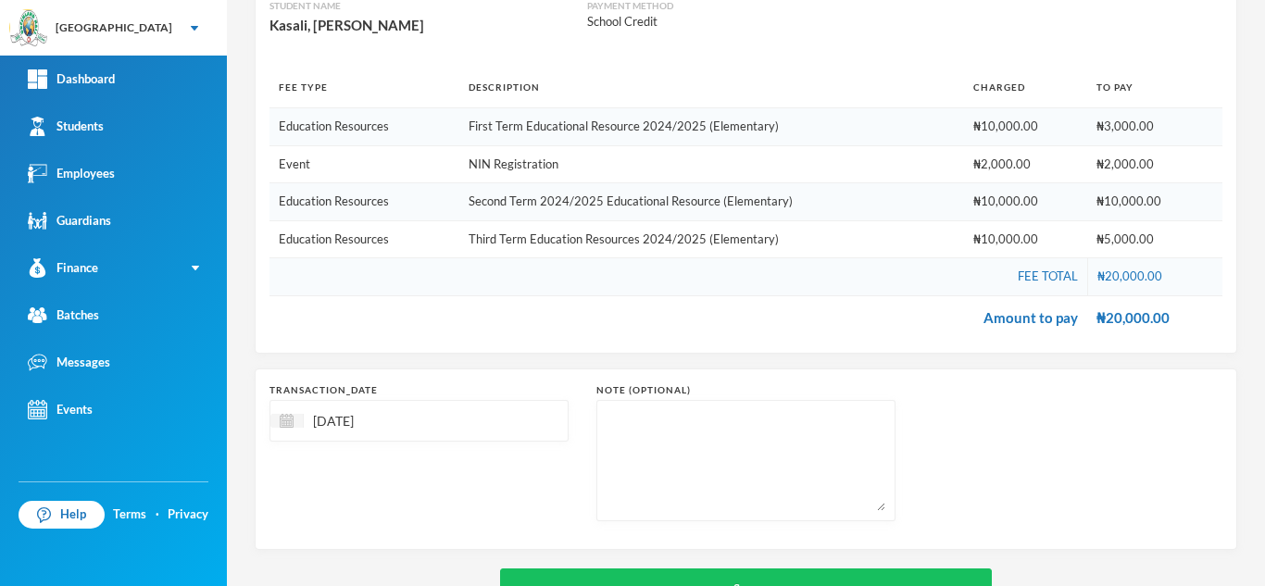
click at [727, 439] on textarea at bounding box center [746, 460] width 279 height 101
paste textarea "from [PERSON_NAME] September remuneration"
drag, startPoint x: 707, startPoint y: 426, endPoint x: 653, endPoint y: 424, distance: 54.7
click at [653, 424] on textarea "from [PERSON_NAME] September remuneration" at bounding box center [746, 460] width 279 height 101
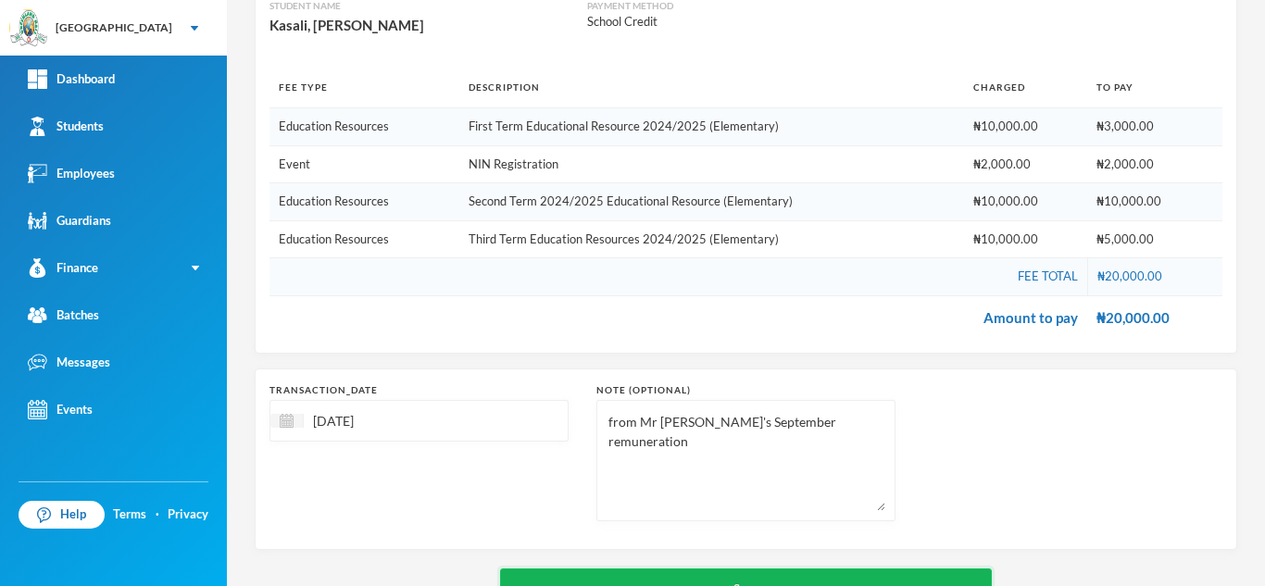
type textarea "from Mr [PERSON_NAME]'s September remuneration"
click at [756, 580] on button "Save" at bounding box center [746, 590] width 492 height 42
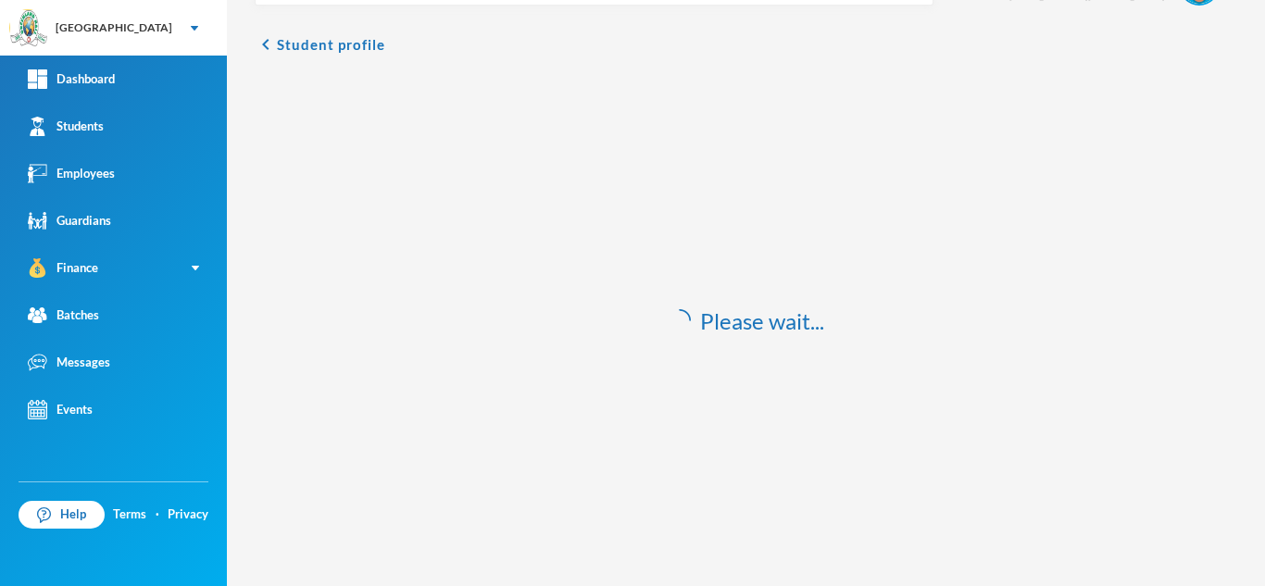
scroll to position [55, 0]
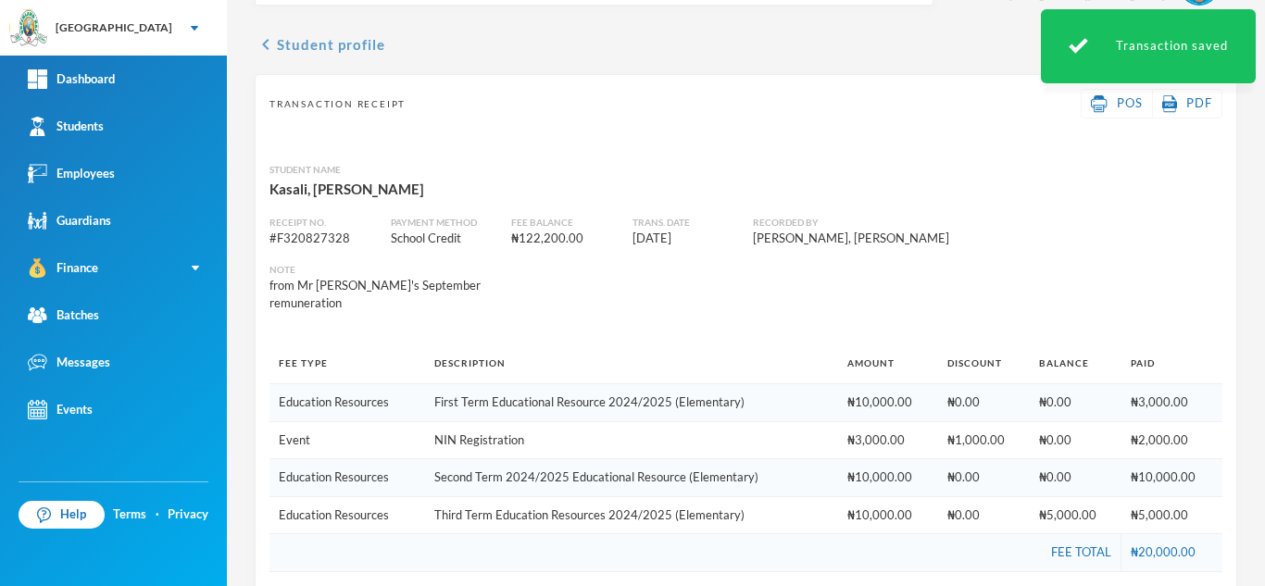
click at [298, 44] on button "chevron_left Student profile" at bounding box center [320, 44] width 131 height 22
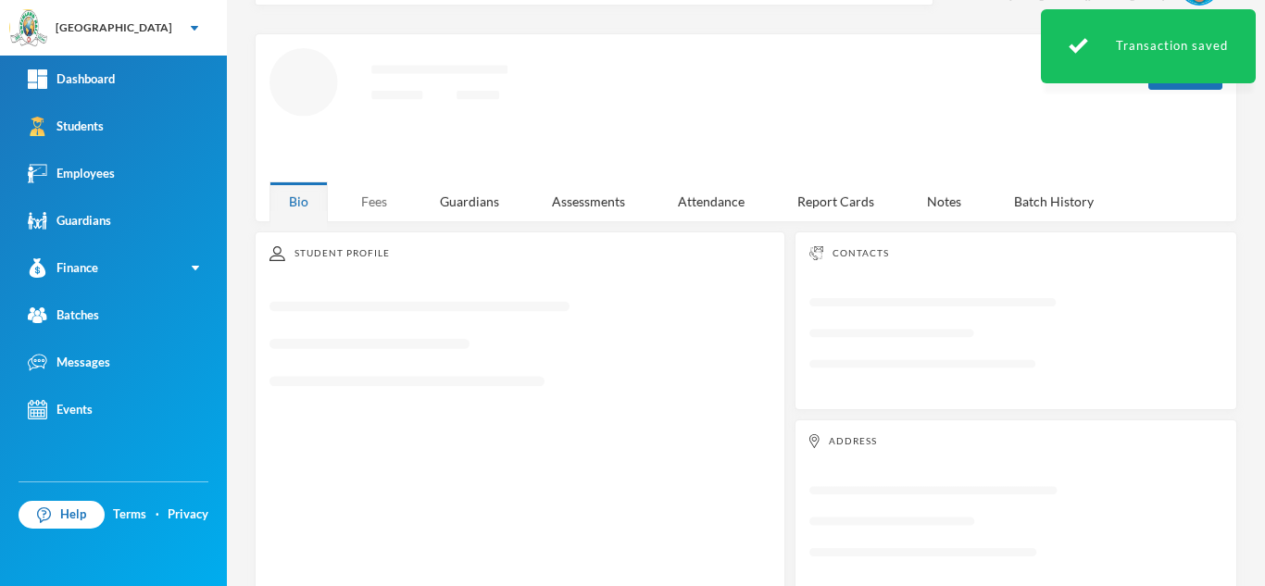
click at [367, 182] on div "Fees" at bounding box center [374, 202] width 65 height 40
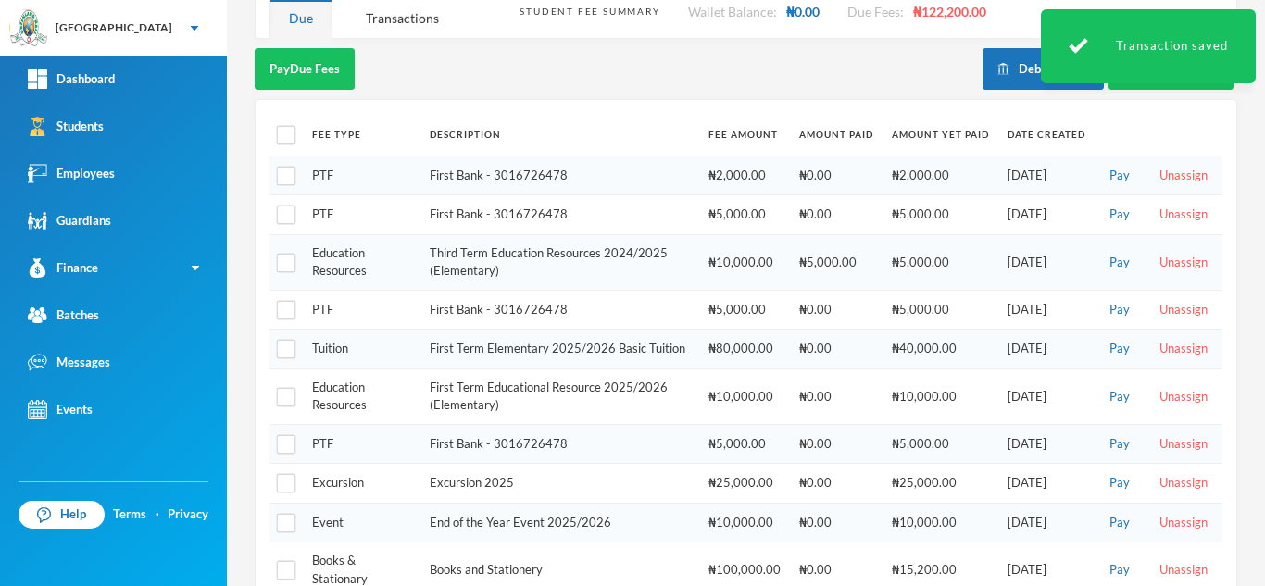
scroll to position [274, 0]
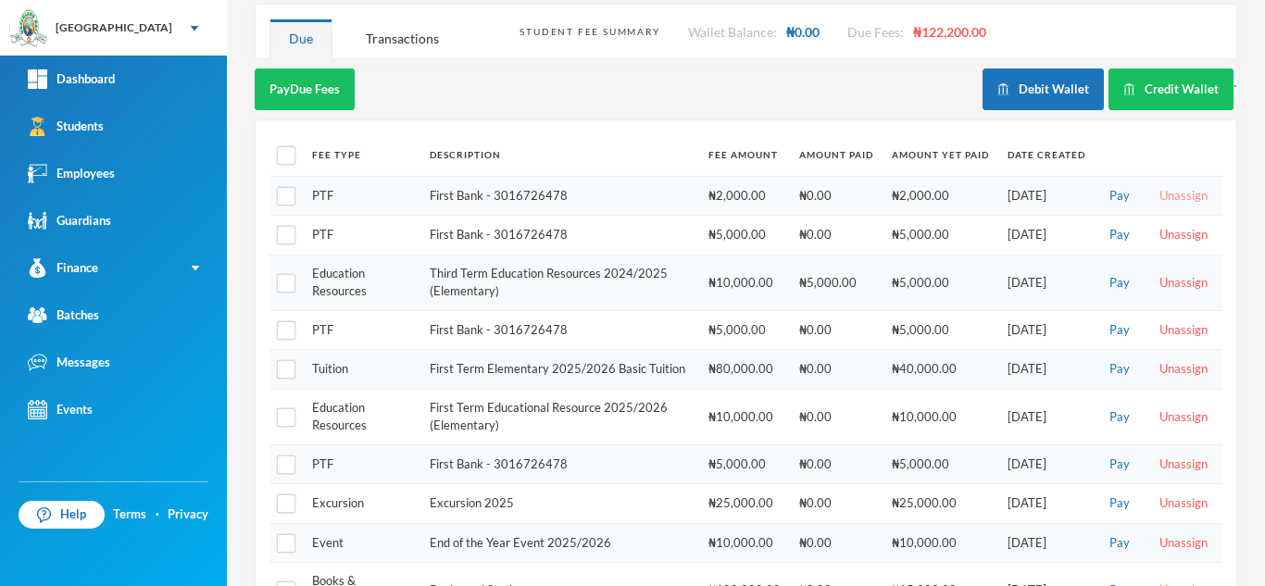
click at [1157, 186] on button "Unassign" at bounding box center [1183, 196] width 59 height 20
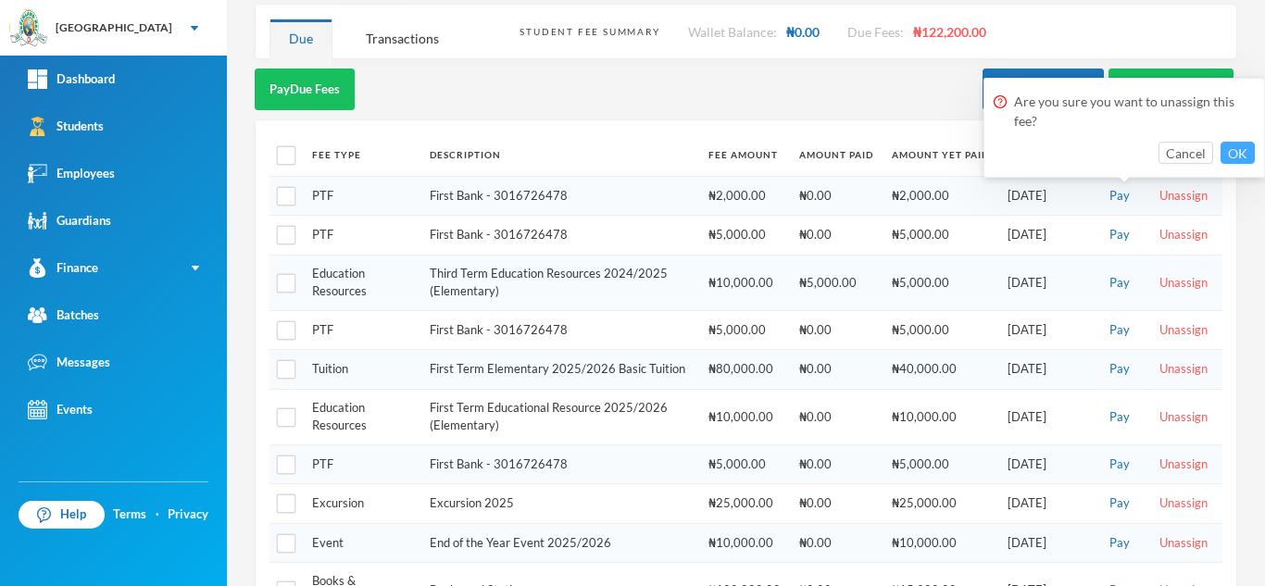
click at [1231, 146] on button "OK" at bounding box center [1238, 153] width 34 height 22
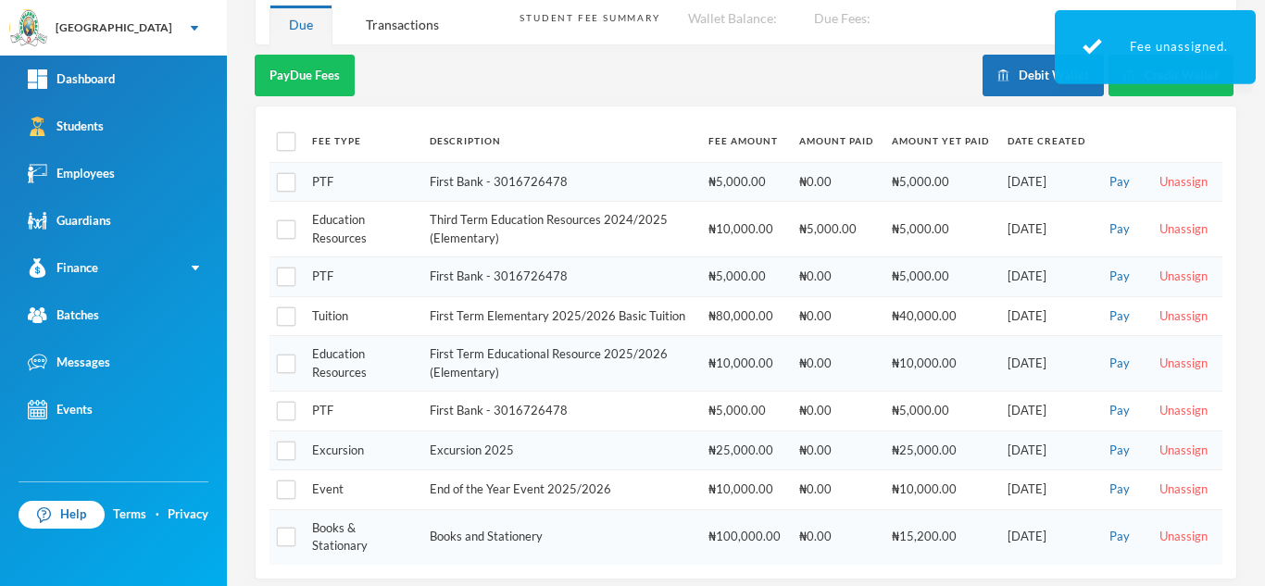
click at [1158, 177] on button "Unassign" at bounding box center [1183, 182] width 59 height 20
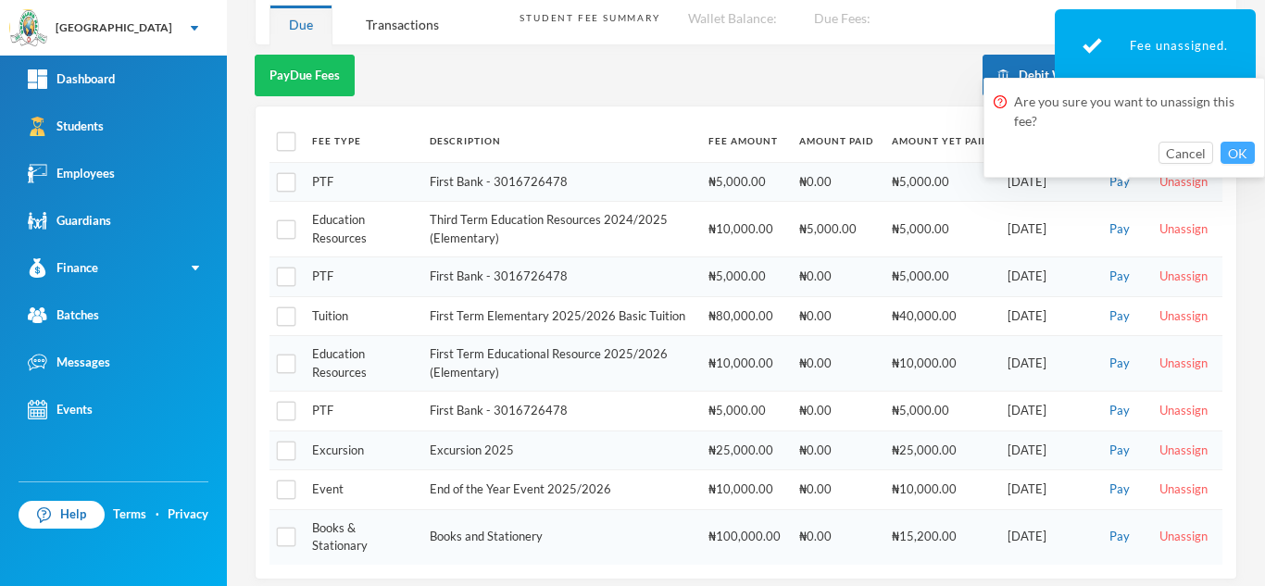
click at [1229, 152] on button "OK" at bounding box center [1238, 153] width 34 height 22
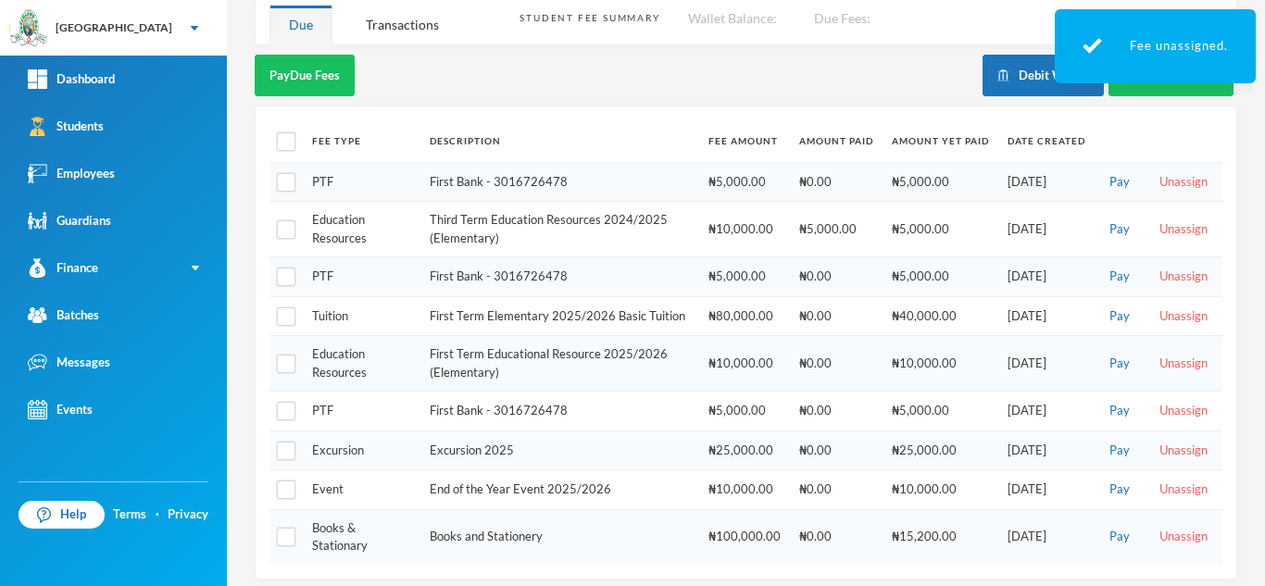
scroll to position [246, 0]
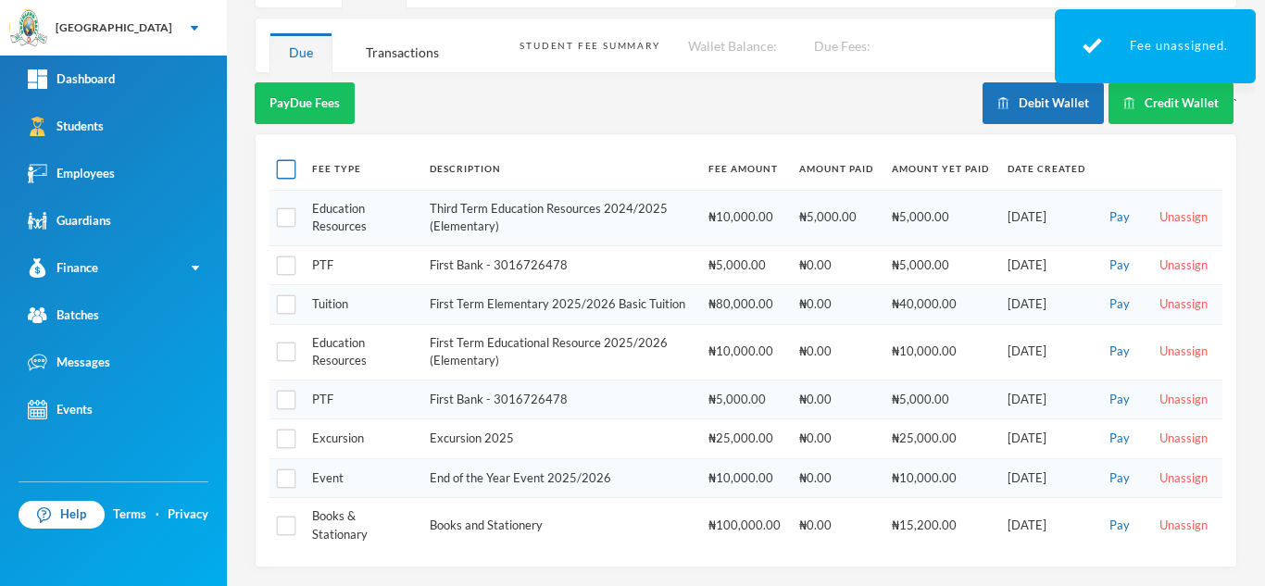
click at [285, 164] on input "checkbox" at bounding box center [286, 169] width 19 height 19
checkbox input "true"
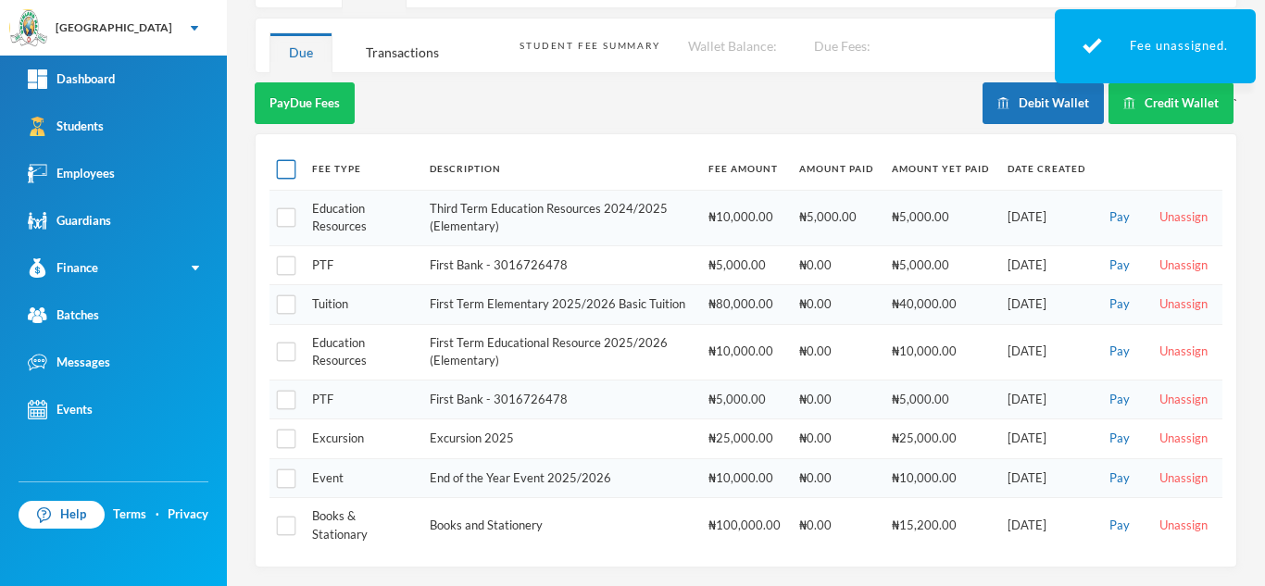
checkbox input "true"
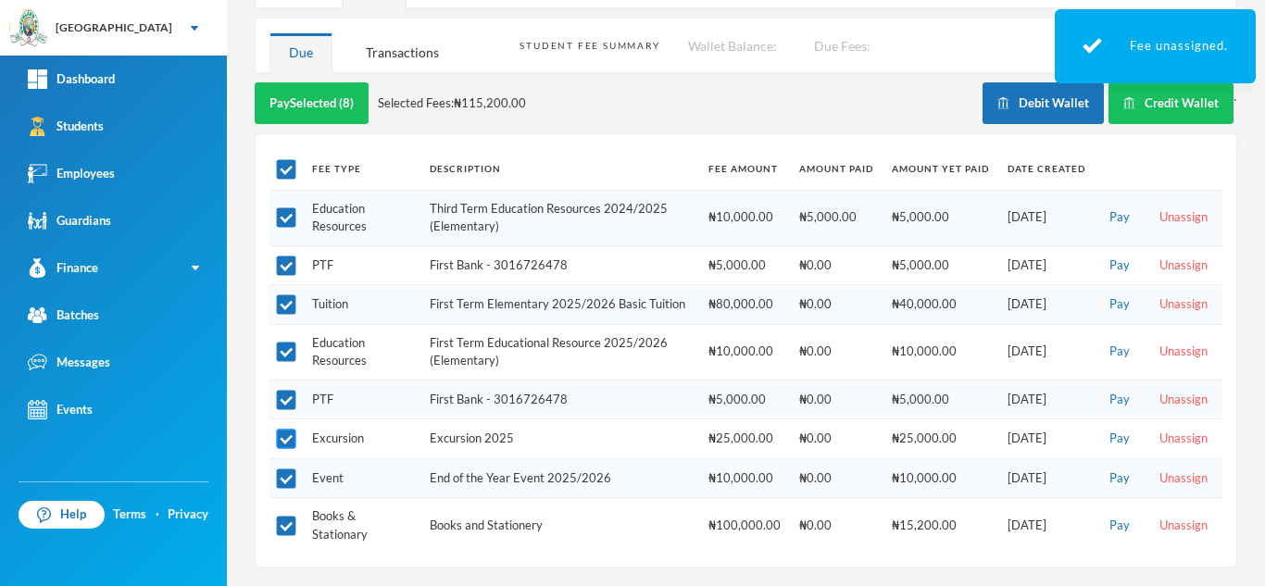
click at [284, 439] on input "checkbox" at bounding box center [286, 439] width 19 height 19
checkbox input "false"
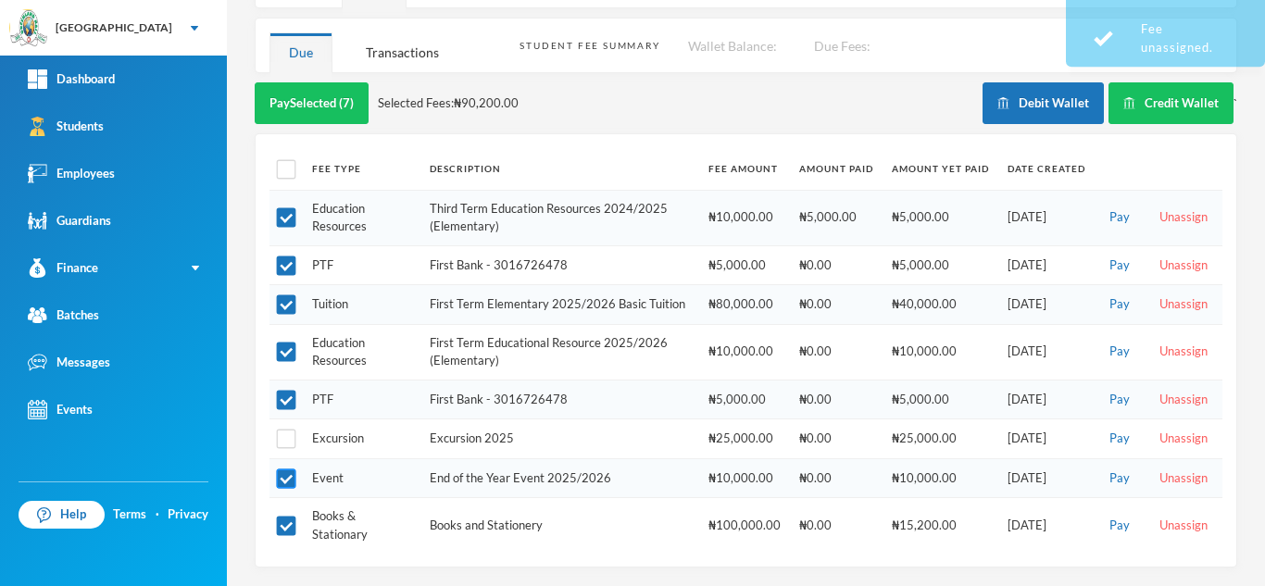
click at [288, 472] on input "checkbox" at bounding box center [286, 478] width 19 height 19
checkbox input "false"
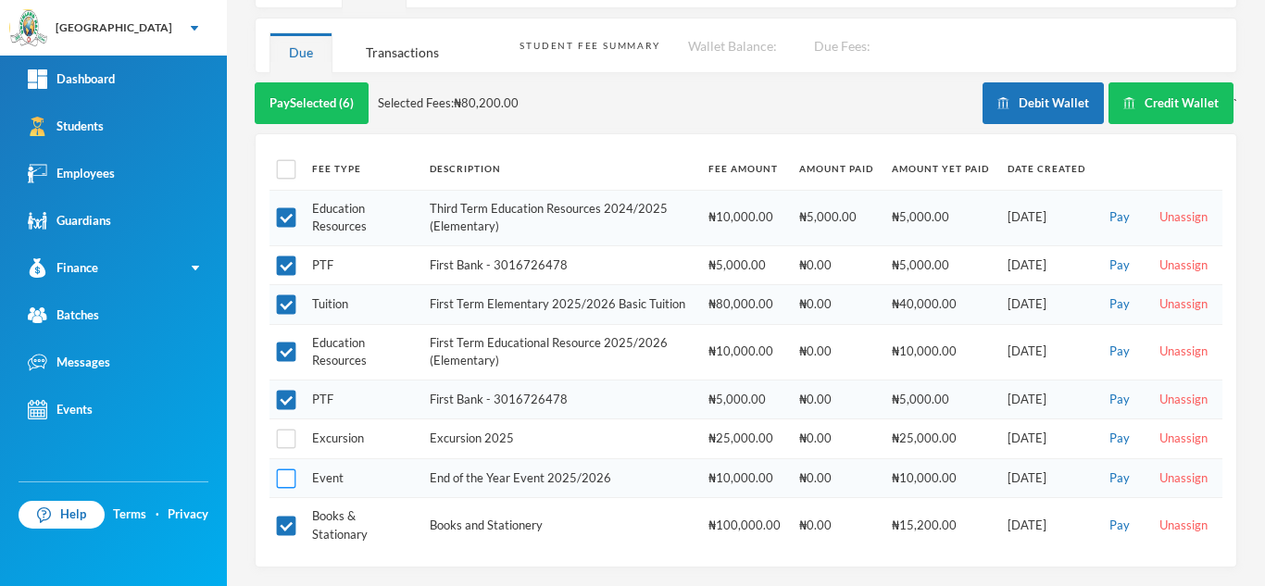
scroll to position [0, 0]
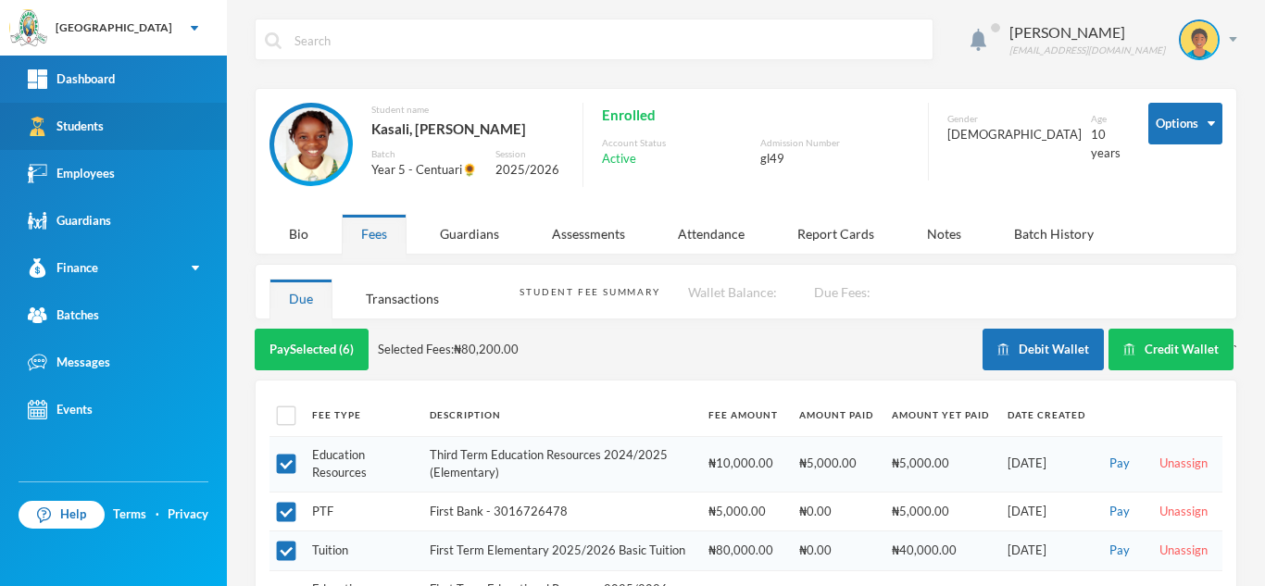
click at [123, 128] on link "Students" at bounding box center [113, 126] width 227 height 47
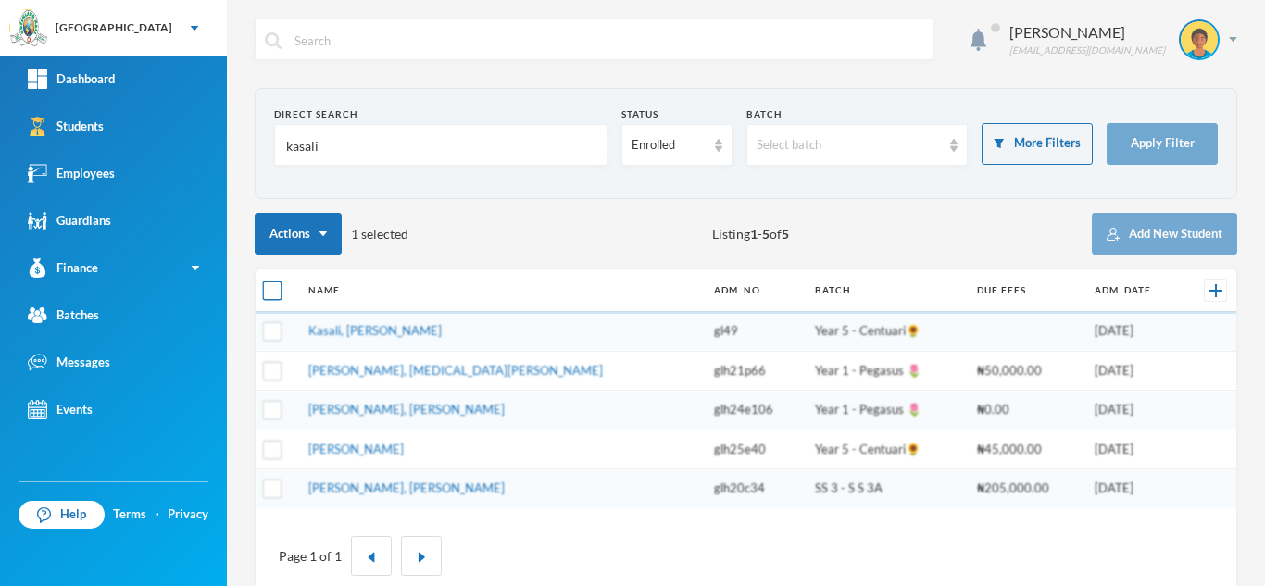
click at [278, 298] on input "checkbox" at bounding box center [272, 291] width 19 height 19
checkbox input "true"
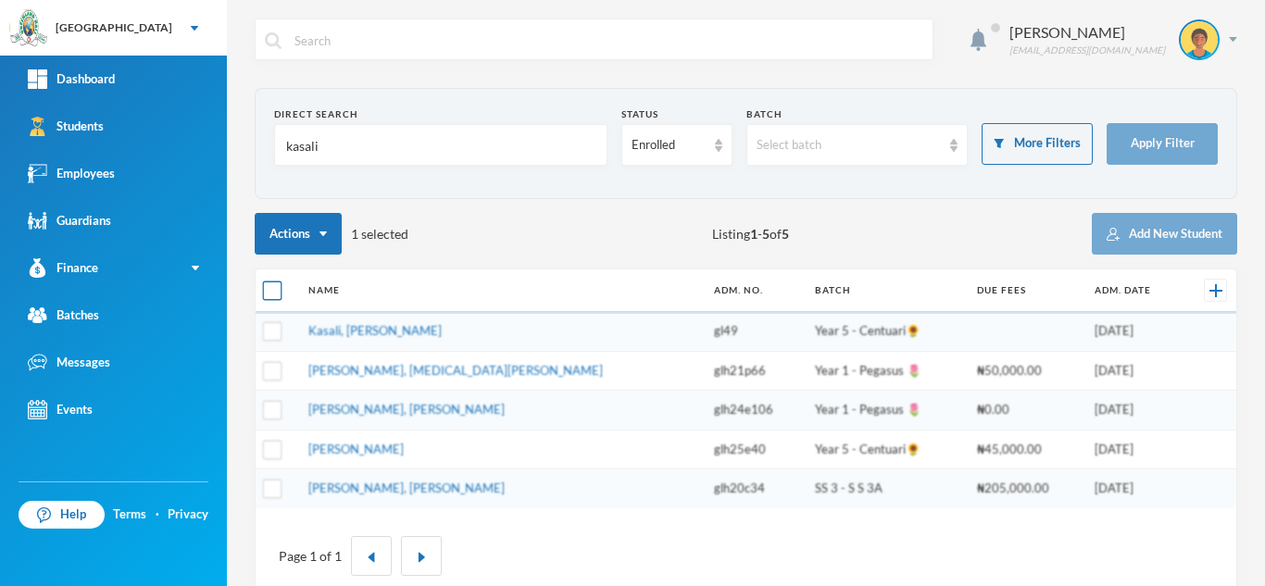
checkbox input "true"
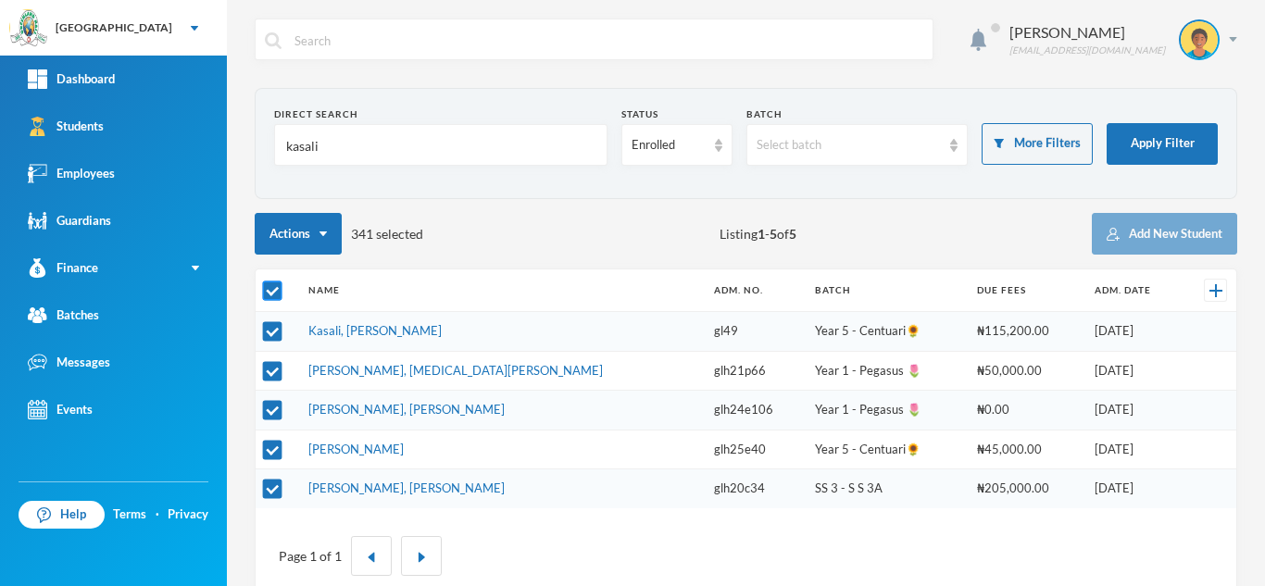
click at [278, 298] on input "checkbox" at bounding box center [272, 291] width 19 height 19
checkbox input "false"
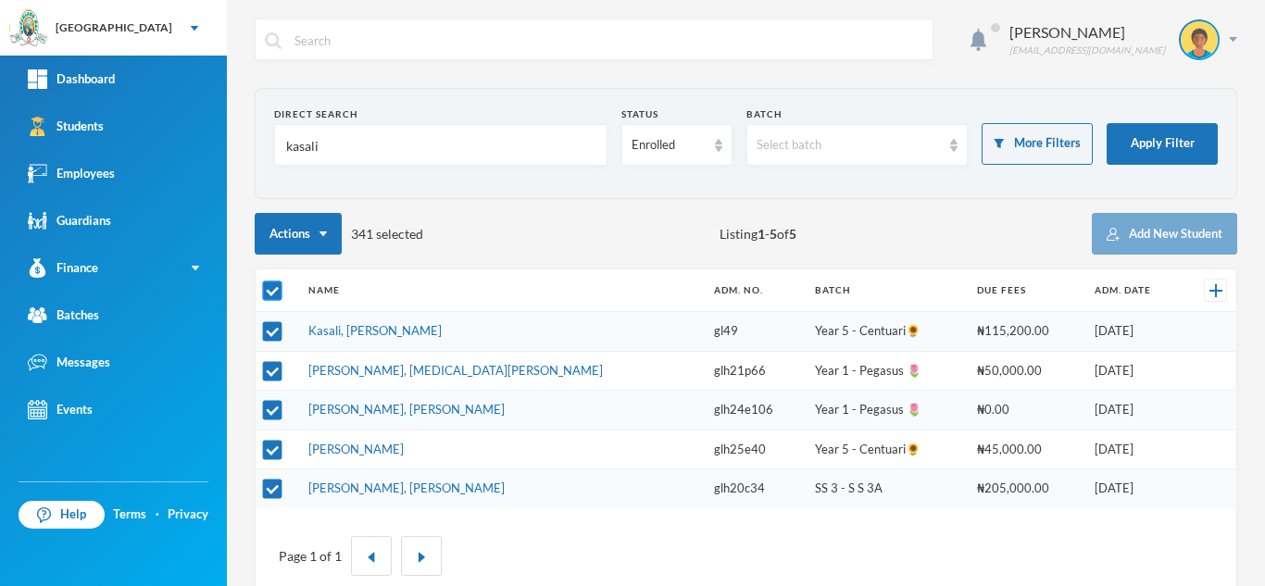
checkbox input "false"
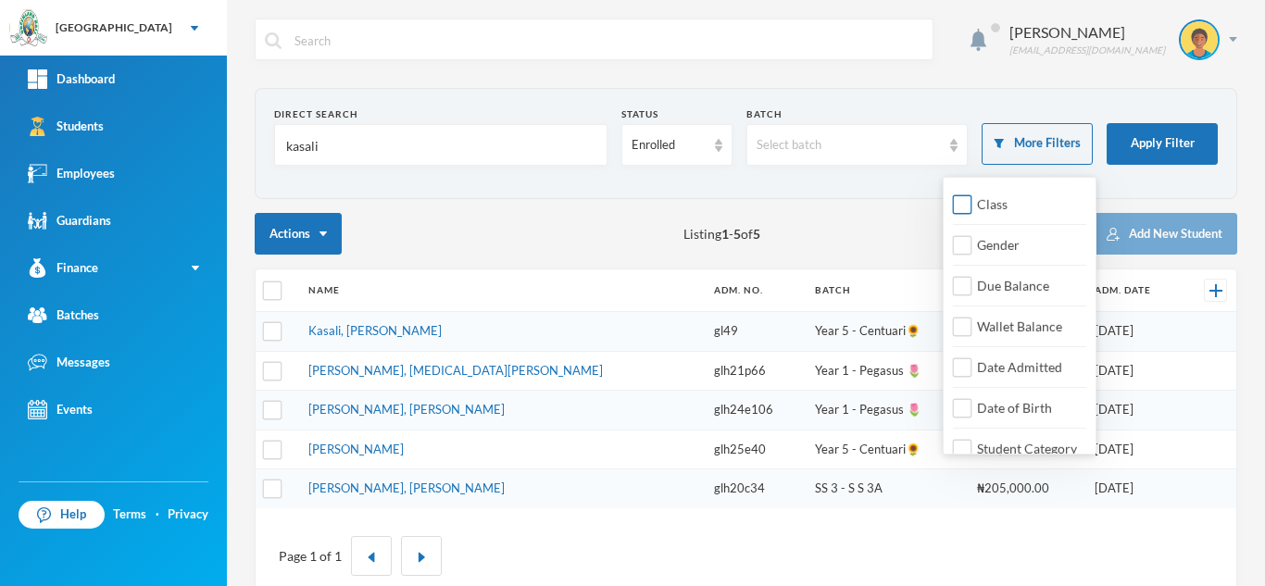
click at [968, 197] on input "Class" at bounding box center [962, 204] width 19 height 19
checkbox input "true"
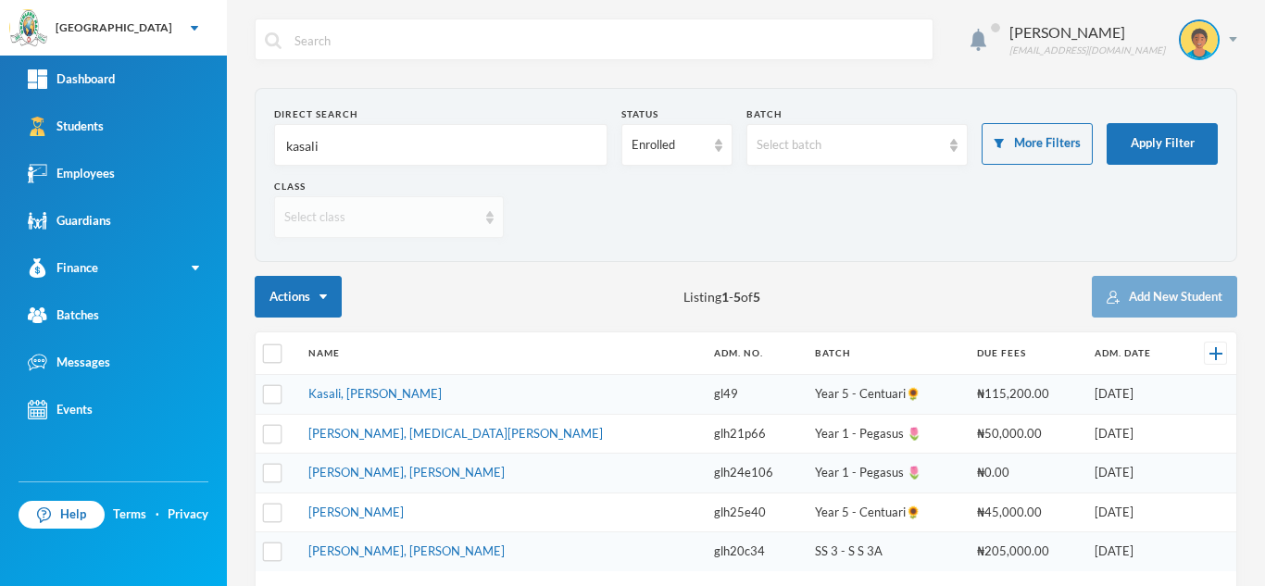
click at [446, 213] on div "Select class" at bounding box center [380, 217] width 193 height 19
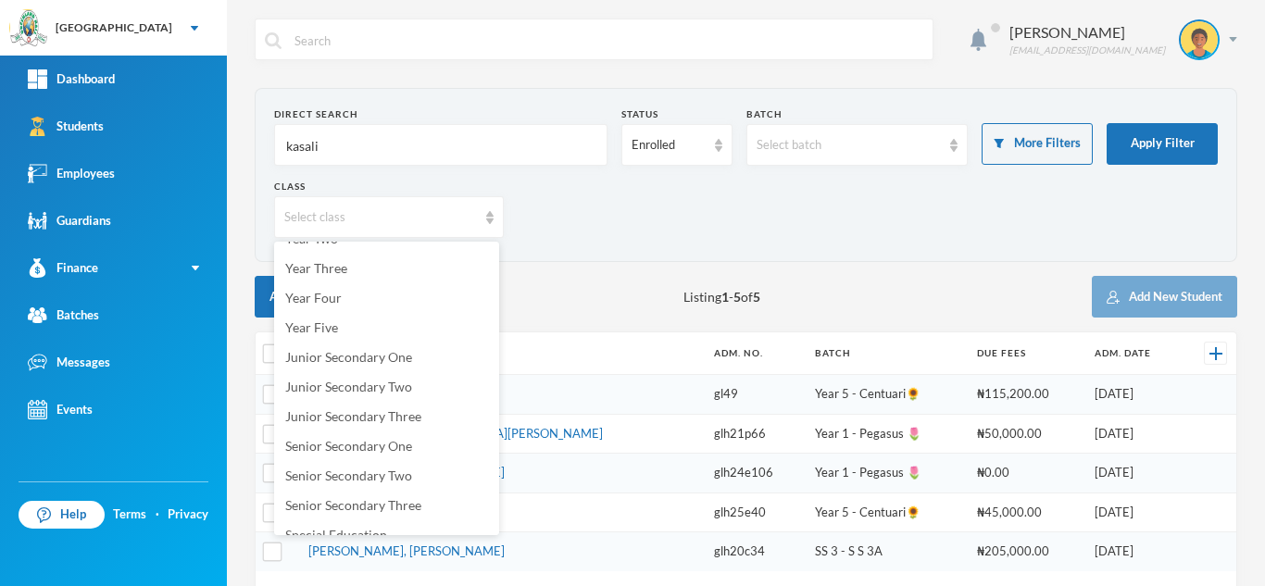
scroll to position [247, 0]
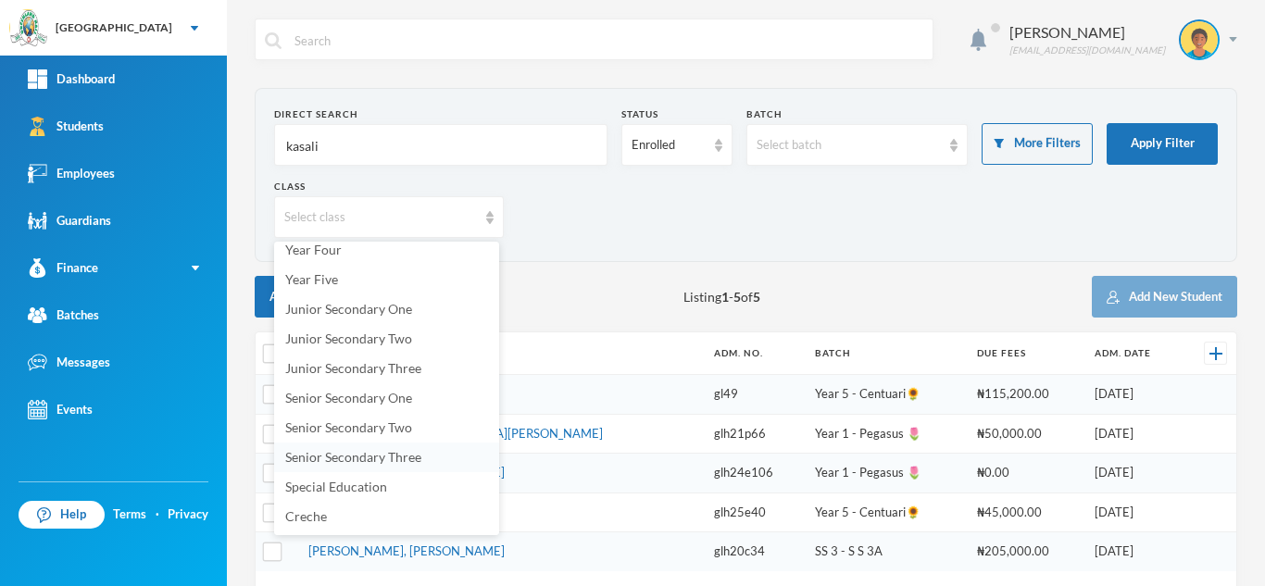
click at [310, 458] on span "Senior Secondary Three" at bounding box center [353, 457] width 136 height 16
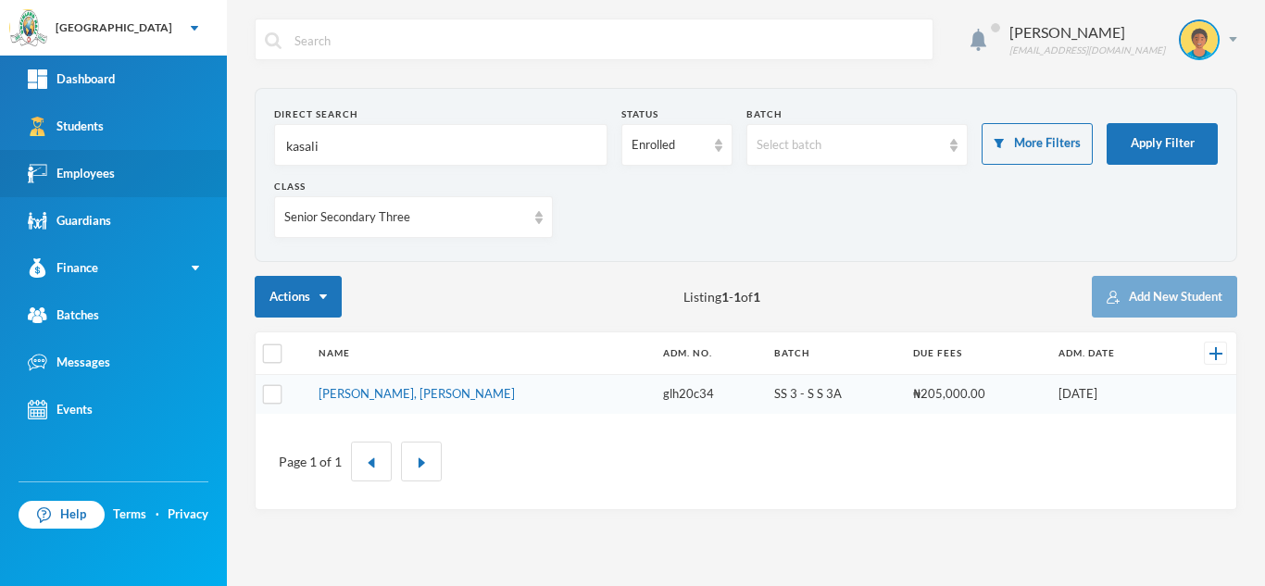
drag, startPoint x: 395, startPoint y: 146, endPoint x: 182, endPoint y: 160, distance: 213.4
click at [198, 156] on div "Greenland Hall Your Bluebic Account Greenland Hall Add a New School Dashboard S…" at bounding box center [632, 293] width 1265 height 586
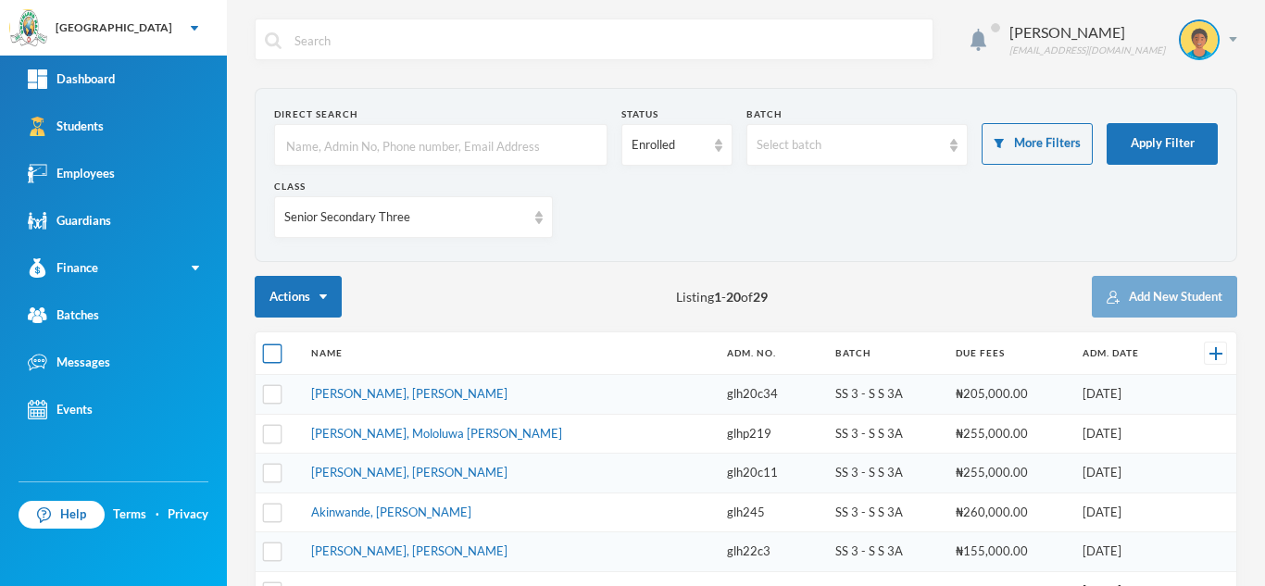
click at [271, 351] on input "checkbox" at bounding box center [272, 353] width 19 height 19
checkbox input "true"
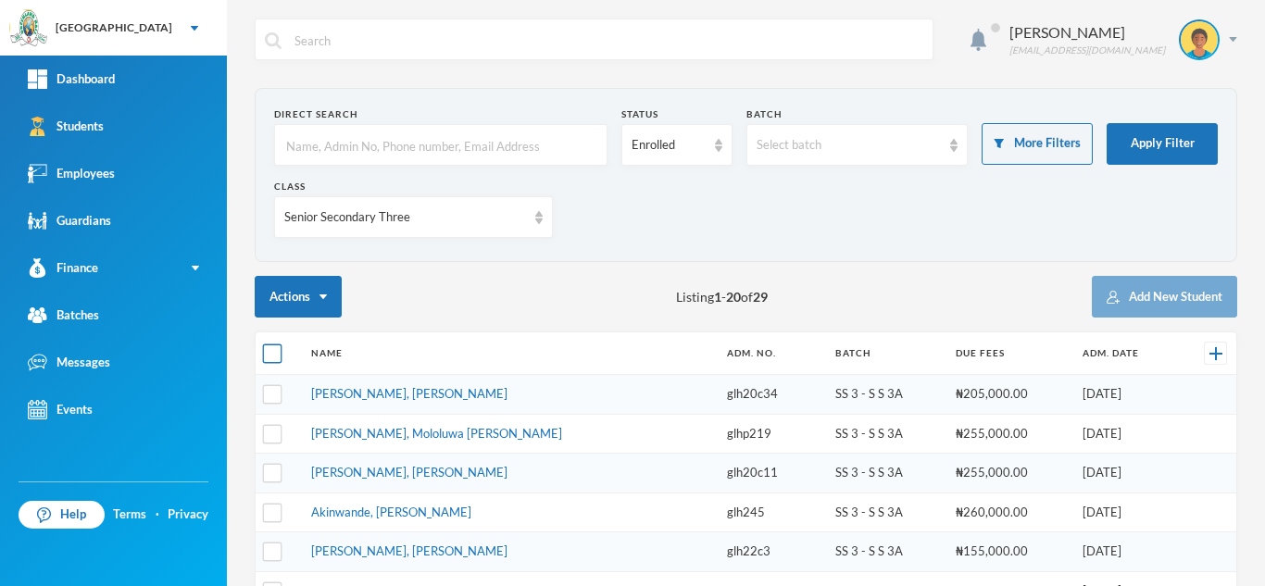
checkbox input "true"
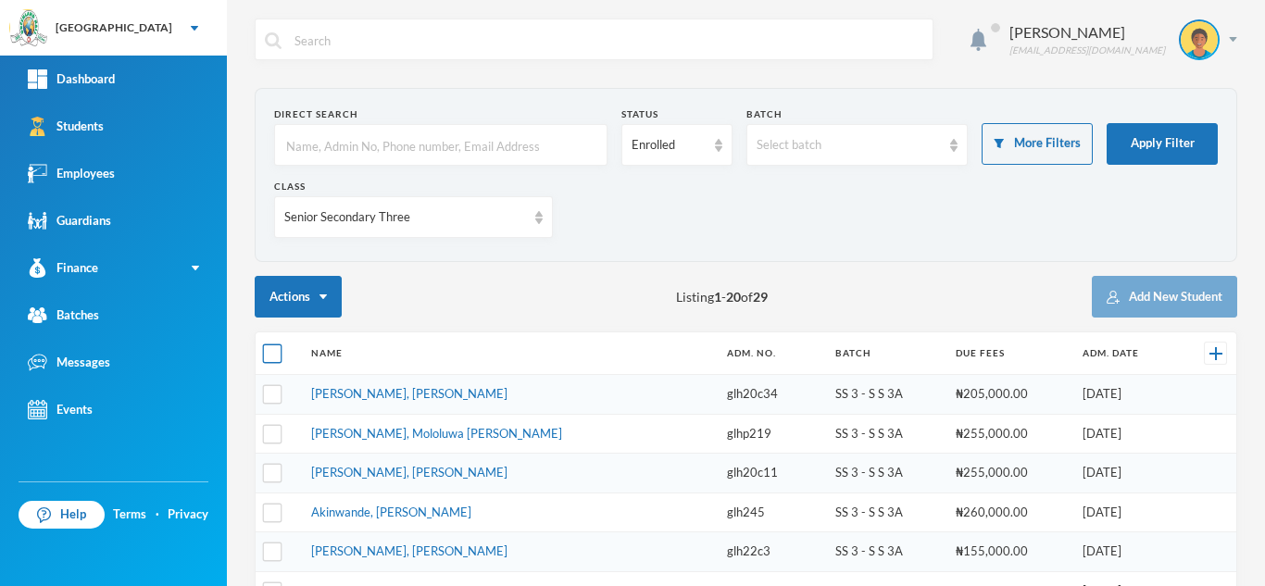
checkbox input "true"
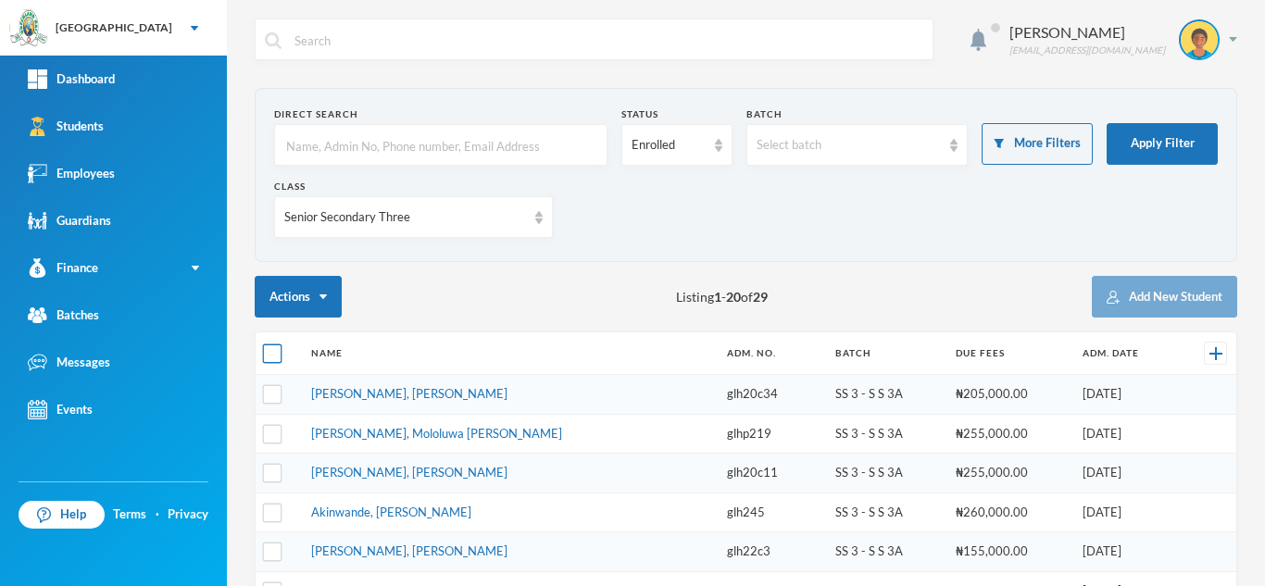
checkbox input "true"
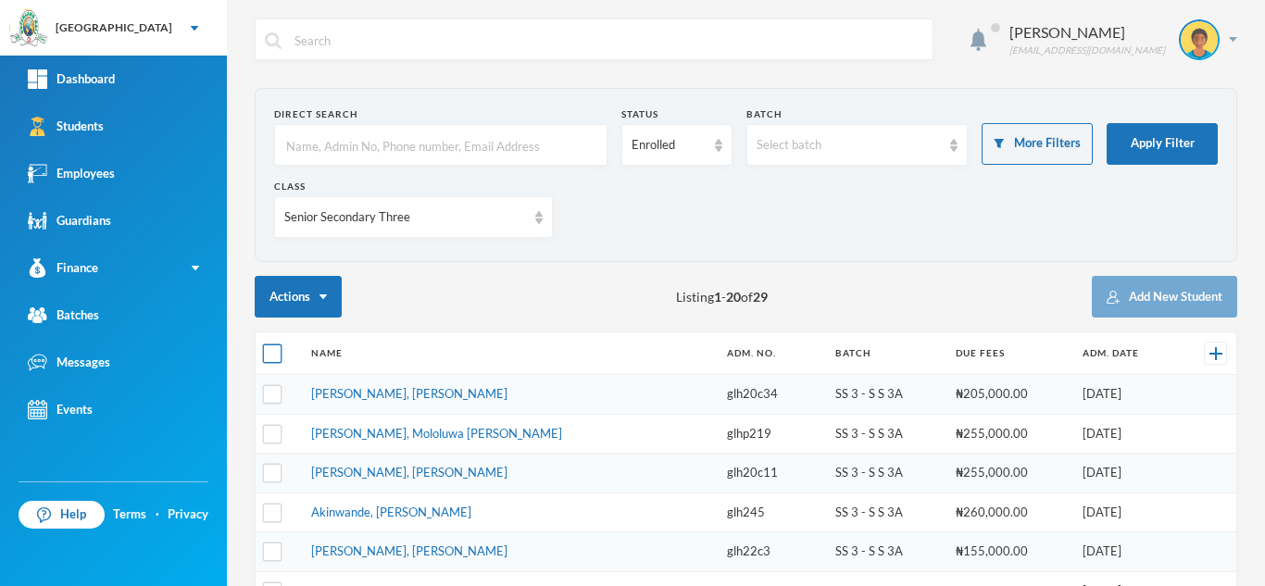
checkbox input "true"
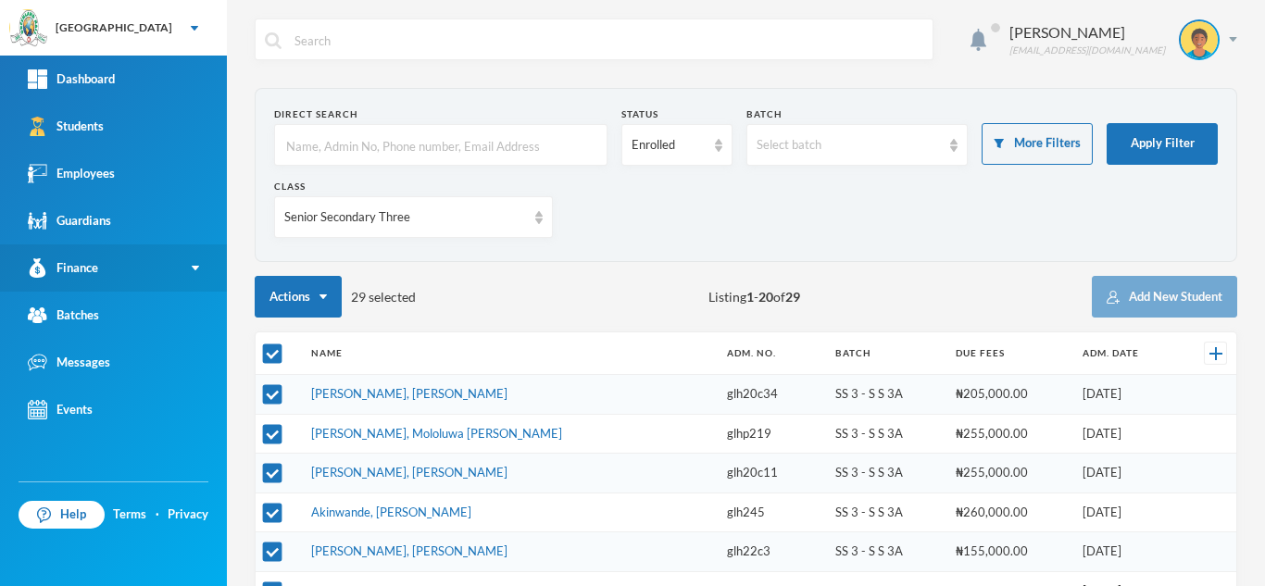
click at [182, 270] on link "Finance" at bounding box center [113, 267] width 227 height 47
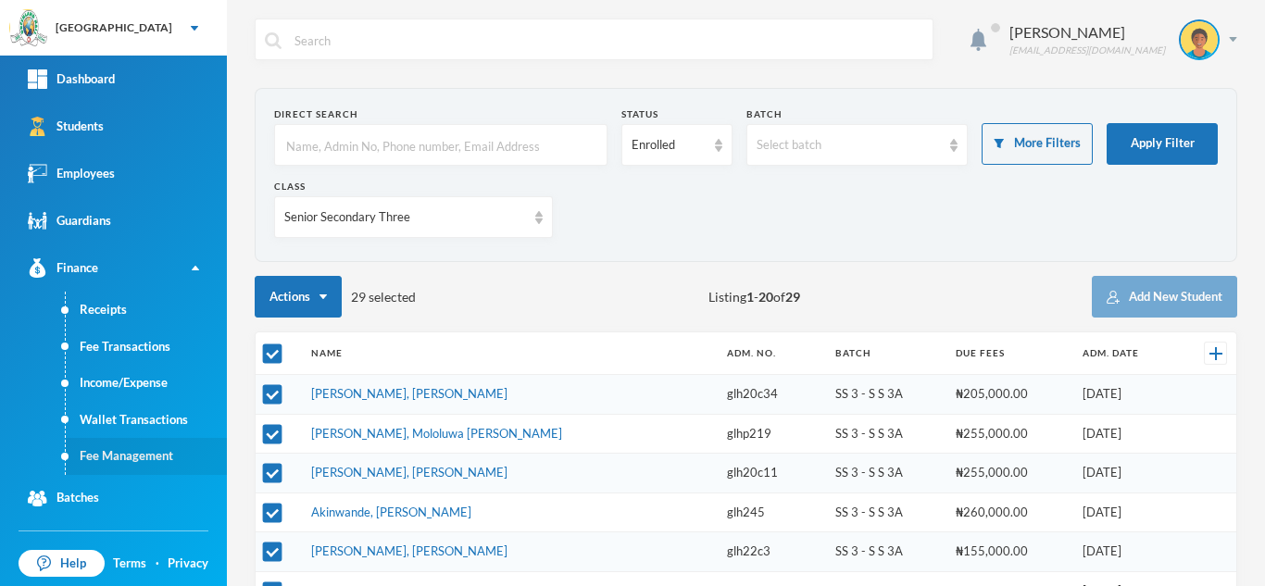
click at [136, 452] on link "Fee Management" at bounding box center [146, 456] width 161 height 37
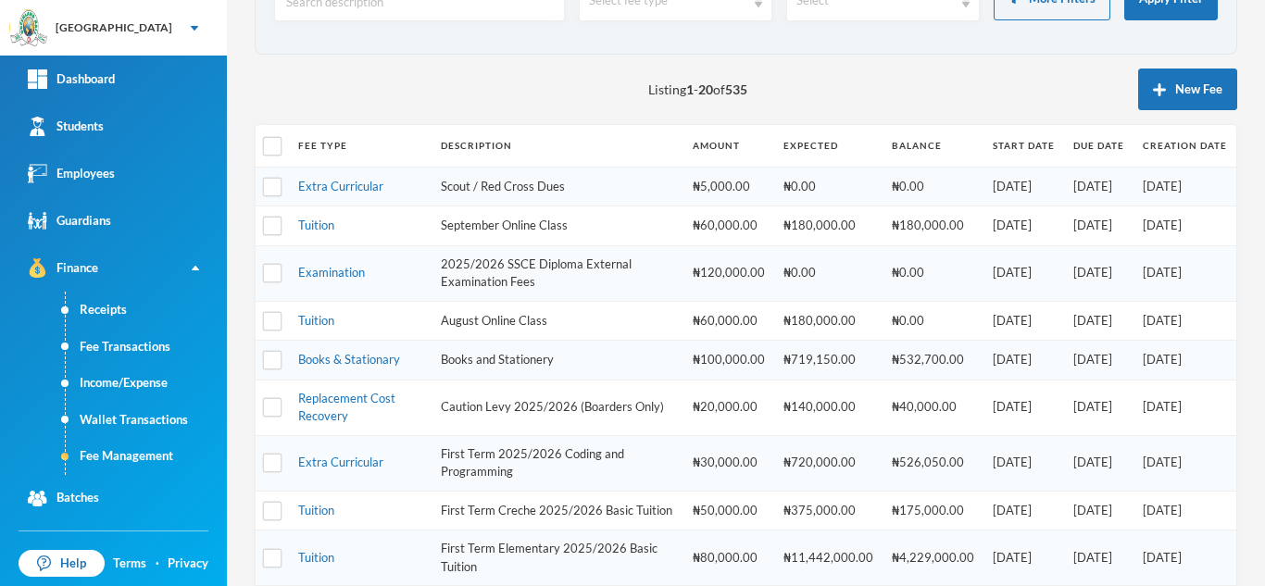
scroll to position [149, 0]
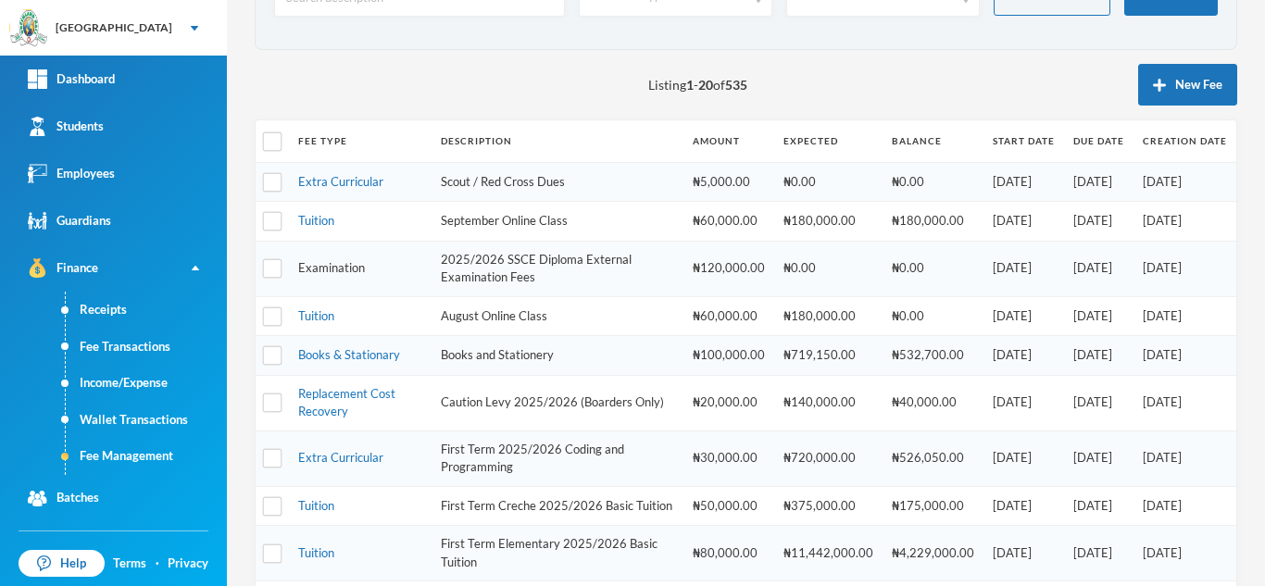
click at [324, 265] on link "Examination" at bounding box center [331, 267] width 67 height 15
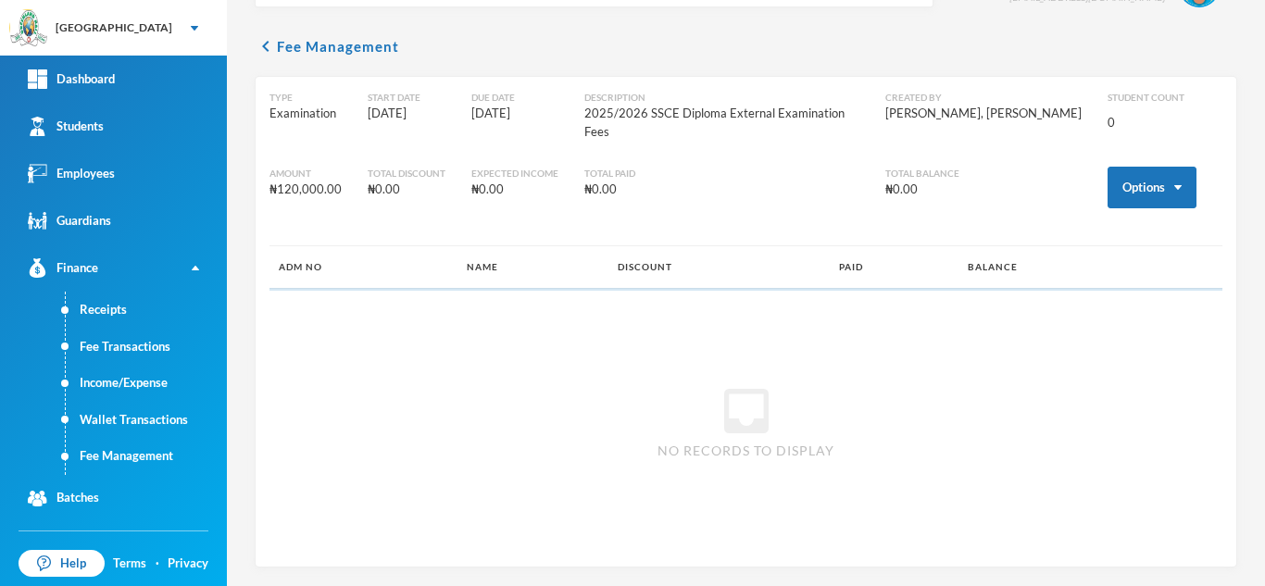
scroll to position [34, 0]
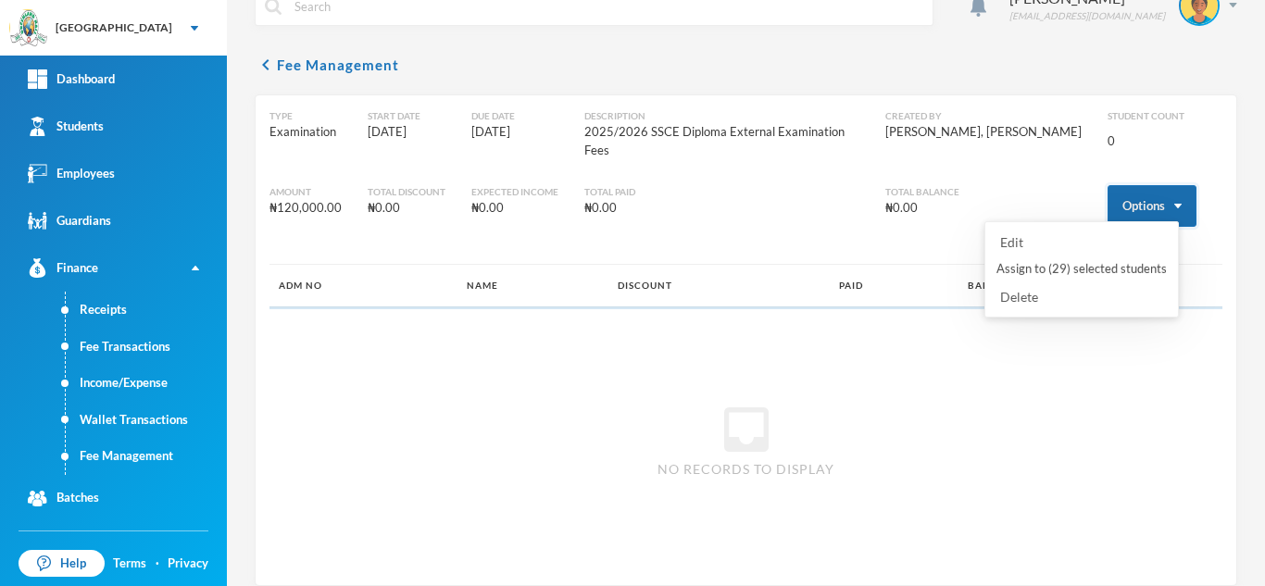
click at [1112, 185] on button "Options" at bounding box center [1152, 206] width 89 height 42
click at [1058, 269] on button "Assign to ( 29 ) selected students" at bounding box center [1082, 269] width 174 height 33
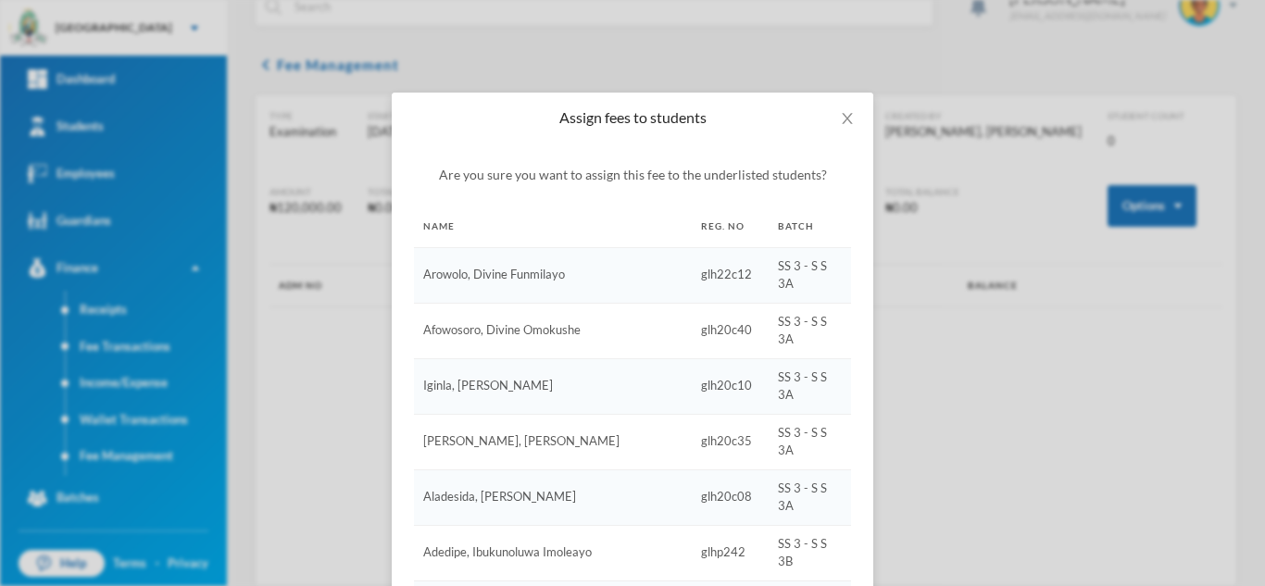
scroll to position [895, 0]
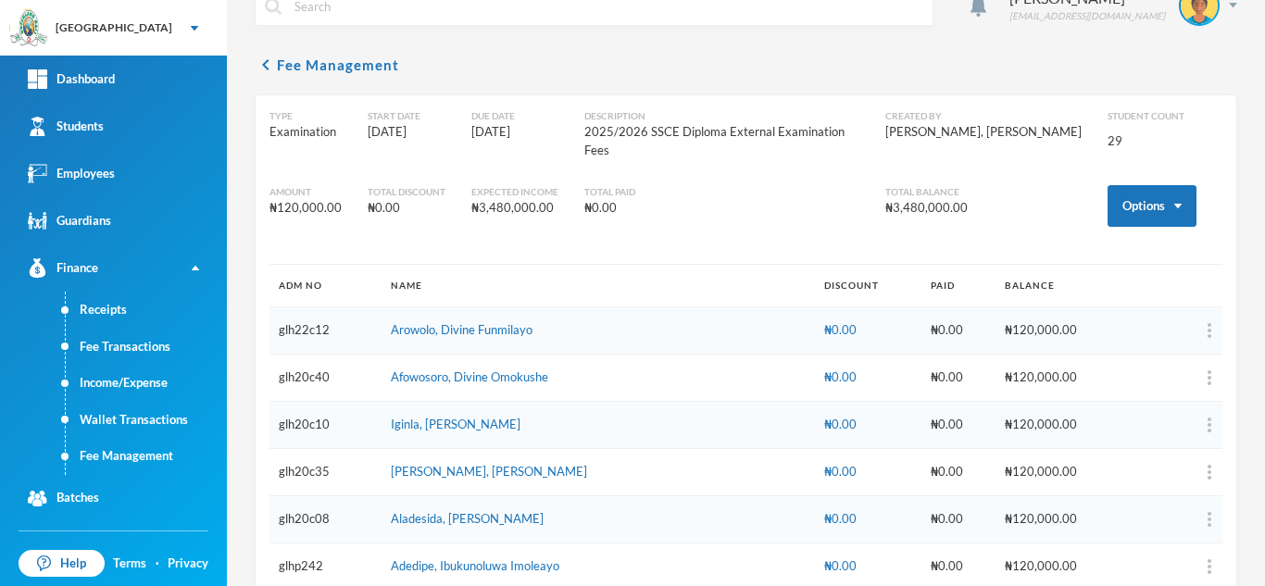
scroll to position [803, 0]
click at [125, 119] on link "Students" at bounding box center [113, 126] width 227 height 47
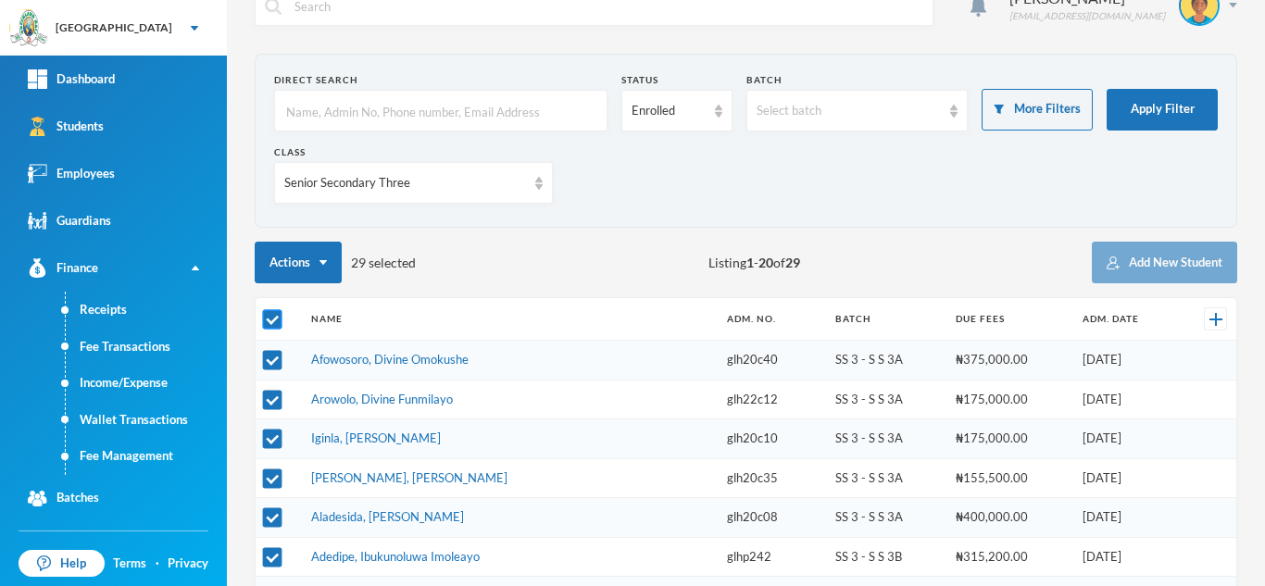
click at [274, 321] on input "checkbox" at bounding box center [272, 319] width 19 height 19
checkbox input "false"
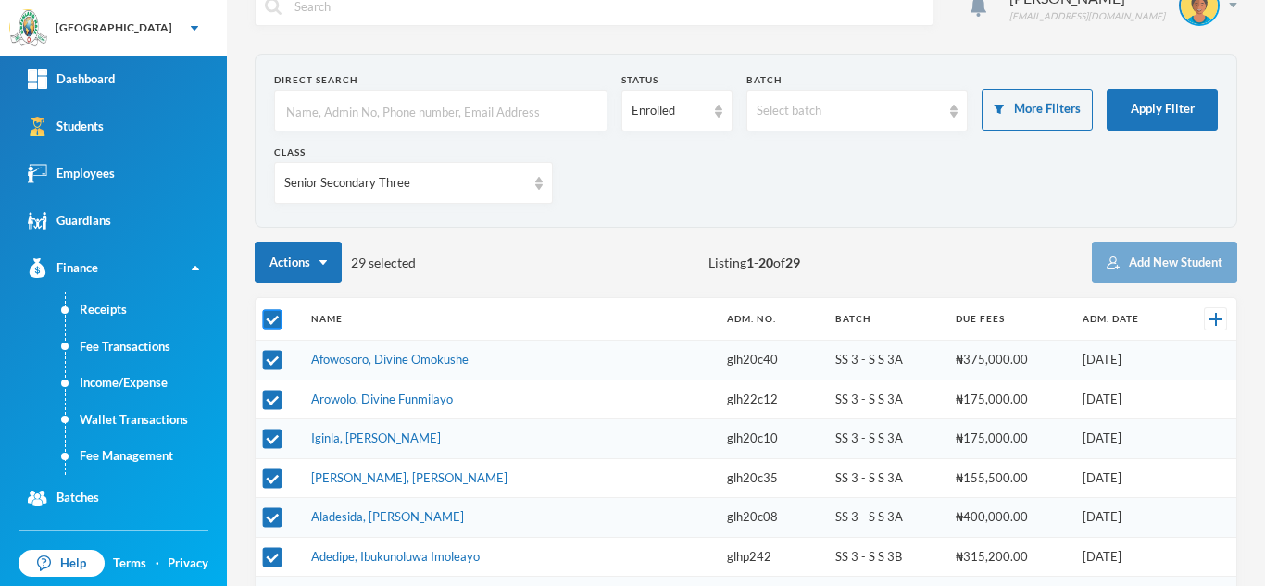
checkbox input "false"
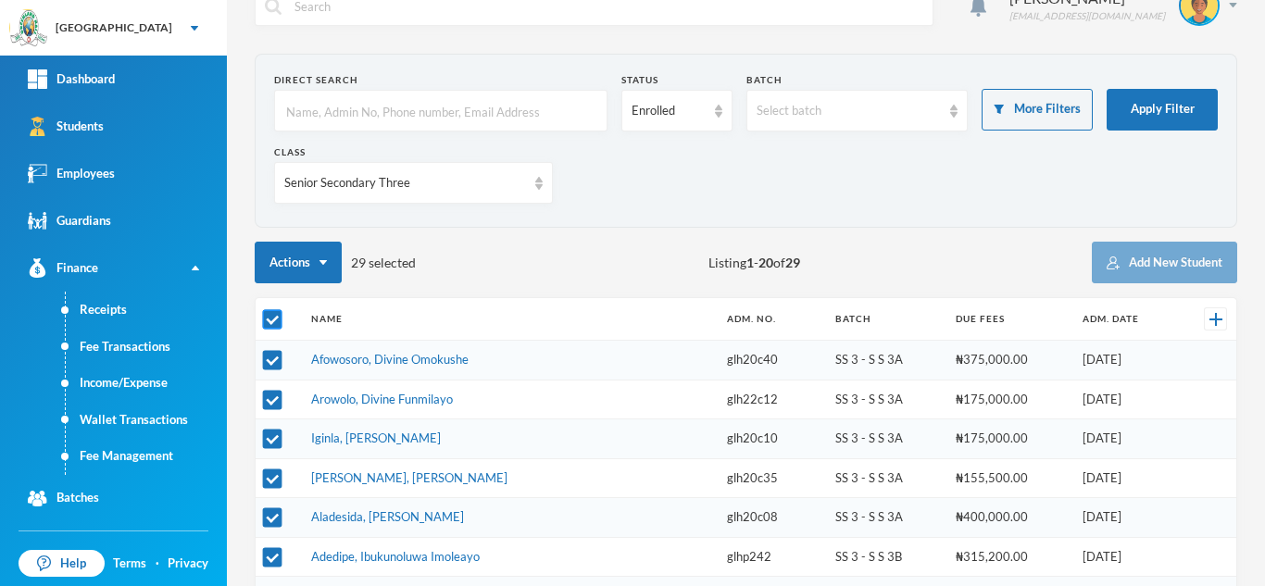
checkbox input "false"
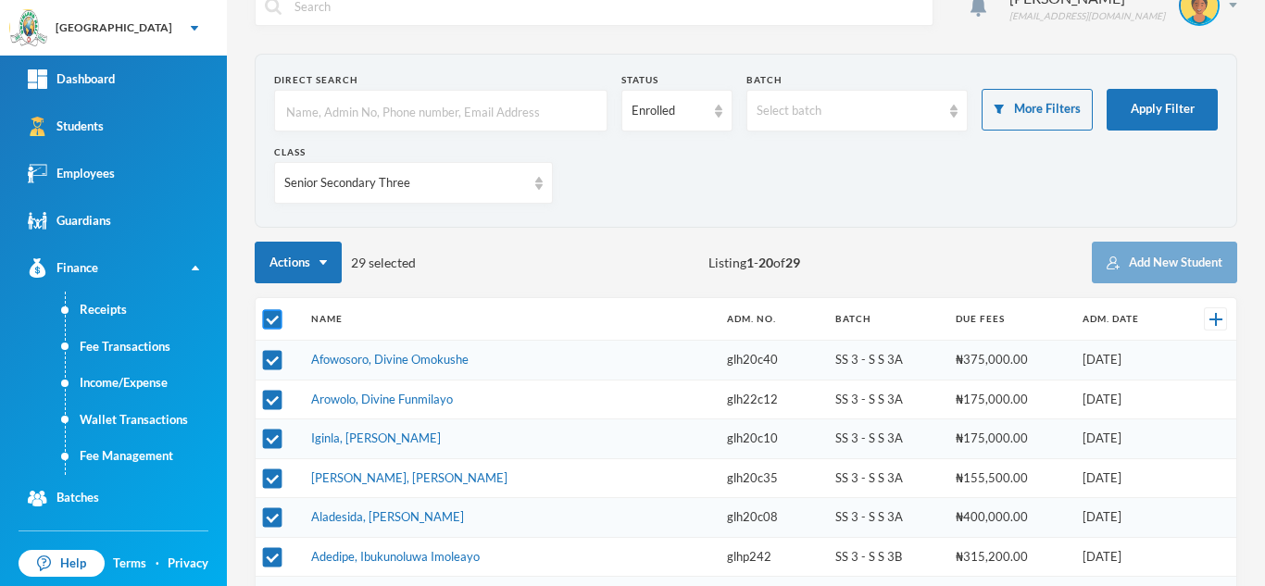
checkbox input "false"
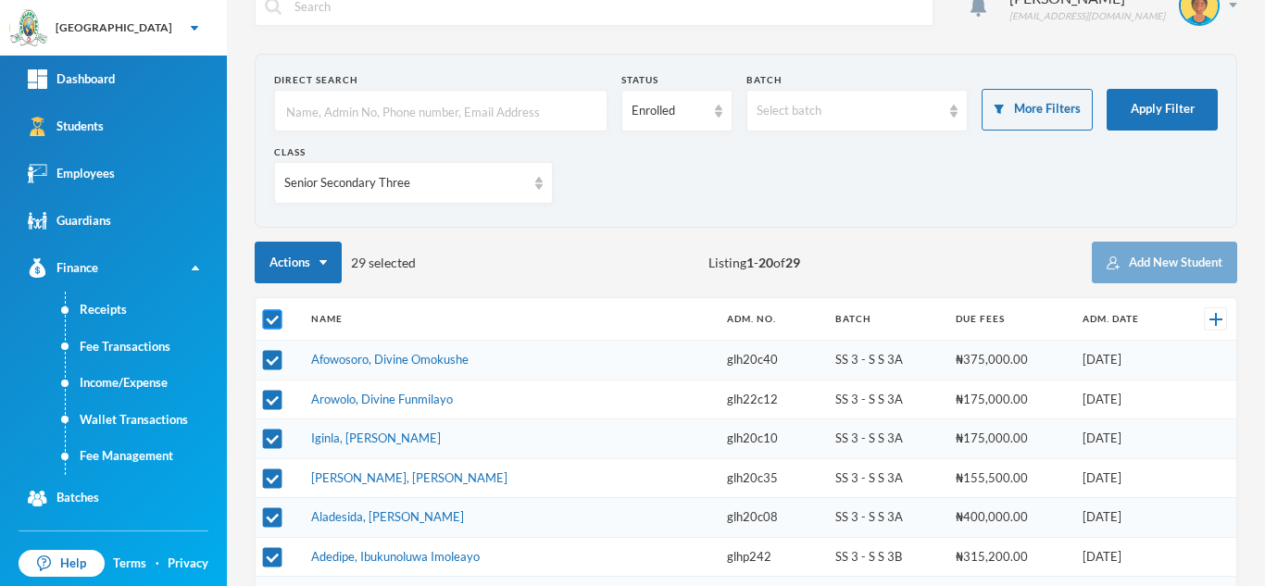
checkbox input "false"
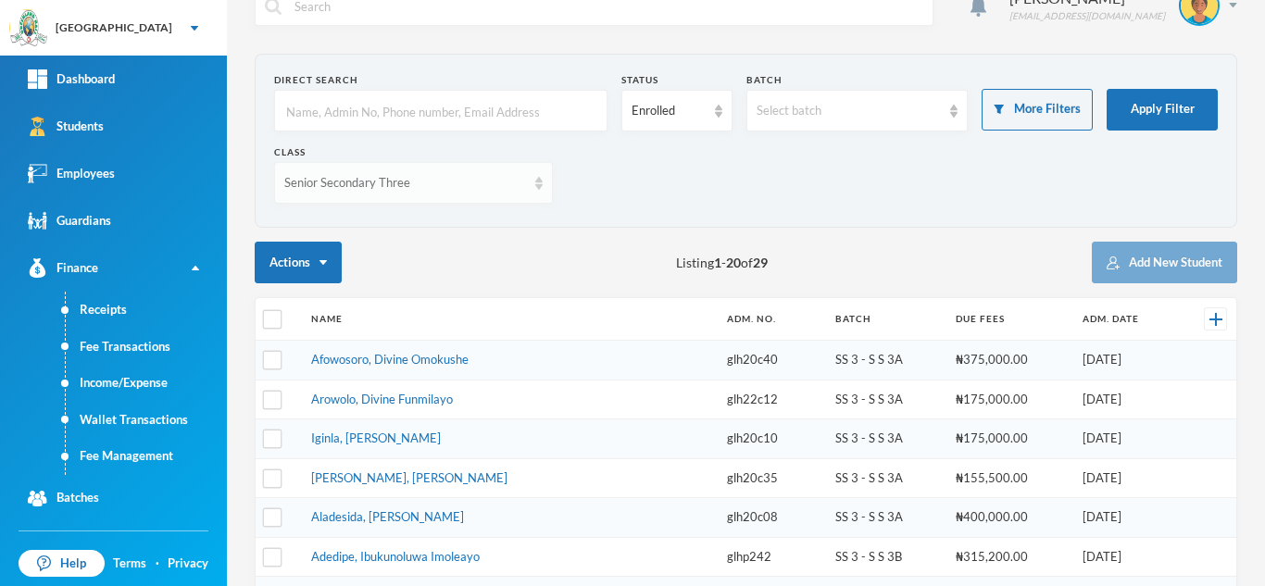
click at [361, 189] on div "Senior Secondary Three" at bounding box center [405, 183] width 242 height 19
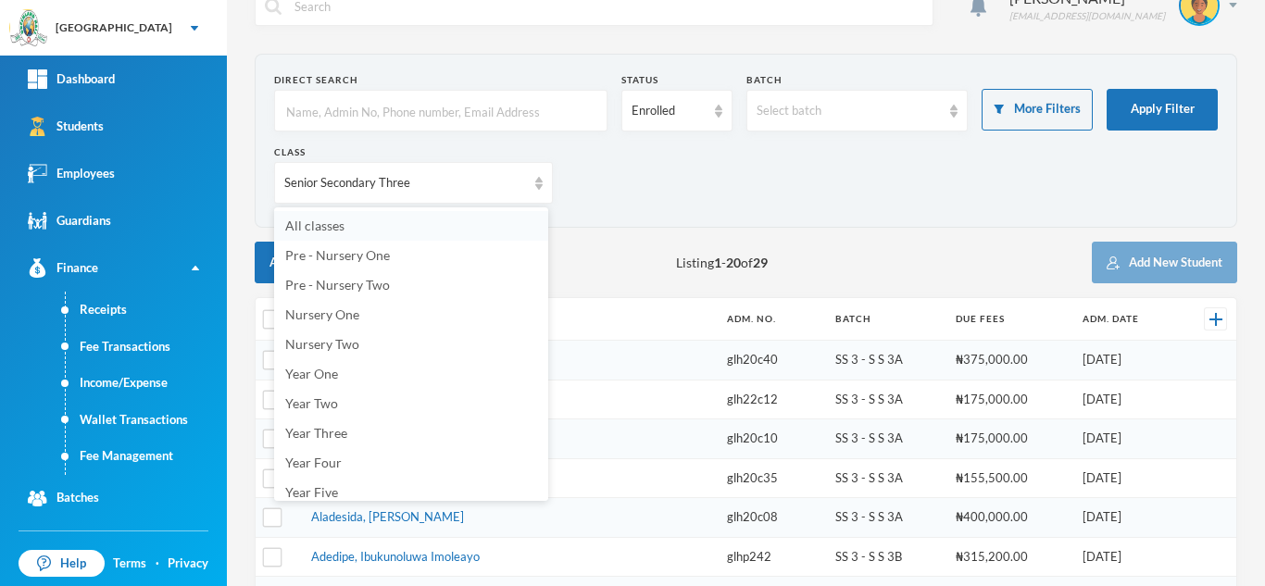
click at [374, 220] on li "All classes" at bounding box center [411, 226] width 274 height 30
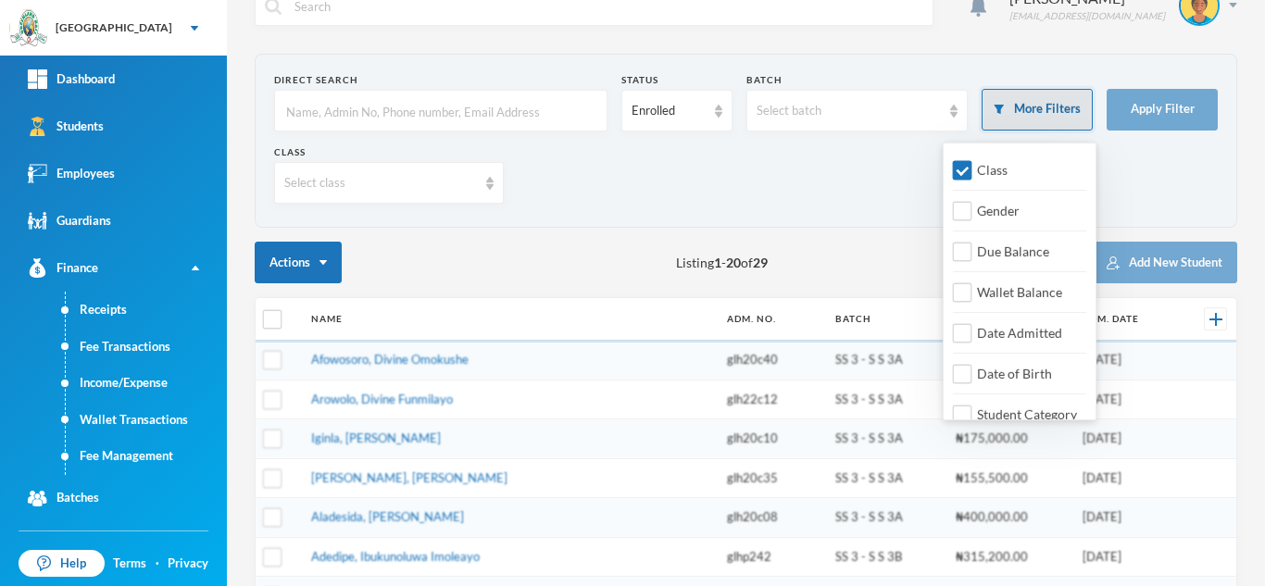
click at [1012, 92] on button "More Filters" at bounding box center [1037, 110] width 111 height 42
click at [960, 165] on input "Class" at bounding box center [962, 170] width 19 height 19
checkbox input "false"
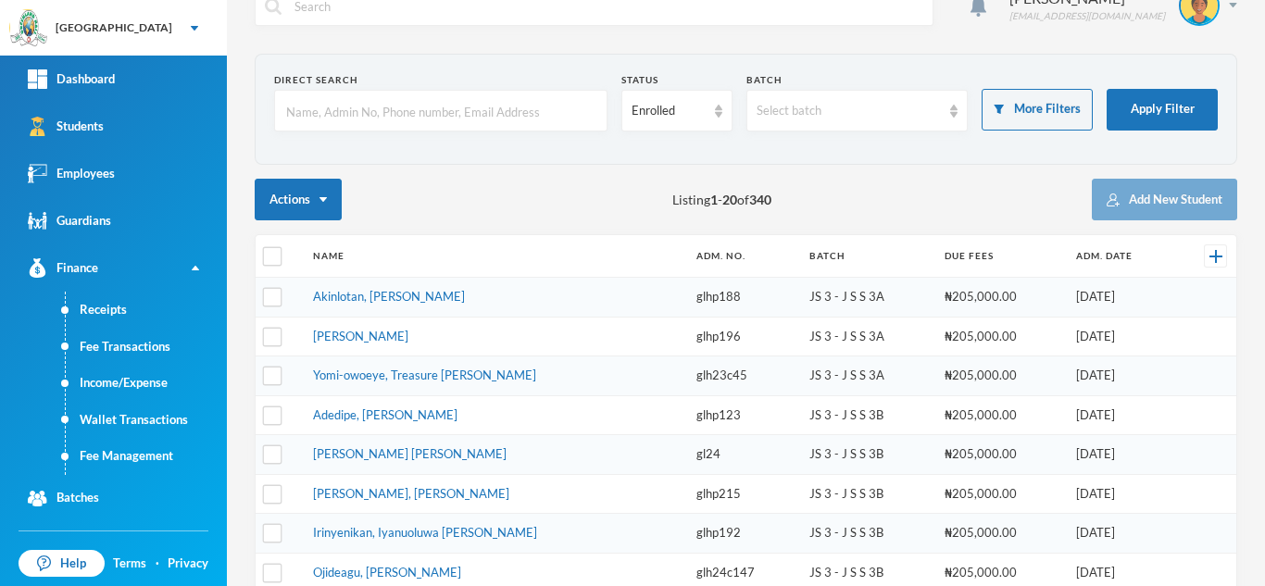
click at [494, 110] on input "text" at bounding box center [440, 112] width 313 height 42
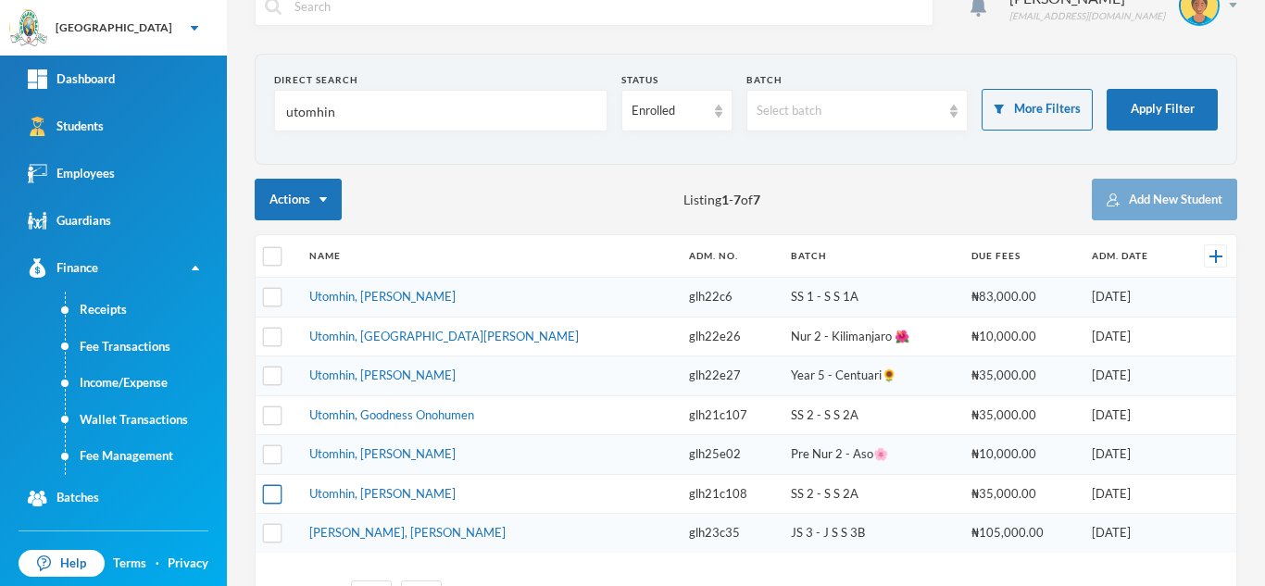
type input "utomhin"
click at [275, 493] on input "checkbox" at bounding box center [272, 493] width 19 height 19
checkbox input "true"
click at [271, 455] on input "checkbox" at bounding box center [272, 454] width 19 height 19
checkbox input "true"
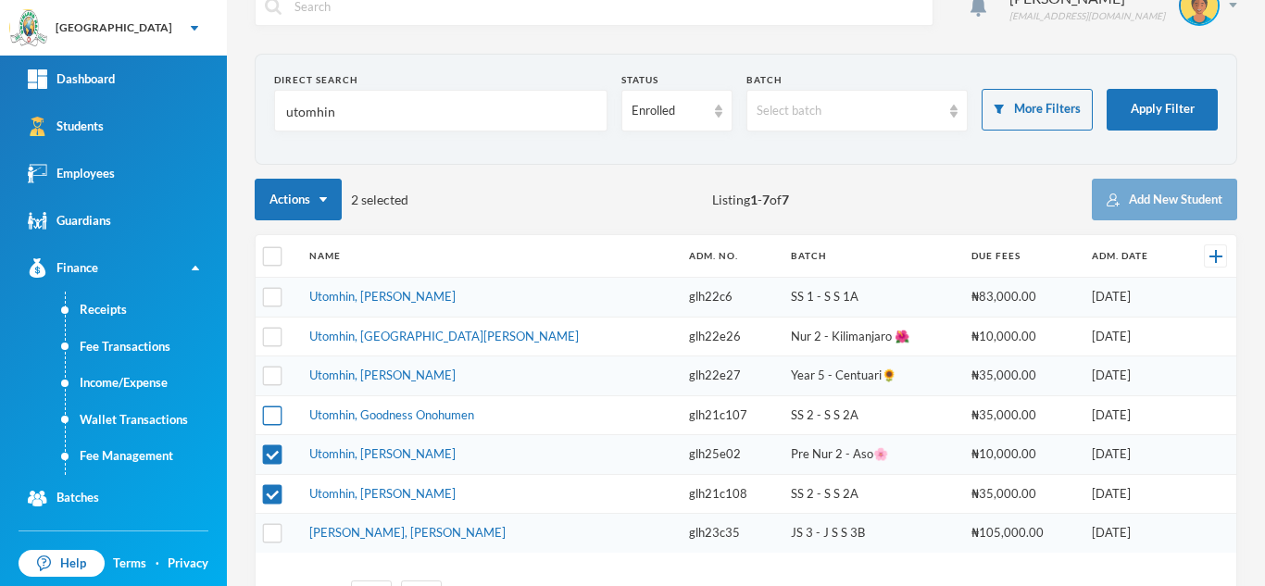
click at [268, 414] on input "checkbox" at bounding box center [272, 415] width 19 height 19
checkbox input "true"
click at [269, 310] on td at bounding box center [278, 298] width 44 height 40
click at [271, 300] on input "checkbox" at bounding box center [272, 297] width 19 height 19
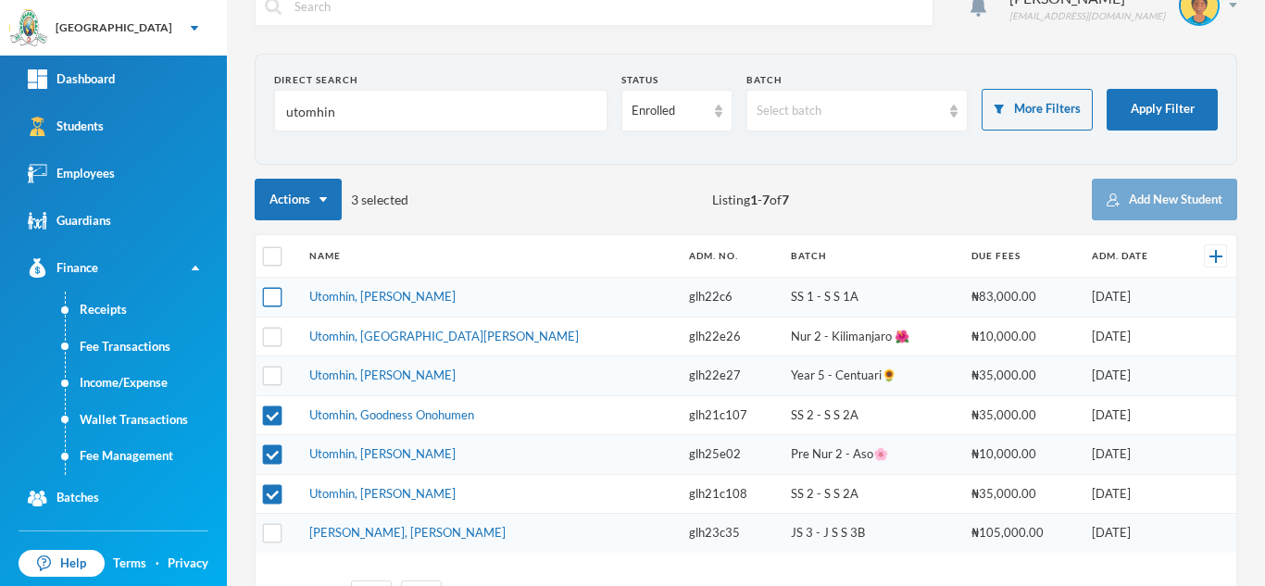
click at [275, 300] on input "checkbox" at bounding box center [272, 297] width 19 height 19
checkbox input "true"
click at [270, 446] on input "checkbox" at bounding box center [272, 454] width 19 height 19
checkbox input "false"
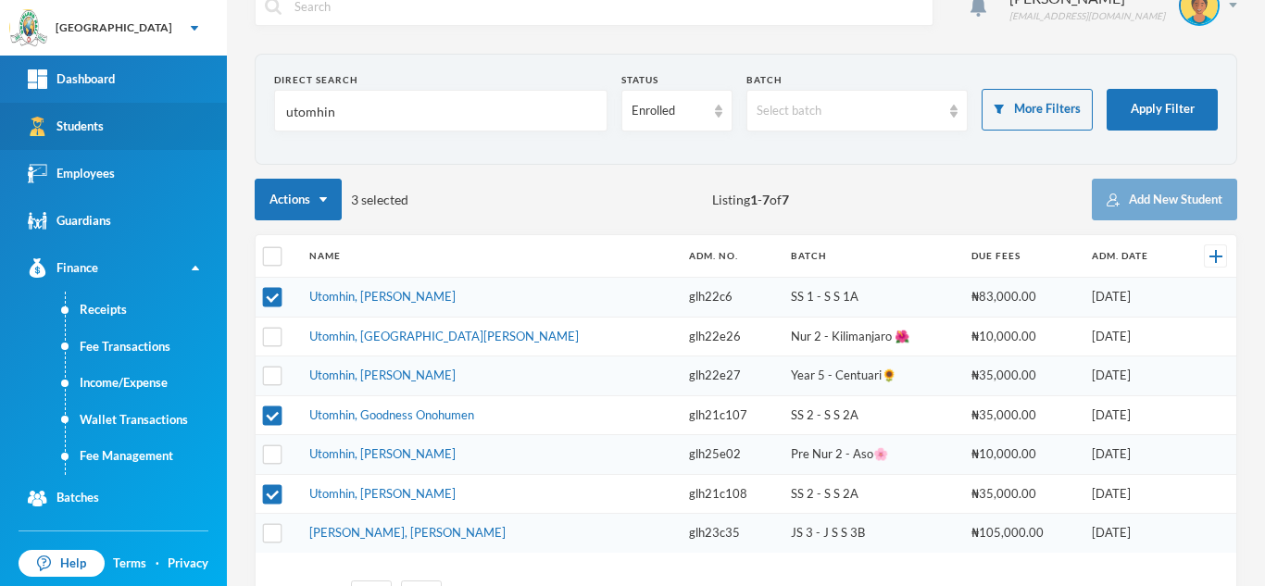
drag, startPoint x: 362, startPoint y: 119, endPoint x: 125, endPoint y: 121, distance: 237.1
click at [125, 121] on div "Greenland Hall Your Bluebic Account Greenland Hall Add a New School Dashboard S…" at bounding box center [632, 293] width 1265 height 586
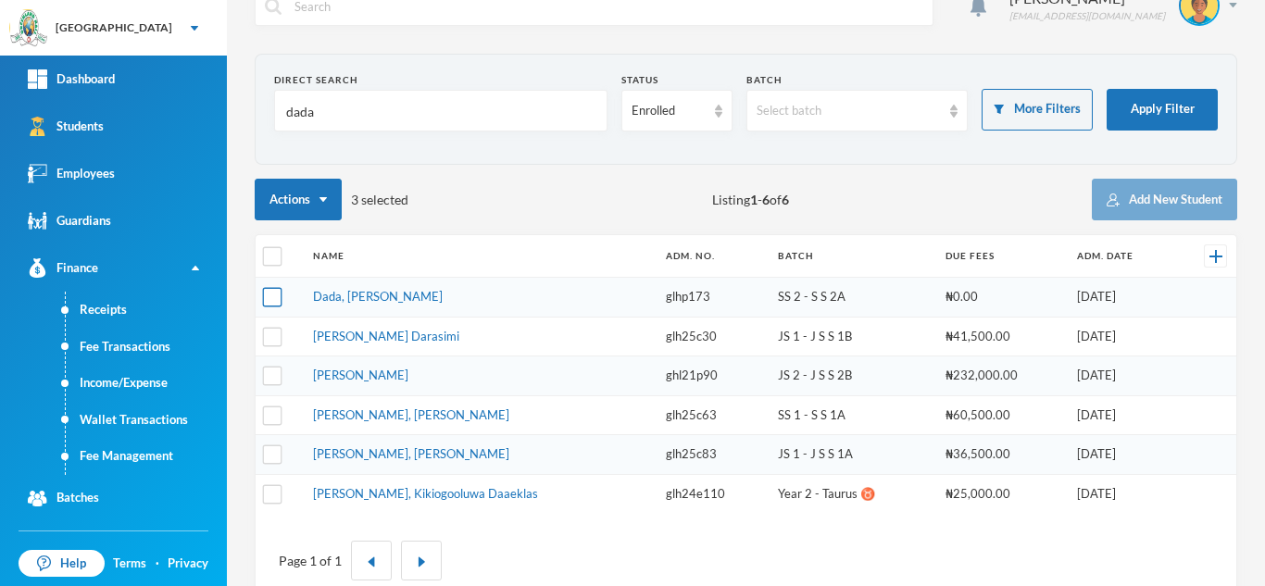
type input "dada"
click at [269, 296] on input "checkbox" at bounding box center [272, 297] width 19 height 19
checkbox input "true"
drag, startPoint x: 405, startPoint y: 114, endPoint x: 183, endPoint y: 130, distance: 221.9
click at [183, 130] on div "Greenland Hall Your Bluebic Account Greenland Hall Add a New School Dashboard S…" at bounding box center [632, 293] width 1265 height 586
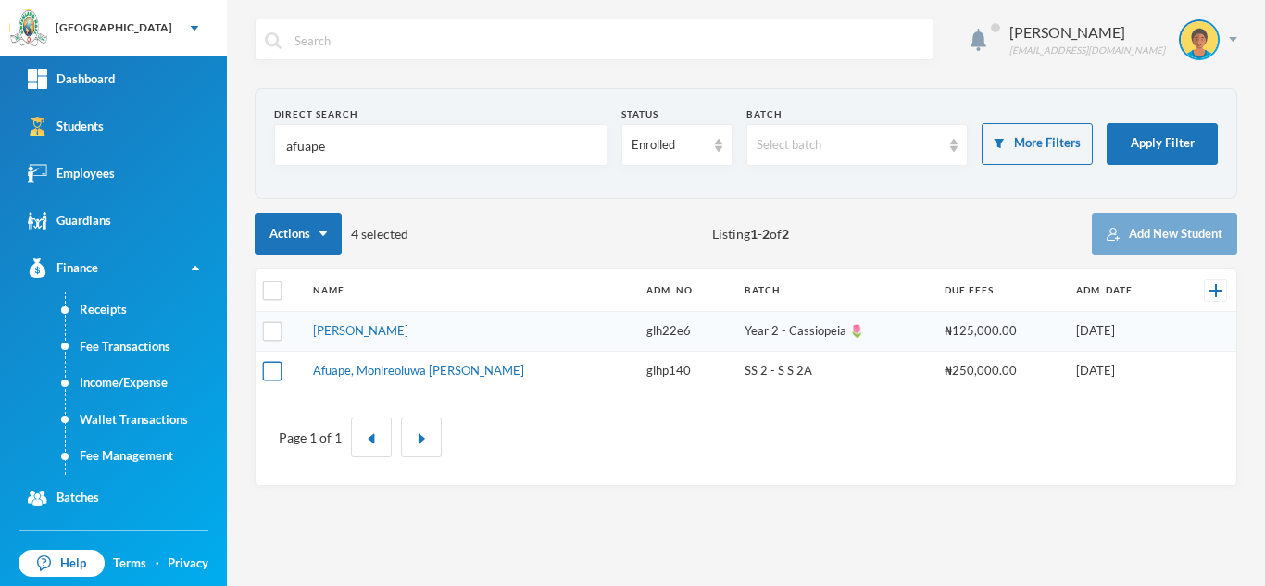
type input "afuape"
click at [272, 371] on input "checkbox" at bounding box center [272, 370] width 19 height 19
checkbox input "true"
drag, startPoint x: 335, startPoint y: 151, endPoint x: 207, endPoint y: 137, distance: 129.5
click at [207, 137] on div "Greenland Hall Your Bluebic Account Greenland Hall Add a New School Dashboard S…" at bounding box center [632, 293] width 1265 height 586
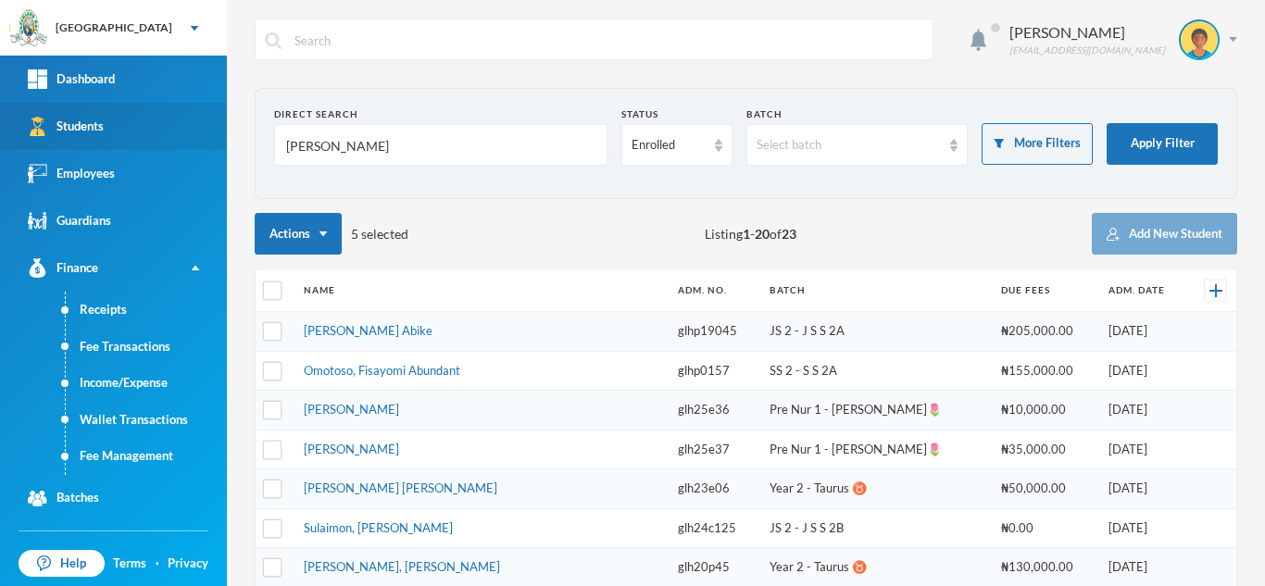
drag, startPoint x: 396, startPoint y: 154, endPoint x: 168, endPoint y: 143, distance: 229.0
click at [168, 143] on div "Greenland Hall Your Bluebic Account Greenland Hall Add a New School Dashboard S…" at bounding box center [632, 293] width 1265 height 586
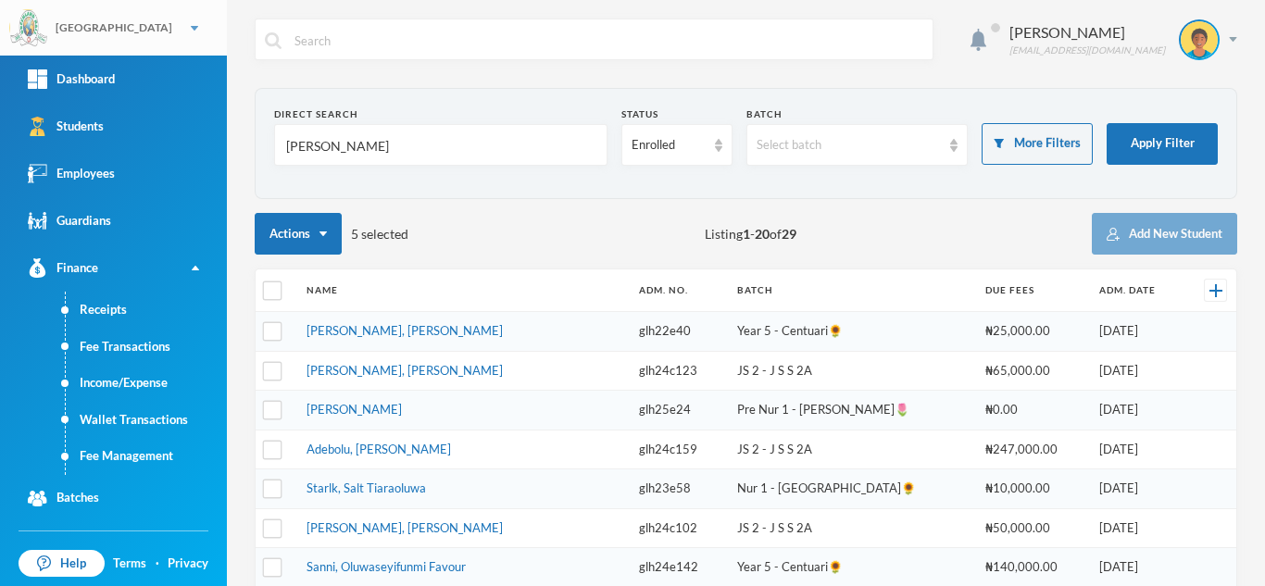
type input "[PERSON_NAME]"
